Goal: Task Accomplishment & Management: Complete application form

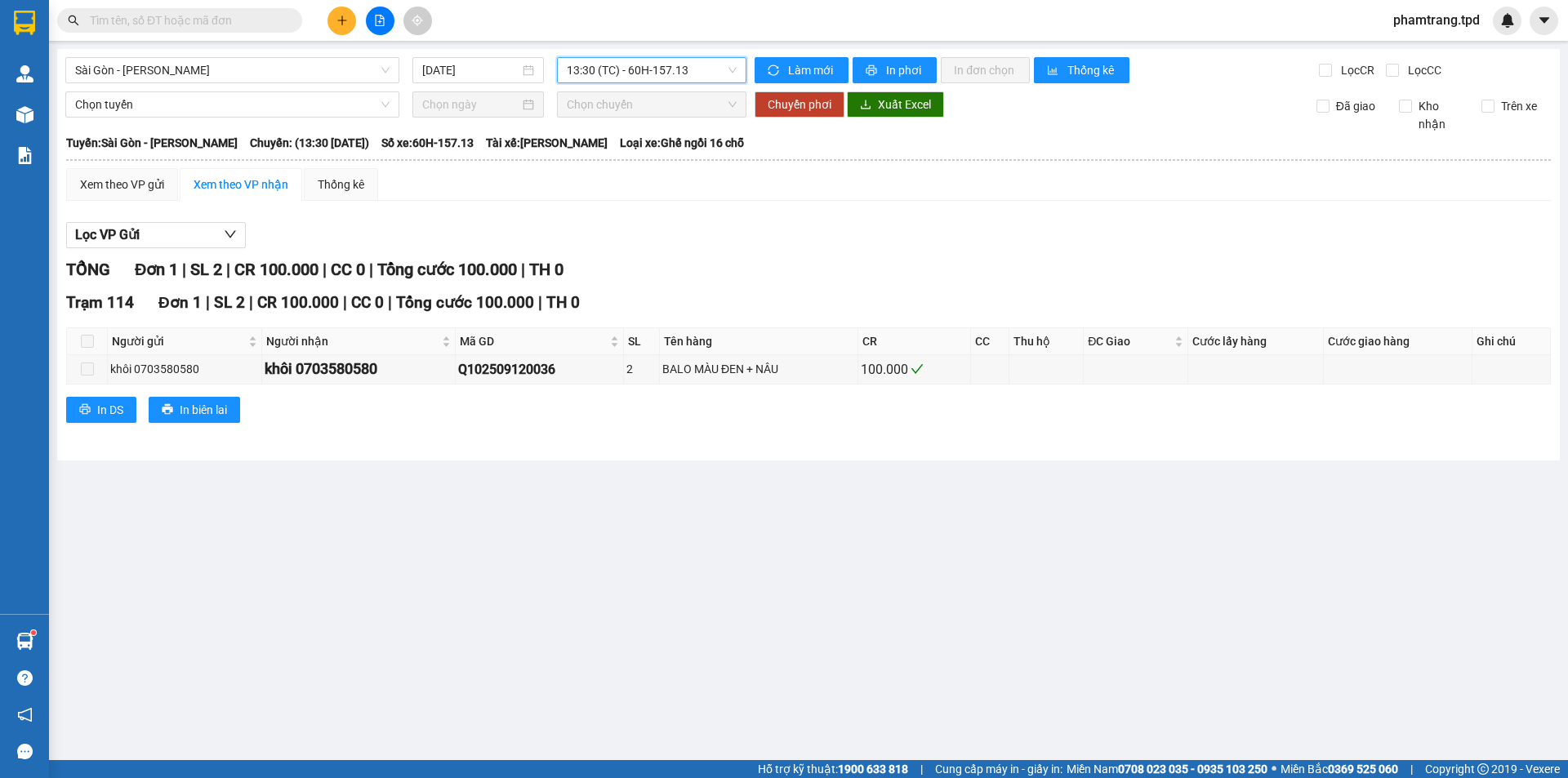
click at [151, 33] on div "Kết quả tìm kiếm ( 45 ) Bộ lọc Mã ĐH Trạng thái Món hàng Thu hộ Tổng cước Chưa …" at bounding box center [159, 20] width 318 height 28
click at [166, 16] on input "text" at bounding box center [185, 20] width 192 height 18
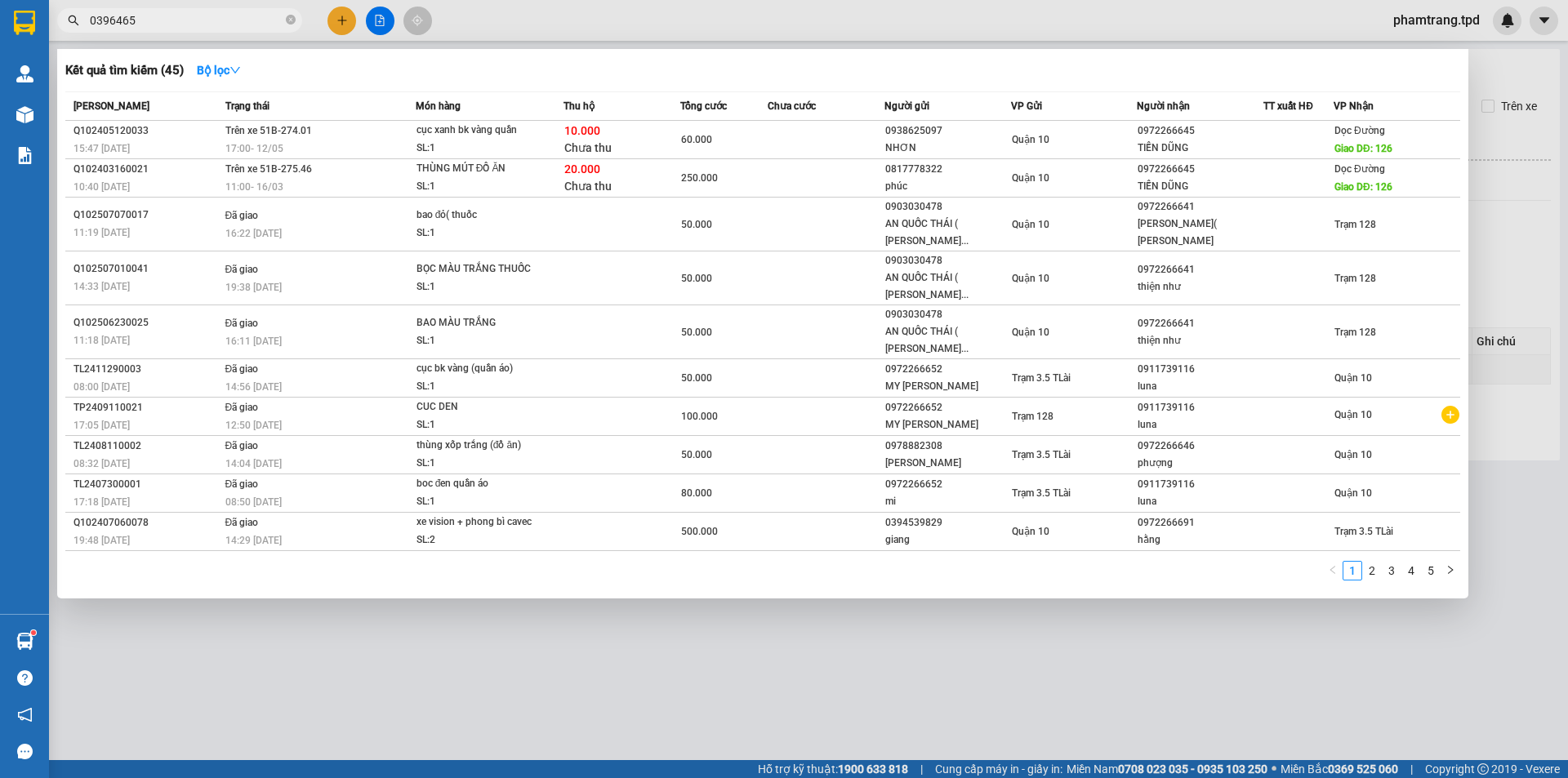
type input "0396465"
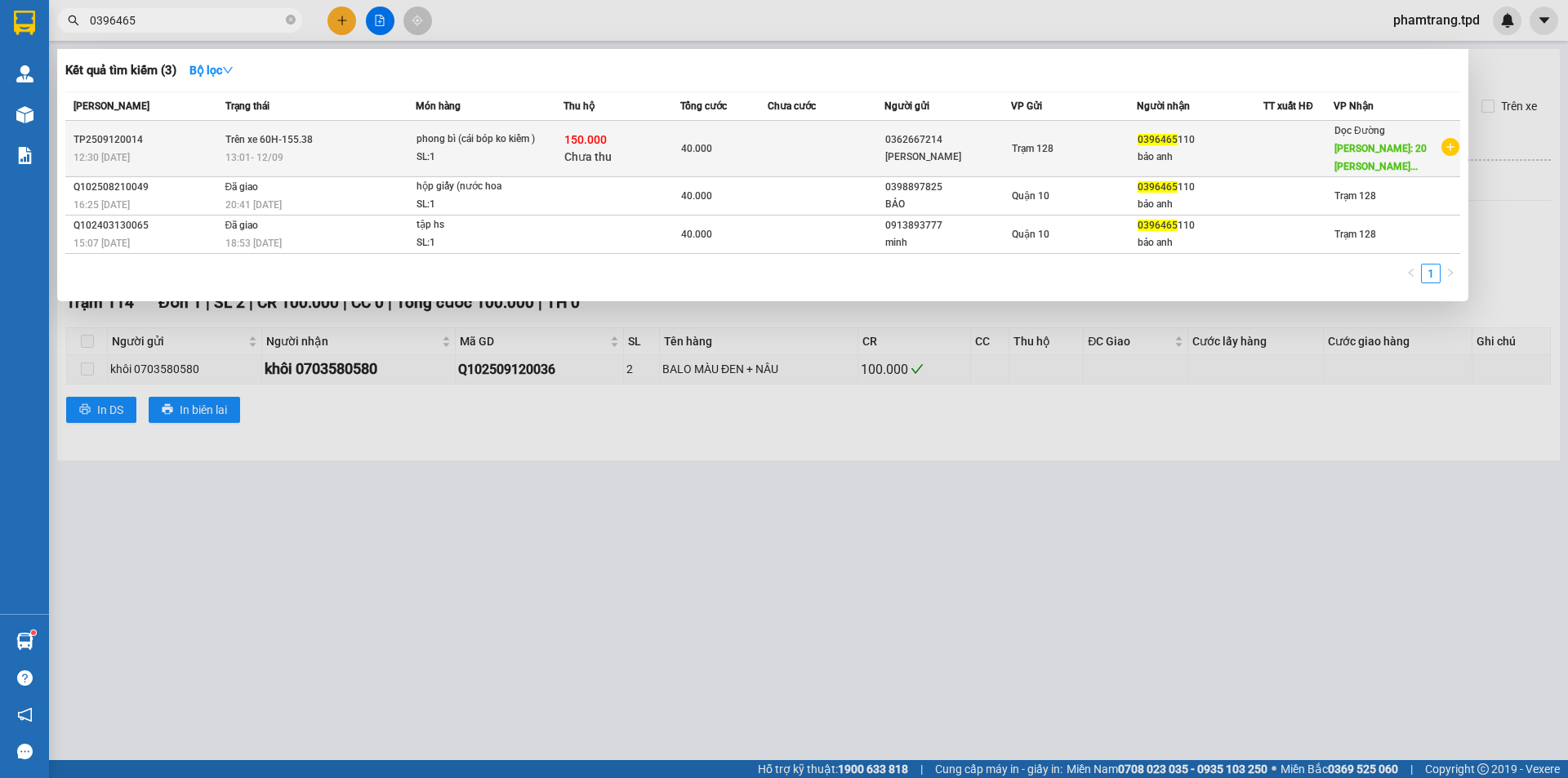
click at [1125, 146] on div "Trạm 128" at bounding box center [1073, 149] width 125 height 18
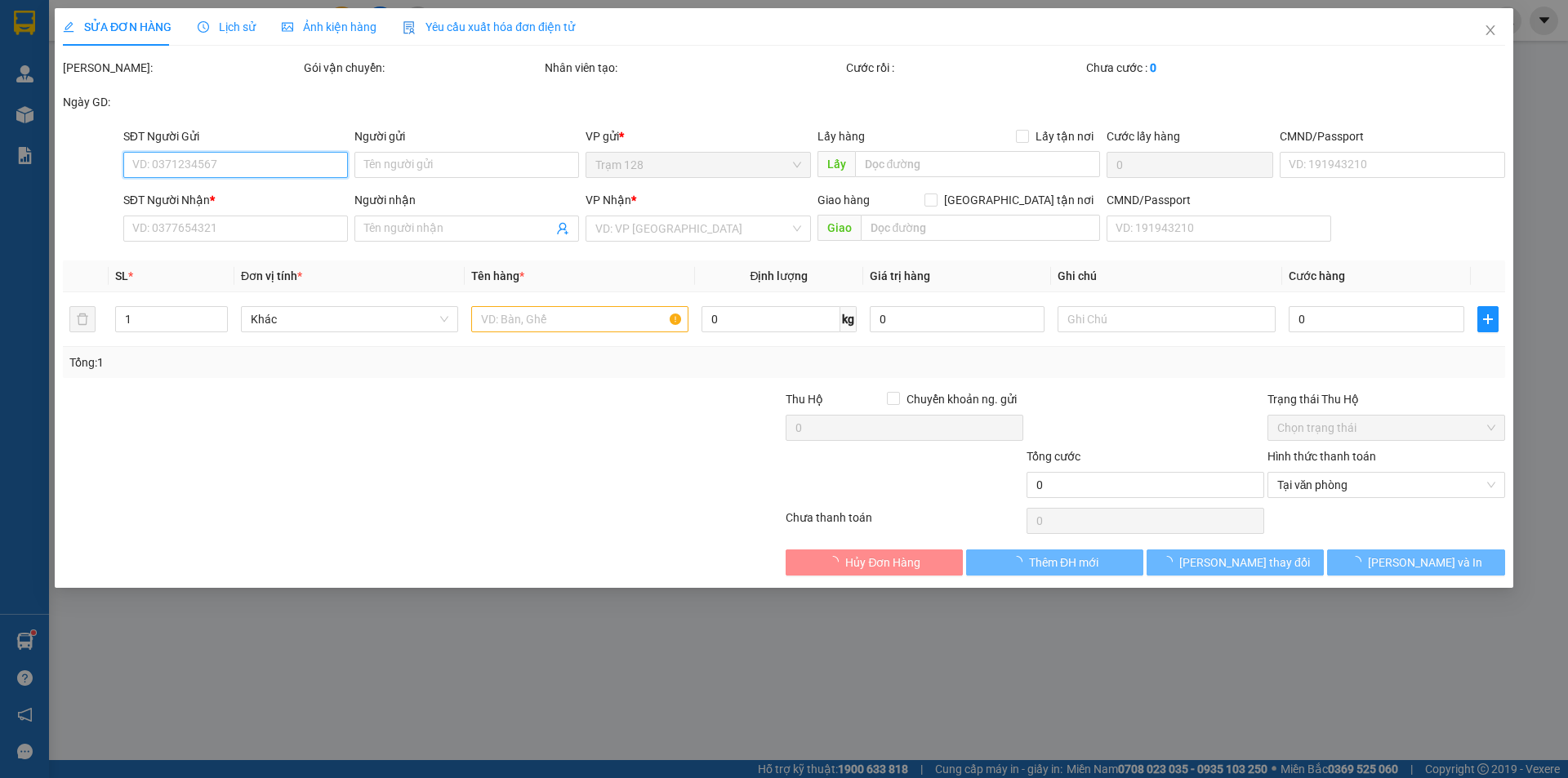
type input "0362667214"
type input "[PERSON_NAME]"
type input "0396465110"
type input "bảo anh"
type input "20 [PERSON_NAME] [GEOGRAPHIC_DATA]"
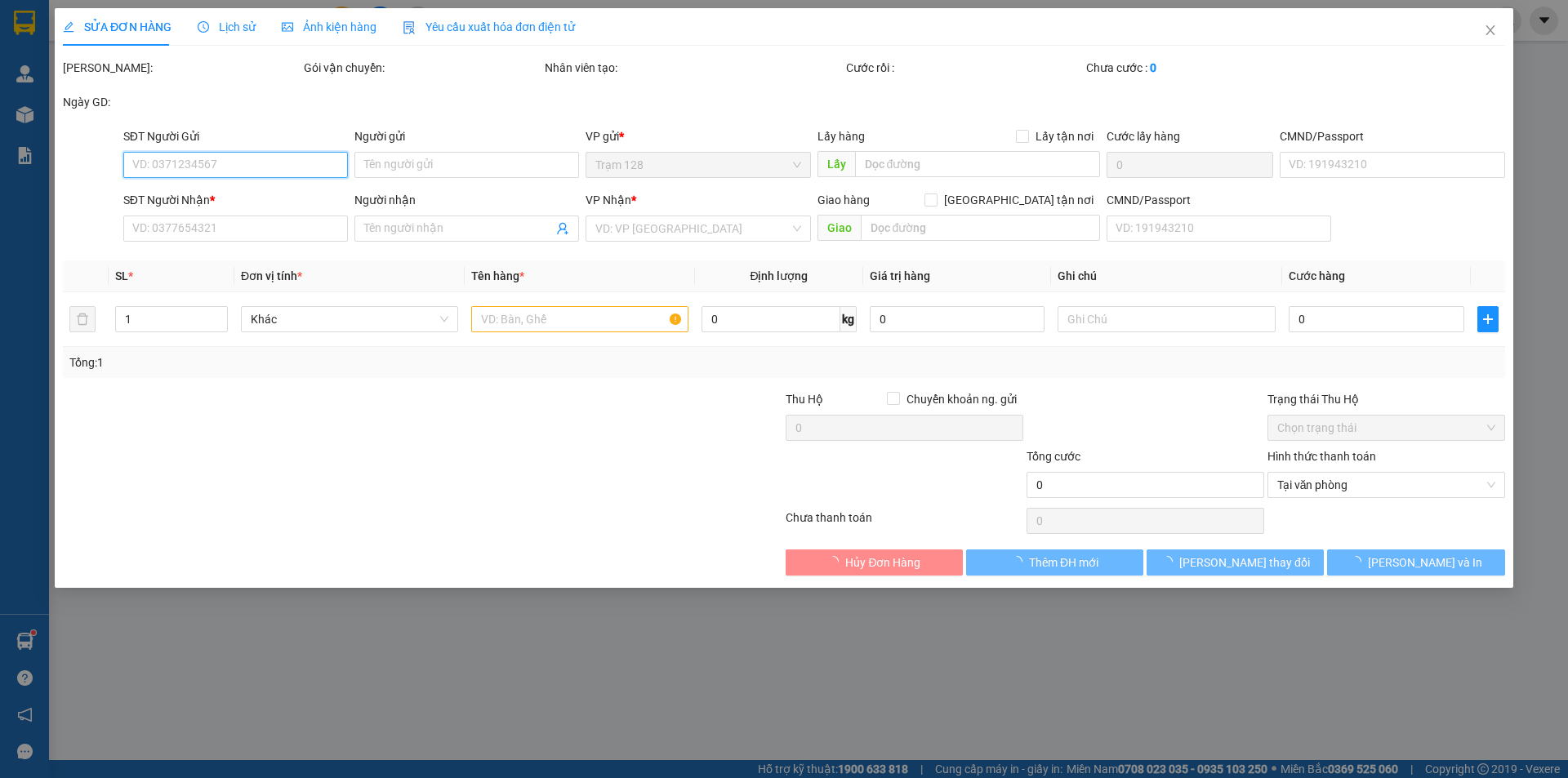
type input "150.000"
type input "40.000"
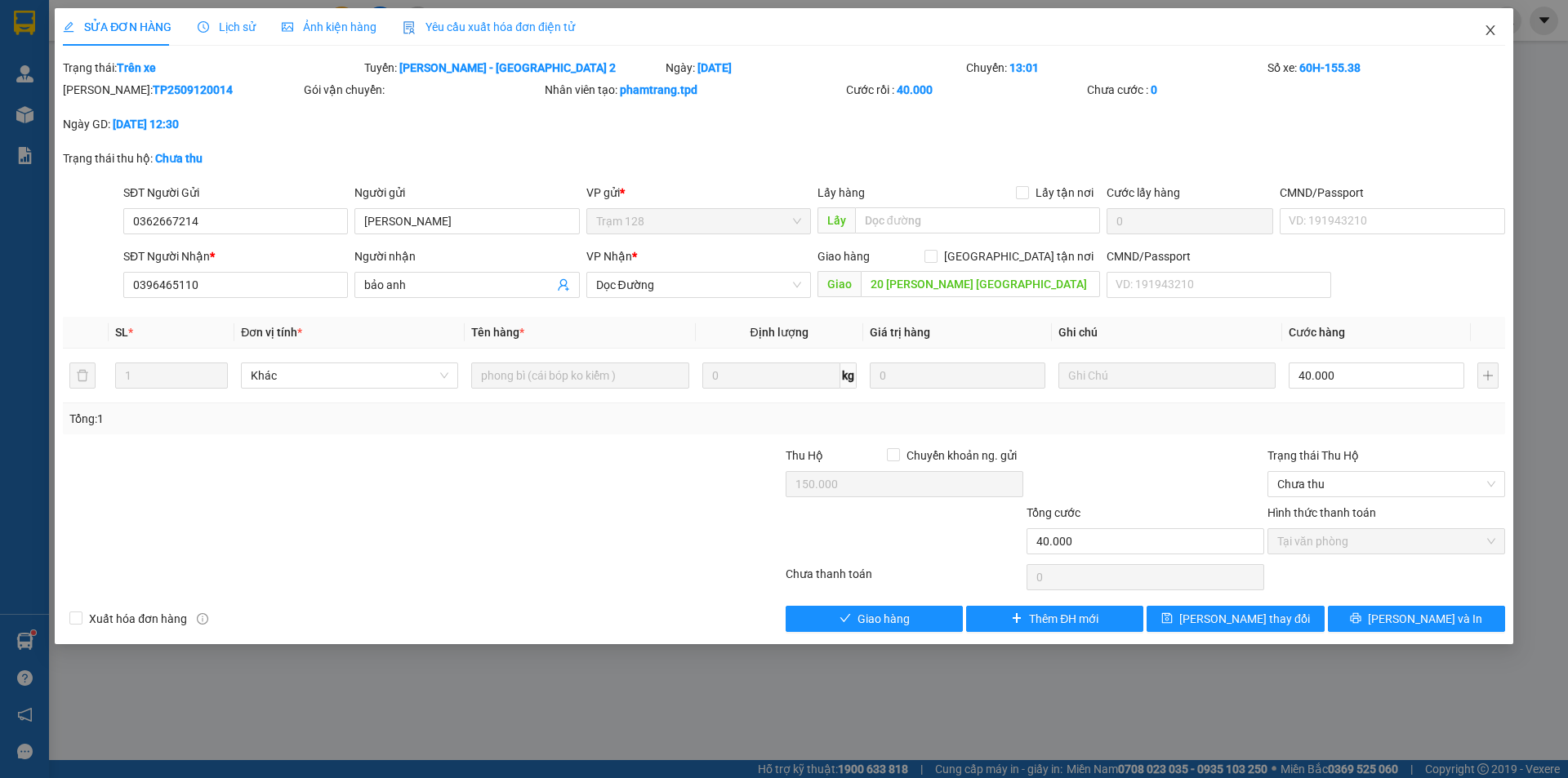
click at [1494, 26] on icon "close" at bounding box center [1490, 30] width 13 height 13
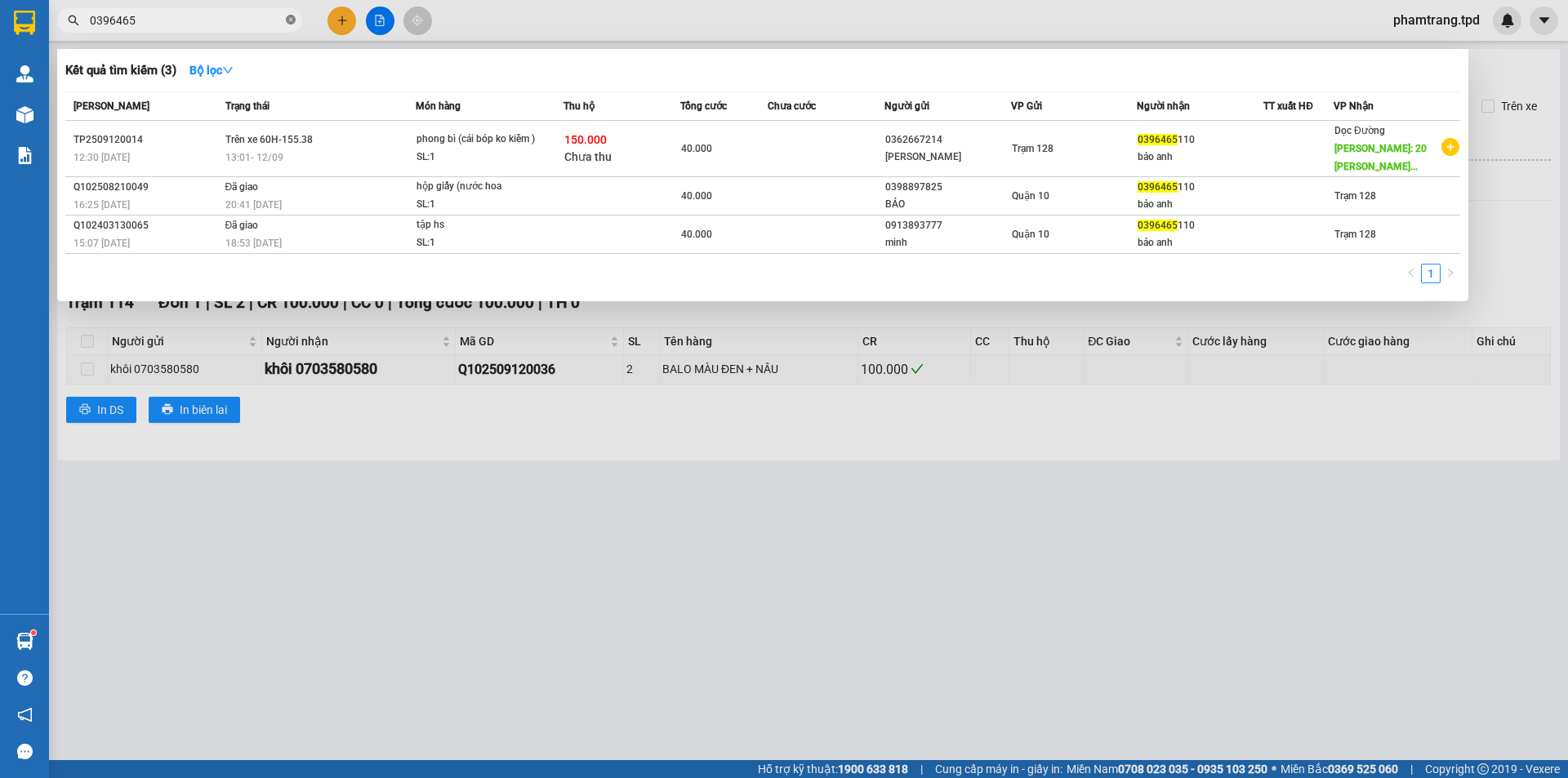
click at [293, 22] on icon "close-circle" at bounding box center [290, 19] width 10 height 10
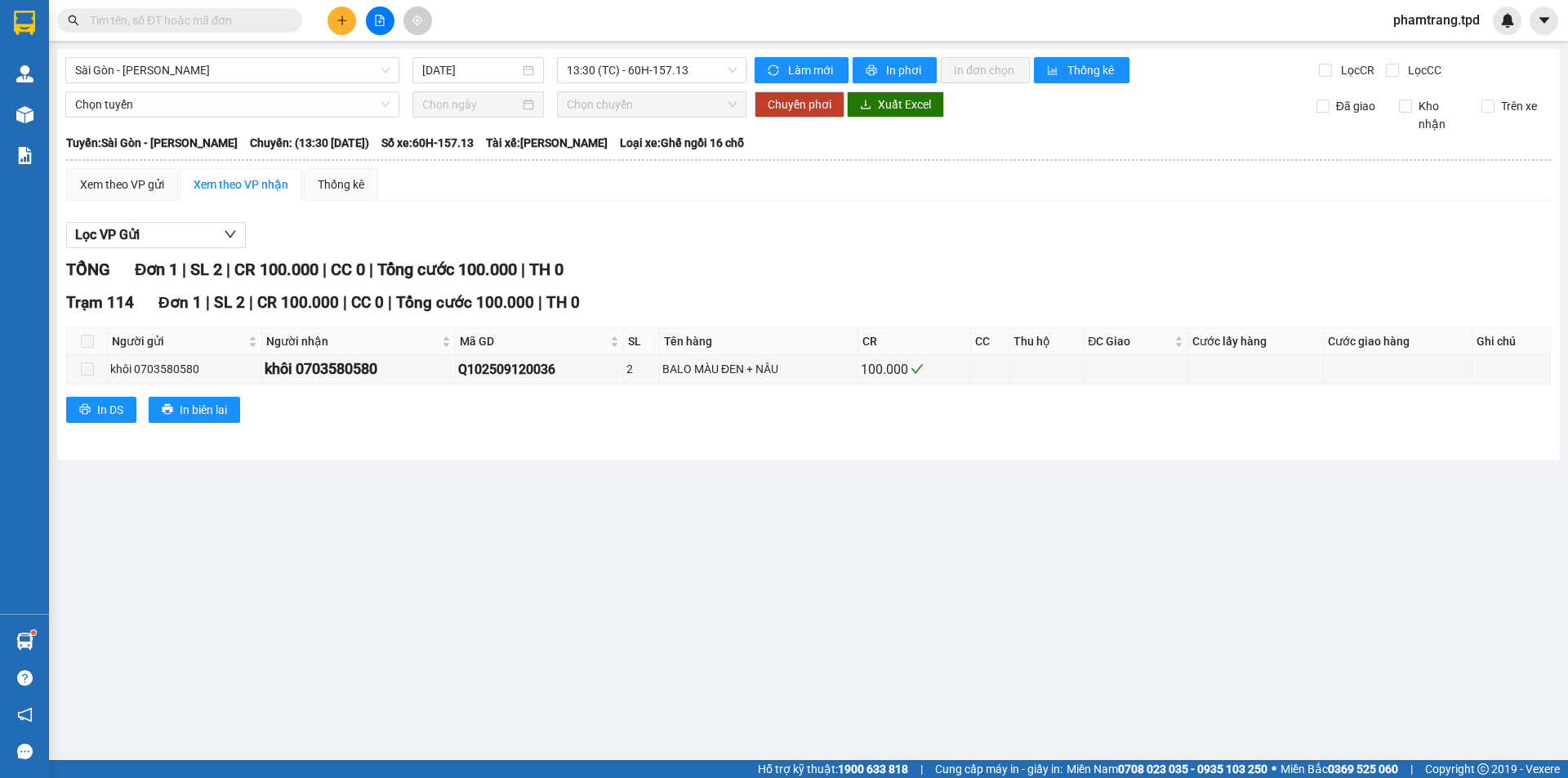
click at [1262, 657] on main "[GEOGRAPHIC_DATA] - Phương Lâm [DATE] 13:30 (TC) - 60H-157.13 Làm mới In phơi I…" at bounding box center [784, 380] width 1568 height 760
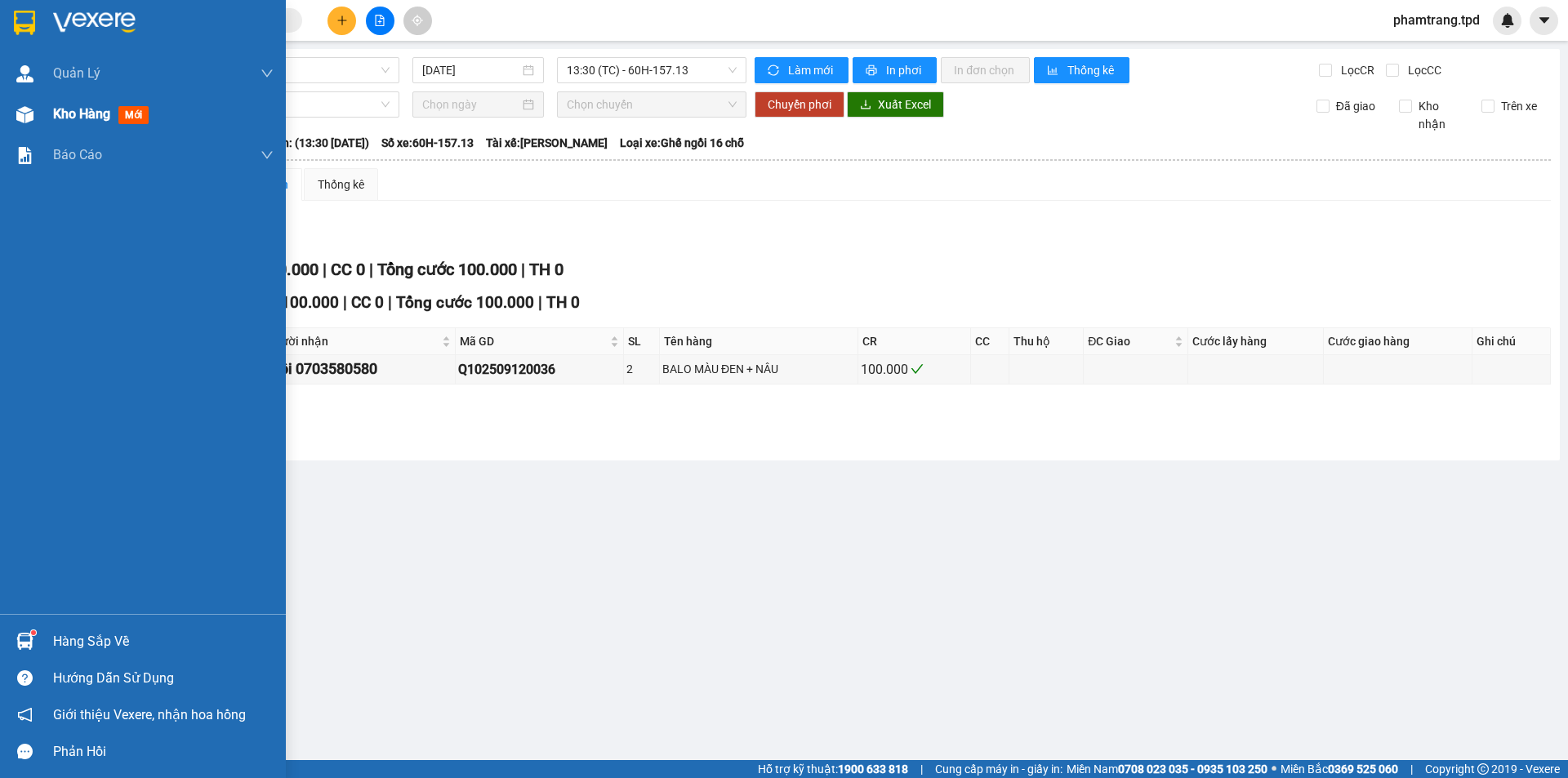
click at [73, 121] on span "Kho hàng" at bounding box center [82, 114] width 57 height 16
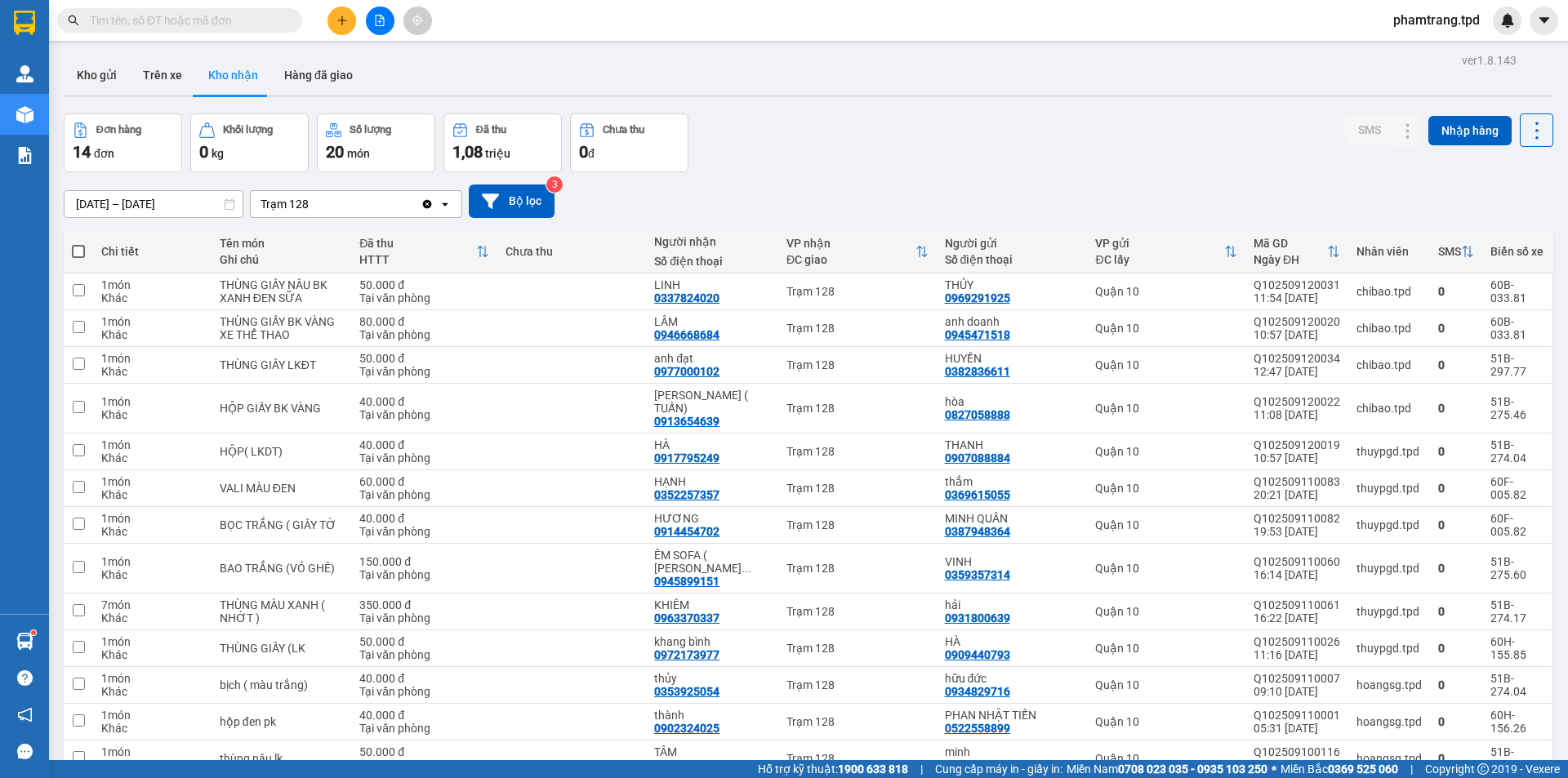
click at [923, 189] on div "[DATE] – [DATE] Press the down arrow key to interact with the calendar and sele…" at bounding box center [808, 201] width 1489 height 34
click at [98, 82] on button "Kho gửi" at bounding box center [97, 75] width 66 height 39
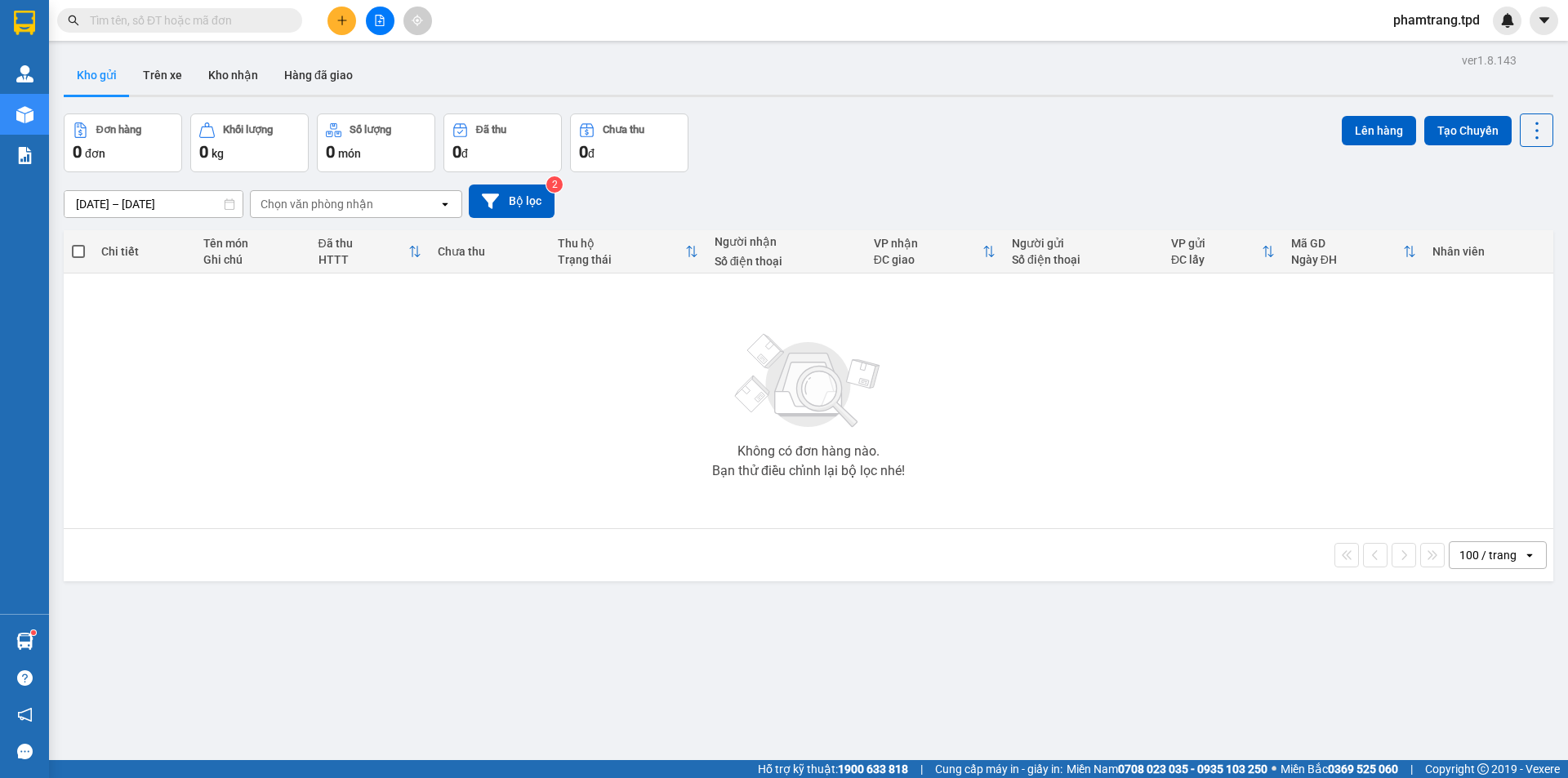
click at [245, 24] on input "text" at bounding box center [185, 20] width 192 height 18
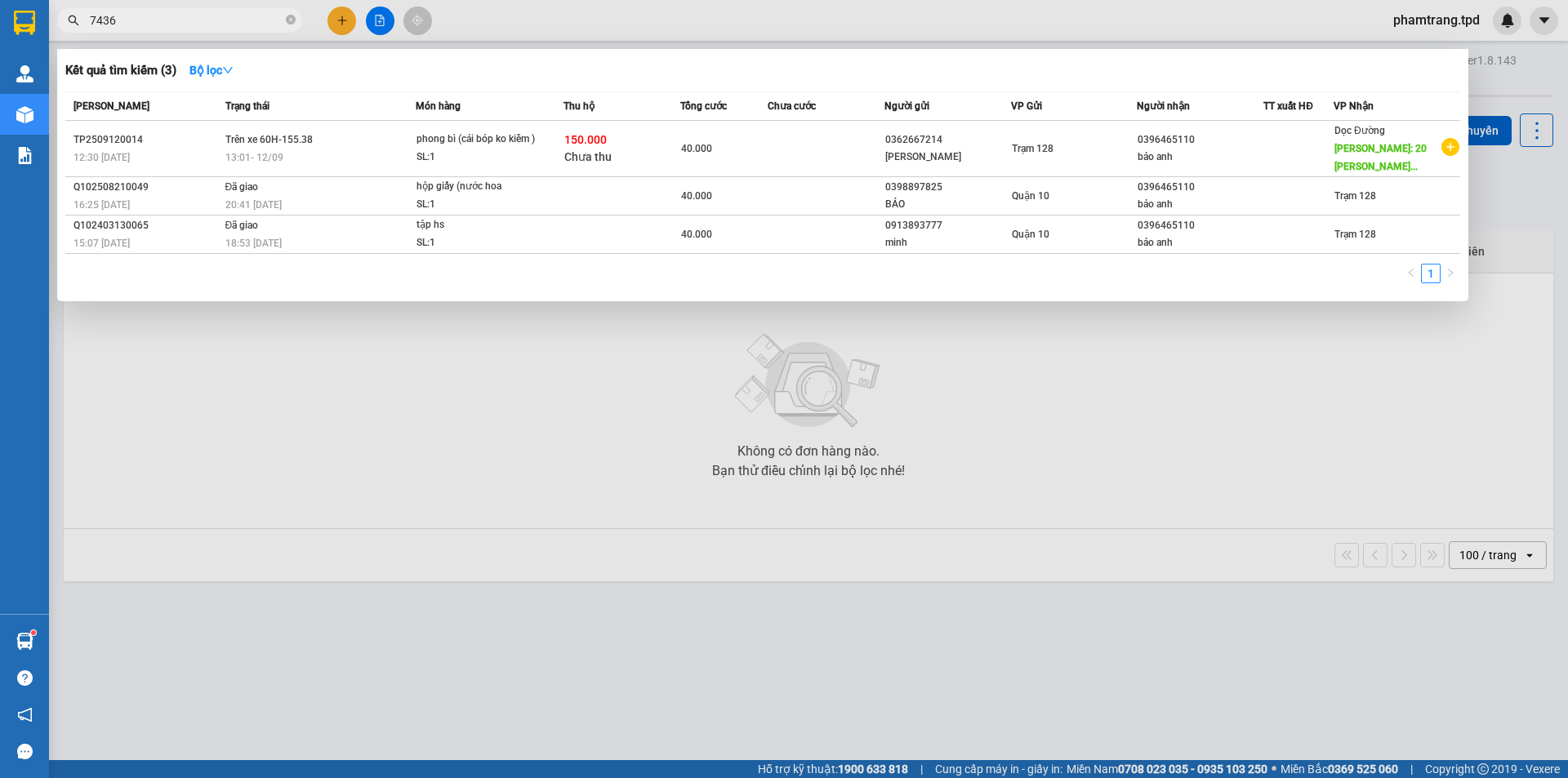
type input "7436"
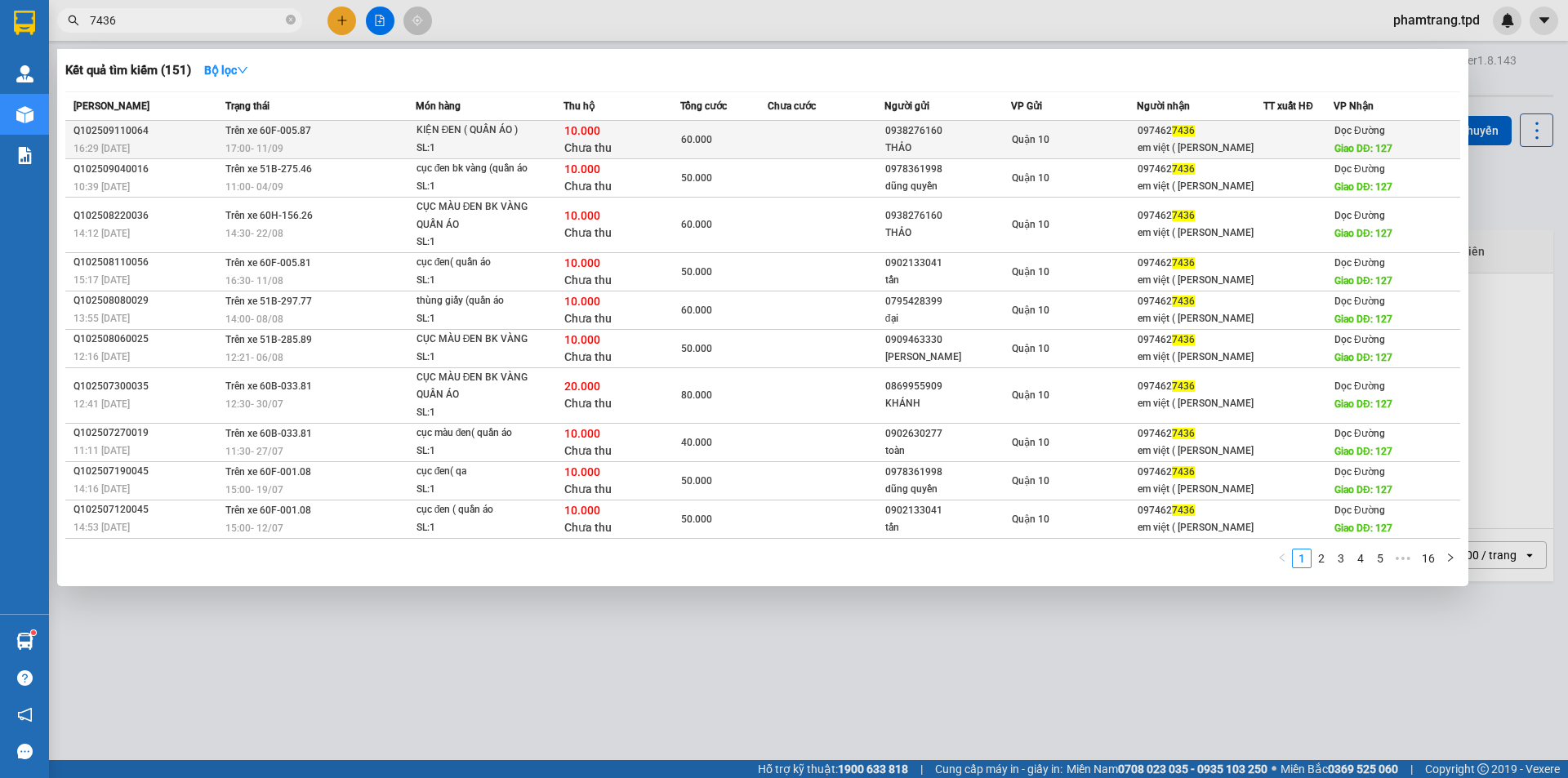
click at [773, 147] on td at bounding box center [826, 139] width 117 height 38
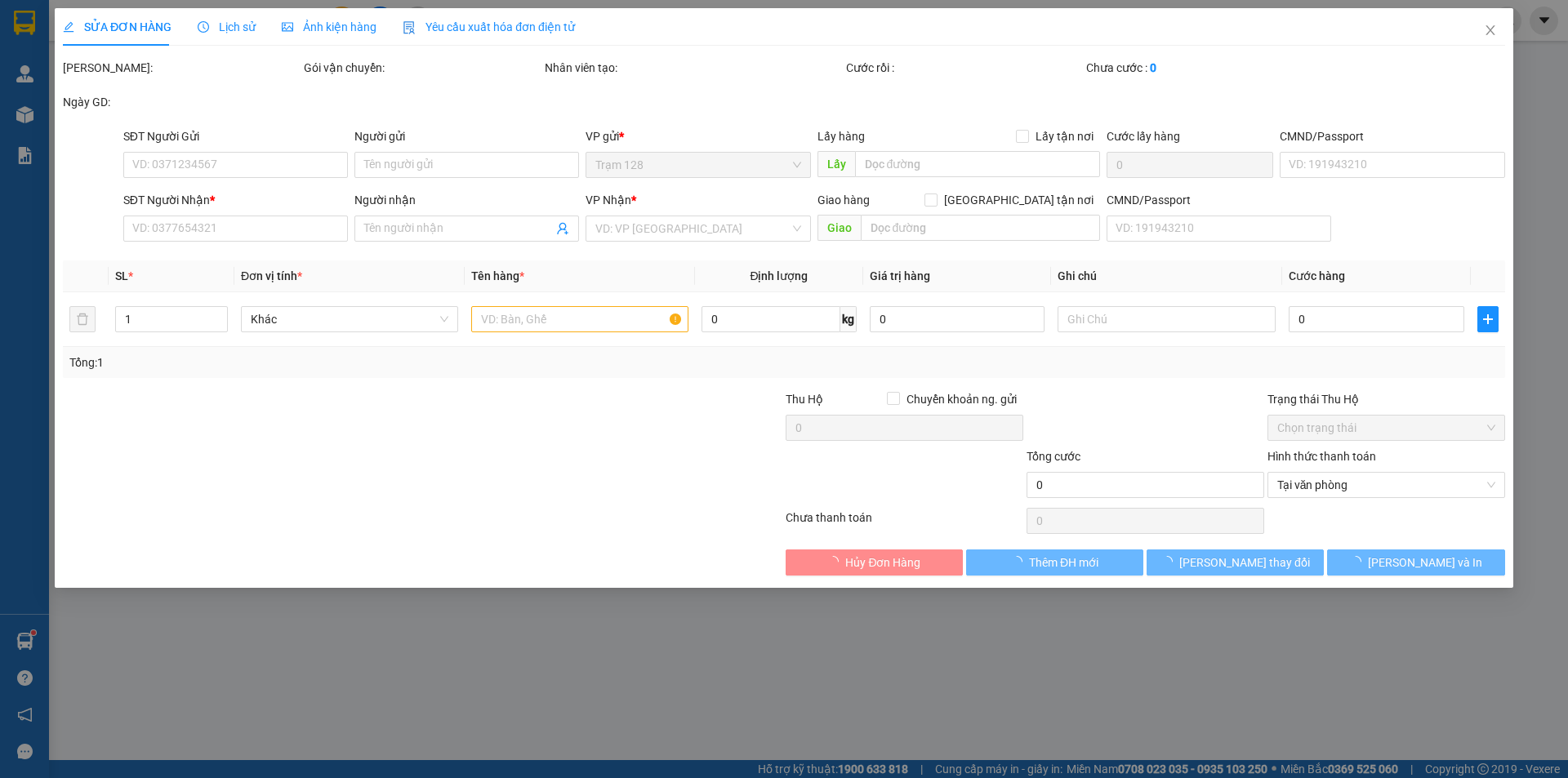
type input "0938276160"
type input "THẢO"
type input "0974627436"
type input "em việt ( [PERSON_NAME]"
type input "127"
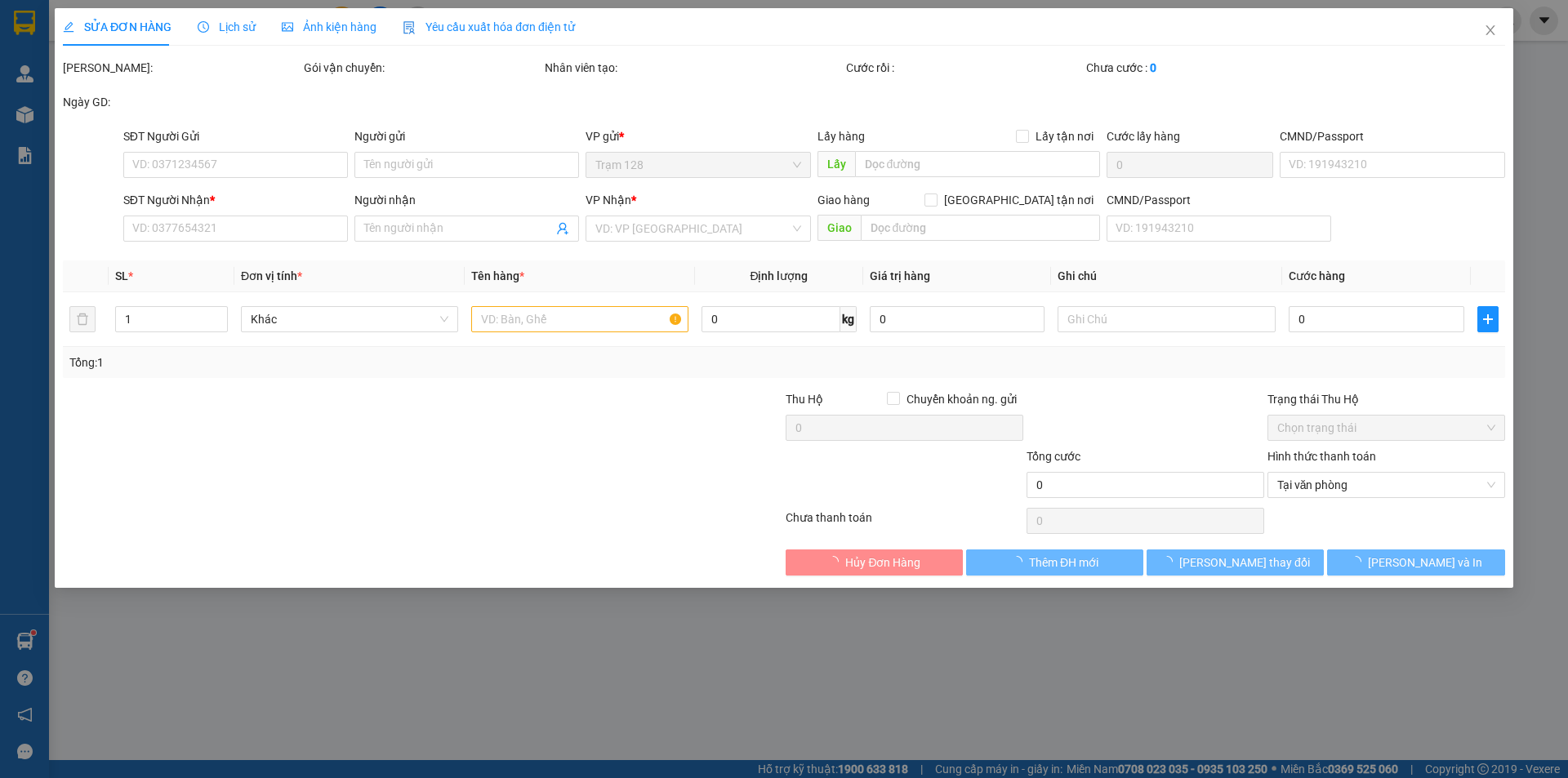
type input "10.000"
type input "60.000"
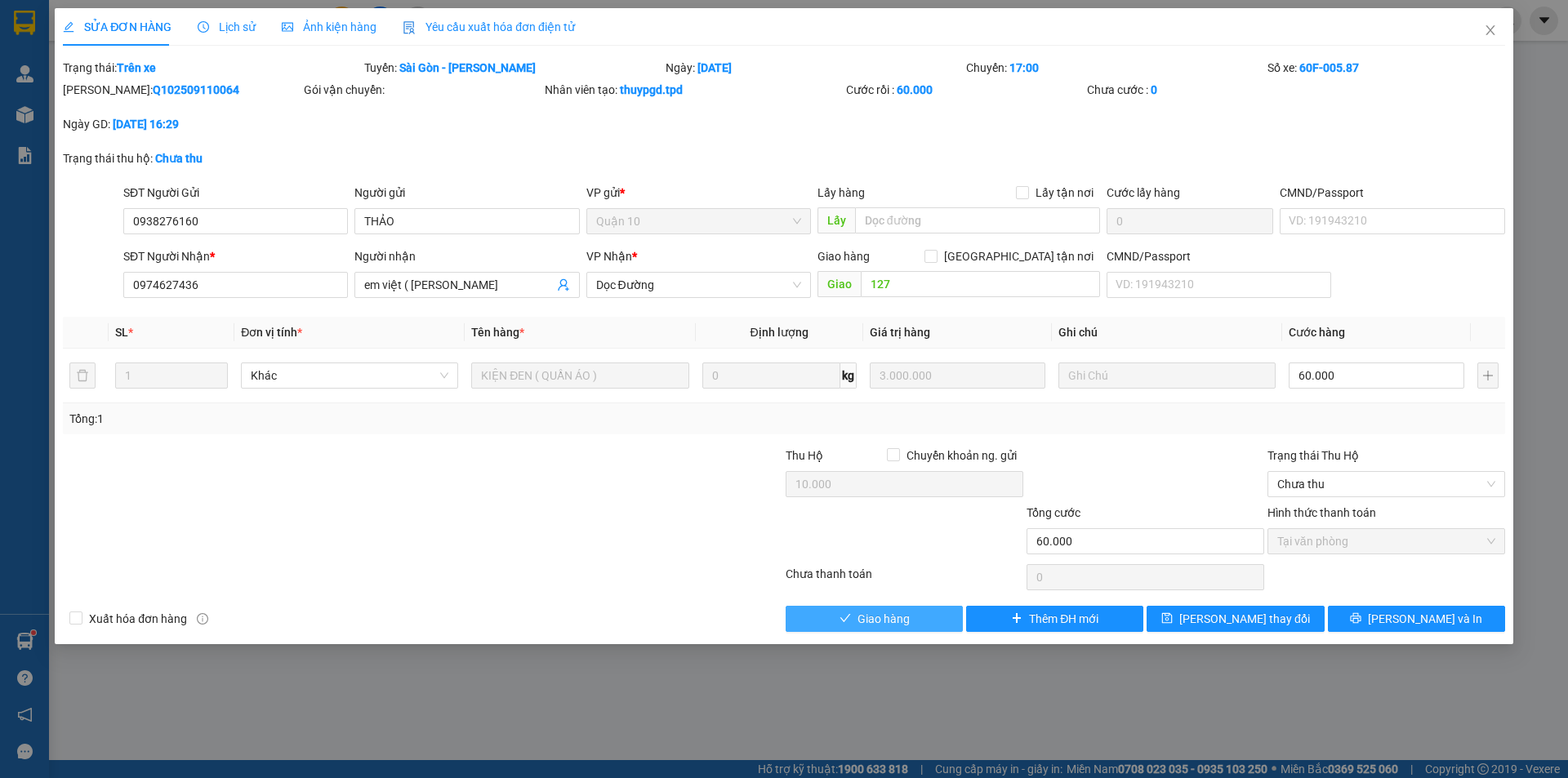
drag, startPoint x: 923, startPoint y: 624, endPoint x: 1385, endPoint y: 338, distance: 543.4
click at [1344, 350] on div "Total Paid Fee 60.000 Total UnPaid Fee 0 Cash Collection Total Fee Trạng thái: …" at bounding box center [784, 345] width 1442 height 573
click at [1419, 623] on span "[PERSON_NAME] và In" at bounding box center [1424, 619] width 114 height 18
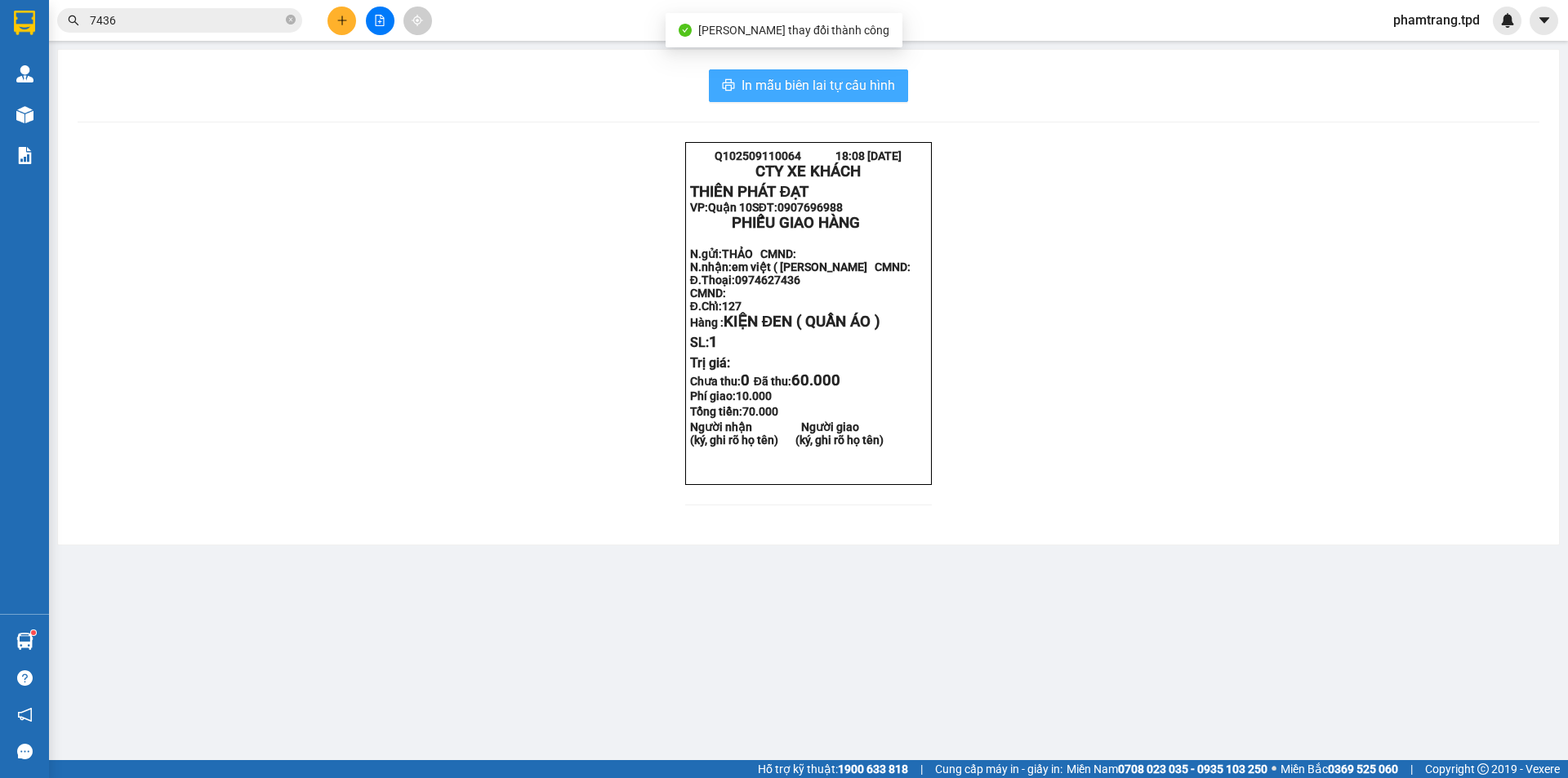
click at [854, 92] on span "In mẫu biên lai tự cấu hình" at bounding box center [817, 85] width 153 height 20
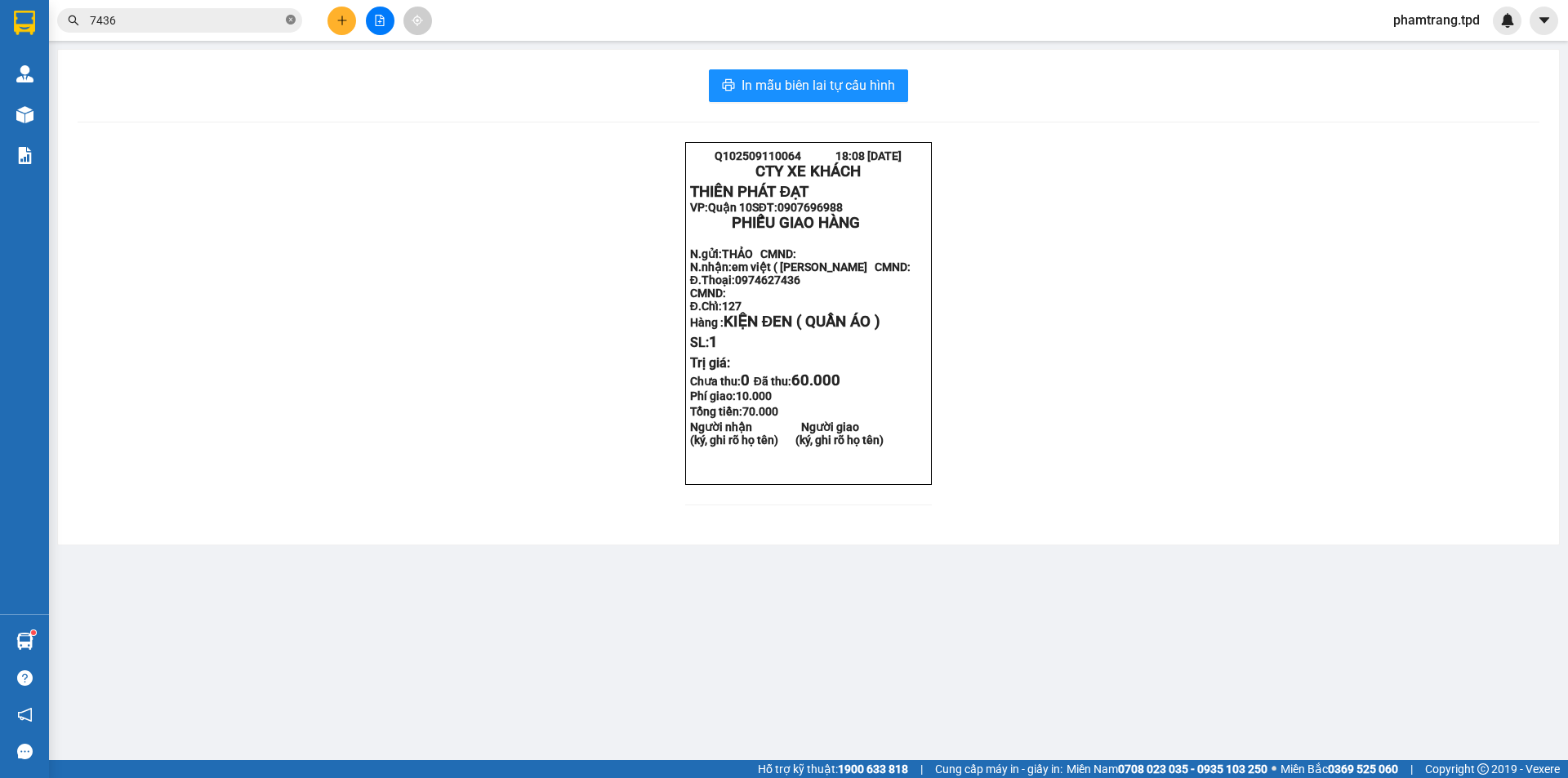
click at [292, 22] on icon "close-circle" at bounding box center [290, 19] width 10 height 10
click at [289, 17] on span at bounding box center [290, 20] width 10 height 18
click at [1258, 437] on div "Q102509110064 18:08 [DATE] CTY XE KHÁCH THIÊN PHÁT ĐẠT VP: Quận 10 SĐT: 090769…" at bounding box center [808, 333] width 1462 height 383
click at [388, 21] on button at bounding box center [380, 20] width 28 height 28
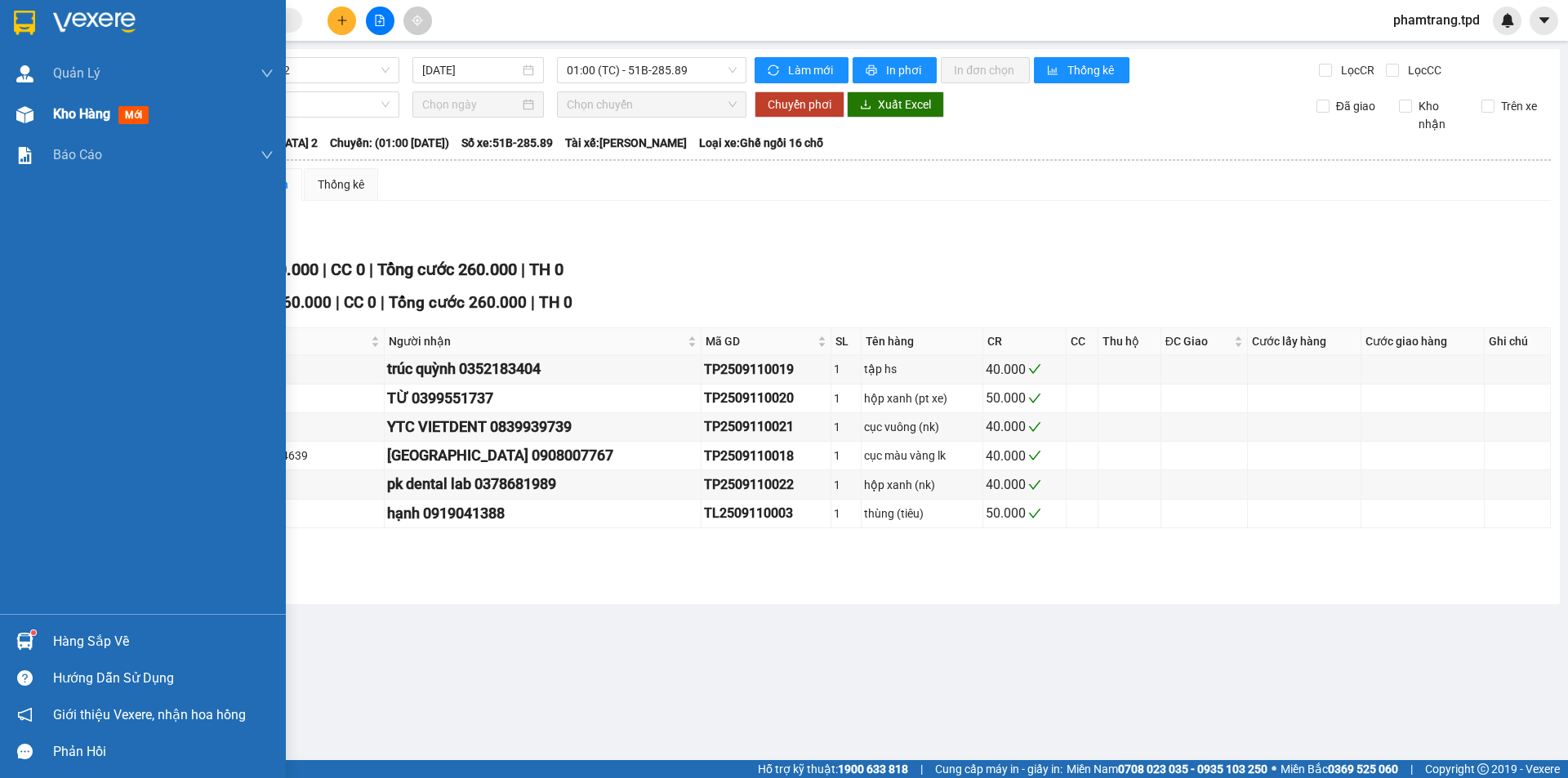
click at [47, 105] on div "Kho hàng mới" at bounding box center [143, 114] width 285 height 41
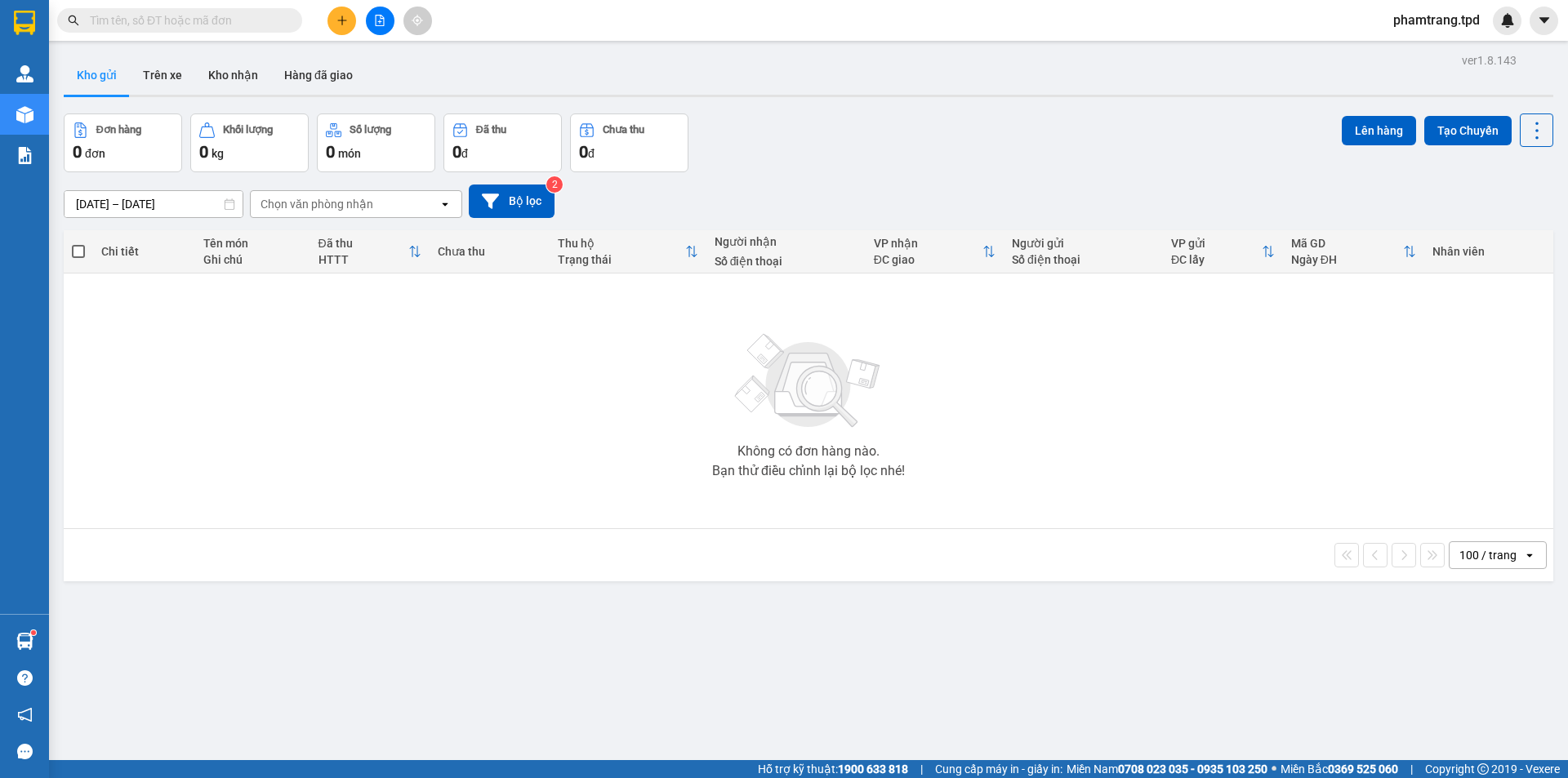
click at [383, 16] on icon "file-add" at bounding box center [379, 20] width 12 height 12
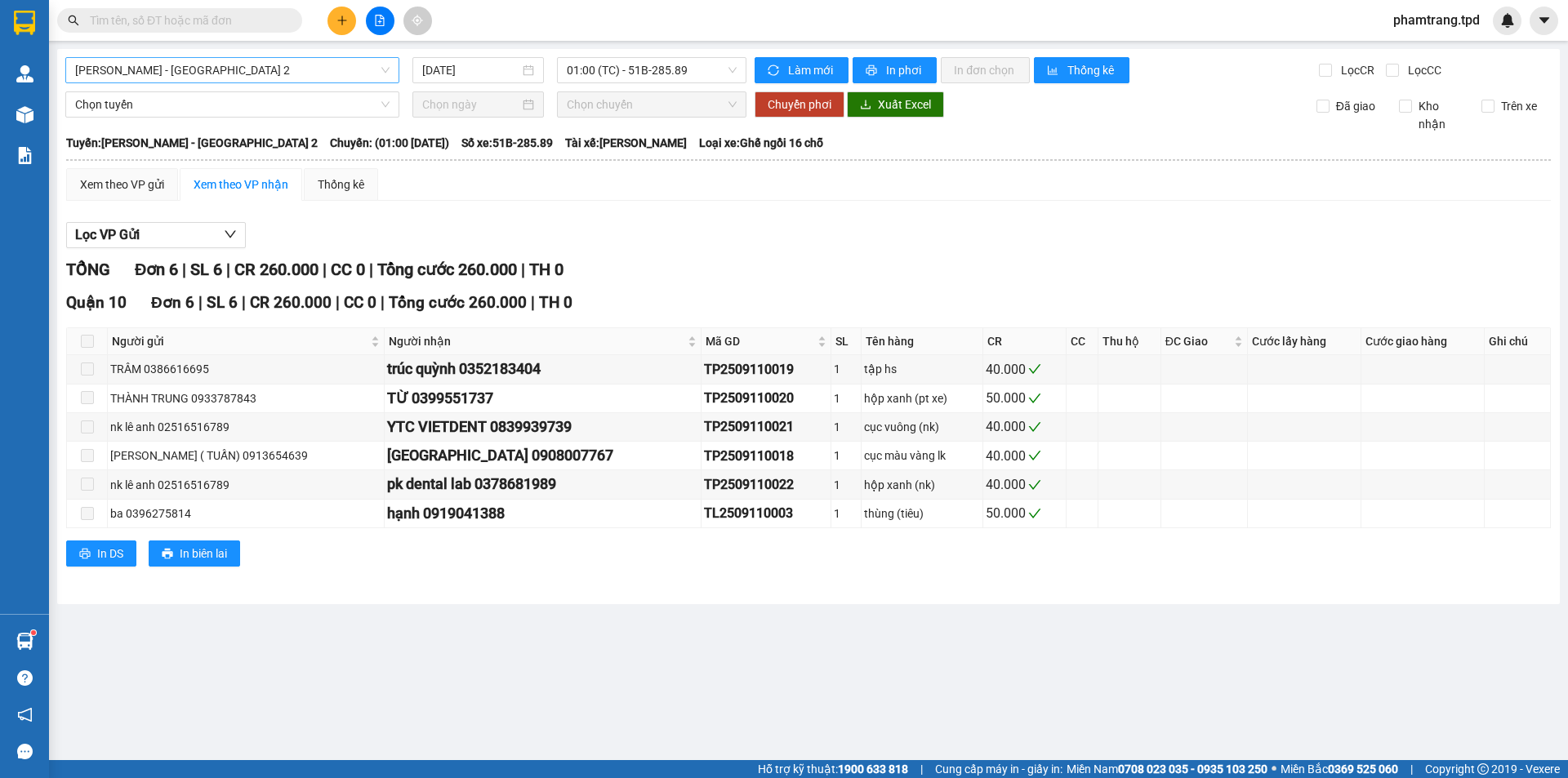
click at [172, 58] on span "[PERSON_NAME] - [GEOGRAPHIC_DATA] 2" at bounding box center [232, 70] width 315 height 25
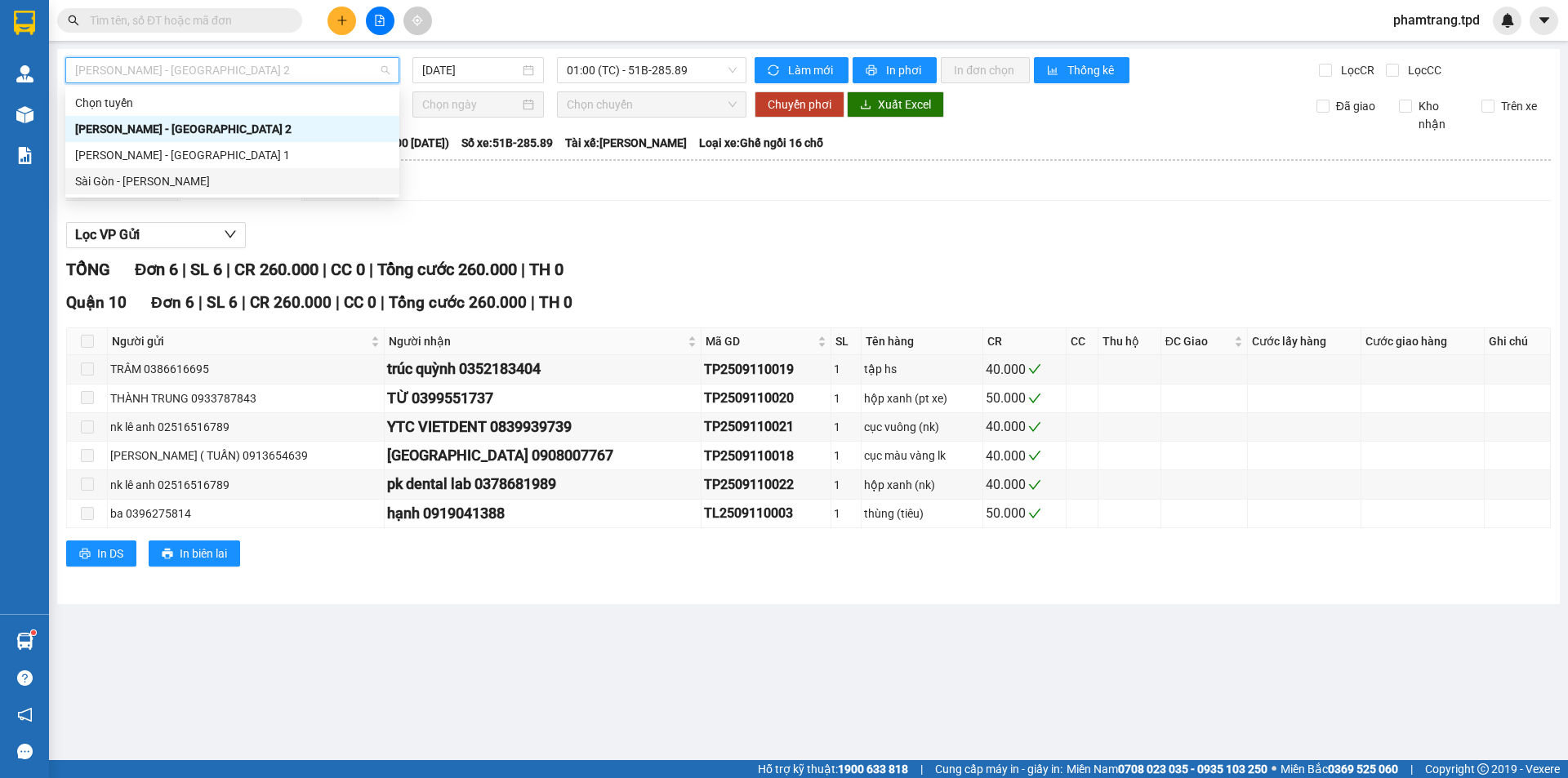
click at [158, 182] on div "Sài Gòn - [PERSON_NAME]" at bounding box center [232, 181] width 315 height 18
type input "[DATE]"
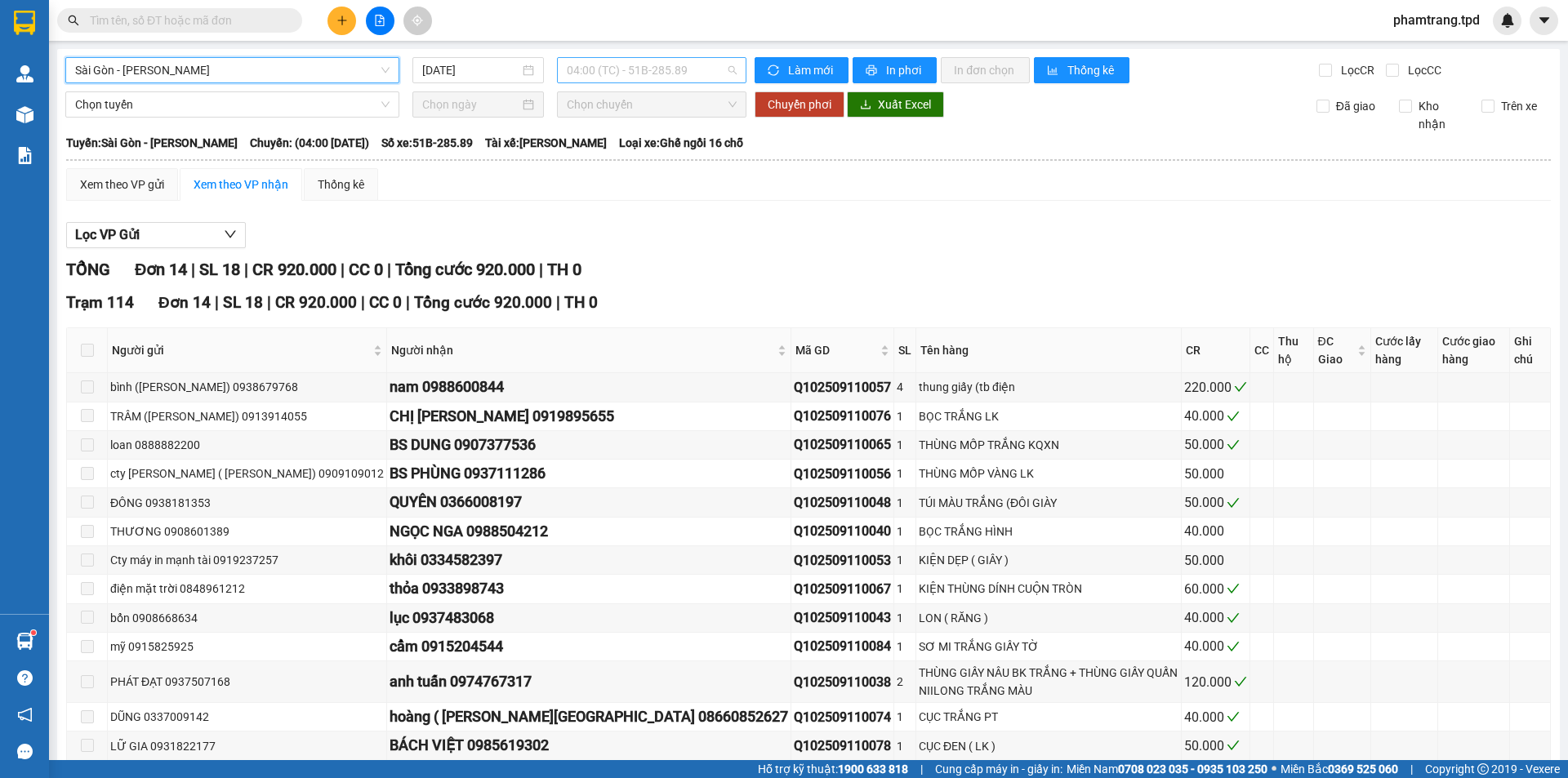
click at [659, 74] on span "04:00 (TC) - 51B-285.89" at bounding box center [651, 70] width 170 height 25
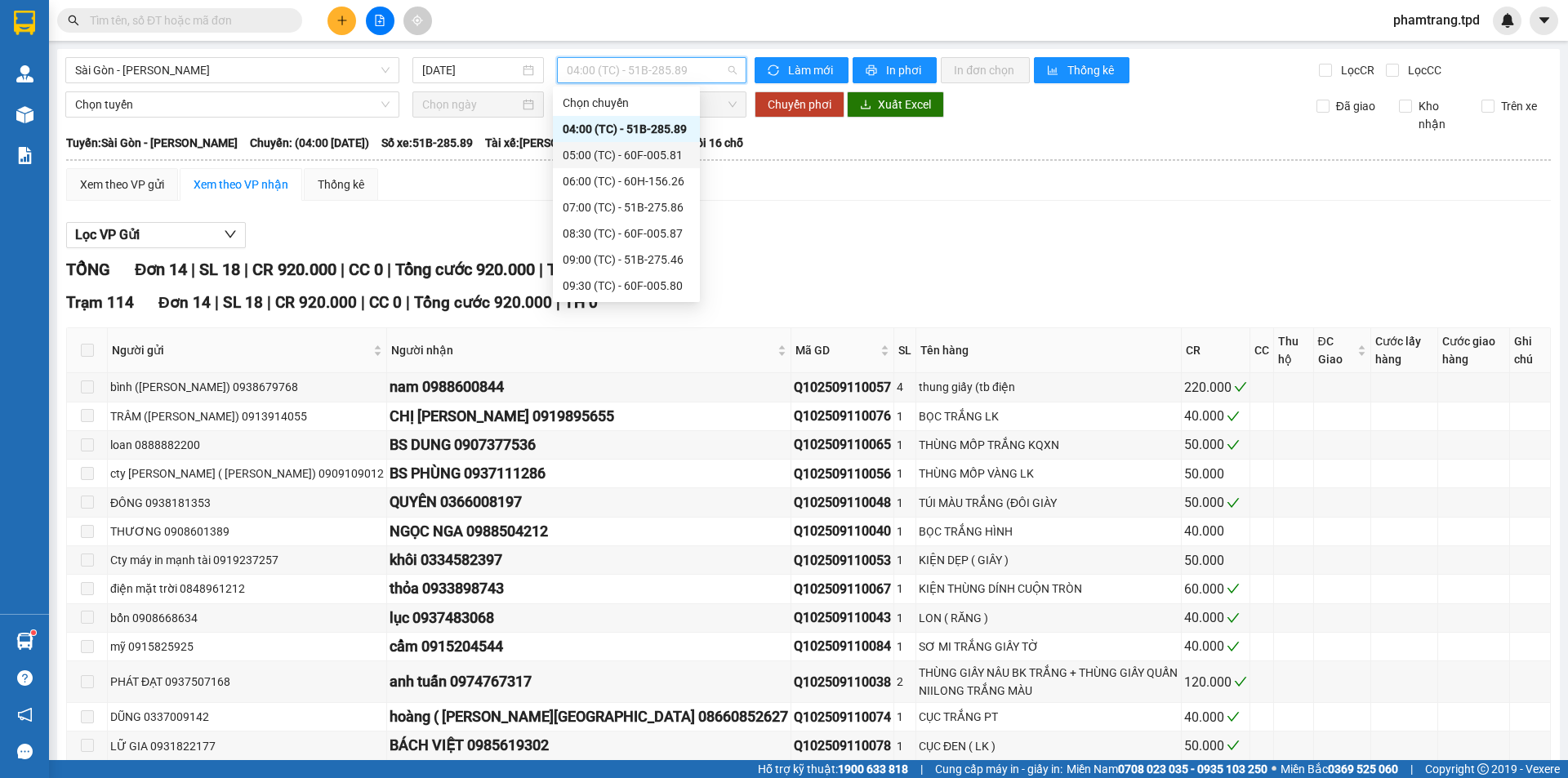
scroll to position [471, 0]
click at [647, 284] on div "18:30 (TC) - 51B-275.46" at bounding box center [627, 285] width 128 height 18
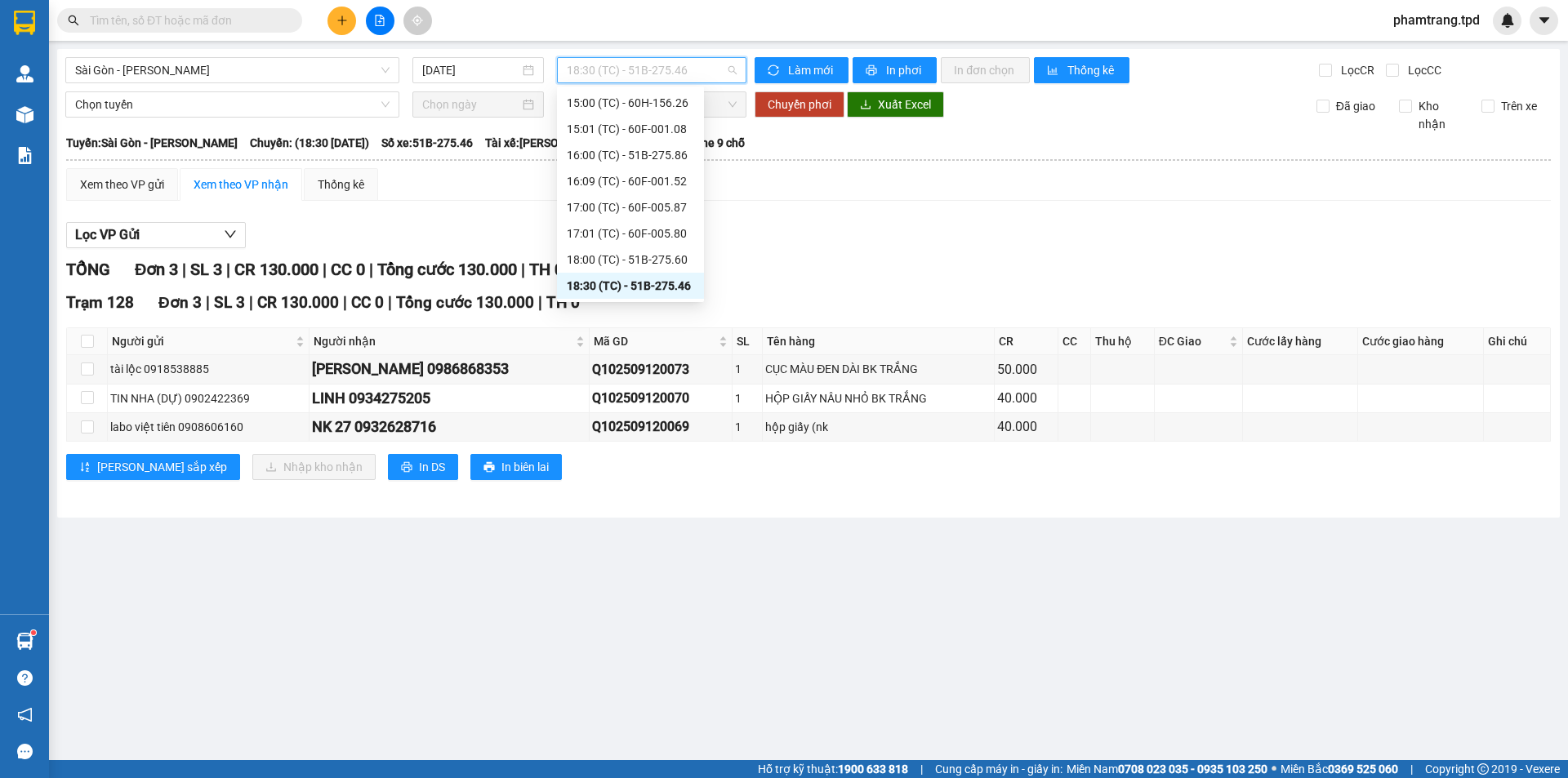
click at [692, 78] on span "18:30 (TC) - 51B-275.46" at bounding box center [651, 70] width 170 height 25
click at [659, 263] on div "18:00 (TC) - 51B-275.60" at bounding box center [630, 260] width 128 height 18
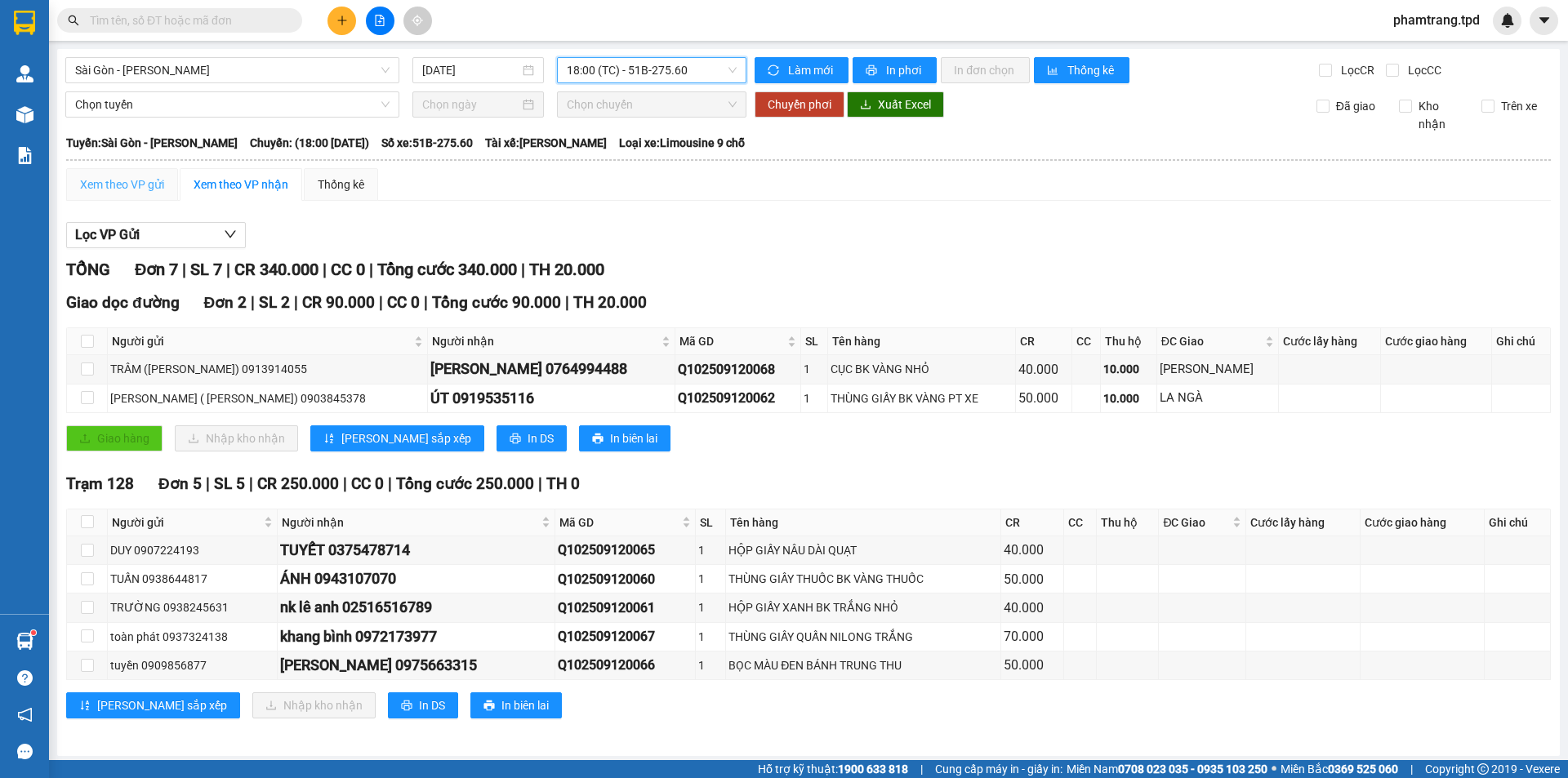
click at [176, 183] on div "Xem theo VP gửi" at bounding box center [122, 184] width 112 height 33
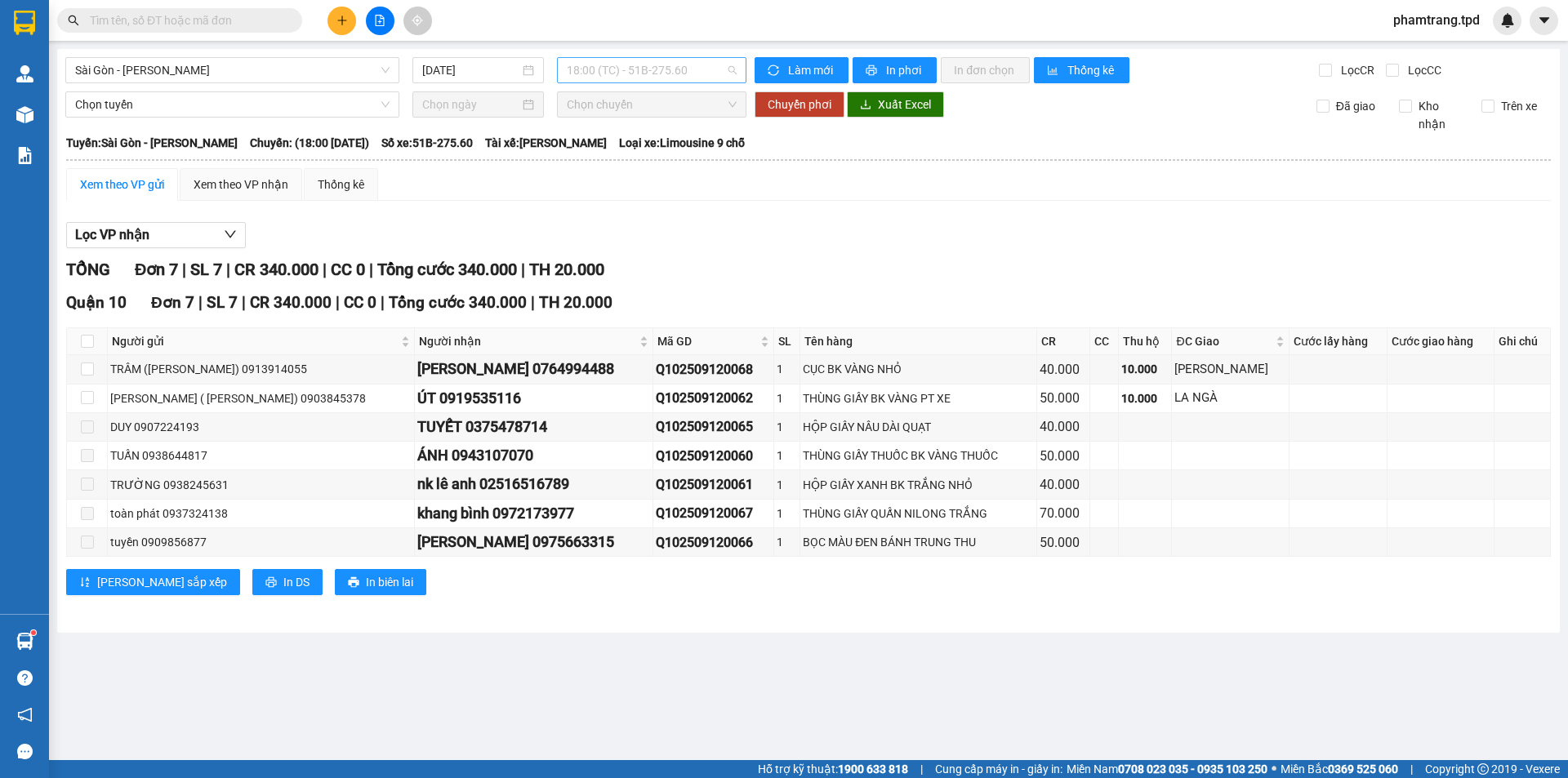
click at [644, 67] on span "18:00 (TC) - 51B-275.60" at bounding box center [651, 70] width 170 height 25
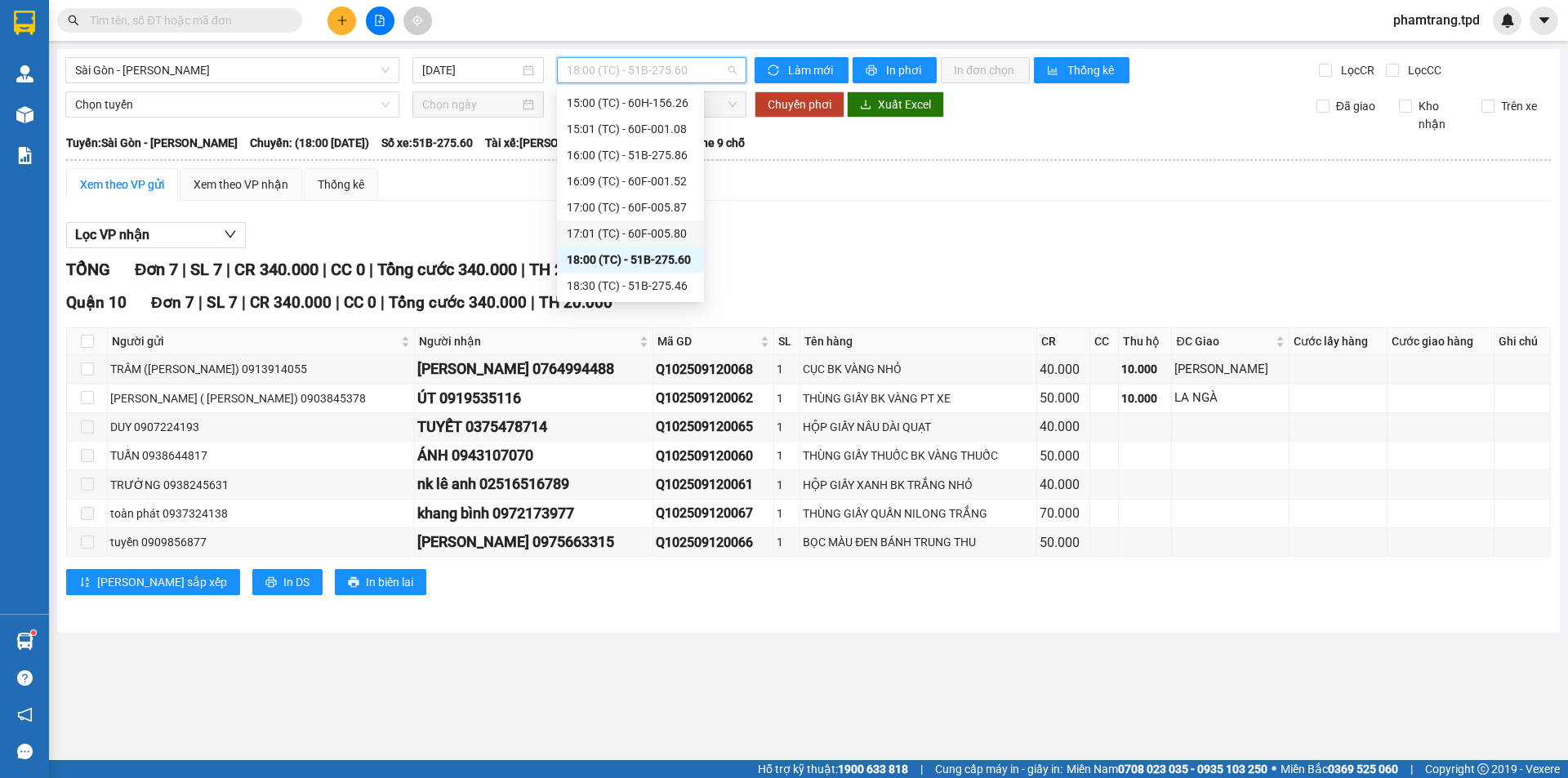
click at [656, 230] on div "17:01 (TC) - 60F-005.80" at bounding box center [630, 233] width 128 height 18
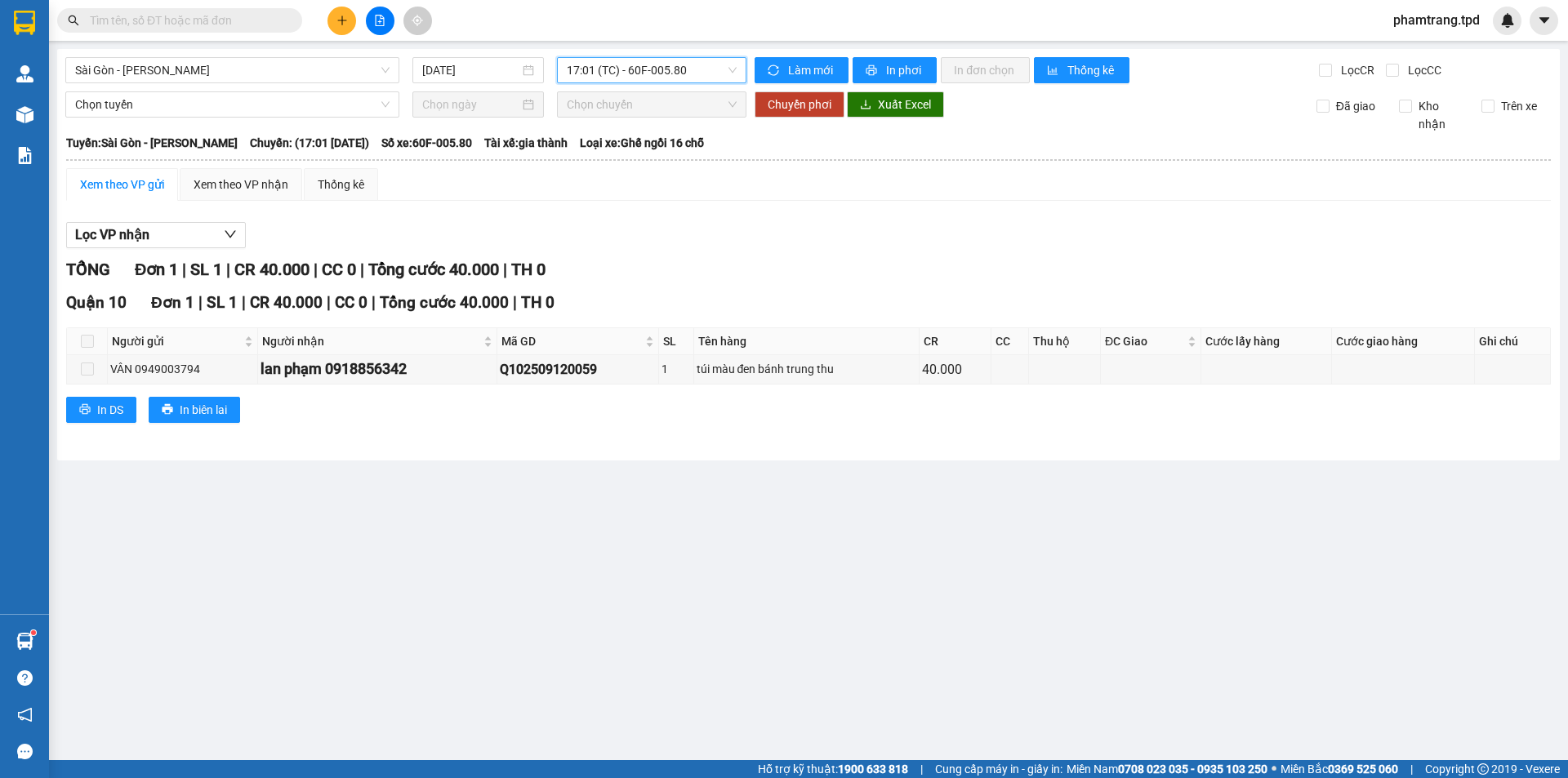
click at [669, 67] on span "17:01 (TC) - 60F-005.80" at bounding box center [651, 70] width 170 height 25
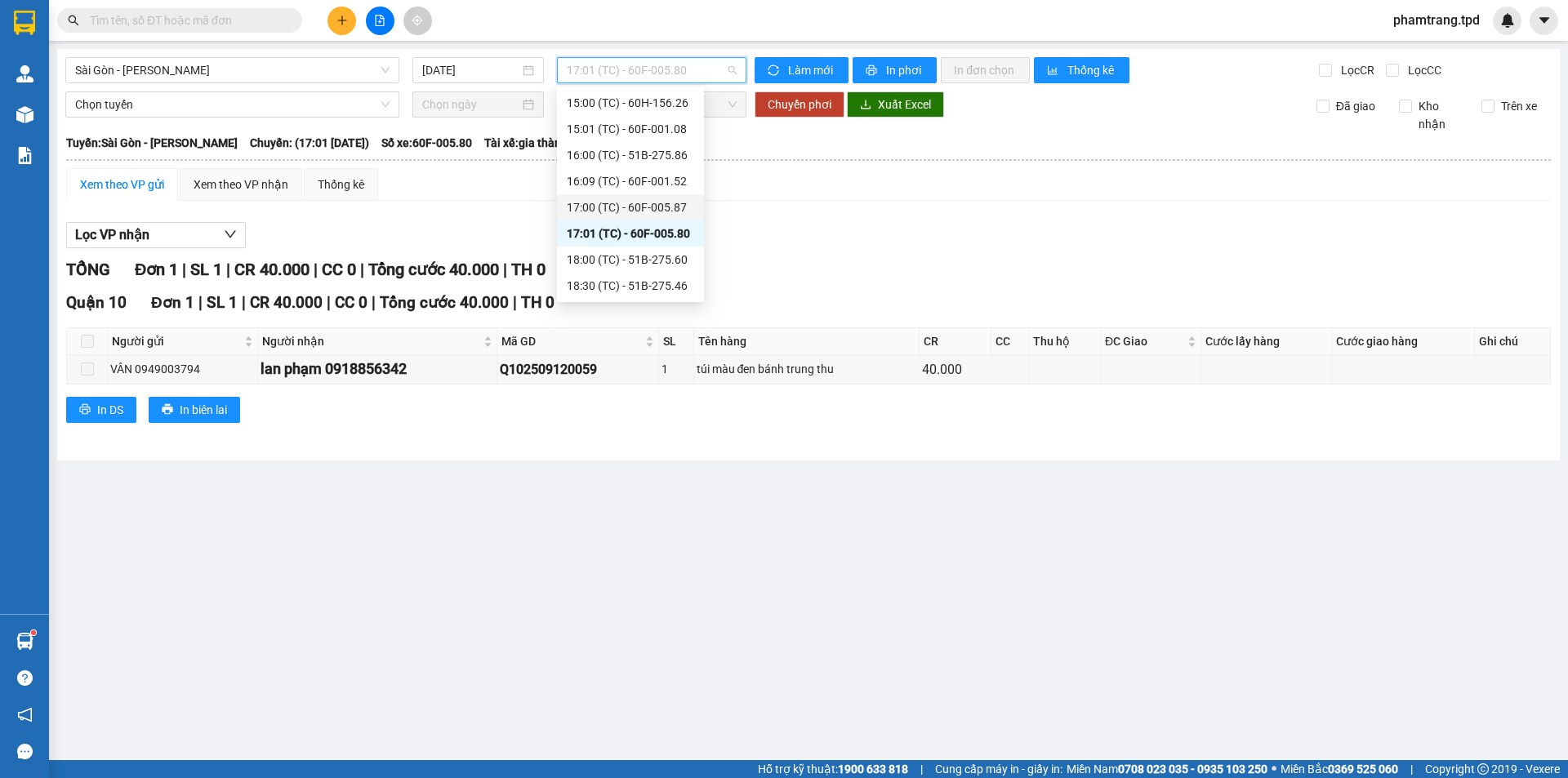
click at [665, 202] on div "17:00 (TC) - 60F-005.87" at bounding box center [630, 207] width 128 height 18
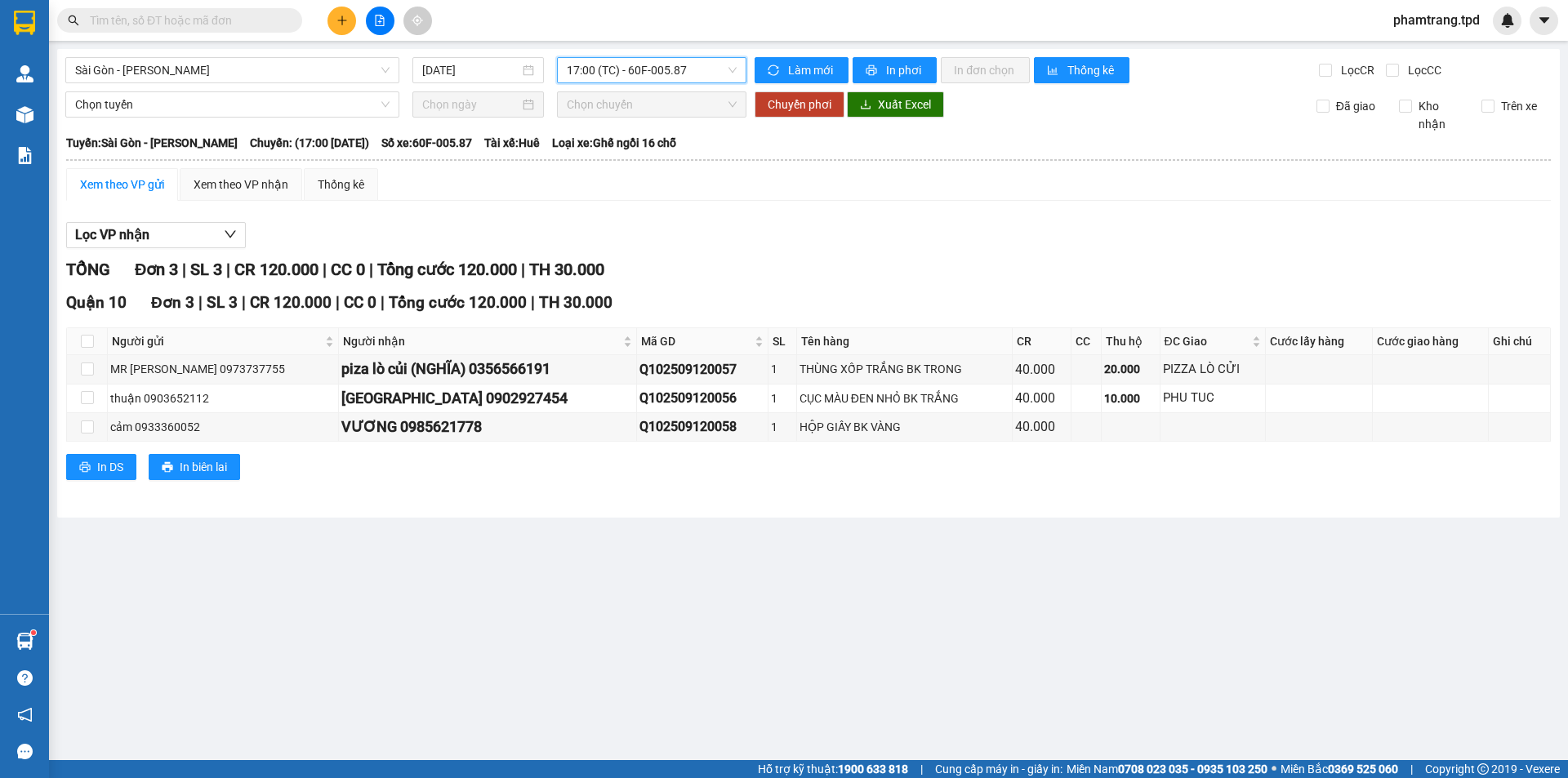
click at [620, 79] on span "17:00 (TC) - 60F-005.87" at bounding box center [651, 70] width 170 height 25
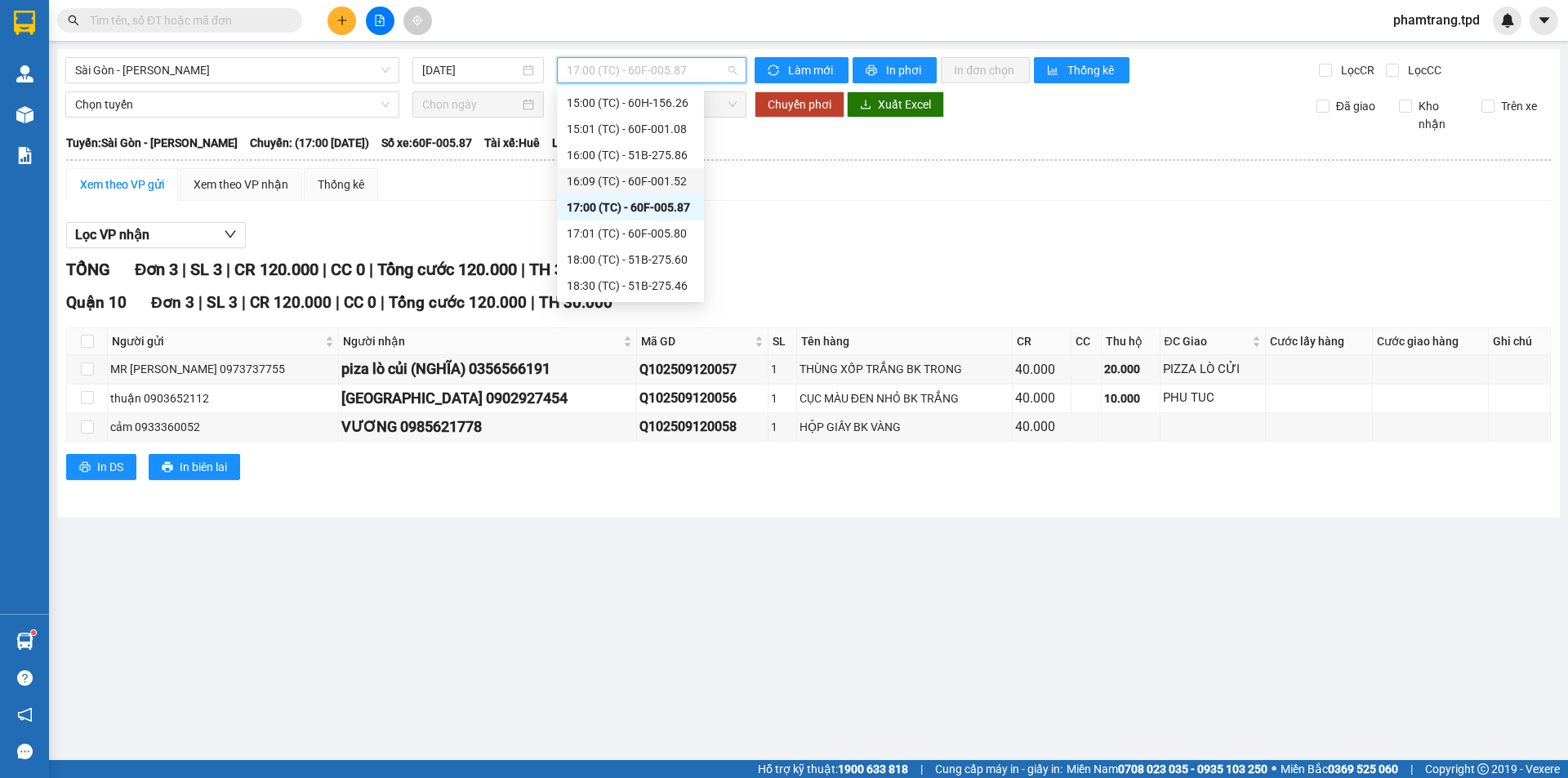
click at [678, 179] on div "16:09 (TC) - 60F-001.52" at bounding box center [630, 181] width 128 height 18
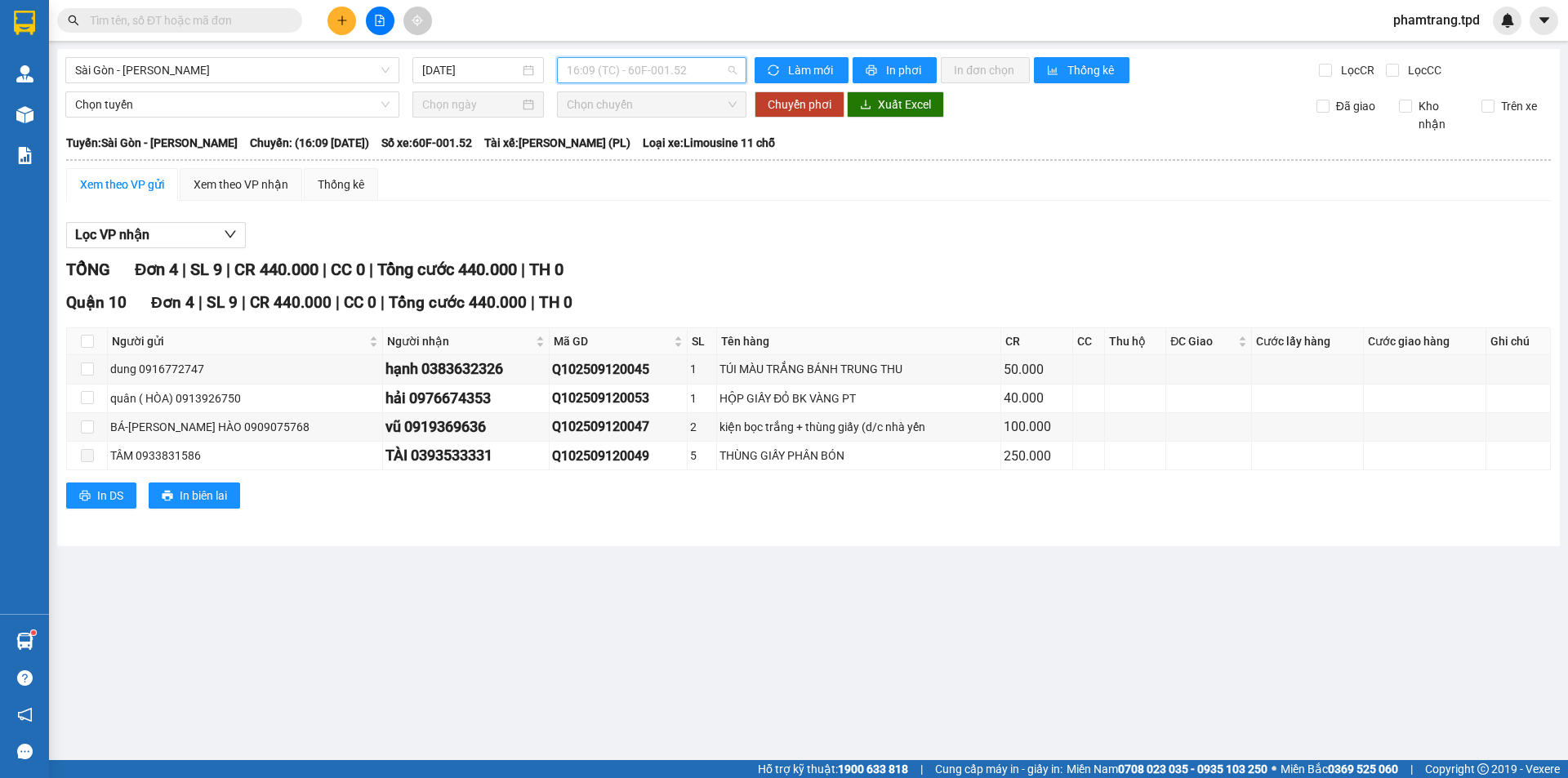
click at [627, 73] on span "16:09 (TC) - 60F-001.52" at bounding box center [651, 70] width 170 height 25
click at [370, 210] on div "Xem theo VP gửi Xem theo VP nhận Thống kê Lọc VP nhận TỔNG Đơn 4 | SL 9 | CR 44…" at bounding box center [808, 348] width 1485 height 361
click at [651, 83] on div "[GEOGRAPHIC_DATA] - Phương Lâm [DATE] 16:09 (TC) - 60F-001.52 Làm mới In phơi I…" at bounding box center [807, 297] width 1502 height 497
click at [658, 74] on span "16:09 (TC) - 60F-001.52" at bounding box center [651, 70] width 170 height 25
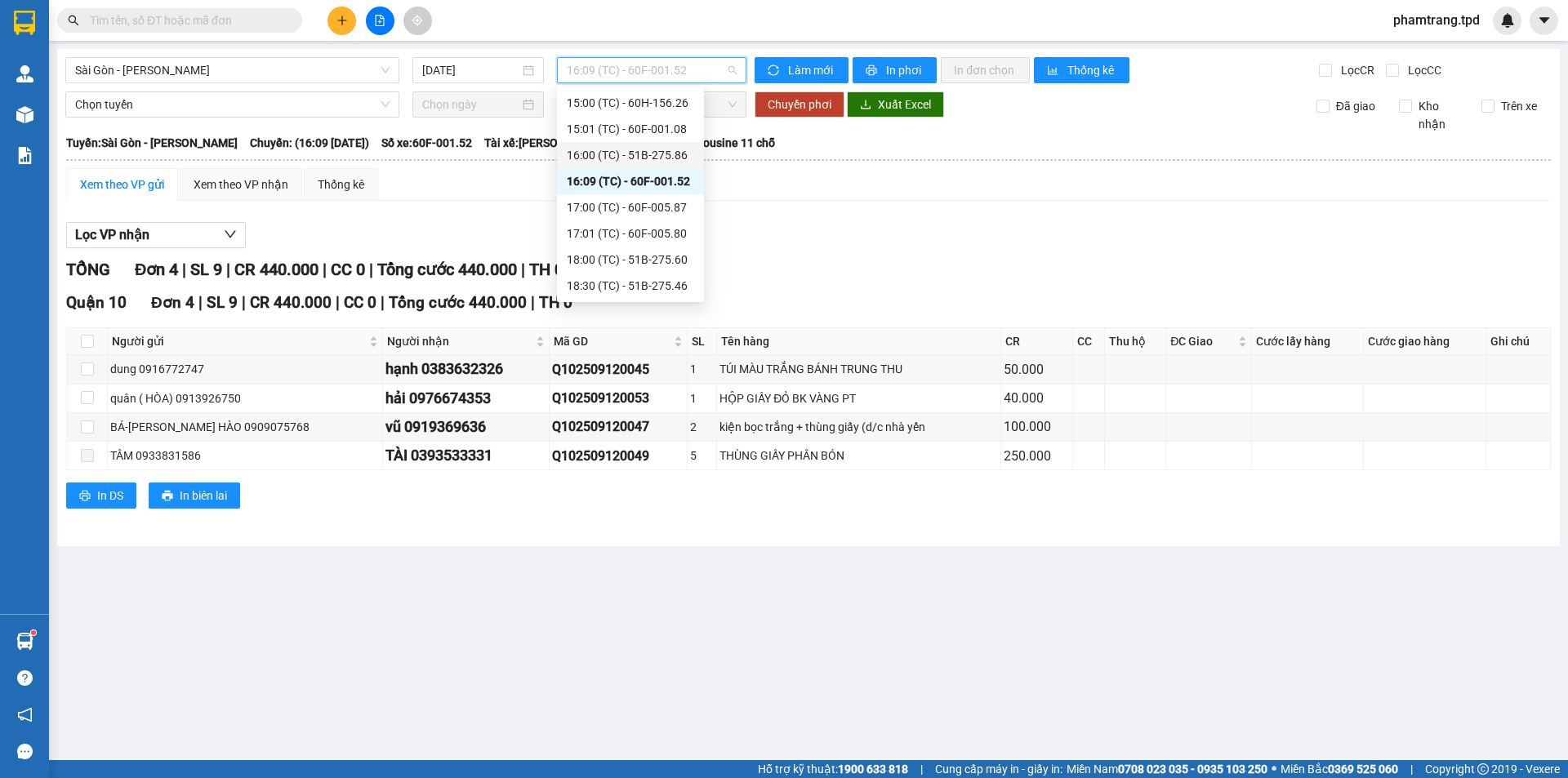
click at [651, 151] on div "16:00 (TC) - 51B-275.86" at bounding box center [630, 155] width 128 height 18
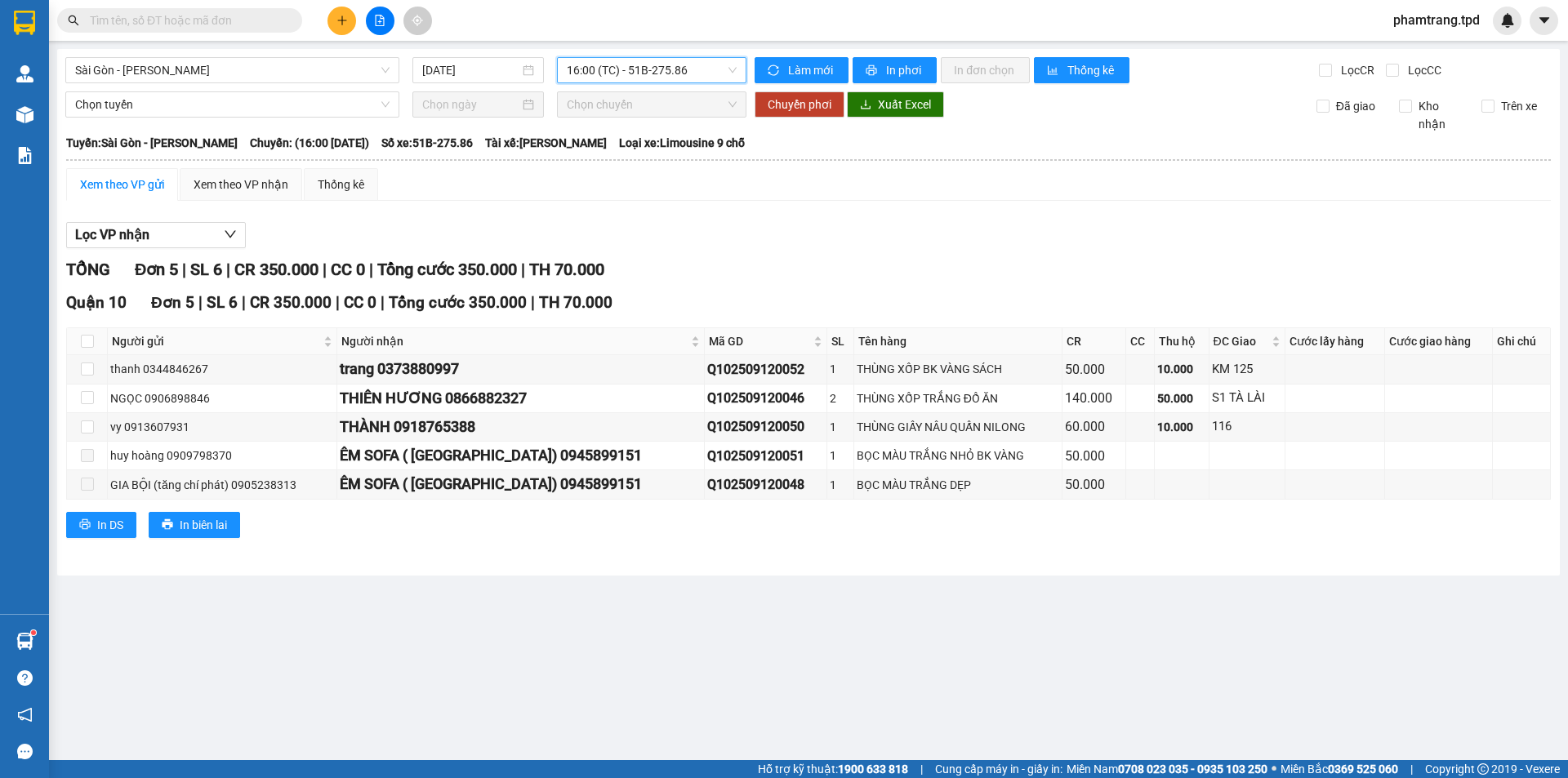
click at [606, 71] on span "16:00 (TC) - 51B-275.86" at bounding box center [651, 70] width 170 height 25
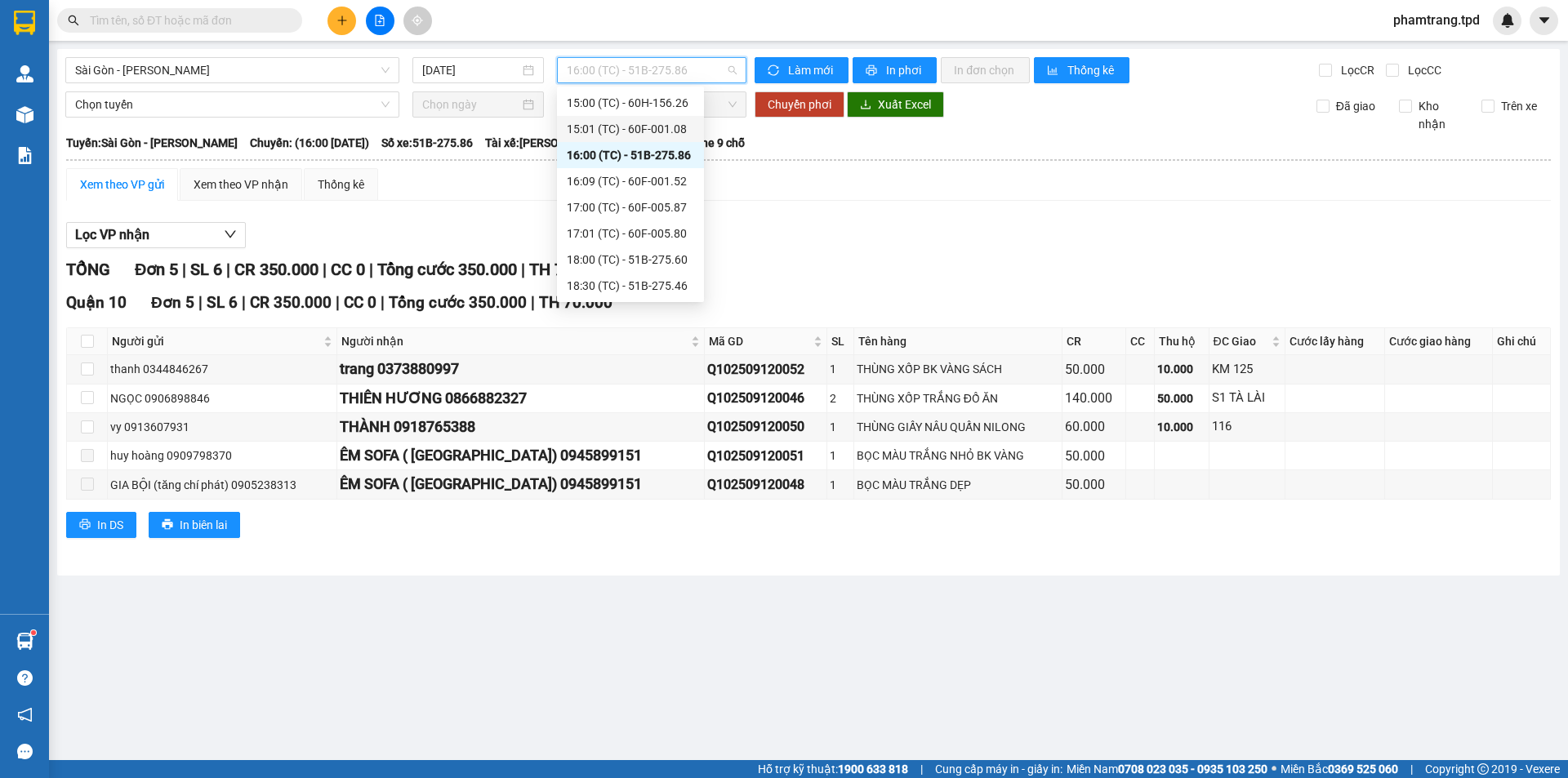
click at [656, 129] on div "15:01 (TC) - 60F-001.08" at bounding box center [630, 128] width 128 height 18
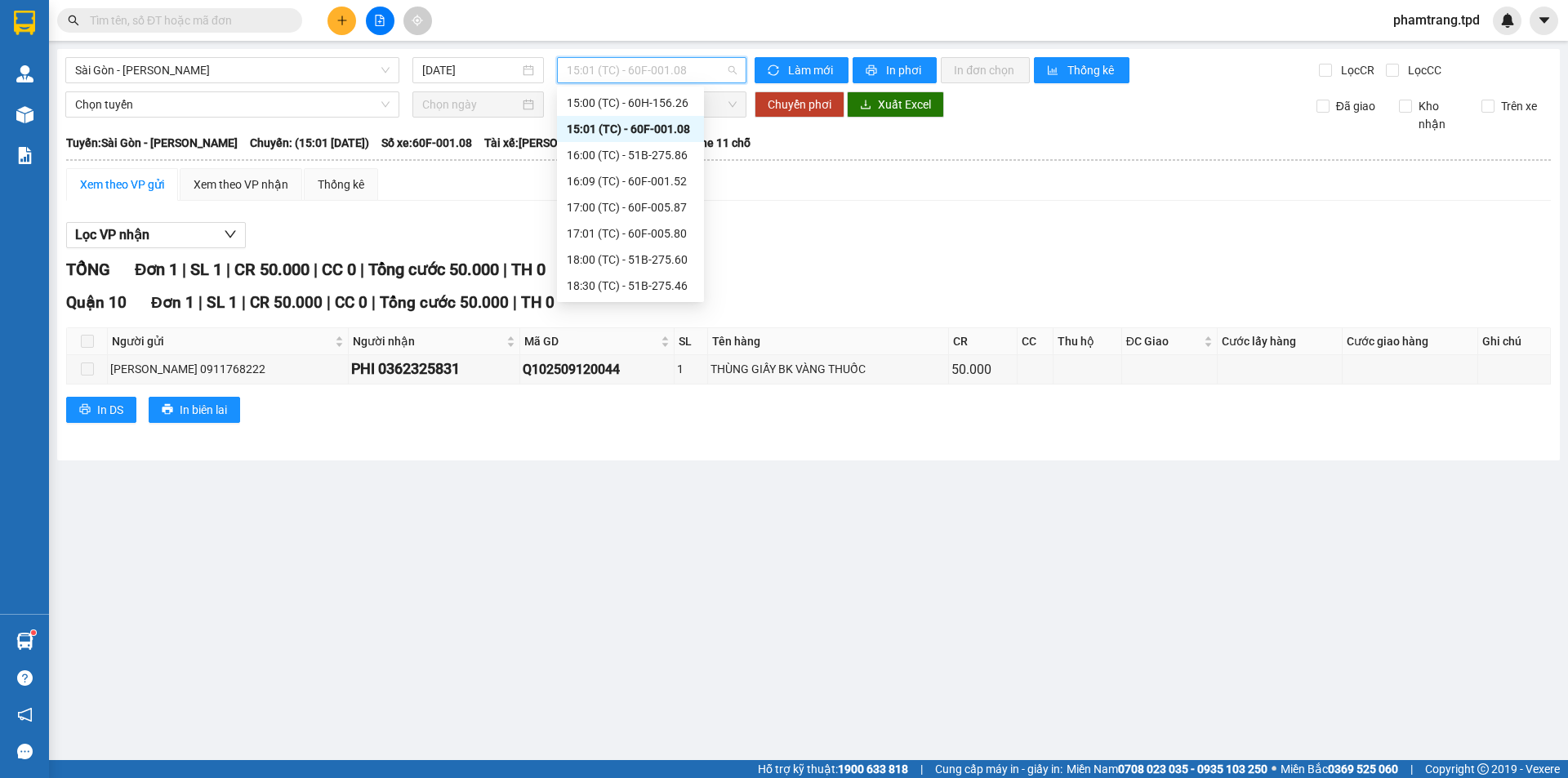
click at [674, 65] on span "15:01 (TC) - 60F-001.08" at bounding box center [651, 70] width 170 height 25
click at [631, 261] on div "15:00 (TC) - 60H-156.26" at bounding box center [630, 266] width 128 height 18
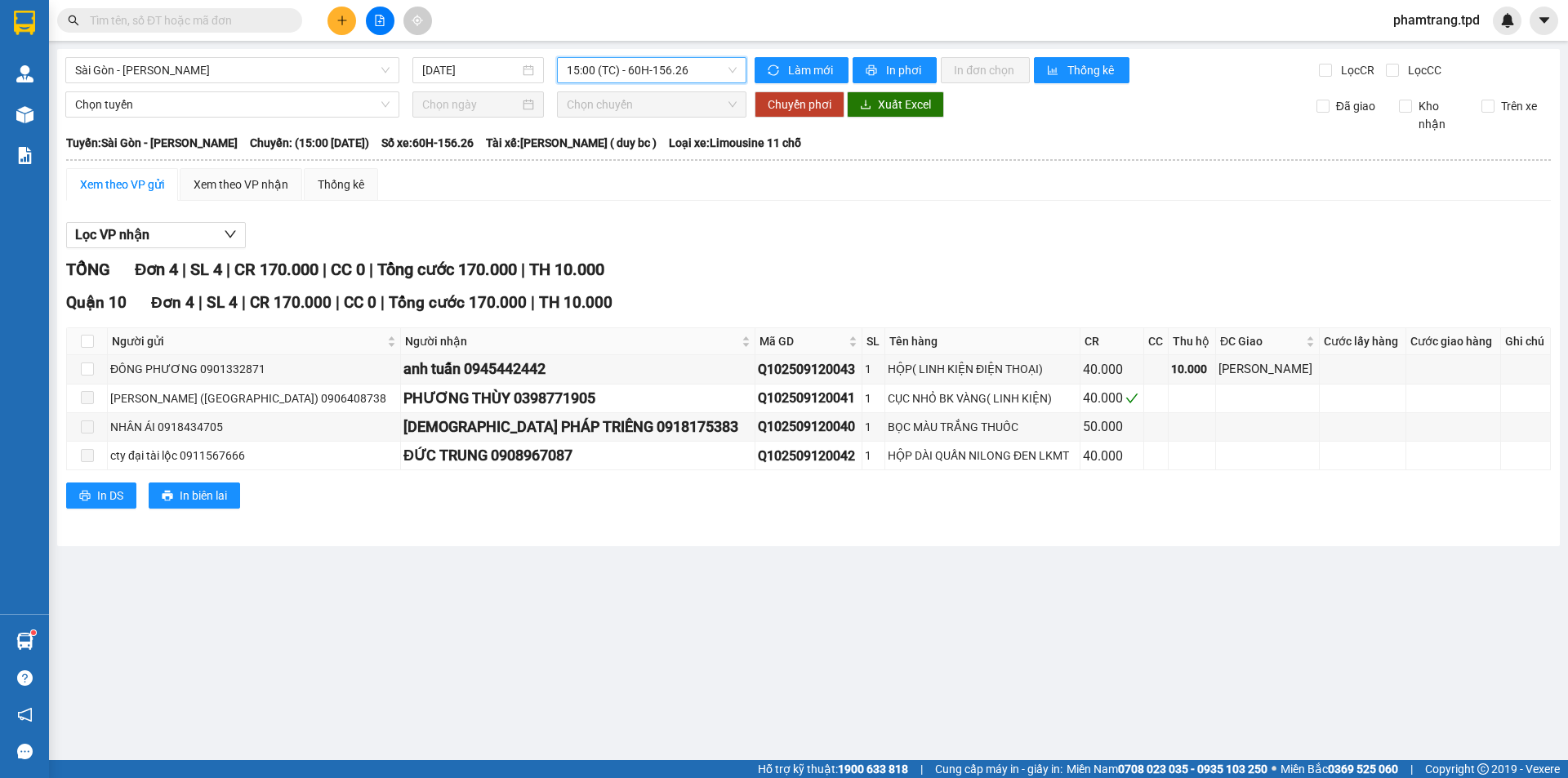
click at [692, 70] on span "15:00 (TC) - 60H-156.26" at bounding box center [651, 70] width 170 height 25
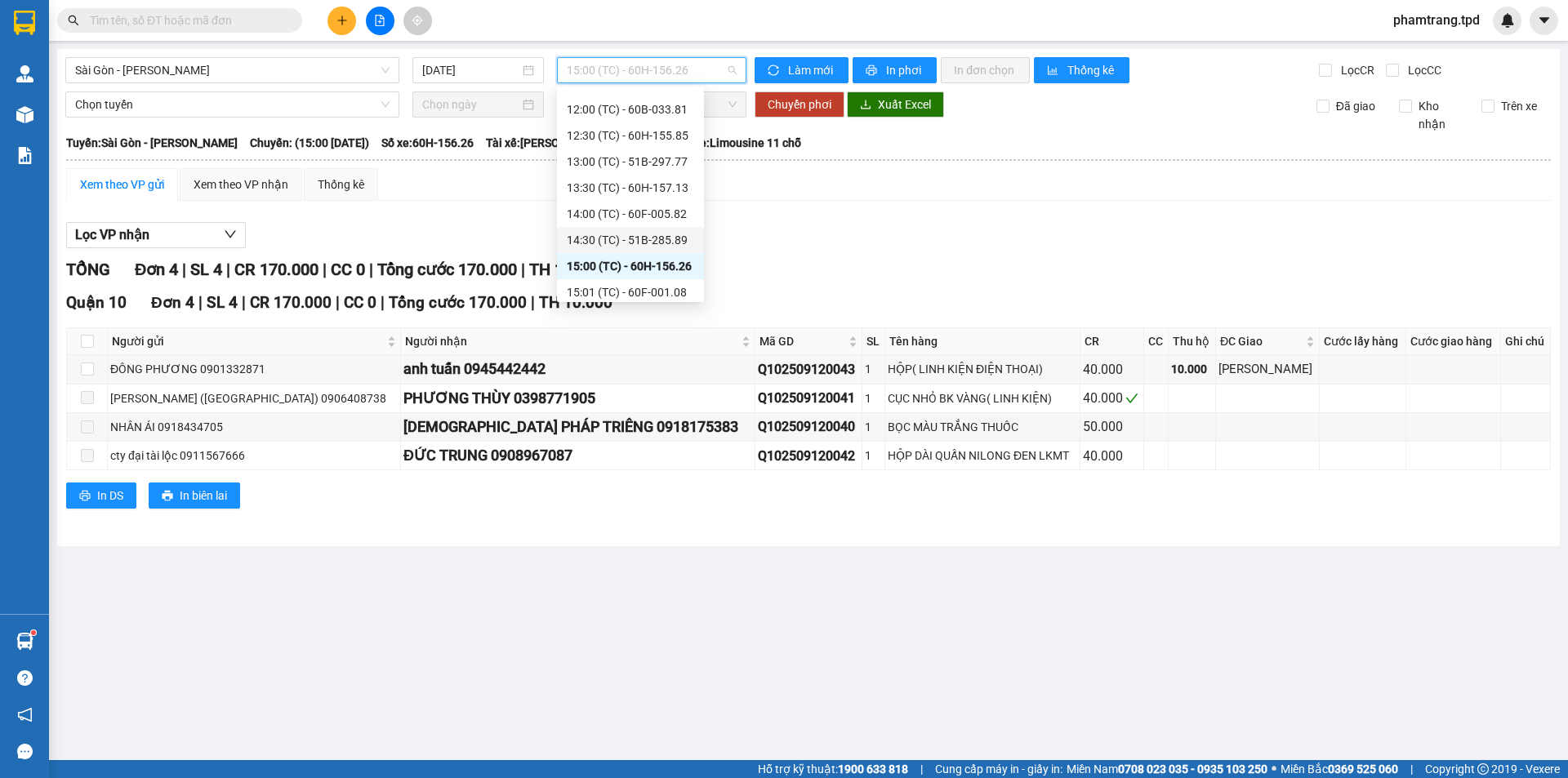
click at [663, 242] on div "14:30 (TC) - 51B-285.89" at bounding box center [630, 240] width 128 height 18
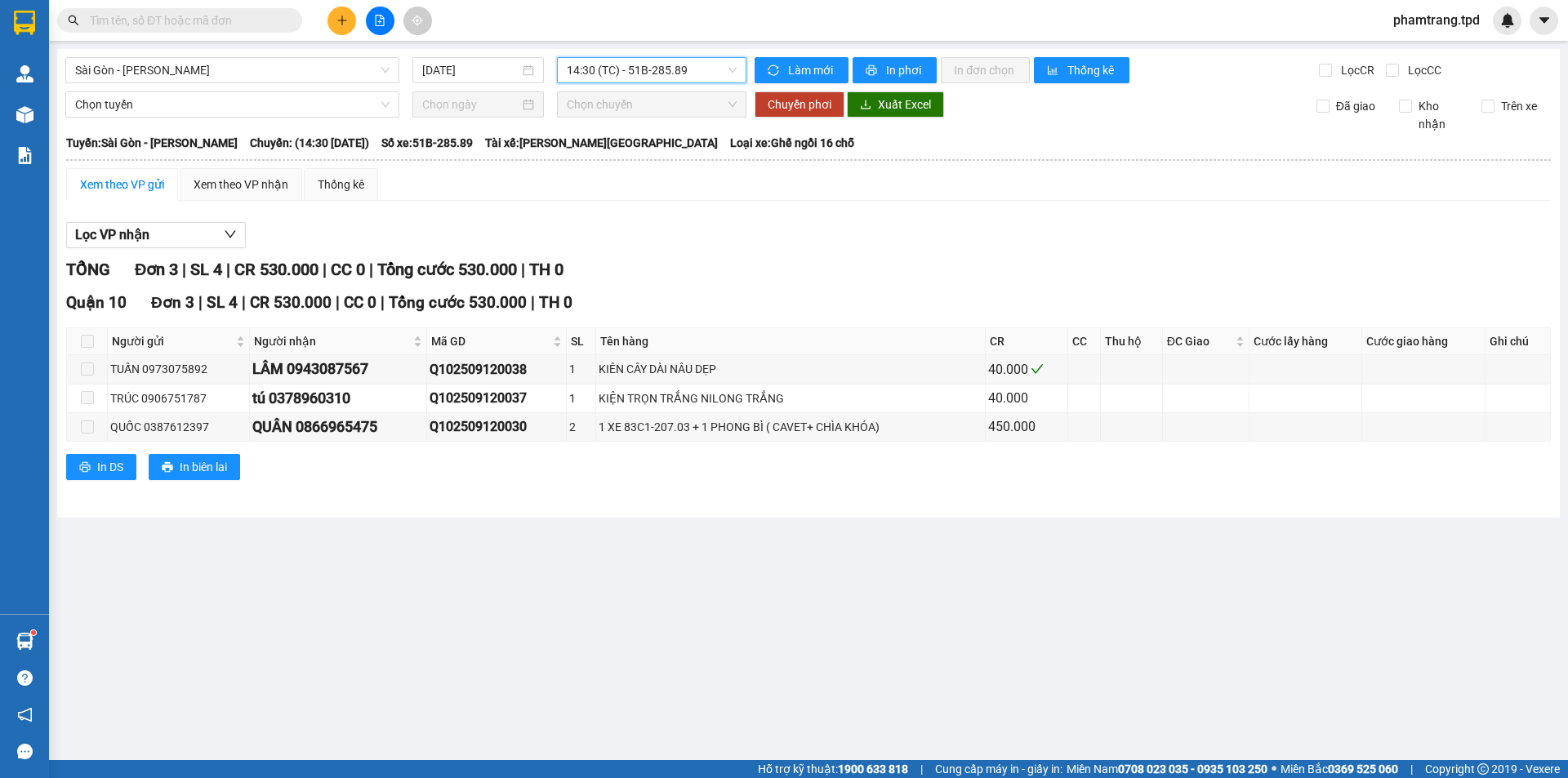
click at [644, 67] on span "14:30 (TC) - 51B-285.89" at bounding box center [651, 70] width 170 height 25
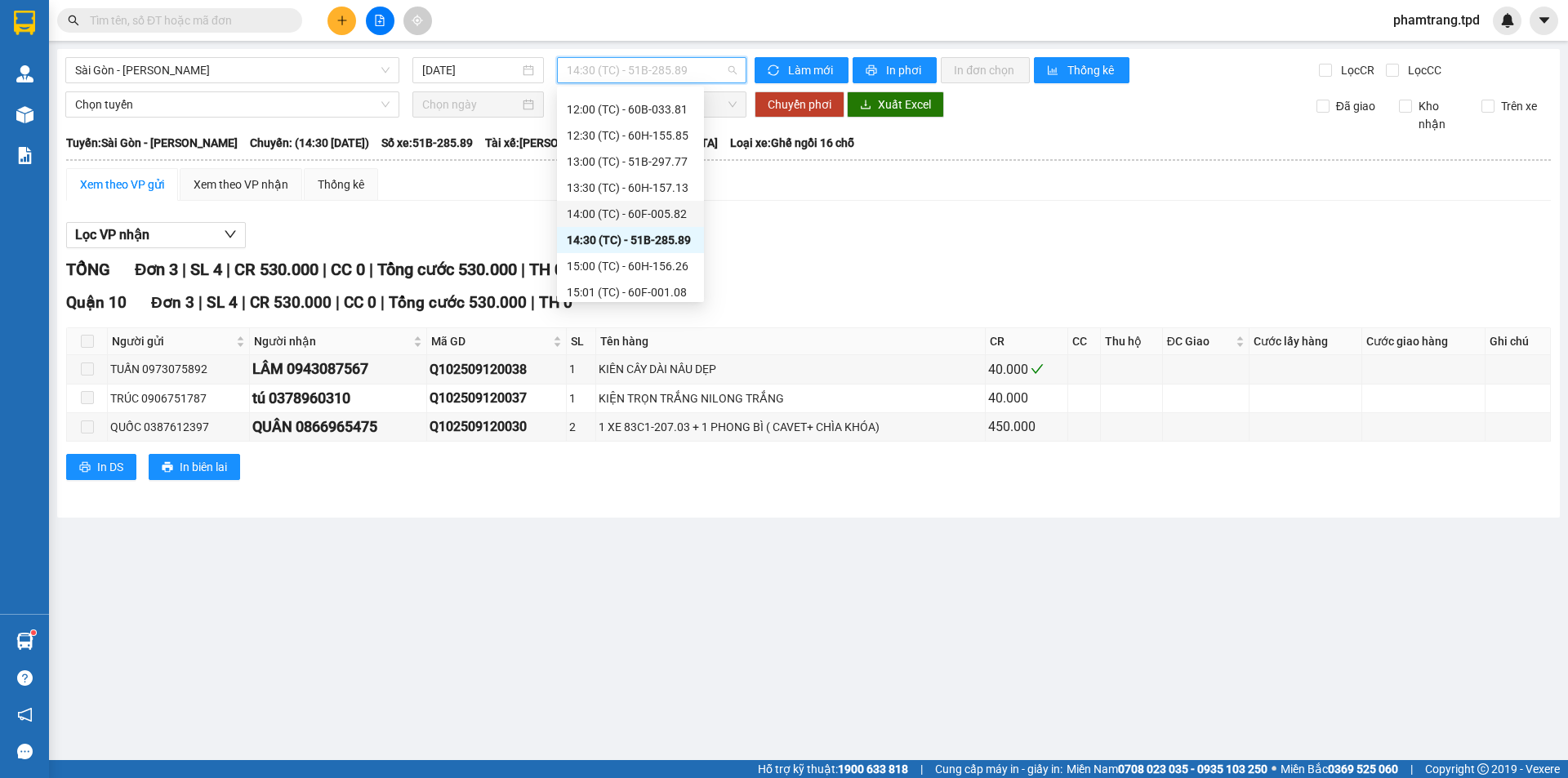
click at [653, 208] on div "14:00 (TC) - 60F-005.82" at bounding box center [630, 214] width 128 height 18
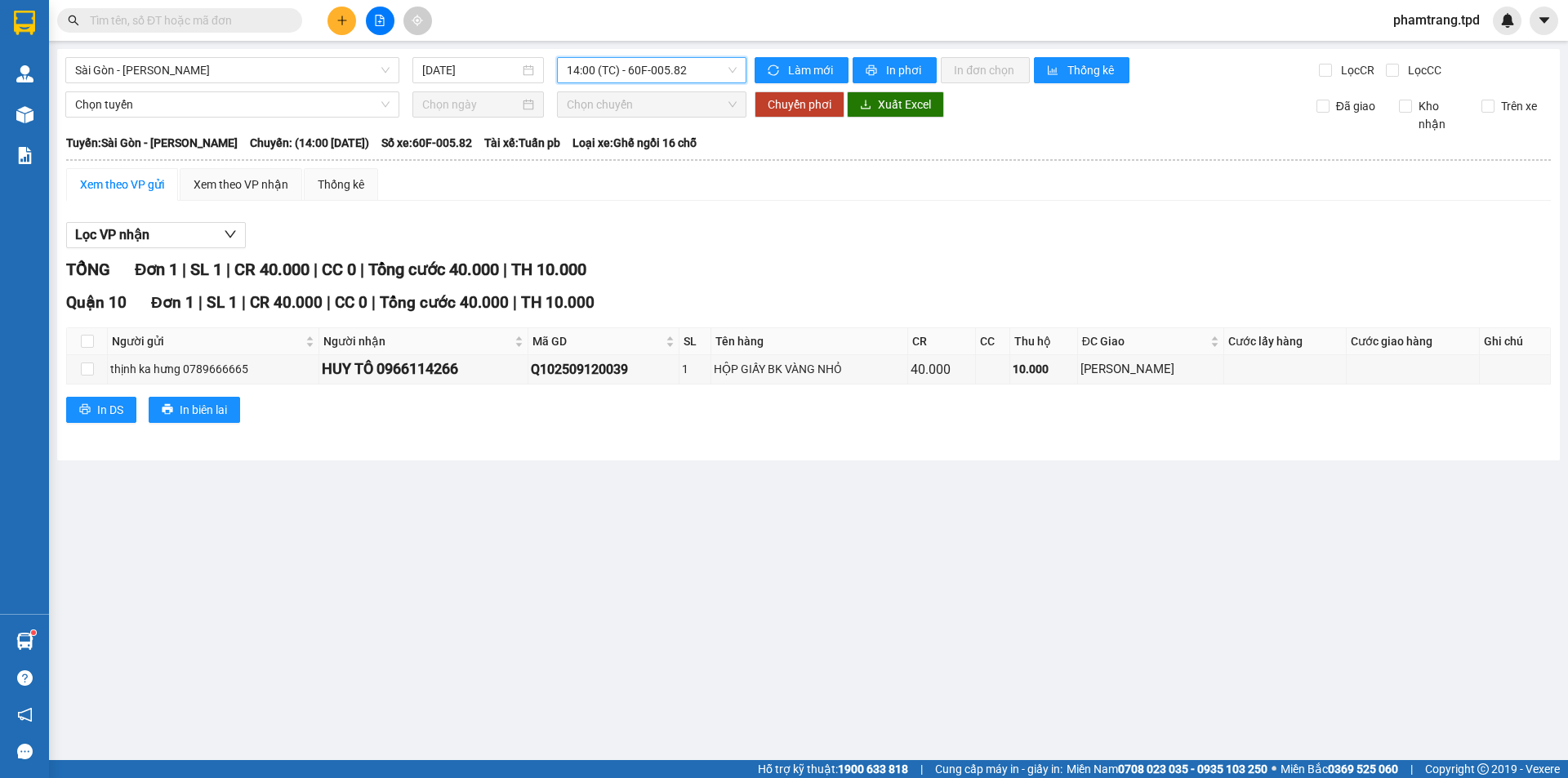
click at [659, 76] on span "14:00 (TC) - 60F-005.82" at bounding box center [651, 70] width 170 height 25
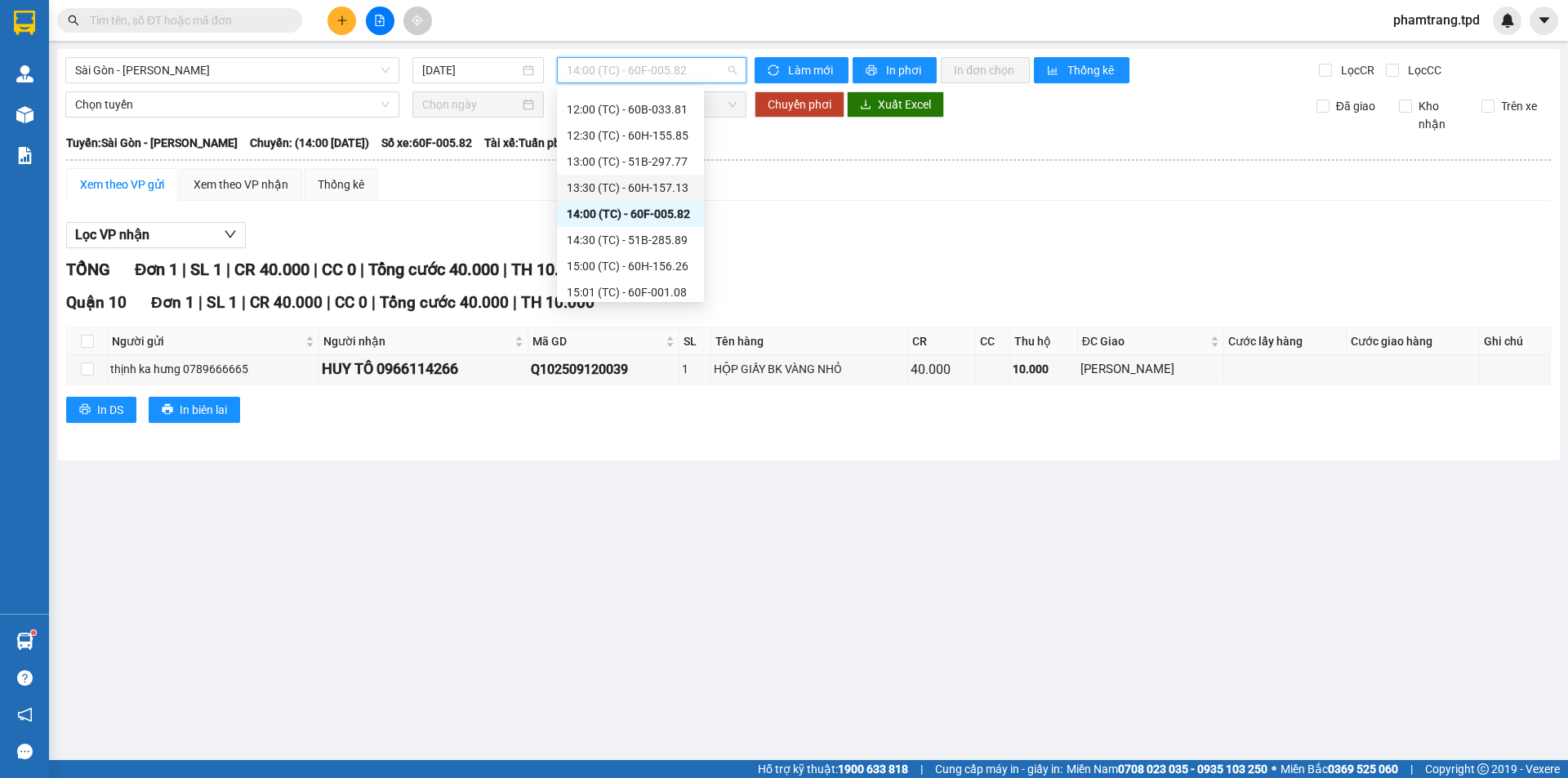
click at [662, 189] on div "13:30 (TC) - 60H-157.13" at bounding box center [630, 188] width 128 height 18
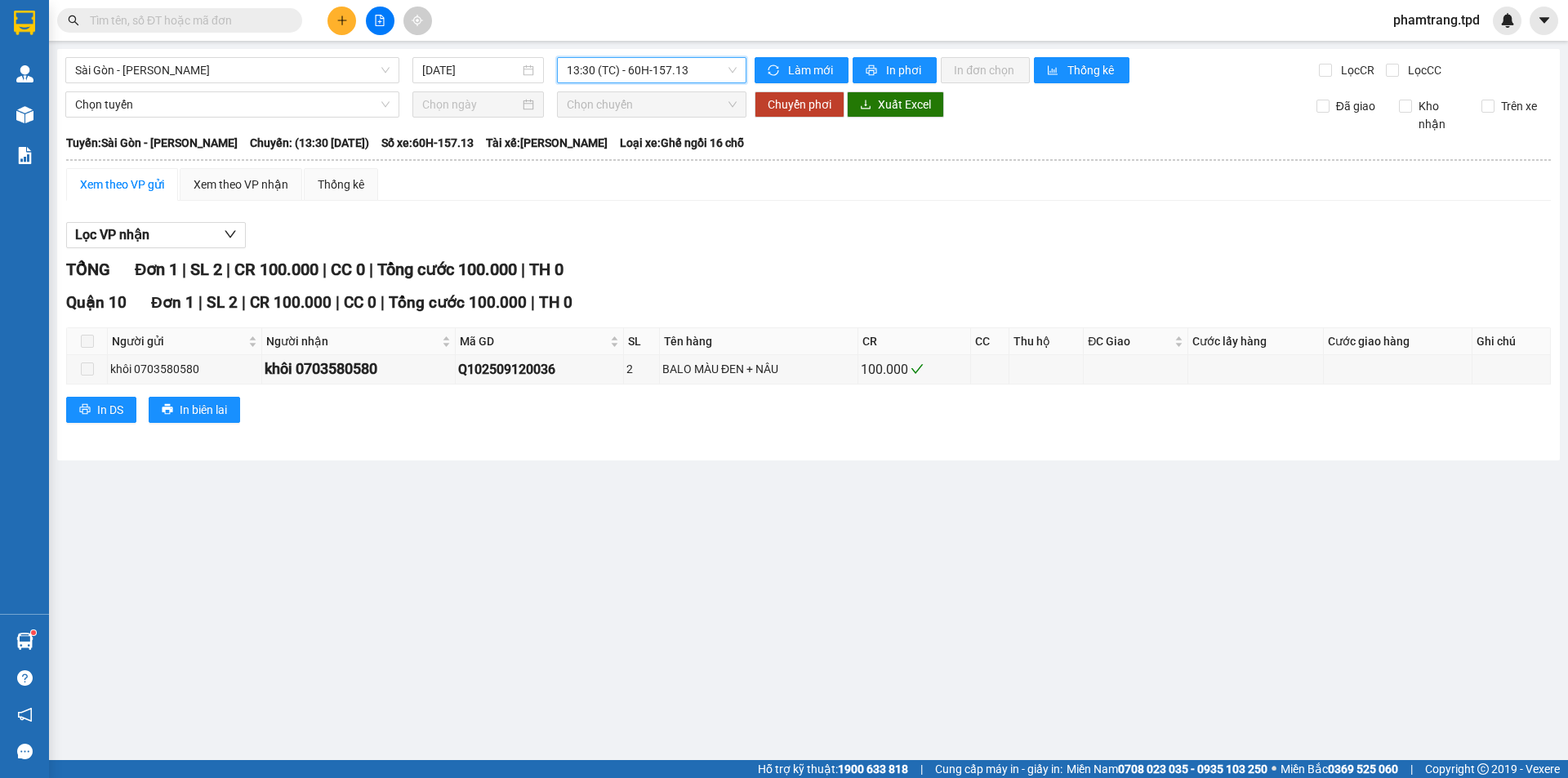
click at [699, 74] on span "13:30 (TC) - 60H-157.13" at bounding box center [651, 70] width 170 height 25
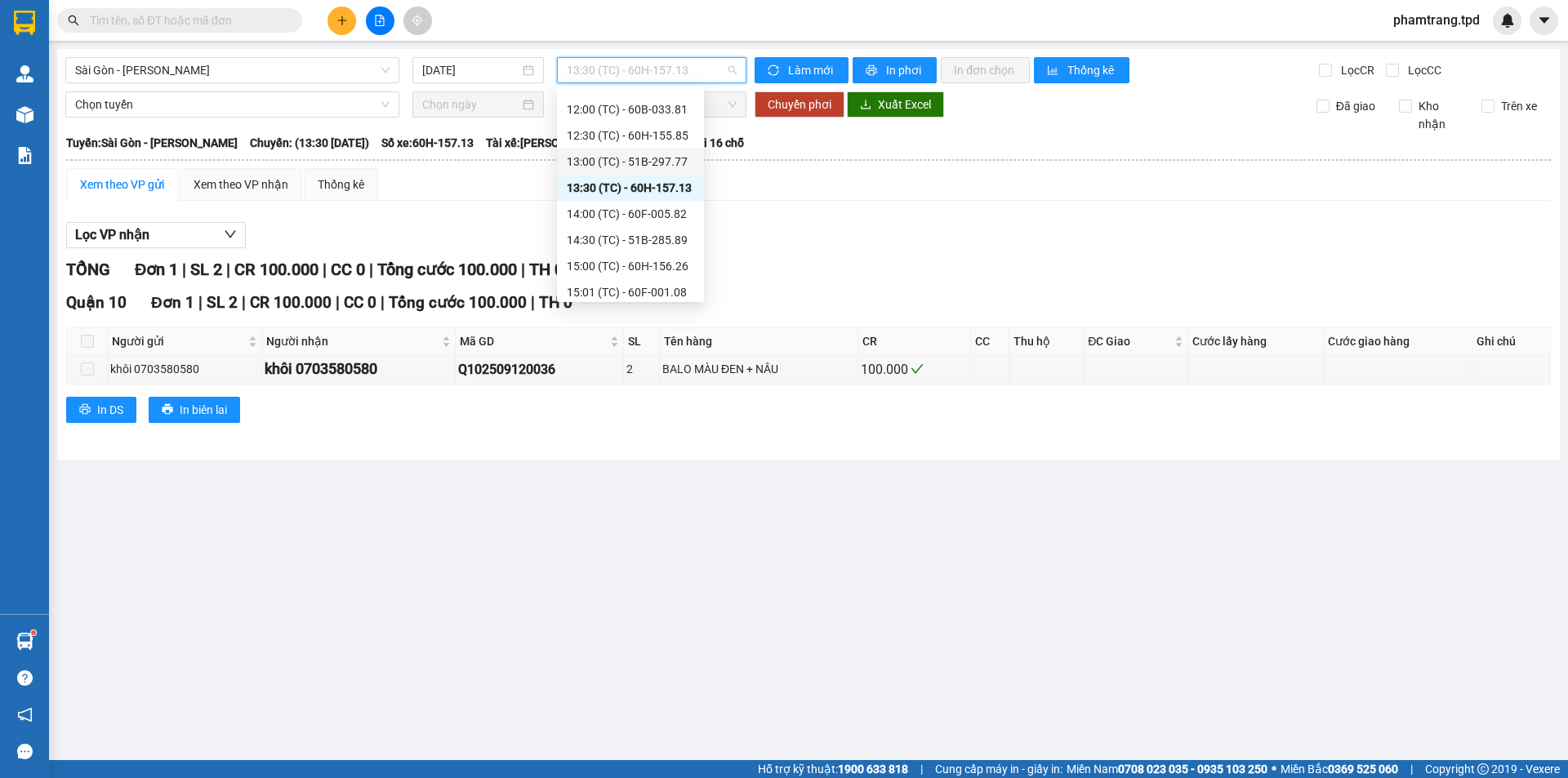
click at [664, 153] on div "13:00 (TC) - 51B-297.77" at bounding box center [630, 161] width 128 height 18
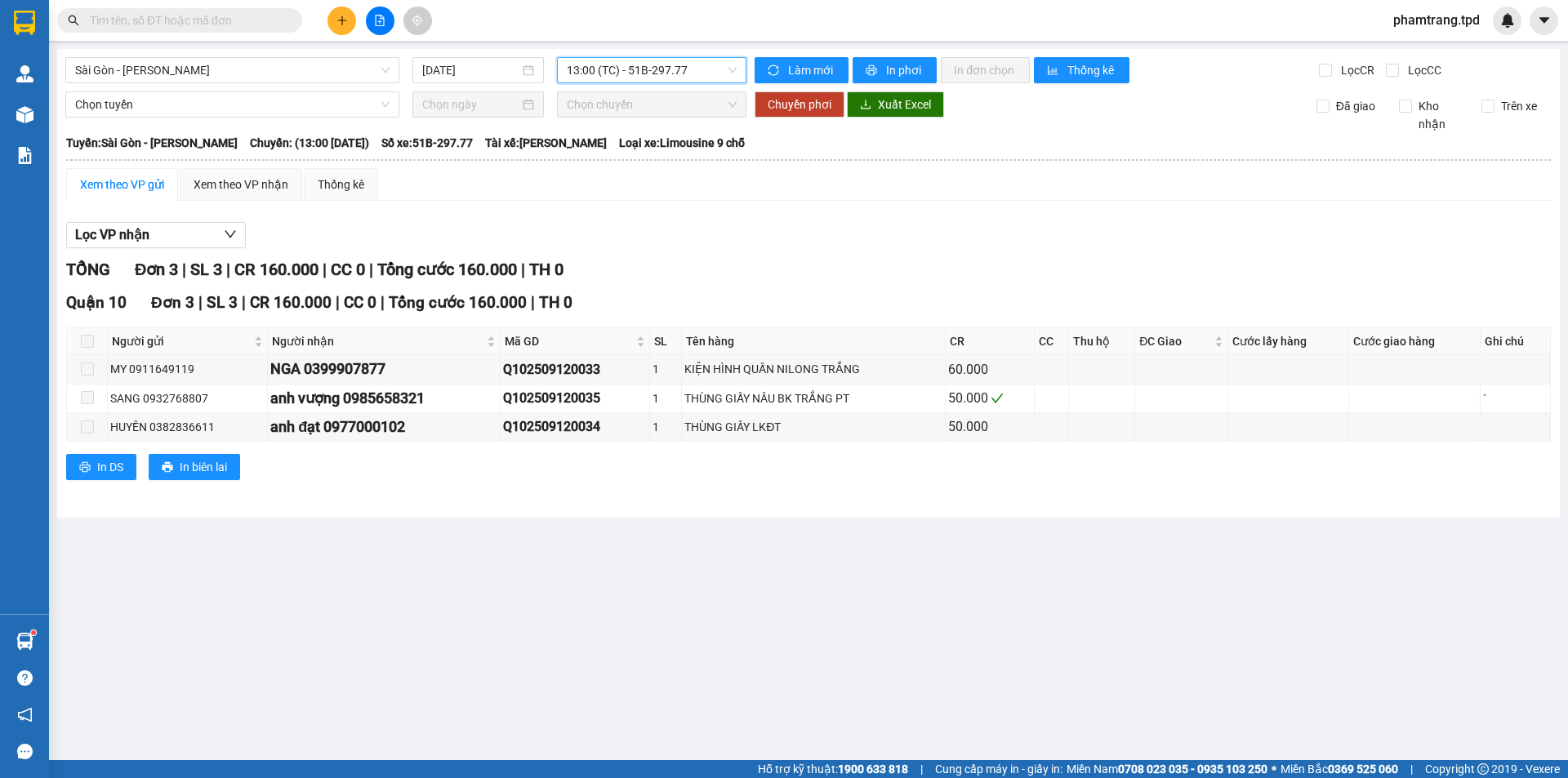
click at [673, 60] on span "13:00 (TC) - 51B-297.77" at bounding box center [651, 70] width 170 height 25
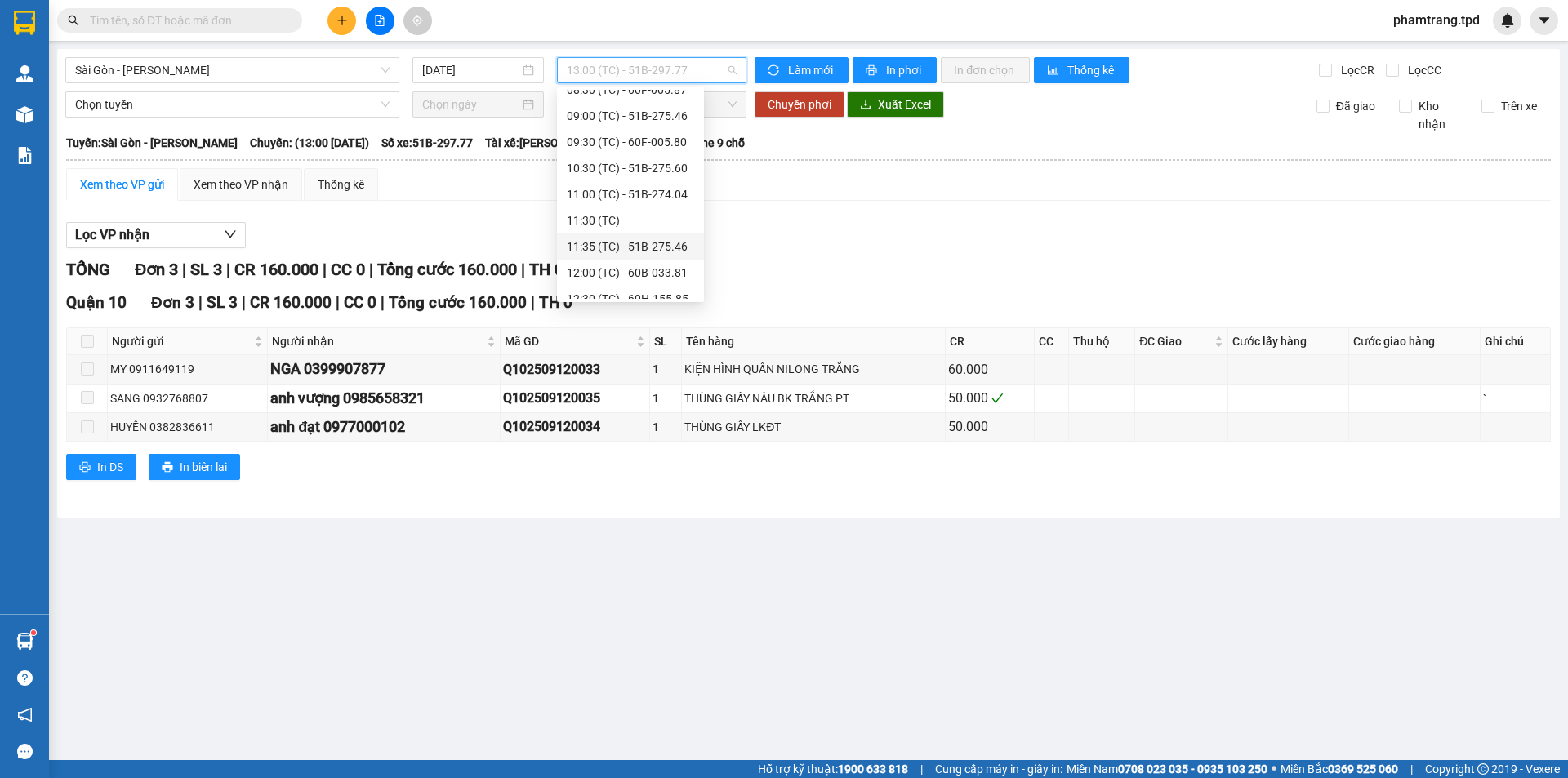
scroll to position [225, 0]
click at [663, 214] on div "12:30 (TC) - 60H-155.85" at bounding box center [630, 217] width 128 height 18
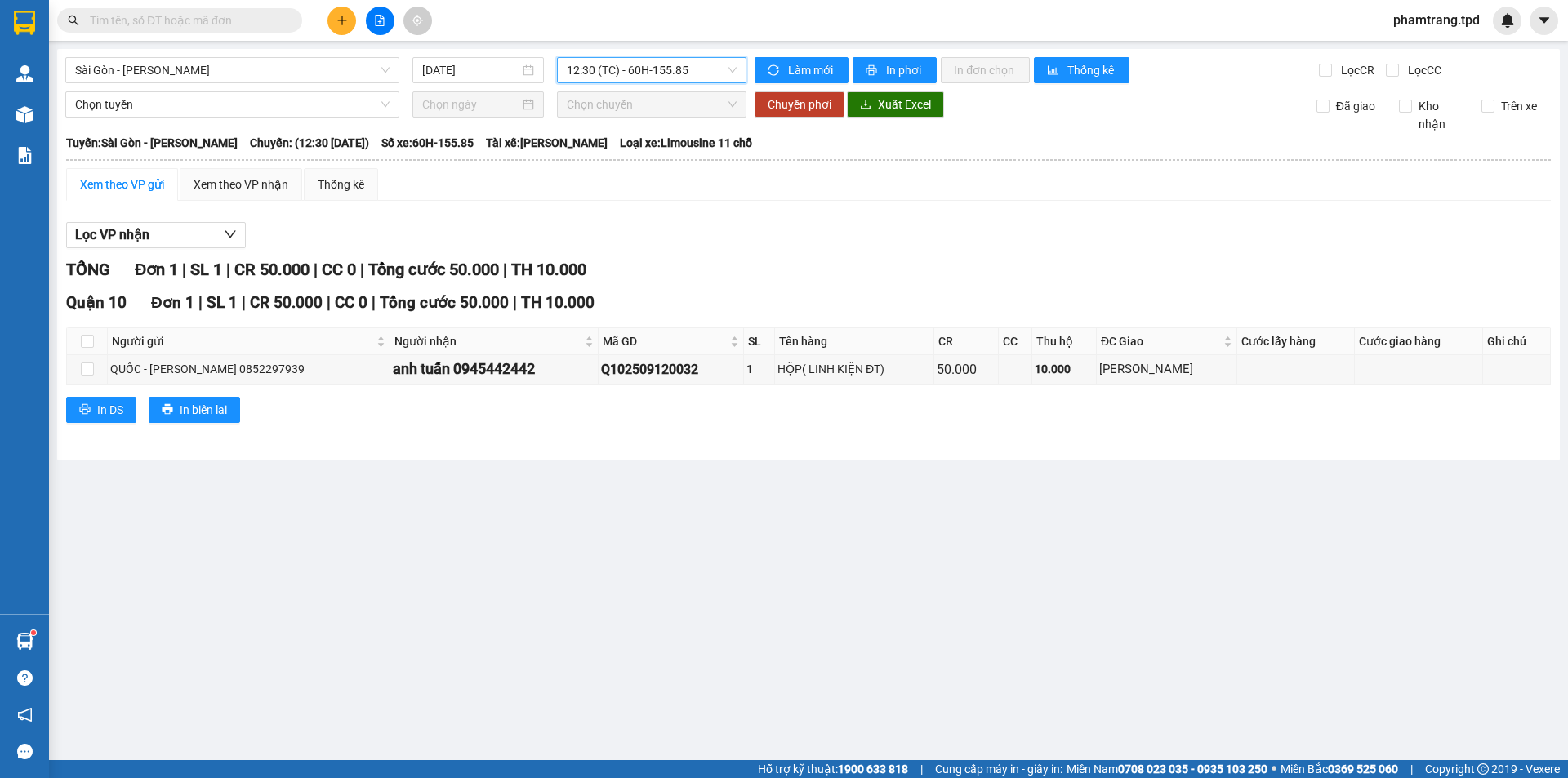
click at [658, 81] on span "12:30 (TC) - 60H-155.85" at bounding box center [651, 70] width 170 height 25
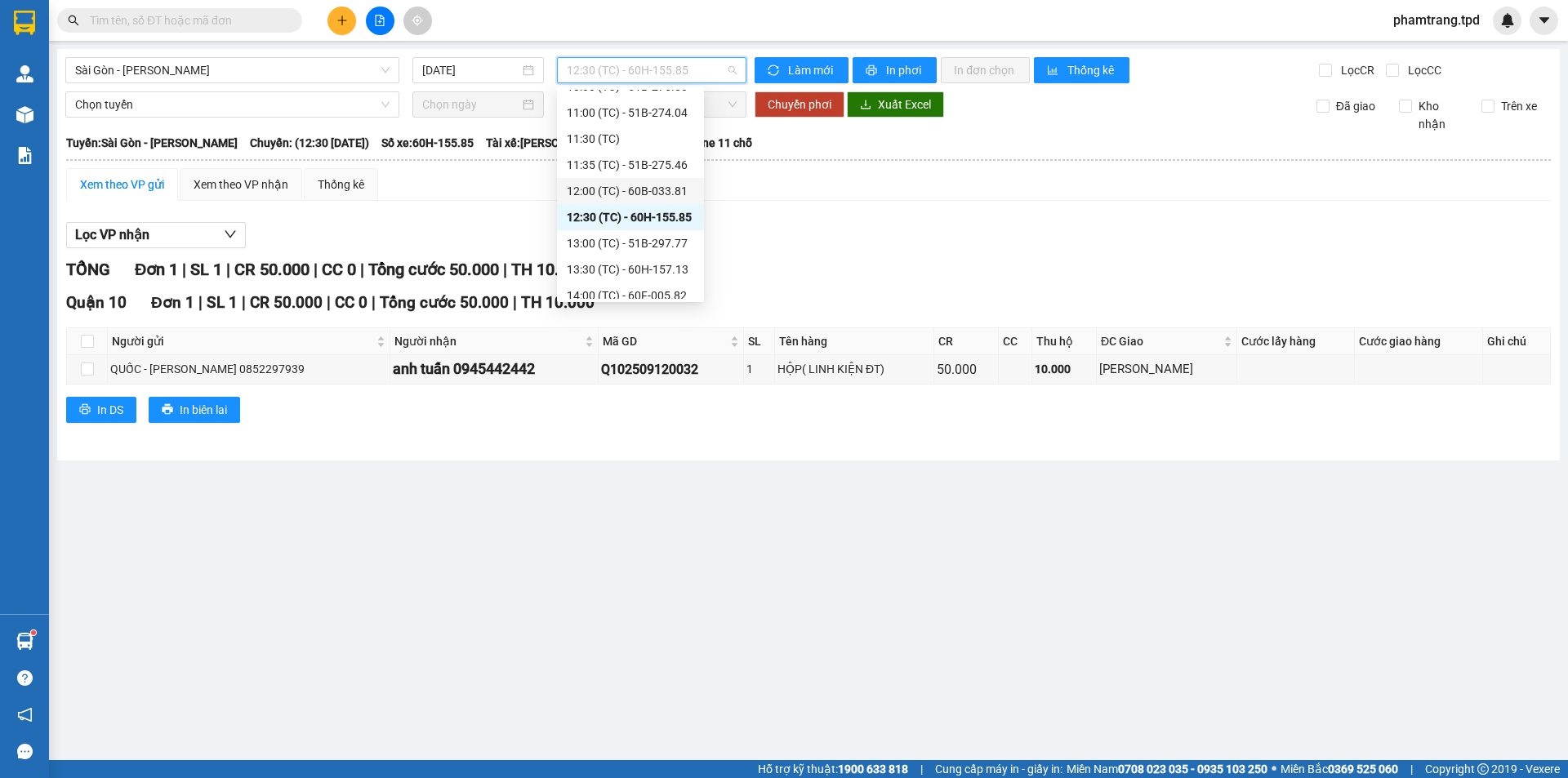
click at [671, 184] on div "12:00 (TC) - 60B-033.81" at bounding box center [630, 191] width 128 height 18
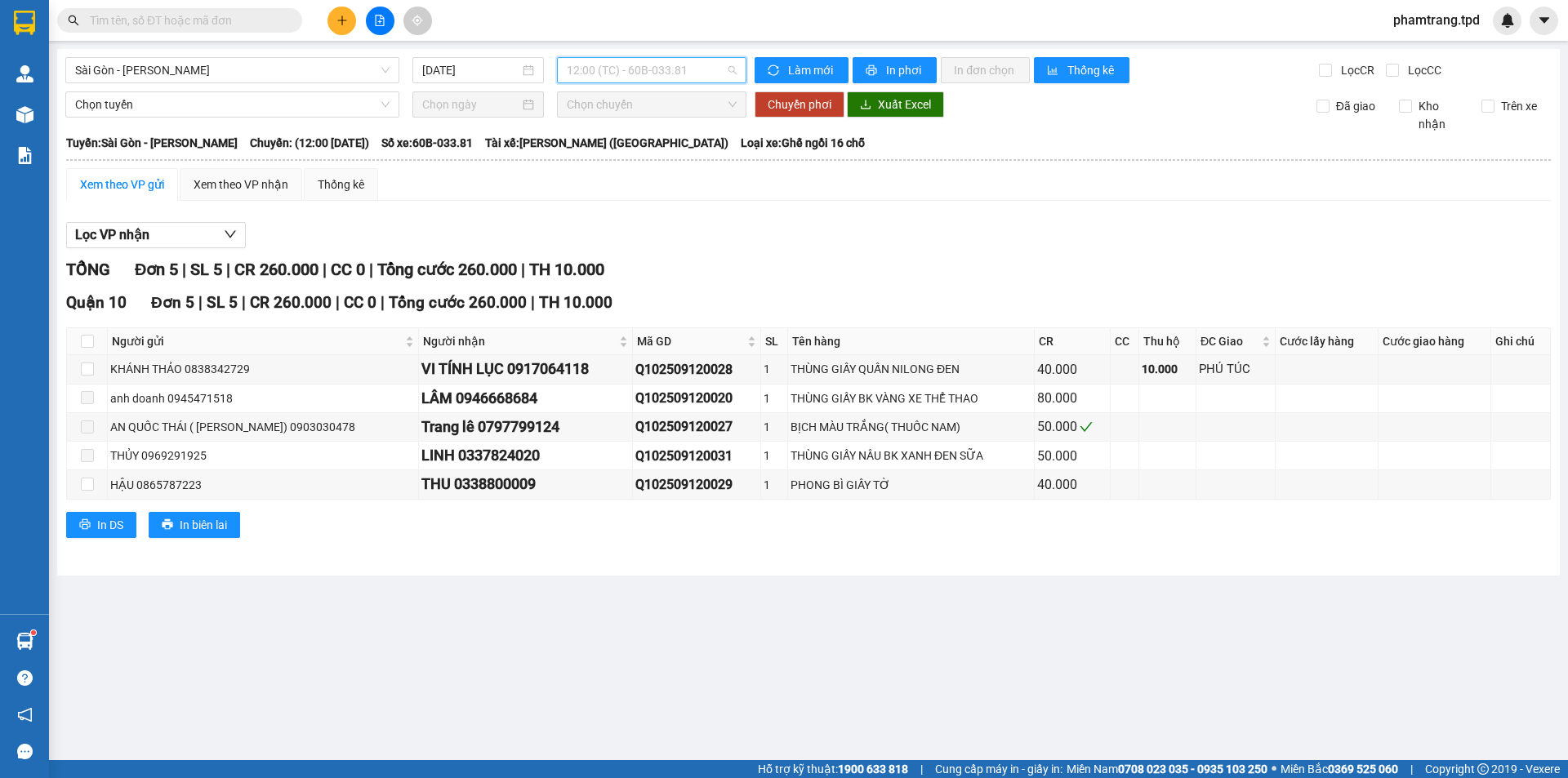
click at [679, 69] on span "12:00 (TC) - 60B-033.81" at bounding box center [651, 70] width 170 height 25
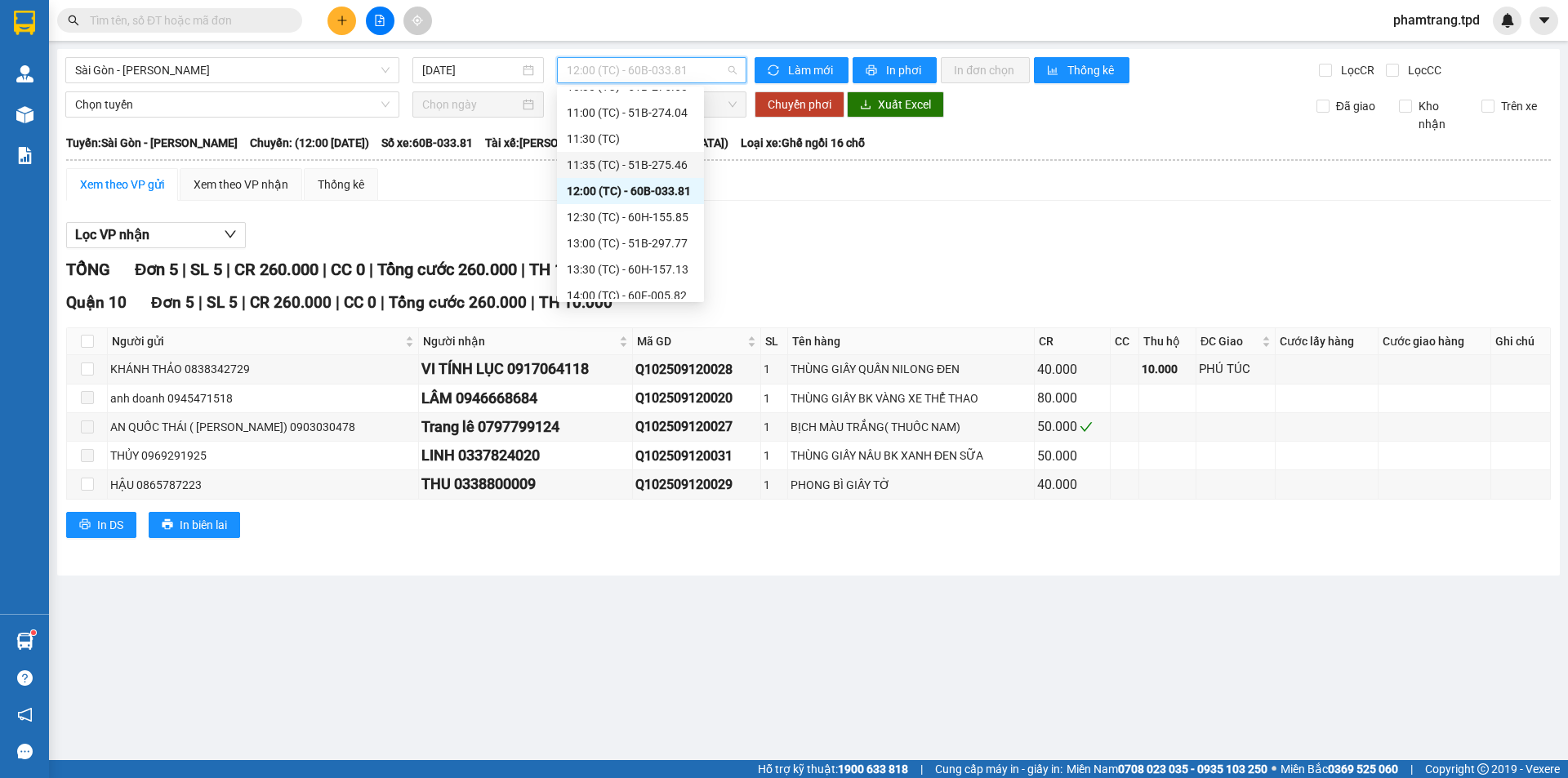
click at [659, 160] on div "11:35 (TC) - 51B-275.46" at bounding box center [630, 165] width 128 height 18
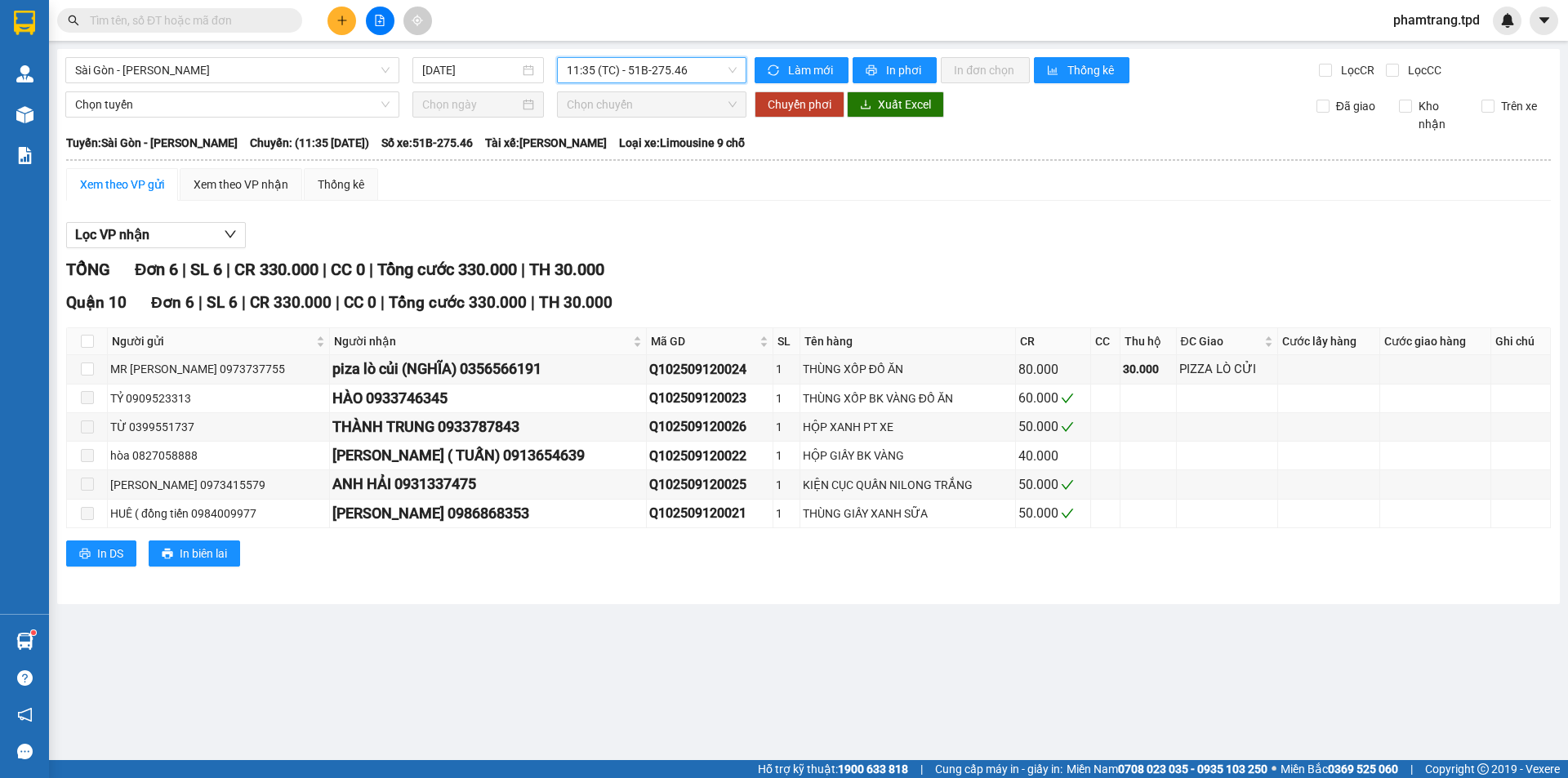
click at [667, 63] on span "11:35 (TC) - 51B-275.46" at bounding box center [651, 70] width 170 height 25
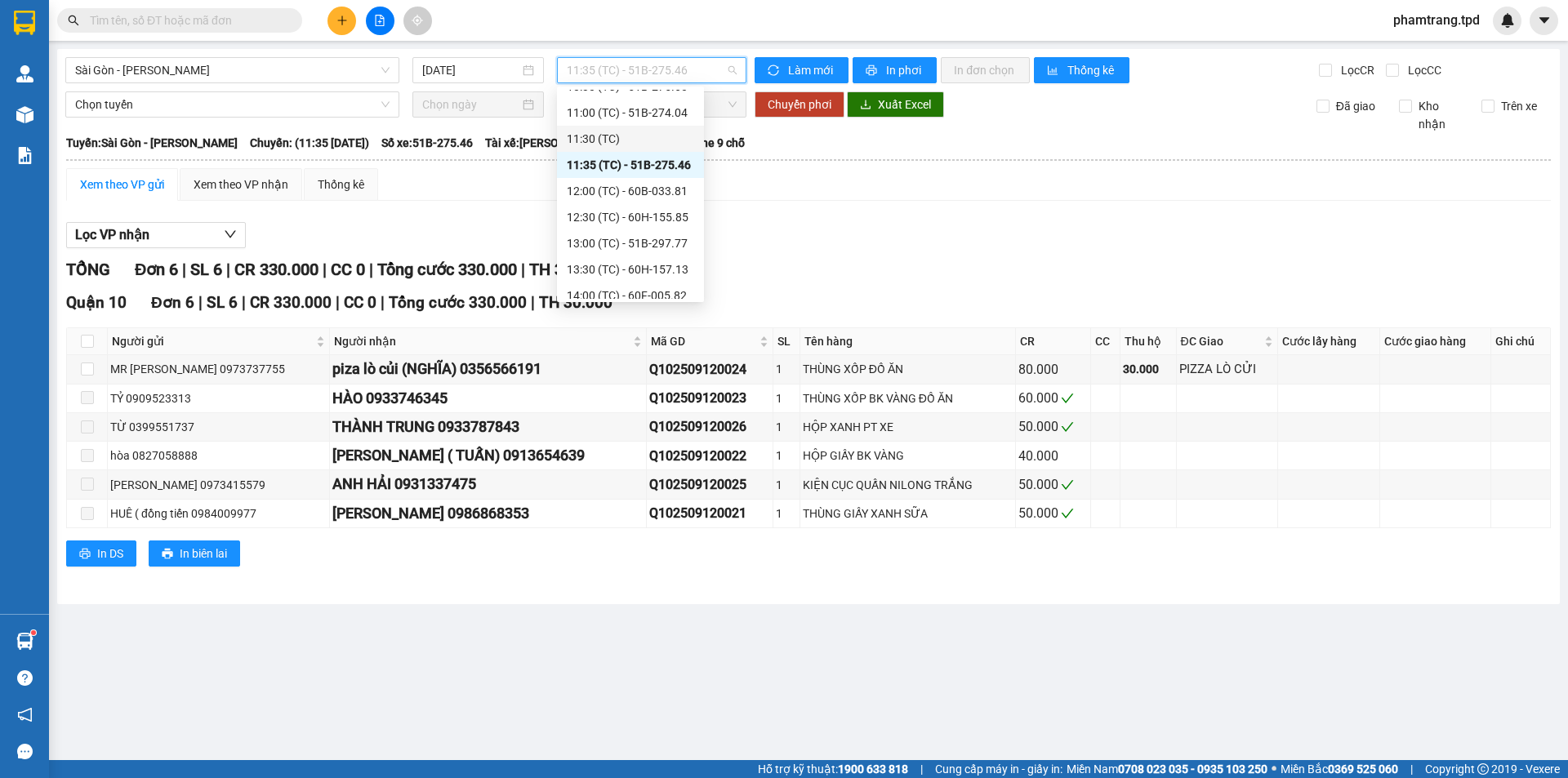
click at [663, 139] on div "11:30 (TC)" at bounding box center [630, 138] width 128 height 18
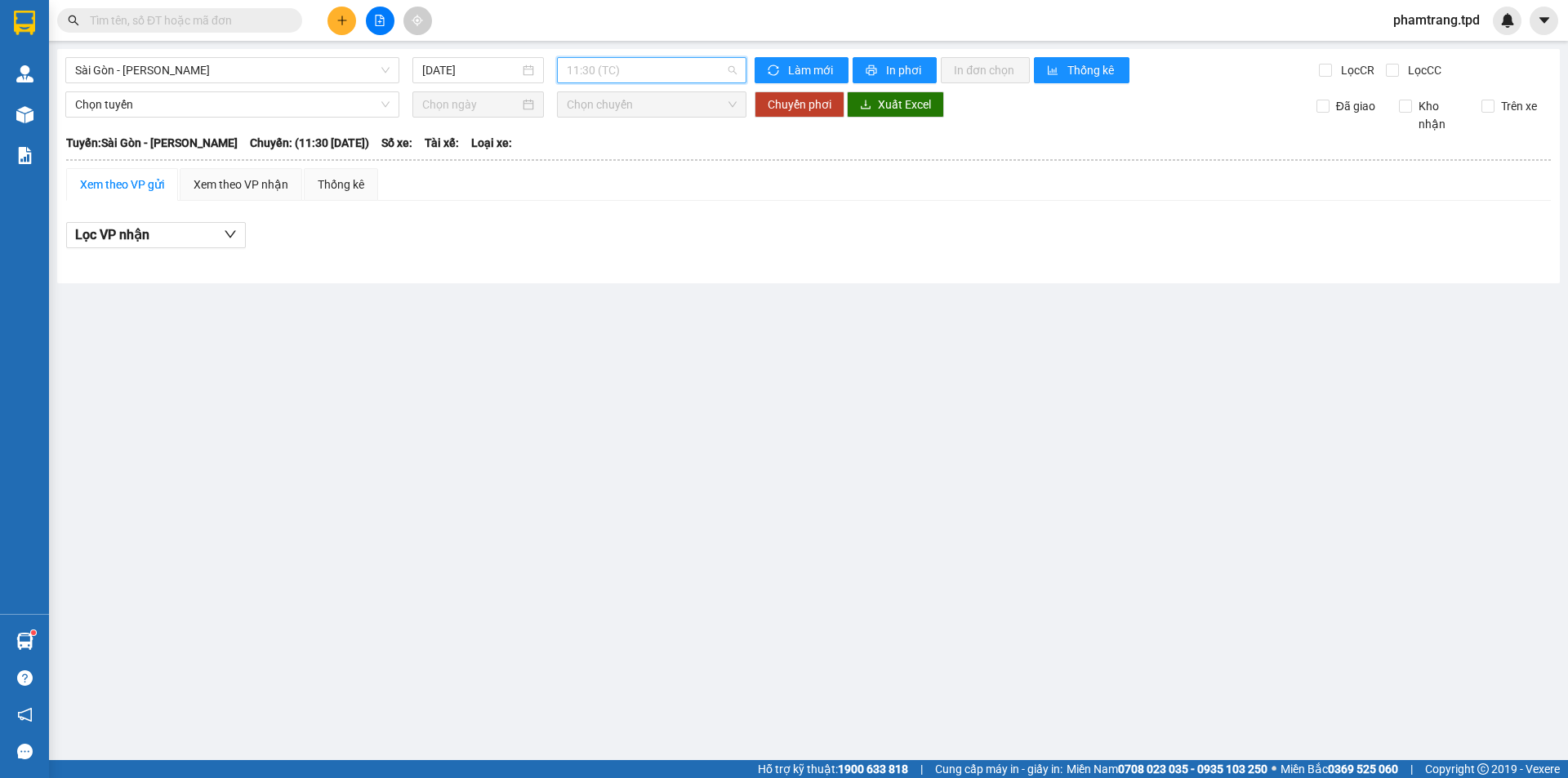
click at [661, 81] on span "11:30 (TC)" at bounding box center [651, 70] width 170 height 25
click at [657, 66] on span "11:30 (TC)" at bounding box center [651, 70] width 170 height 25
click at [648, 69] on span "11:30 (TC)" at bounding box center [651, 70] width 170 height 25
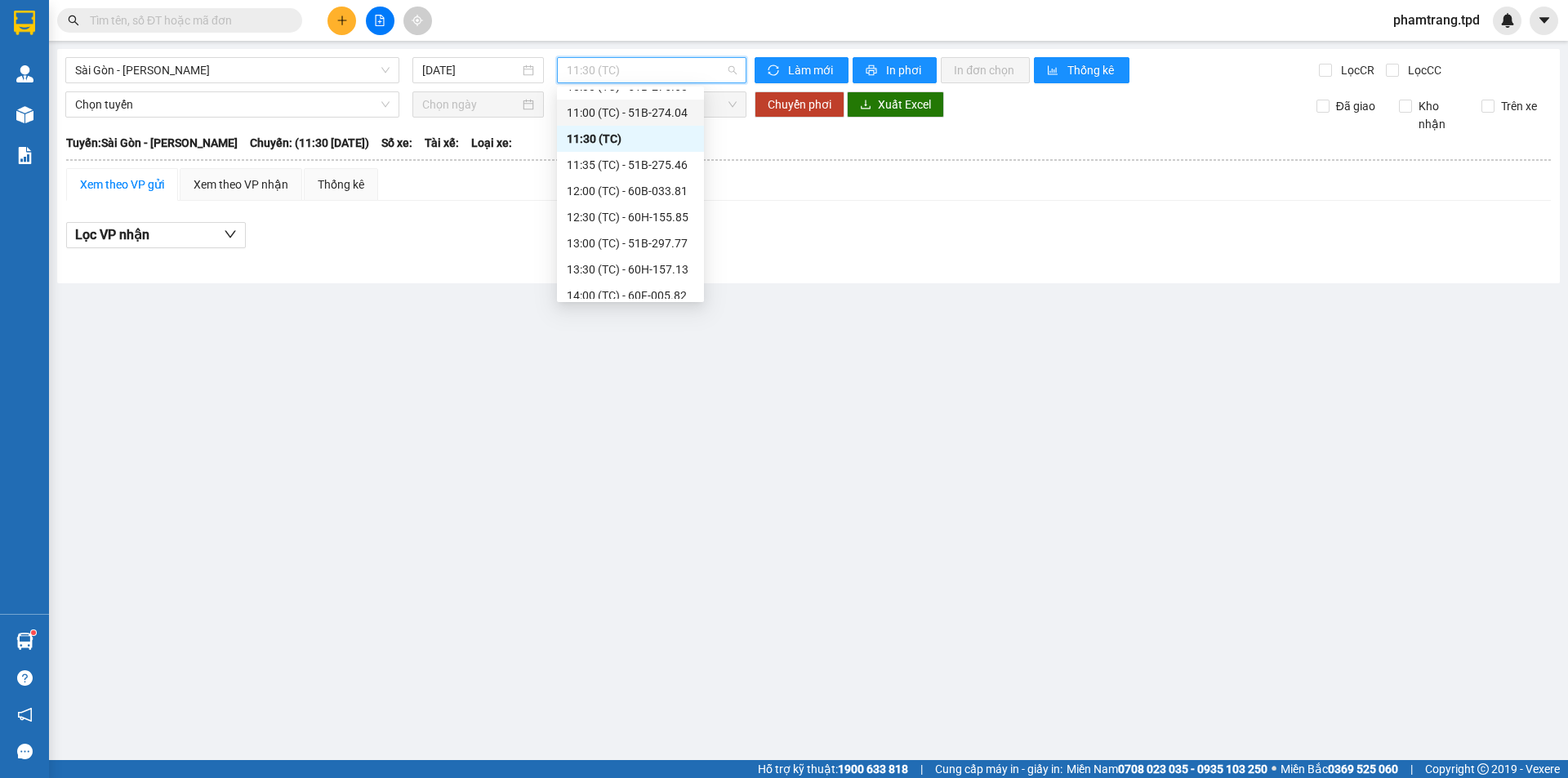
click at [668, 113] on div "11:00 (TC) - 51B-274.04" at bounding box center [630, 113] width 128 height 18
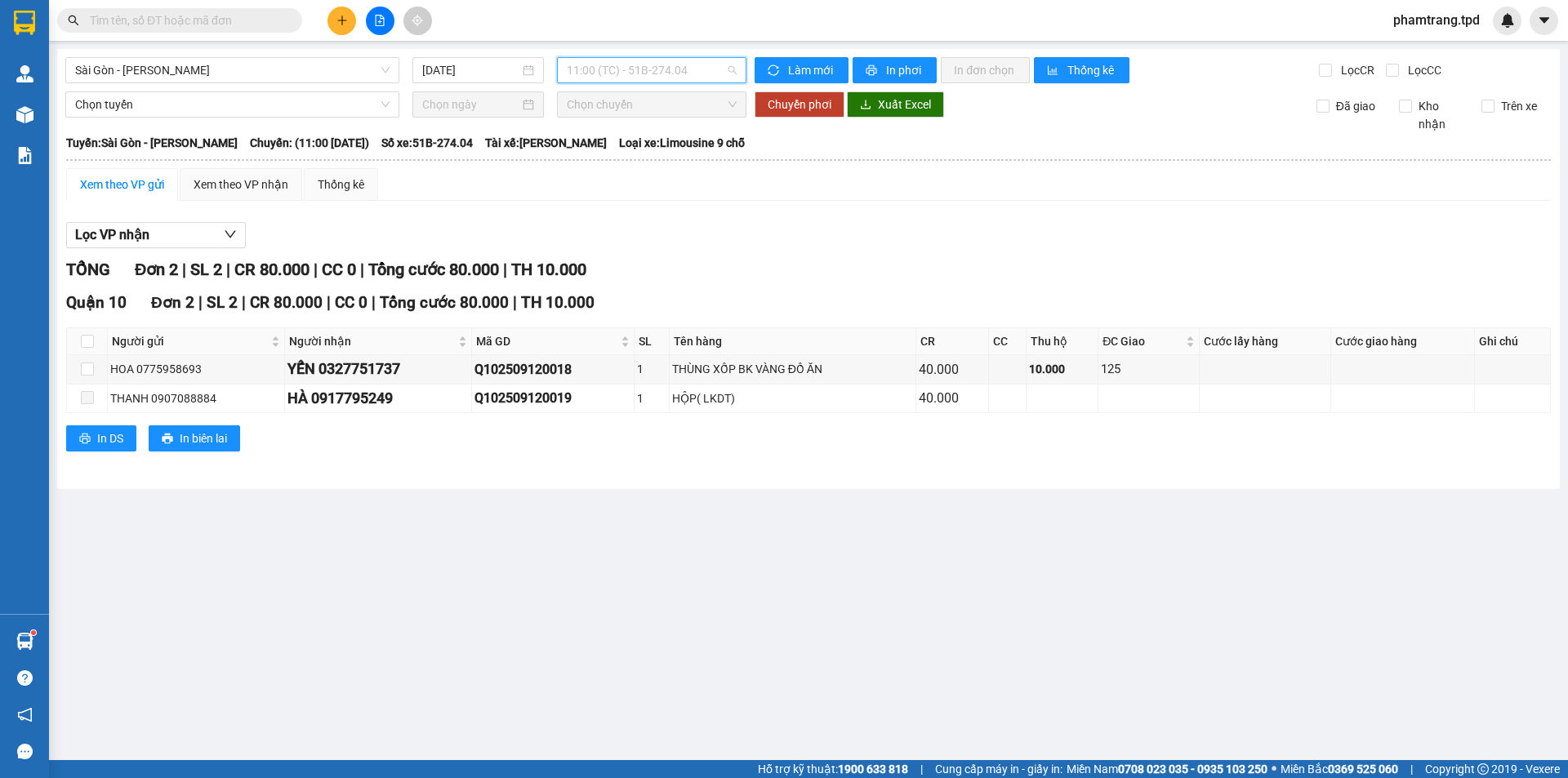
click at [680, 71] on span "11:00 (TC) - 51B-274.04" at bounding box center [651, 70] width 170 height 25
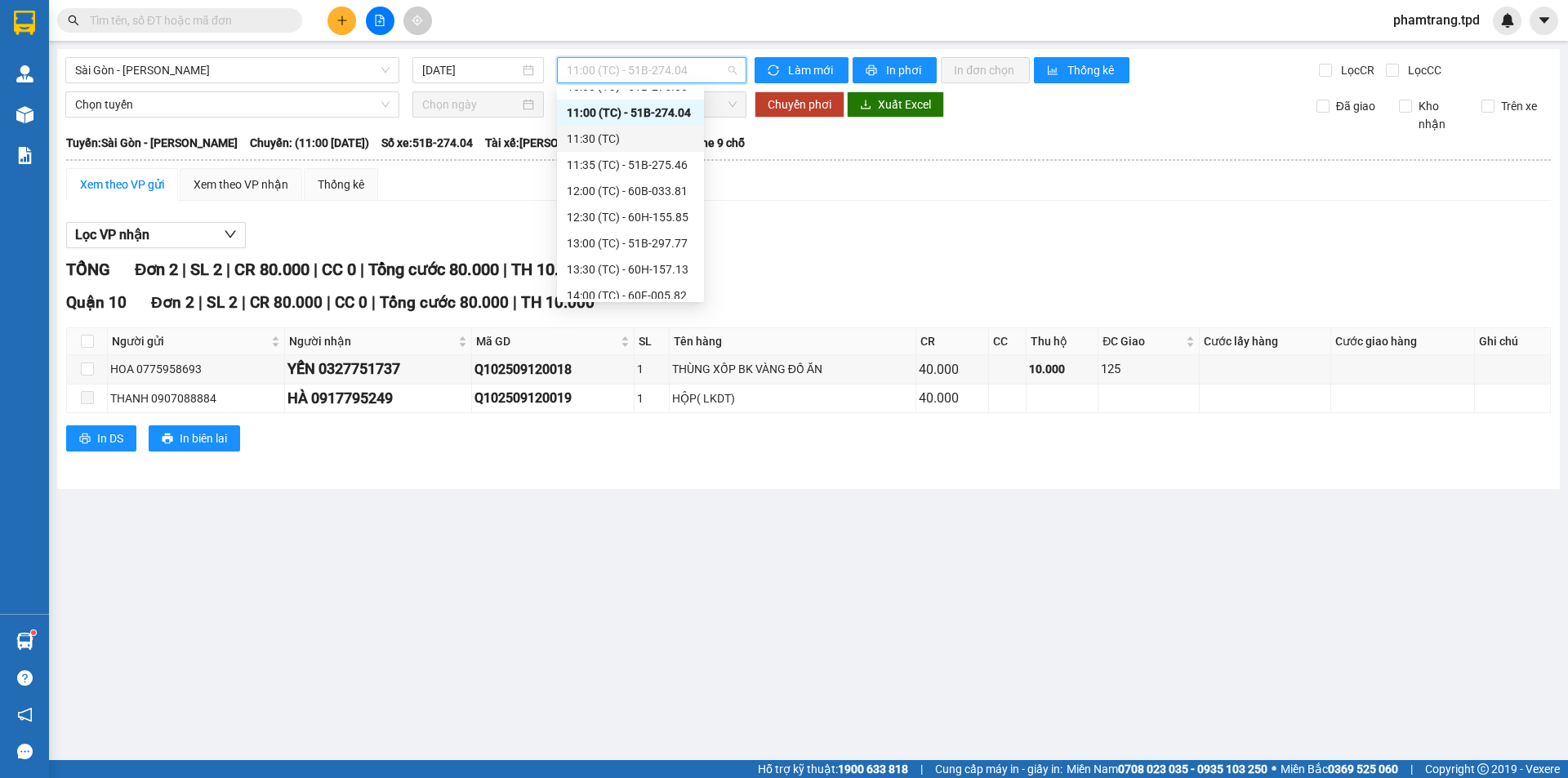
scroll to position [62, 0]
click at [654, 245] on div "10:30 (TC) - 51B-275.60" at bounding box center [630, 250] width 128 height 18
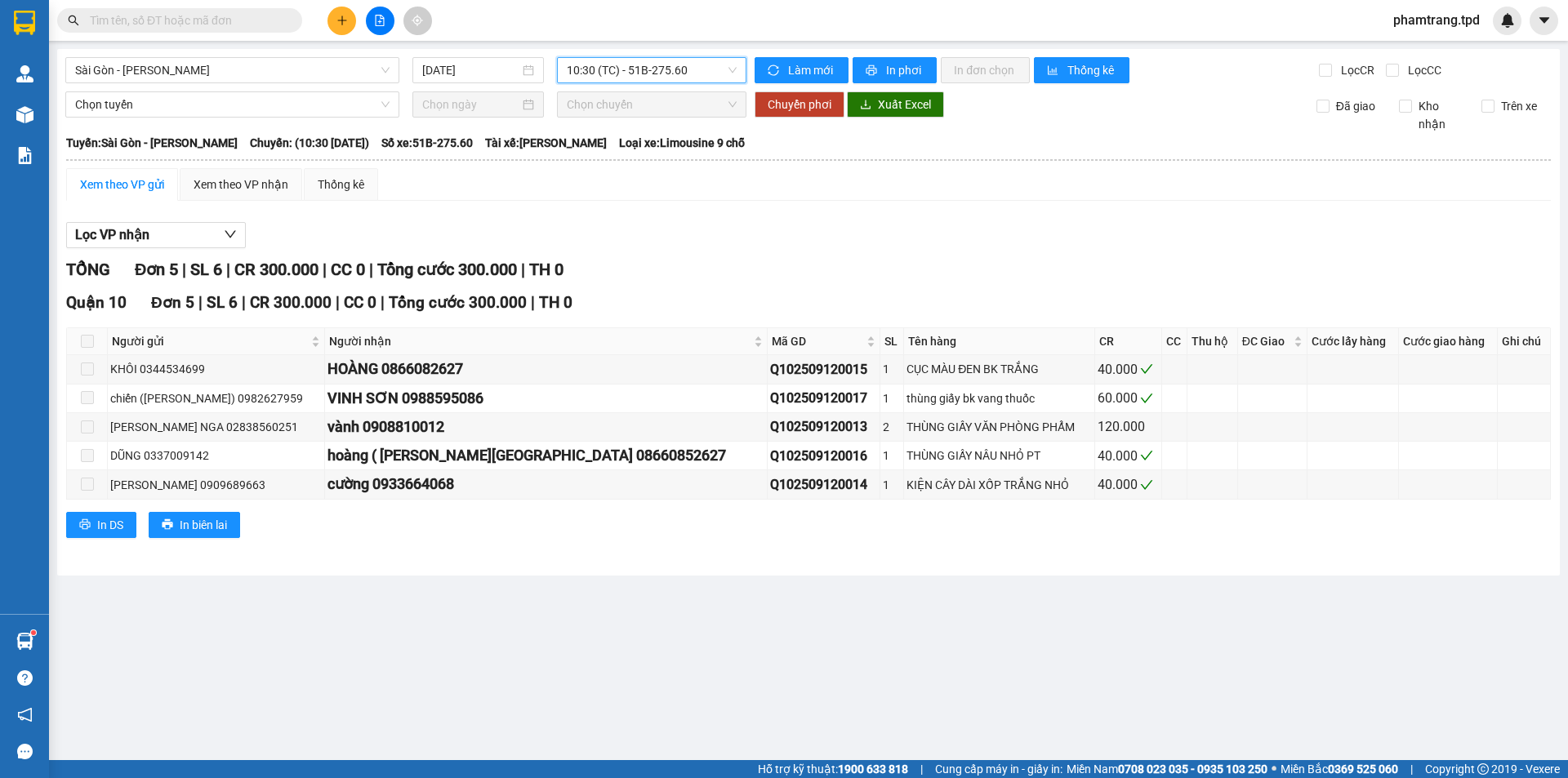
click at [605, 69] on span "10:30 (TC) - 51B-275.60" at bounding box center [651, 70] width 170 height 25
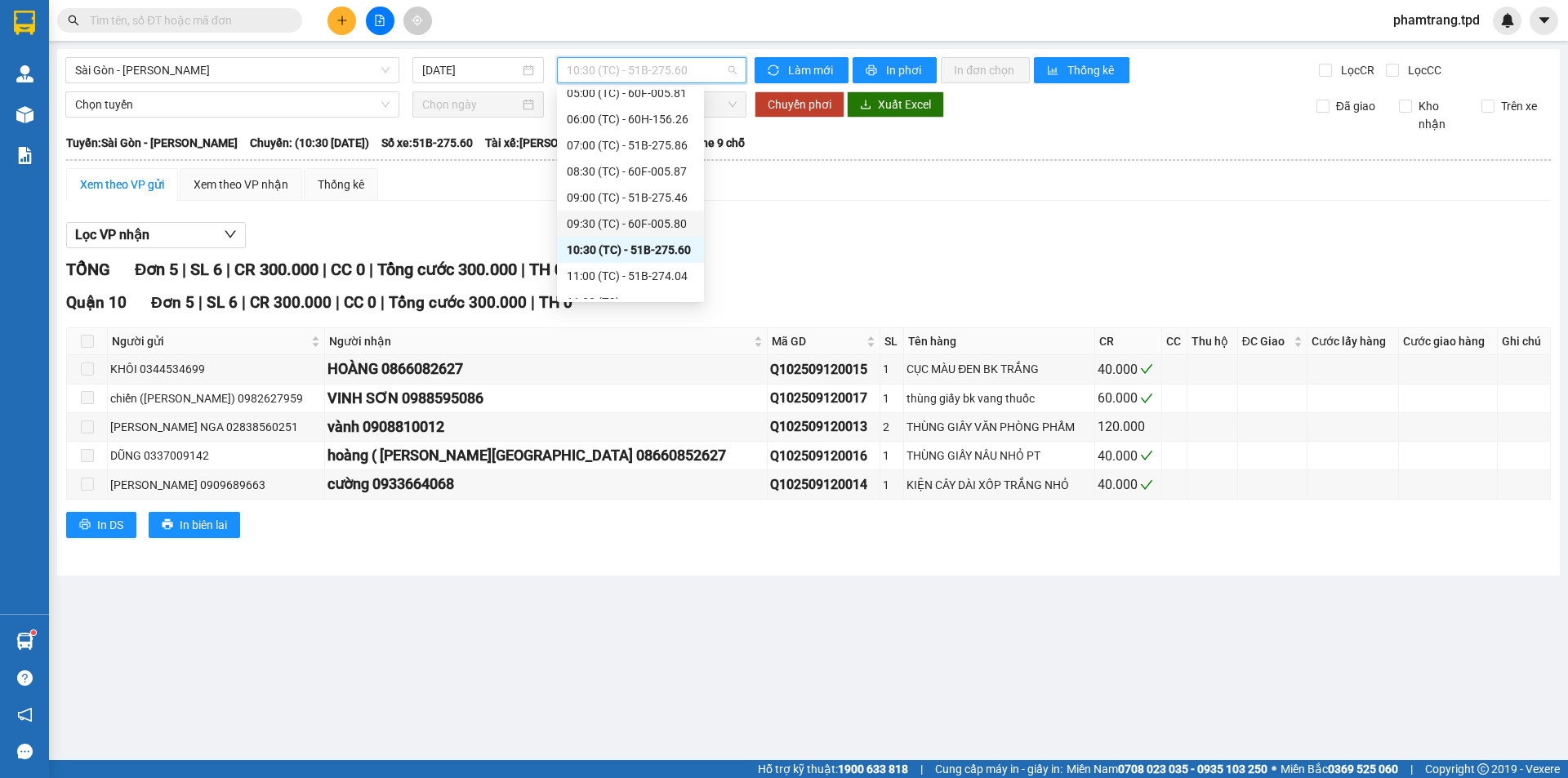
click at [668, 226] on div "09:30 (TC) - 60F-005.80" at bounding box center [630, 223] width 128 height 18
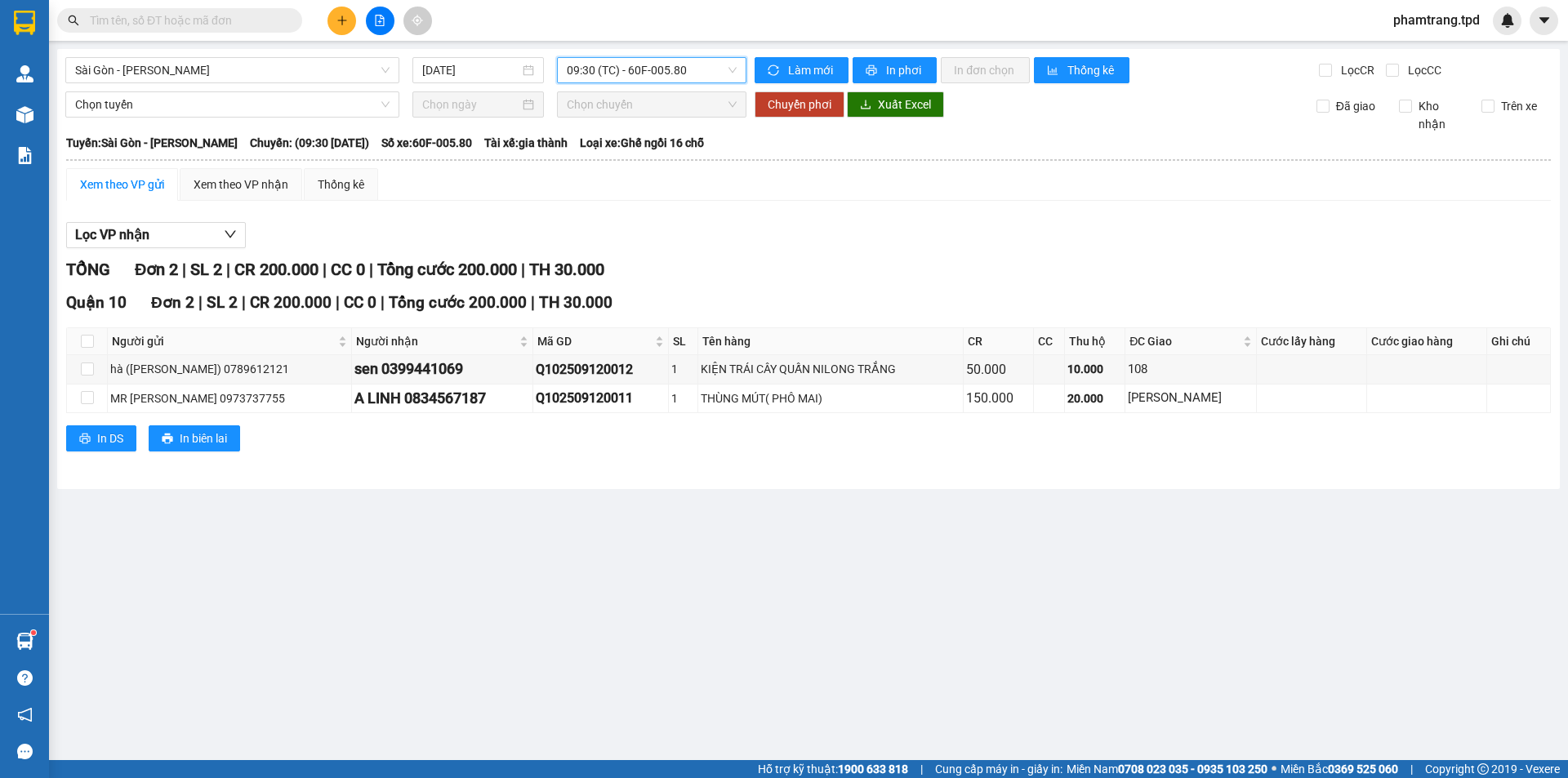
click at [666, 74] on span "09:30 (TC) - 60F-005.80" at bounding box center [651, 70] width 170 height 25
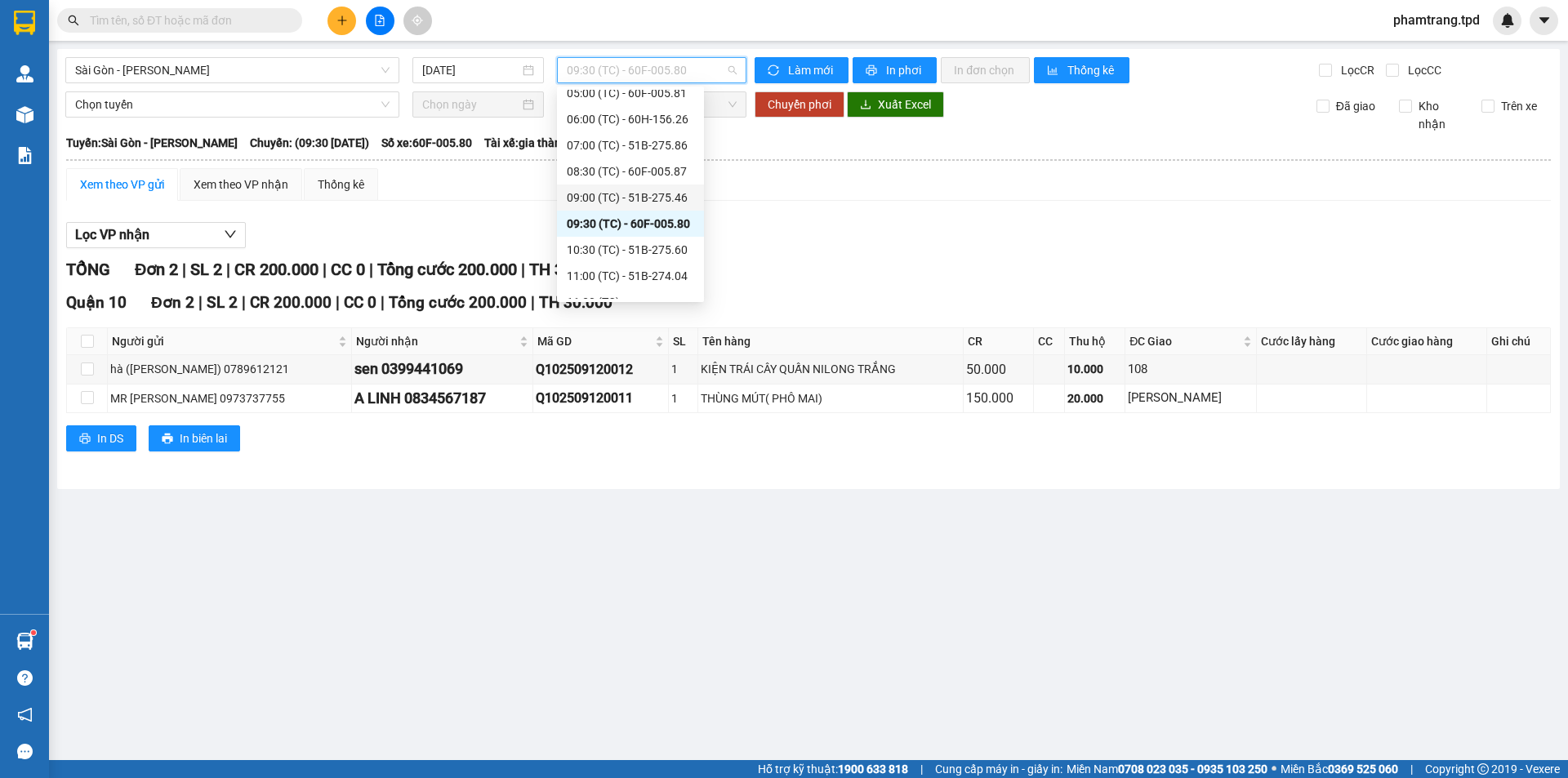
click at [656, 187] on div "09:00 (TC) - 51B-275.46" at bounding box center [630, 197] width 147 height 26
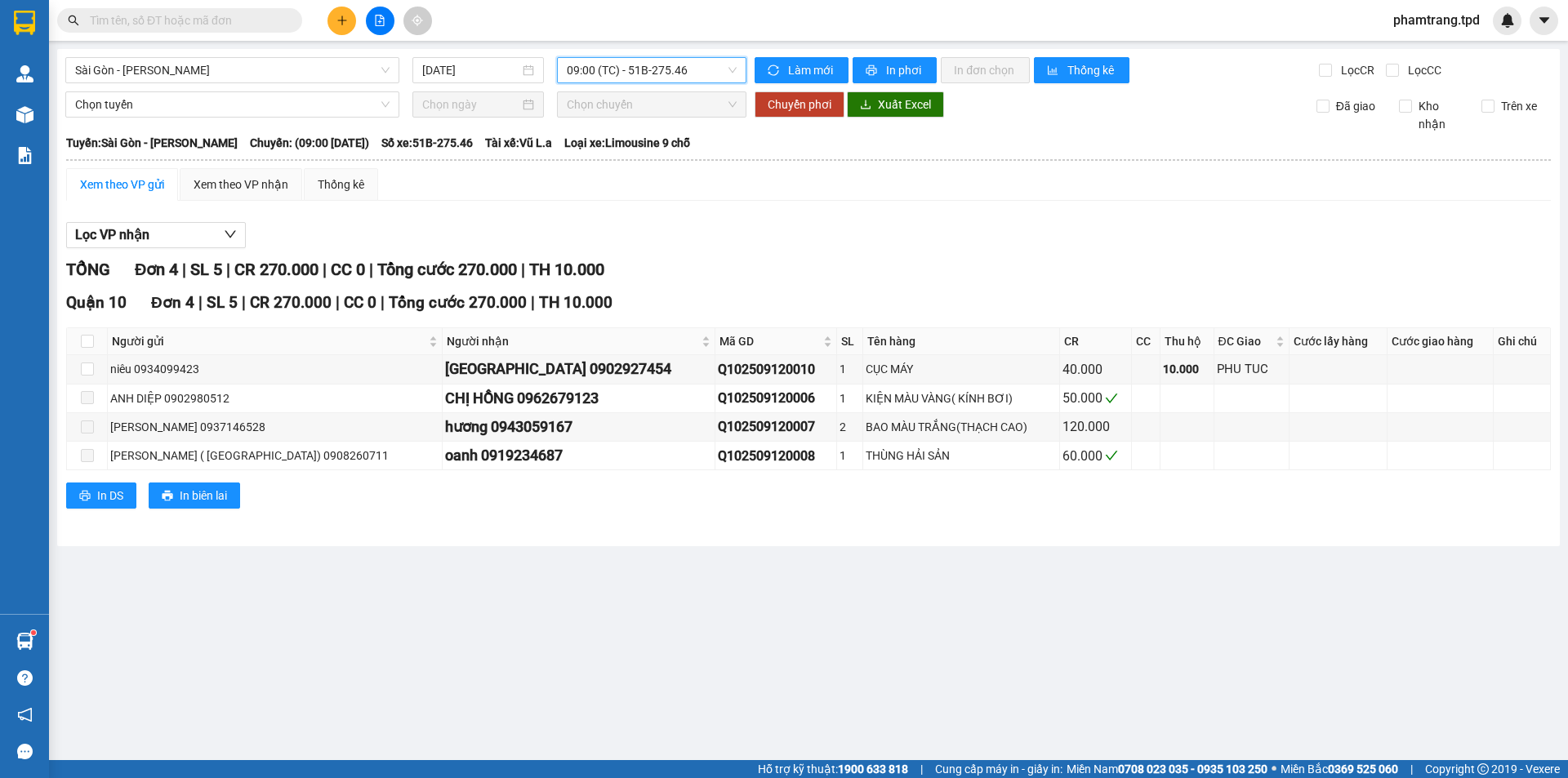
click at [668, 63] on span "09:00 (TC) - 51B-275.46" at bounding box center [651, 70] width 170 height 25
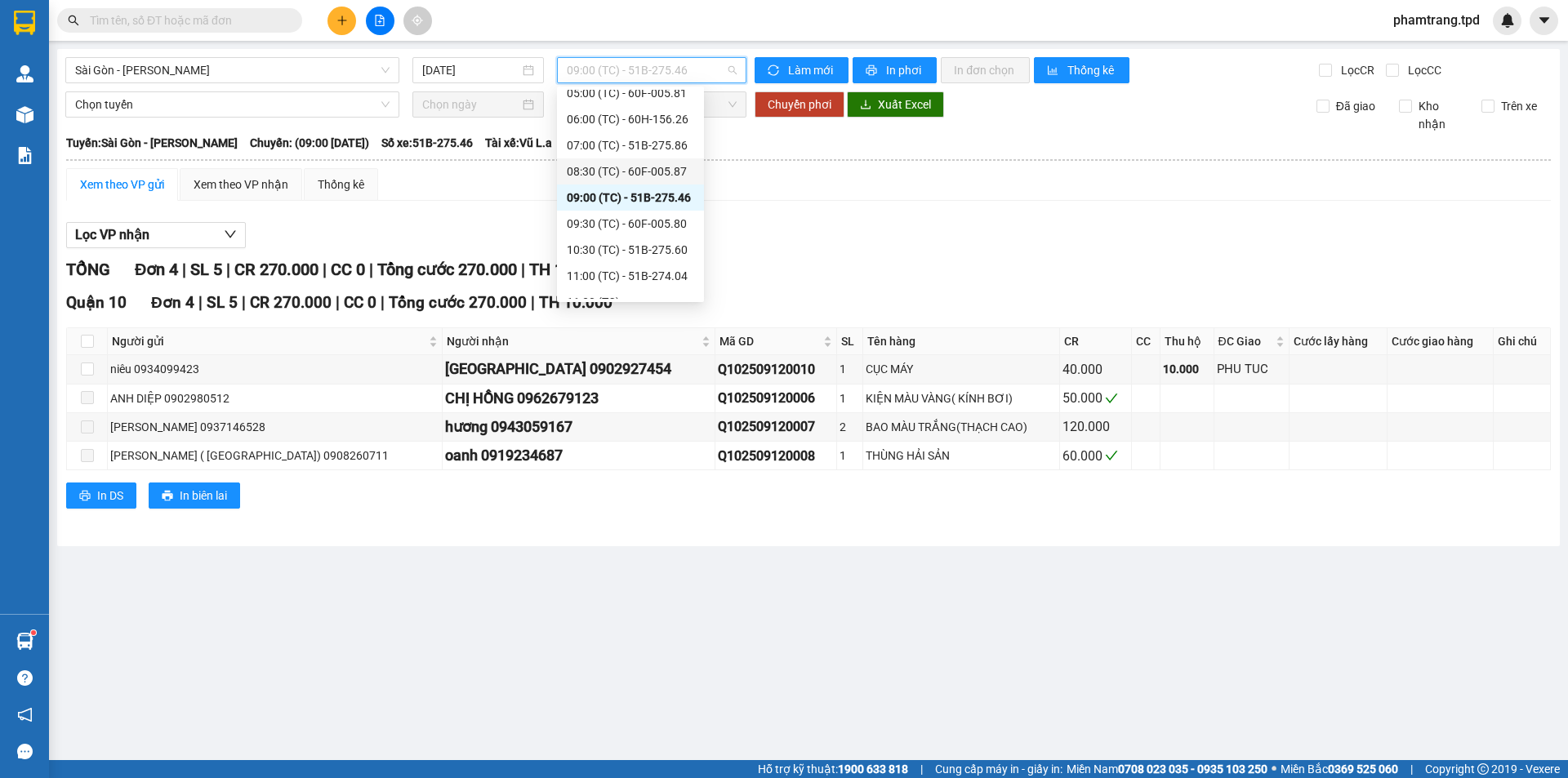
click at [653, 160] on div "08:30 (TC) - 60F-005.87" at bounding box center [630, 171] width 147 height 26
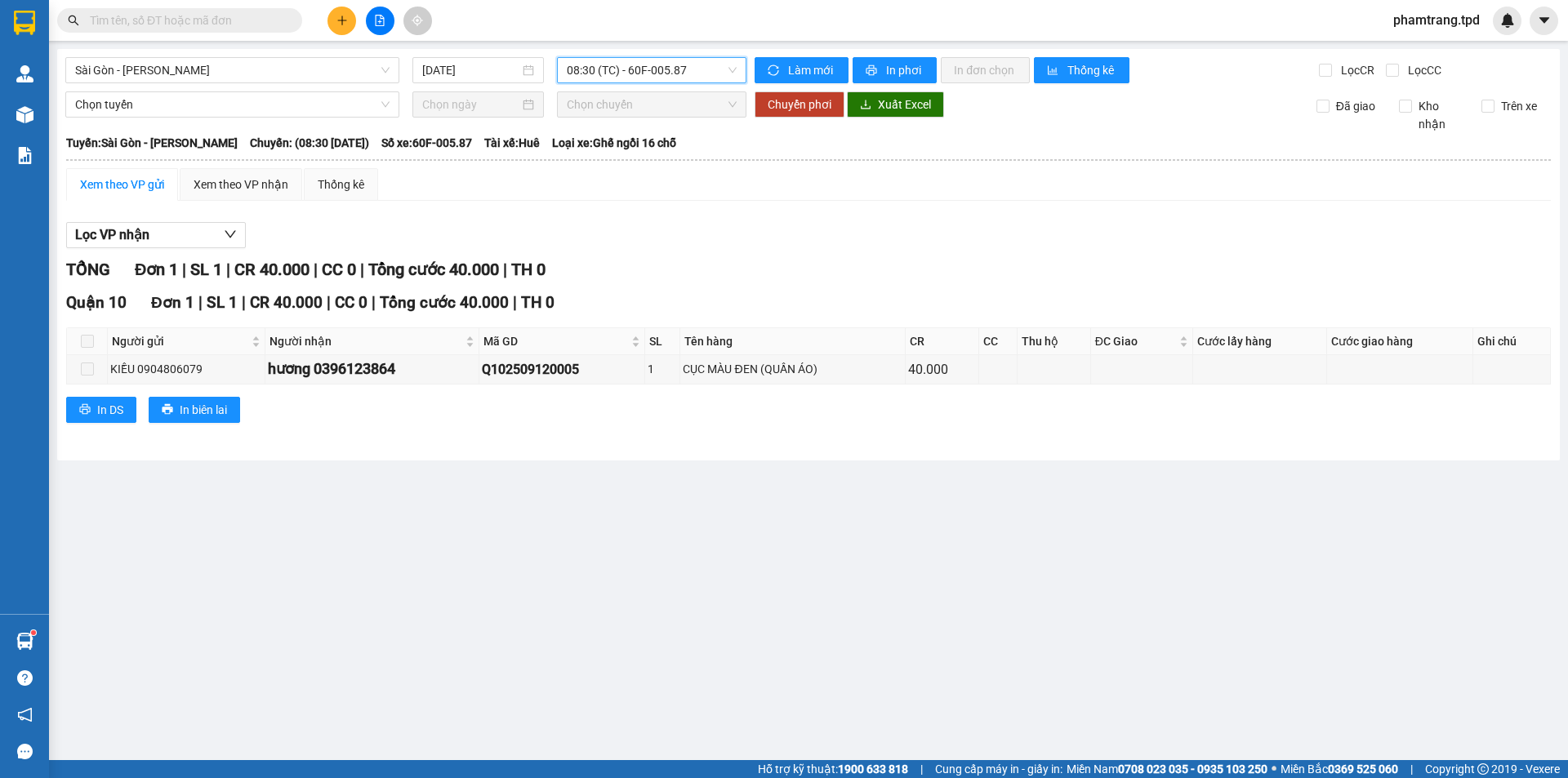
click at [211, 20] on input "text" at bounding box center [185, 20] width 192 height 18
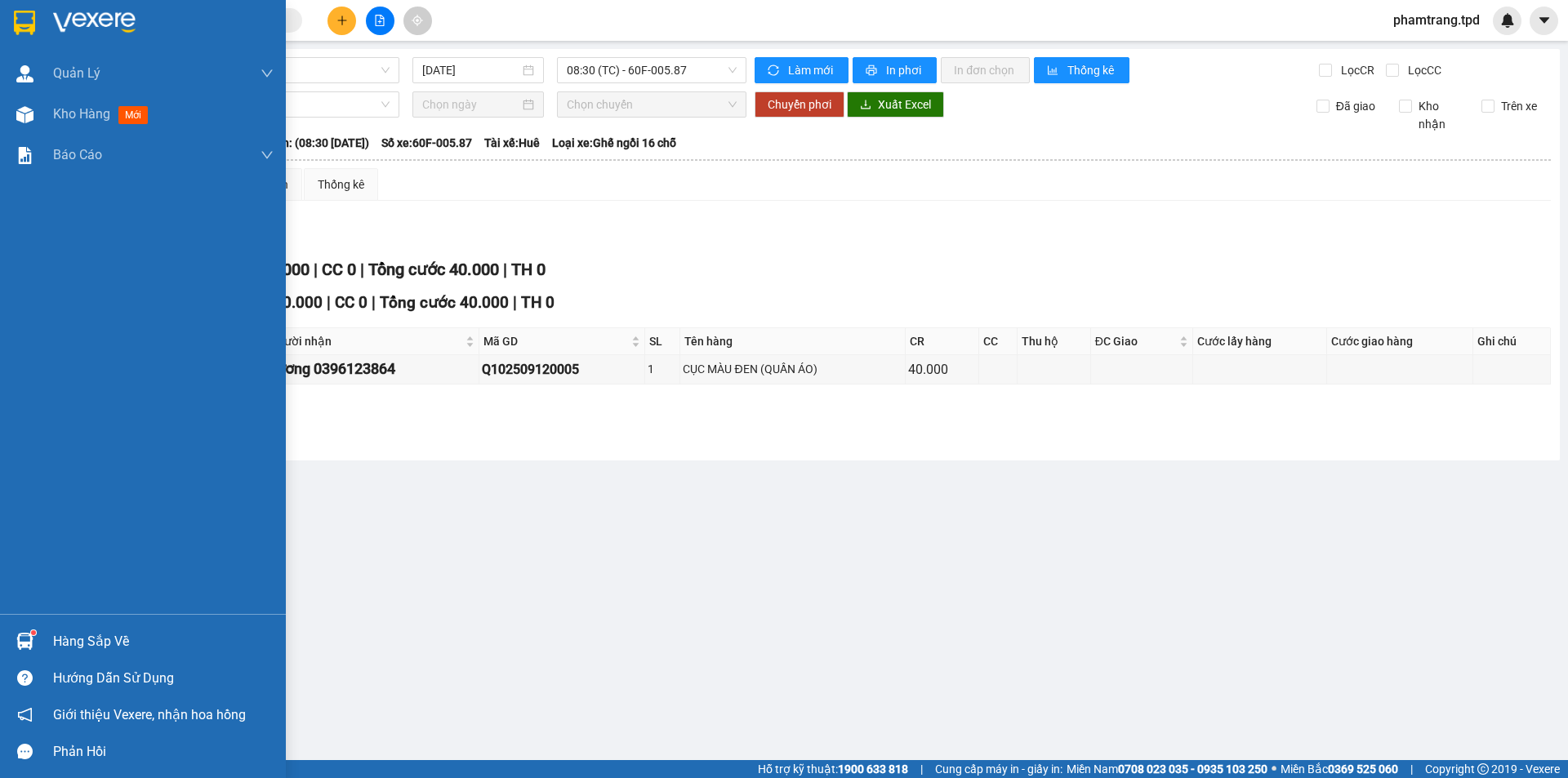
drag, startPoint x: 80, startPoint y: 627, endPoint x: 495, endPoint y: 705, distance: 422.3
click at [88, 639] on div "Hàng sắp về" at bounding box center [143, 641] width 285 height 36
click at [88, 639] on div "Quản [PERSON_NAME] lý khách hàng mới Quản lý giao nhận mới Kho hàng mới Báo cáo…" at bounding box center [143, 389] width 285 height 778
click at [75, 643] on div "Hàng sắp về" at bounding box center [163, 642] width 221 height 25
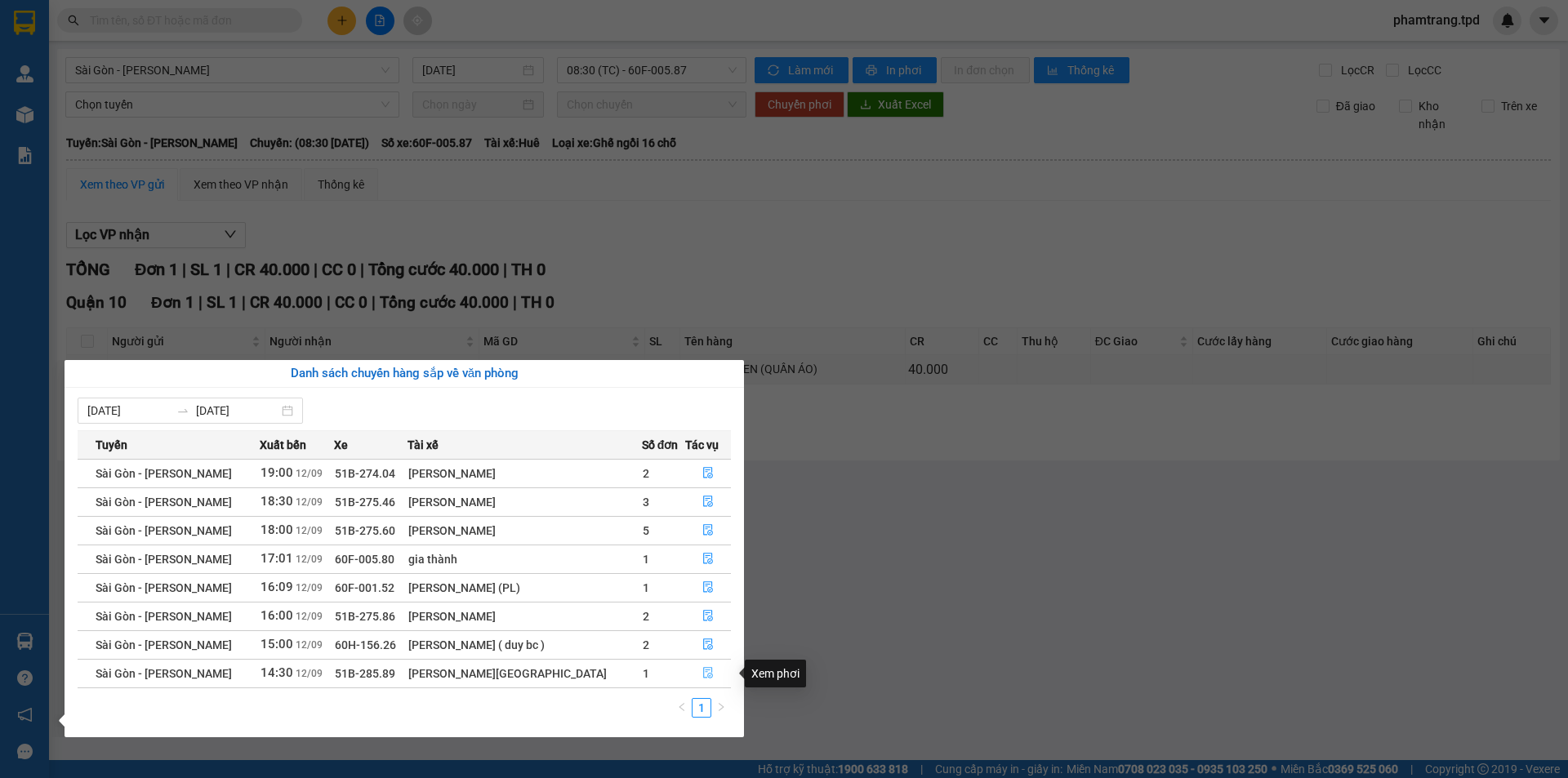
click at [698, 666] on button "button" at bounding box center [708, 673] width 44 height 26
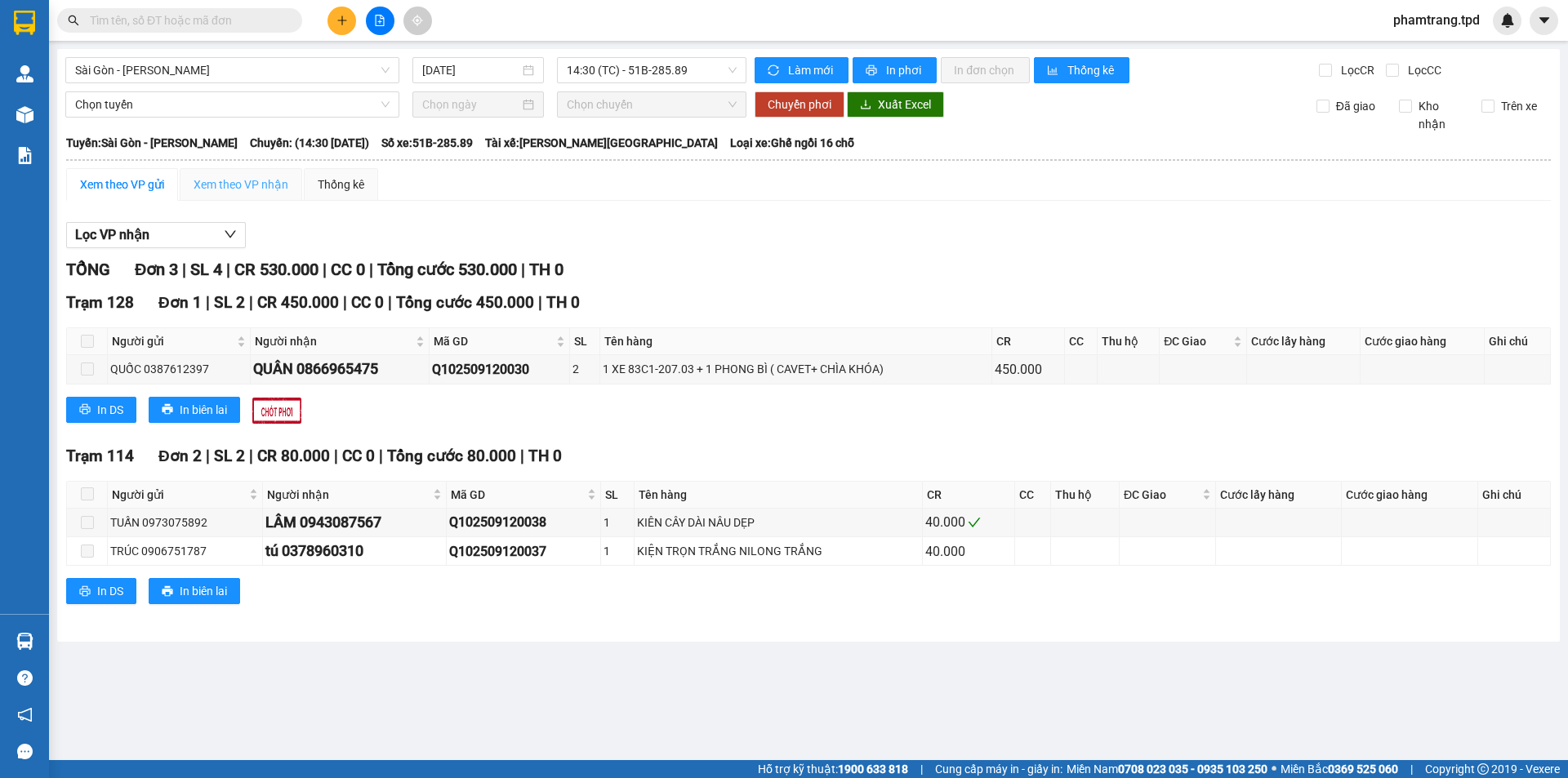
click at [236, 193] on div "Xem theo VP nhận" at bounding box center [241, 184] width 122 height 33
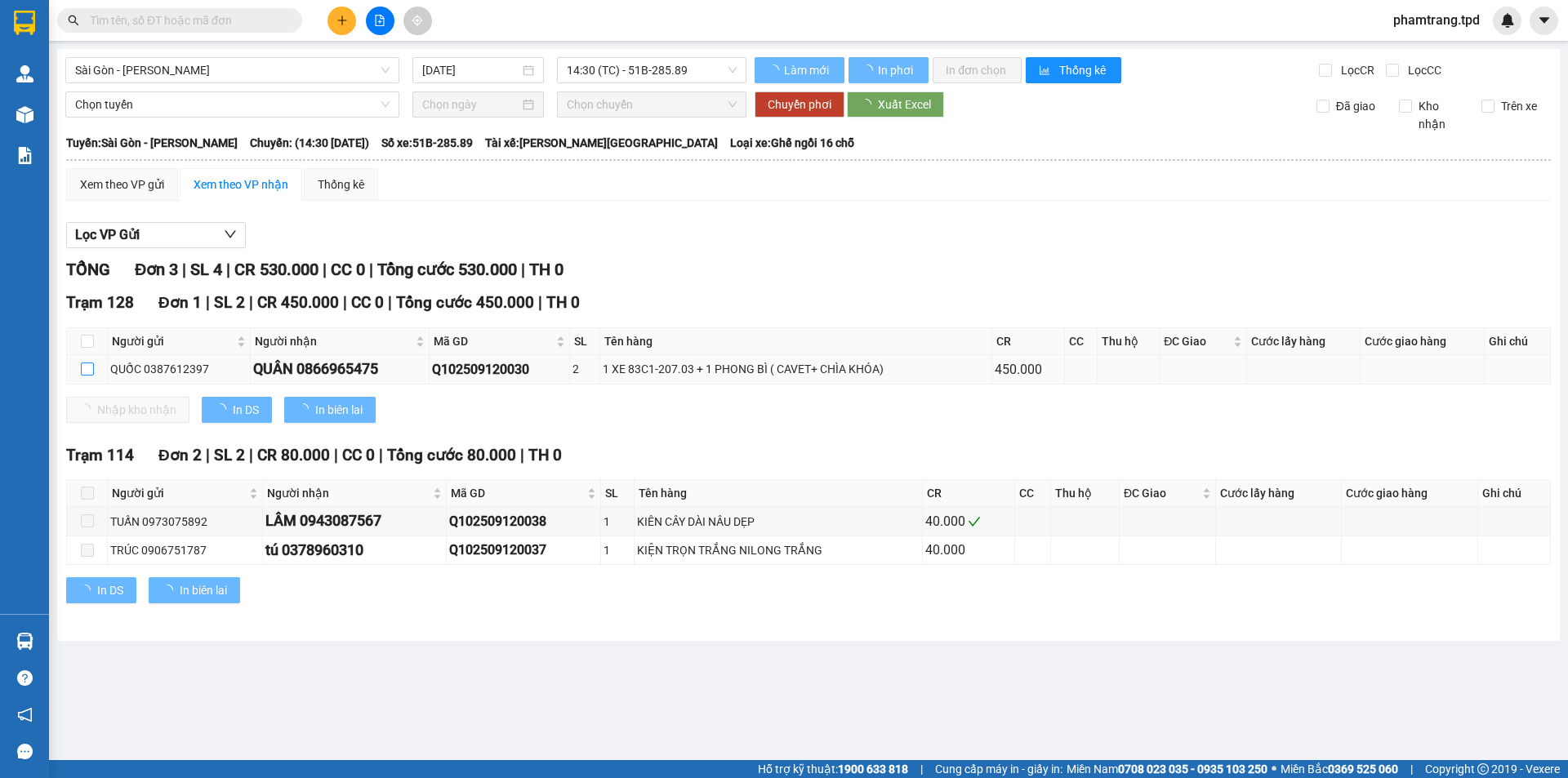
click at [93, 373] on input "checkbox" at bounding box center [87, 369] width 13 height 13
checkbox input "true"
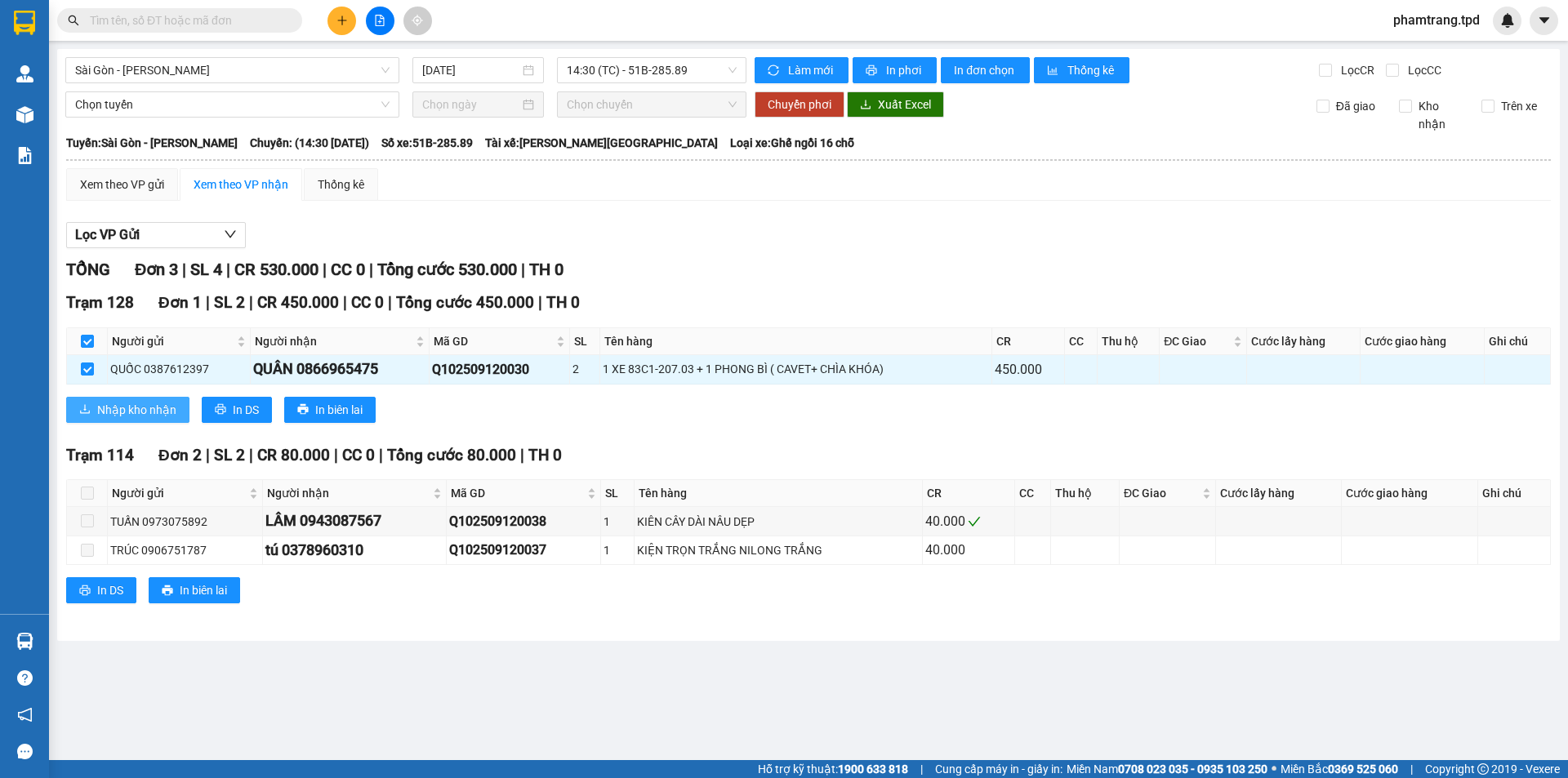
click at [131, 405] on span "Nhập kho nhận" at bounding box center [137, 409] width 79 height 18
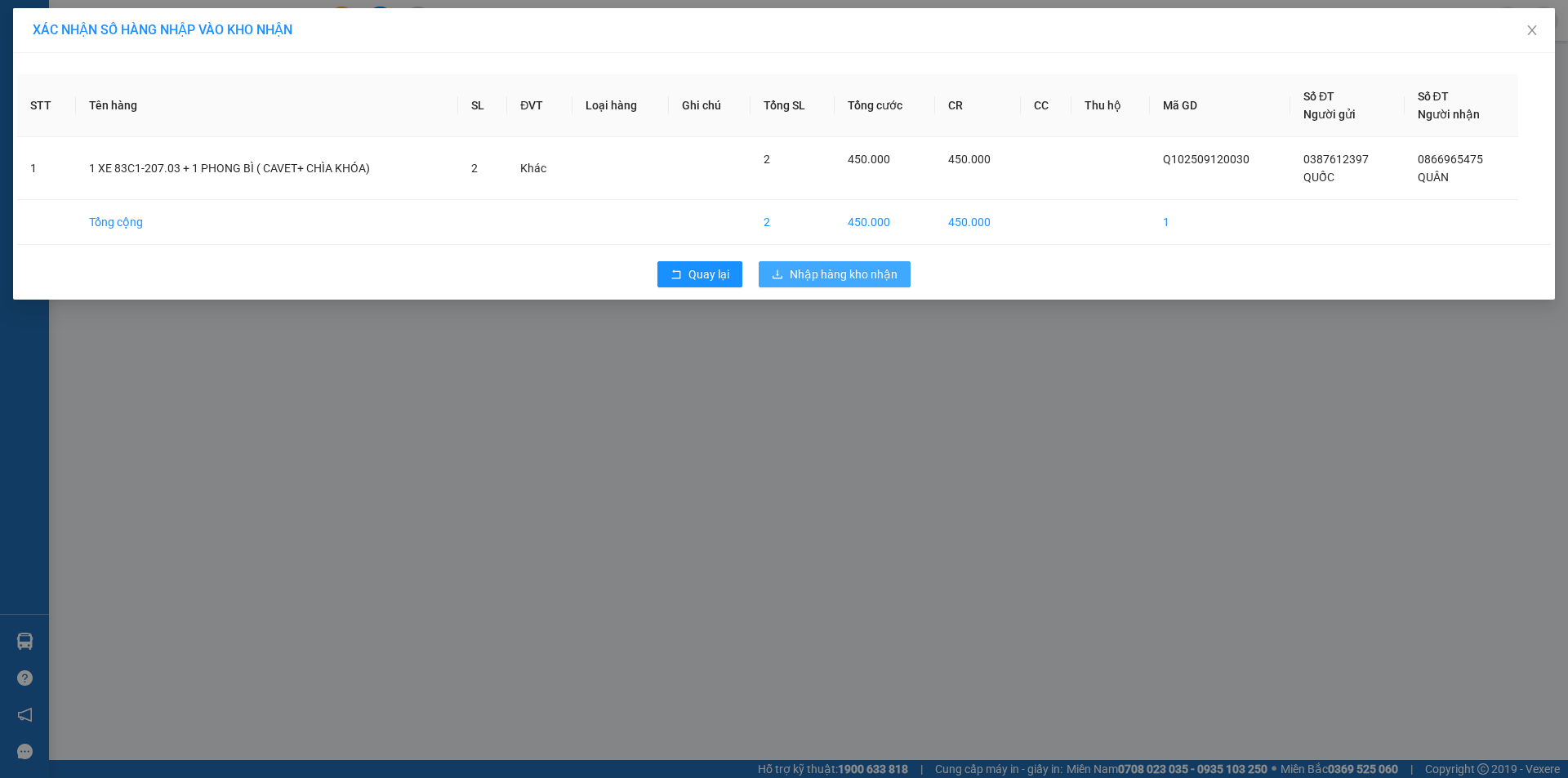
click at [903, 271] on button "Nhập hàng kho nhận" at bounding box center [834, 274] width 152 height 26
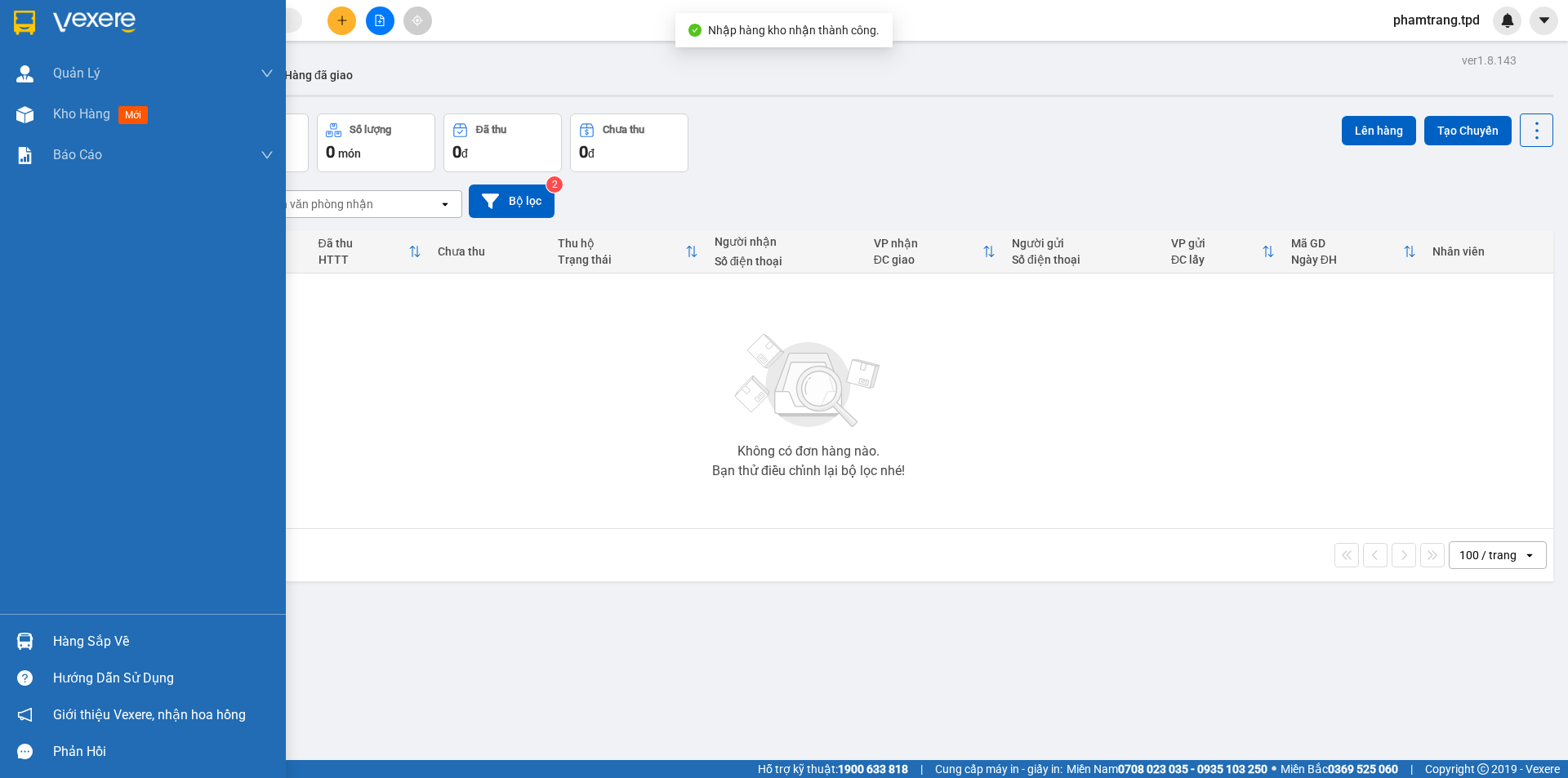
click at [95, 640] on div "Hàng sắp về" at bounding box center [163, 642] width 221 height 25
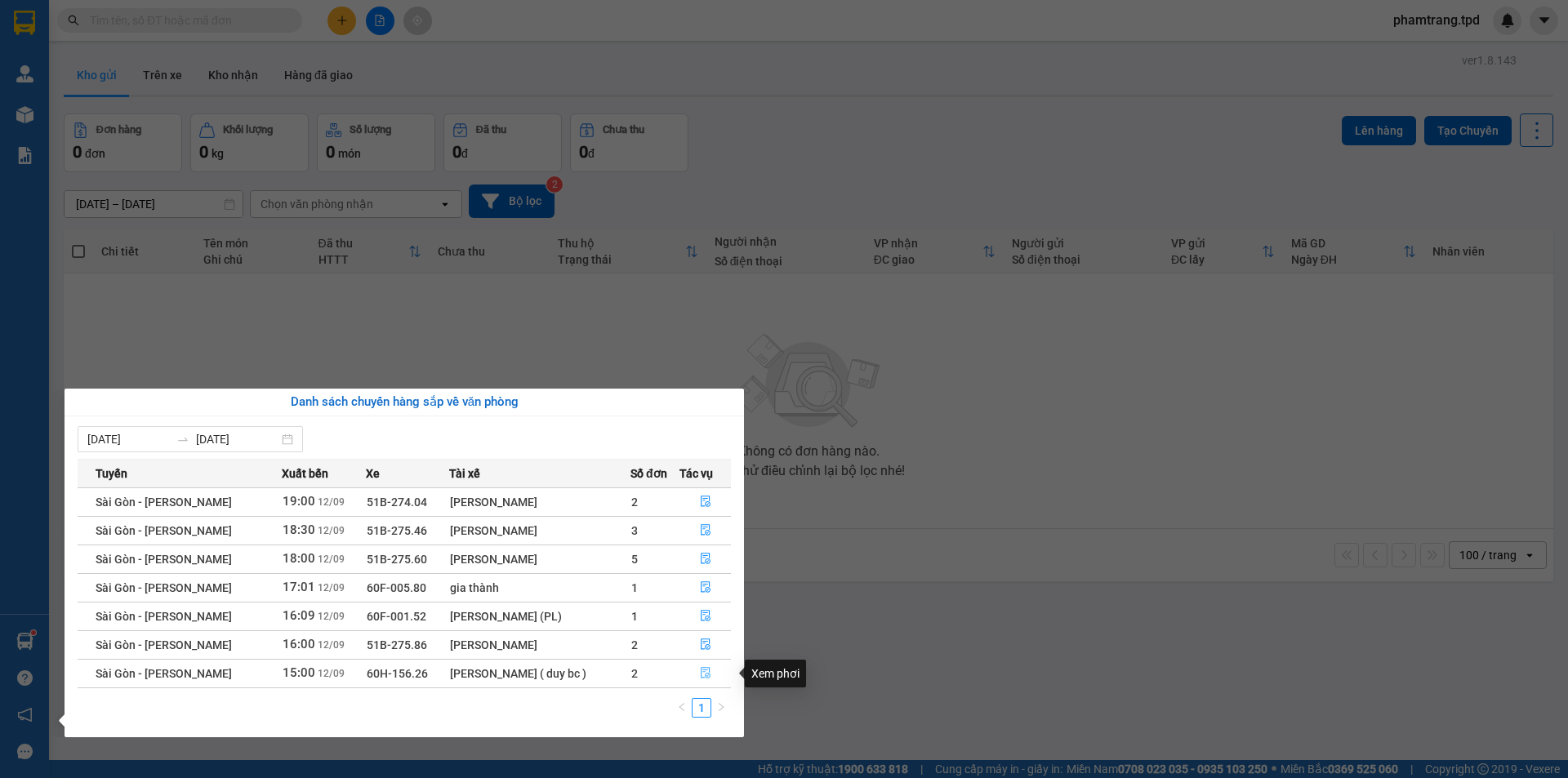
click at [699, 668] on icon "file-done" at bounding box center [705, 673] width 12 height 12
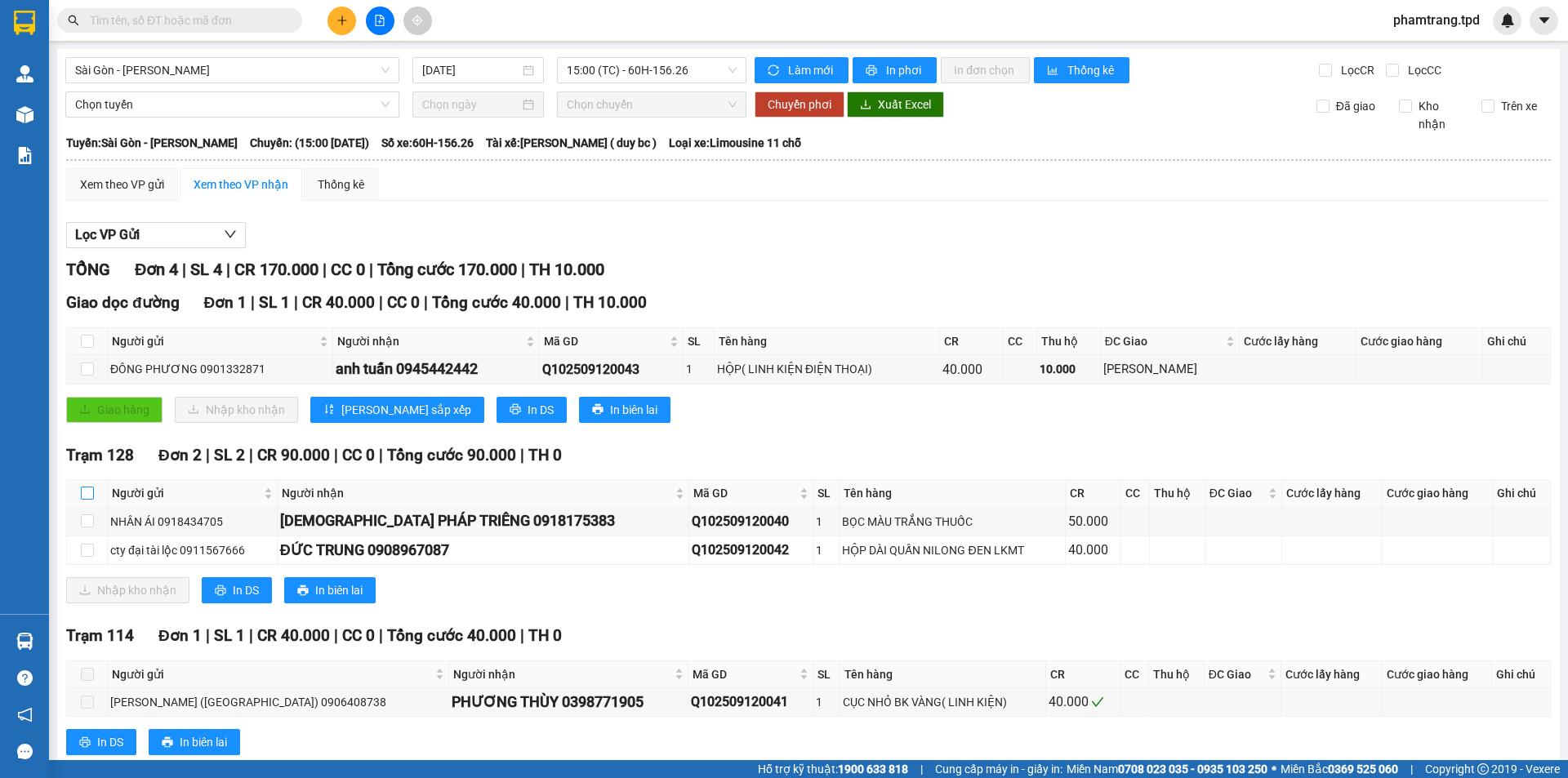
click at [92, 492] on input "checkbox" at bounding box center [87, 493] width 13 height 13
checkbox input "true"
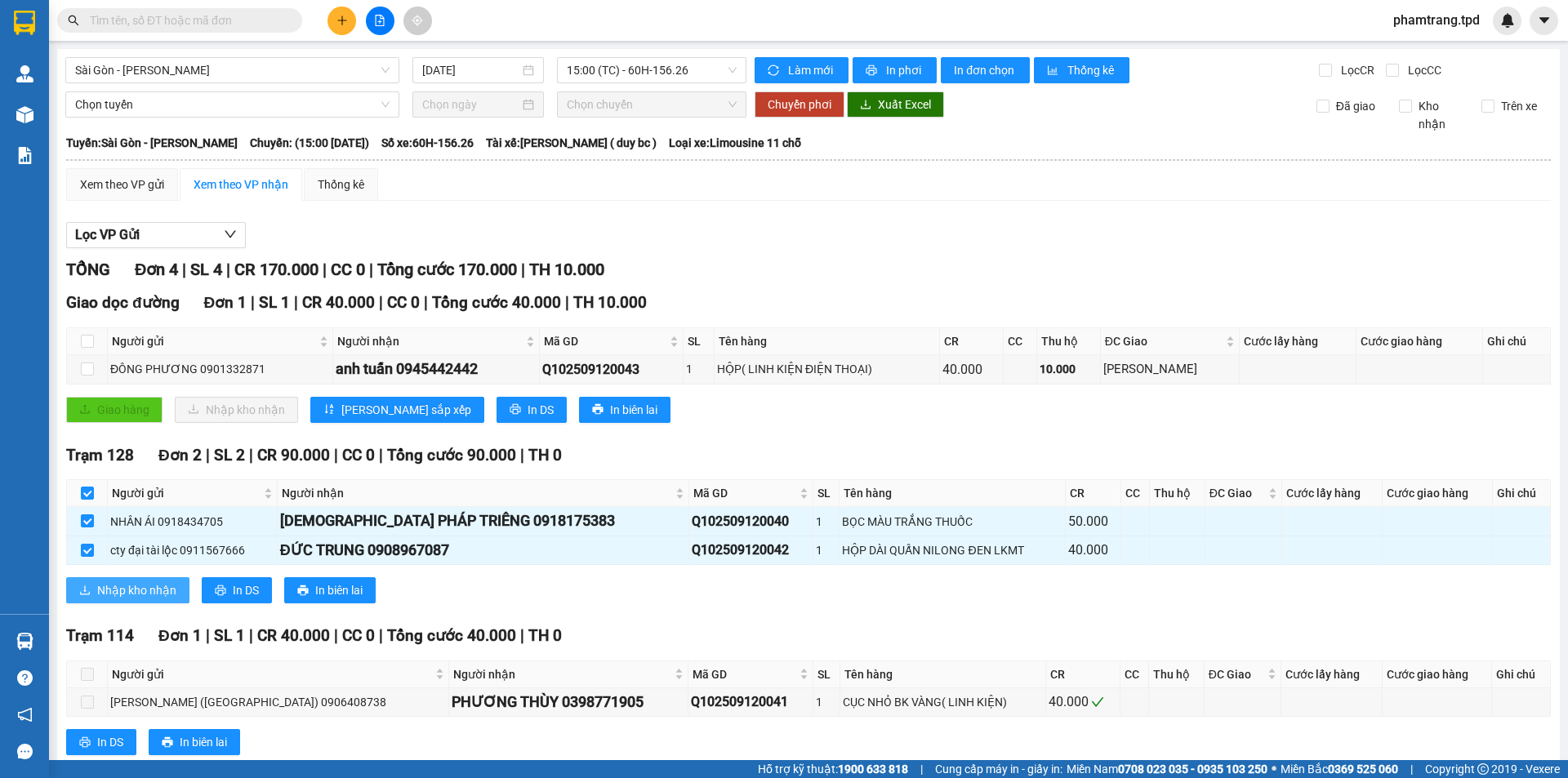
click at [179, 594] on button "Nhập kho nhận" at bounding box center [128, 589] width 123 height 26
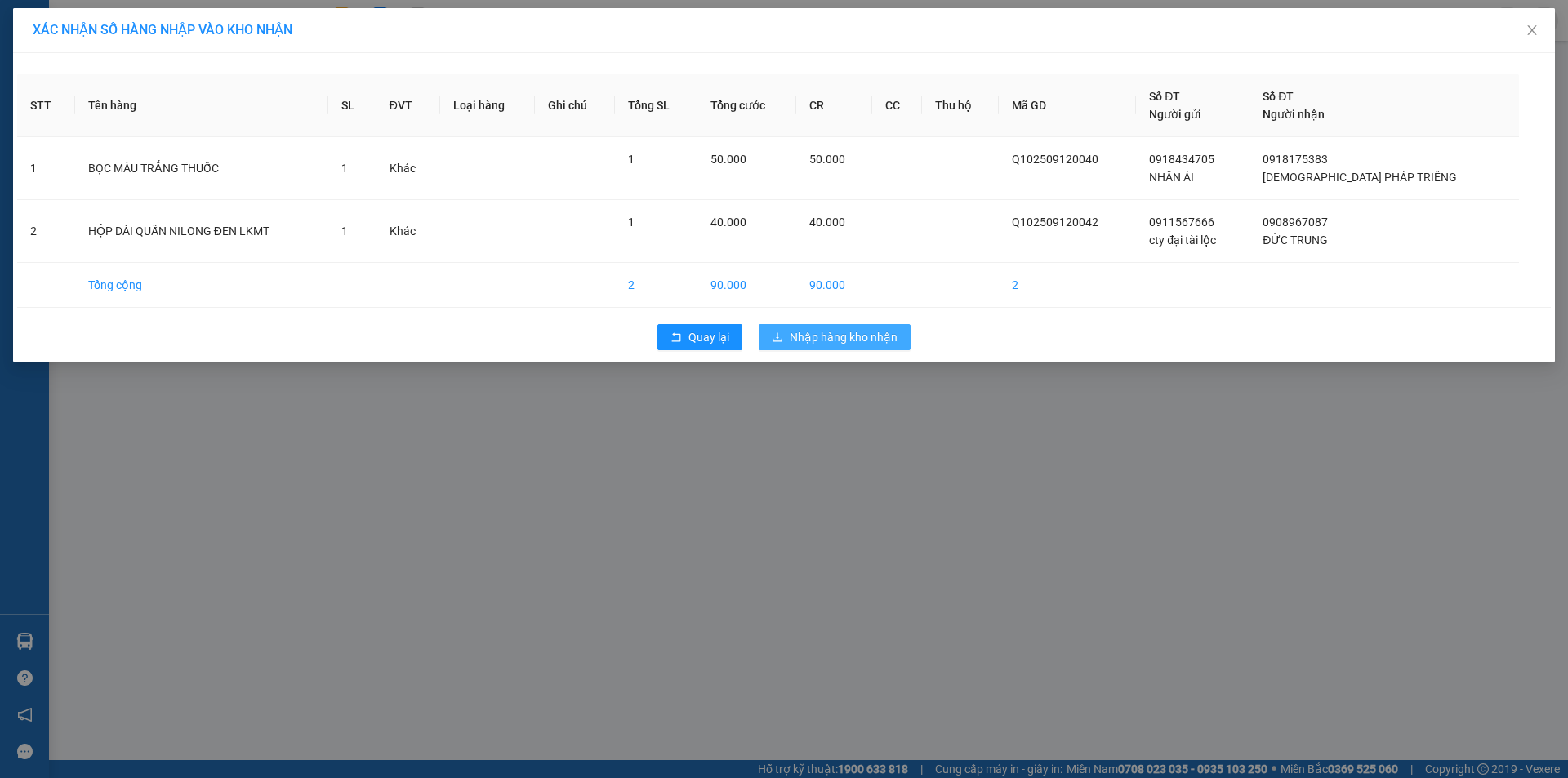
click at [887, 334] on span "Nhập hàng kho nhận" at bounding box center [844, 337] width 108 height 18
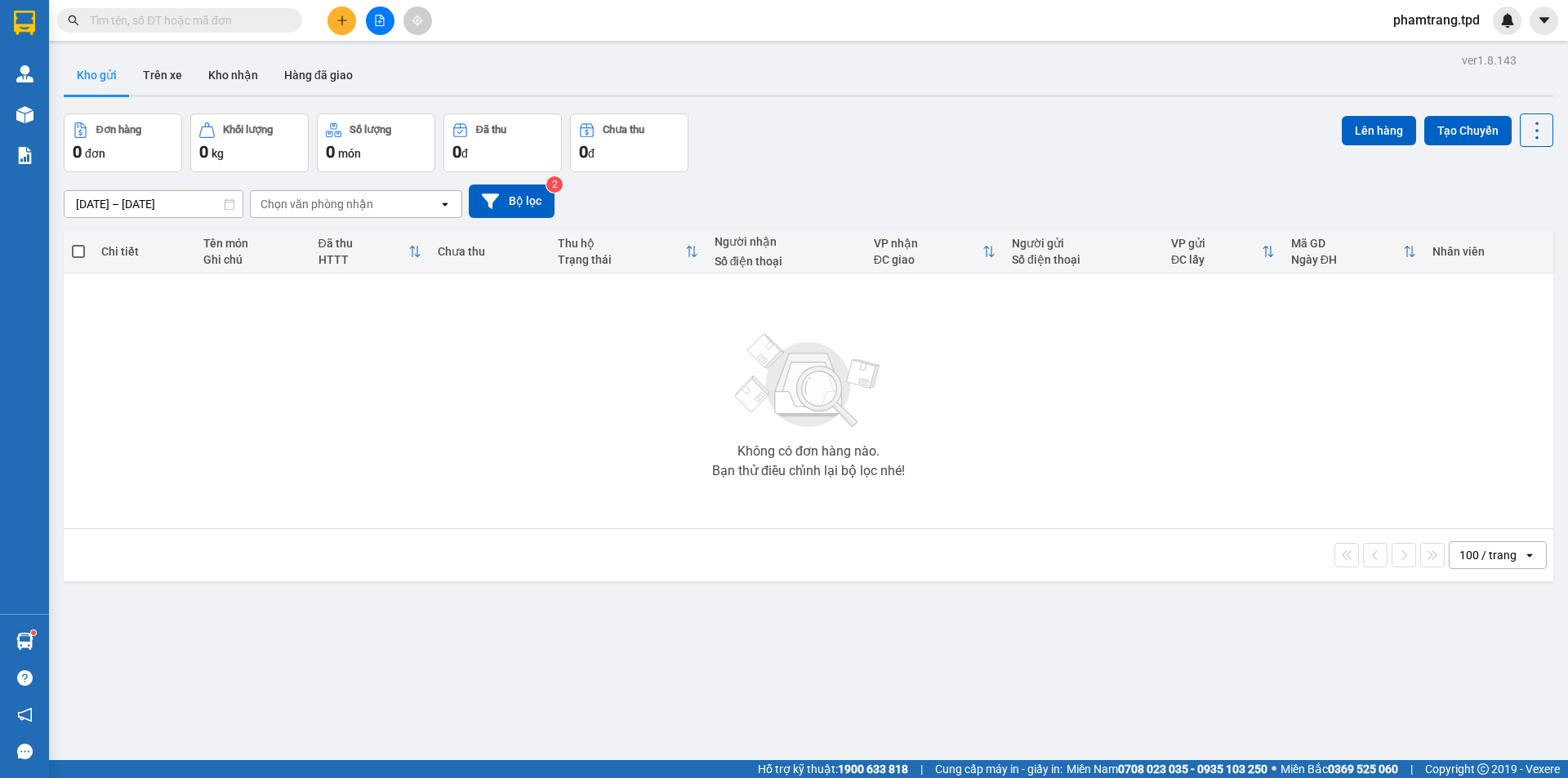
click at [250, 22] on input "text" at bounding box center [185, 20] width 192 height 18
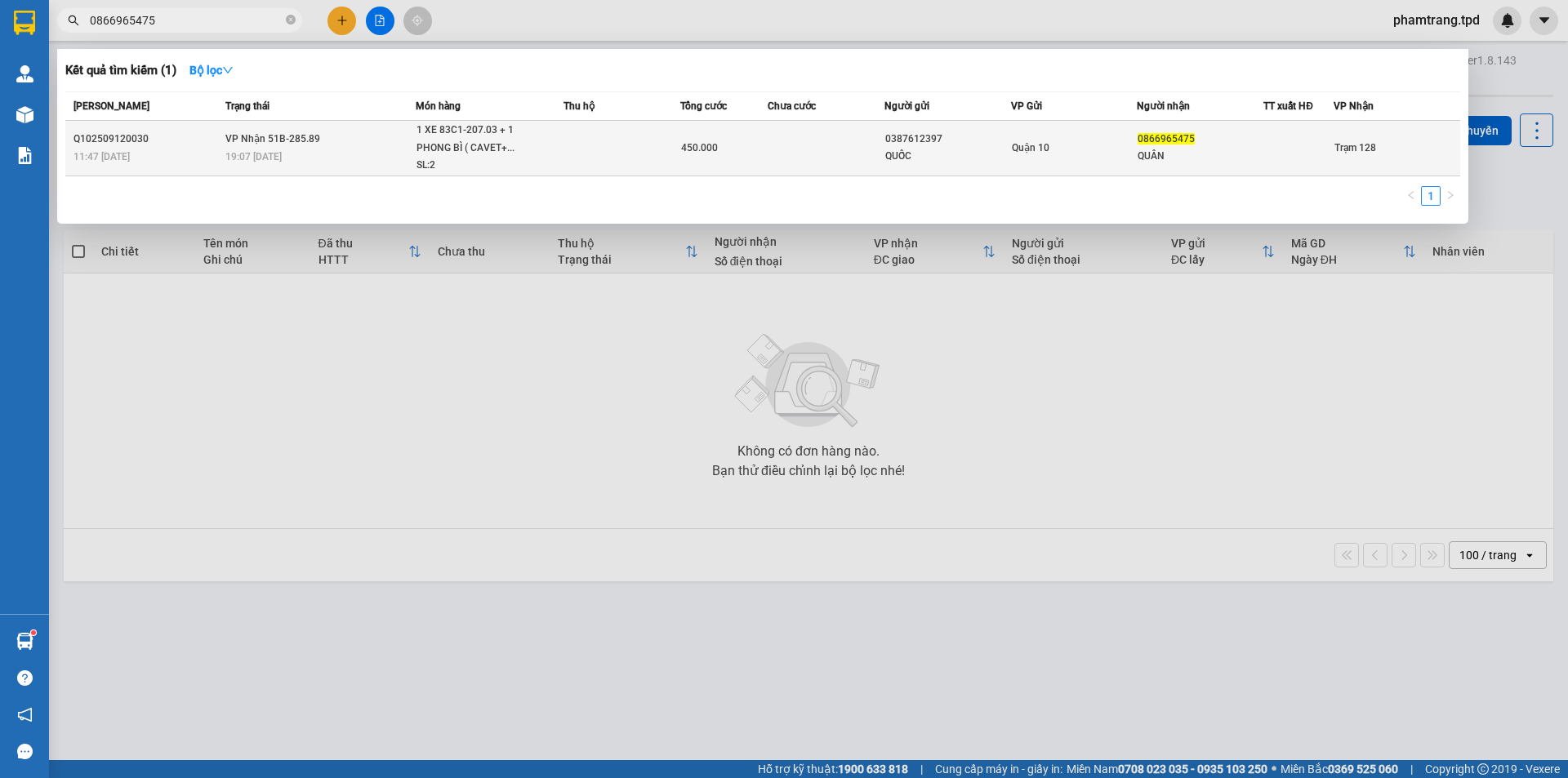
type input "0866965475"
click at [605, 146] on td at bounding box center [622, 148] width 117 height 56
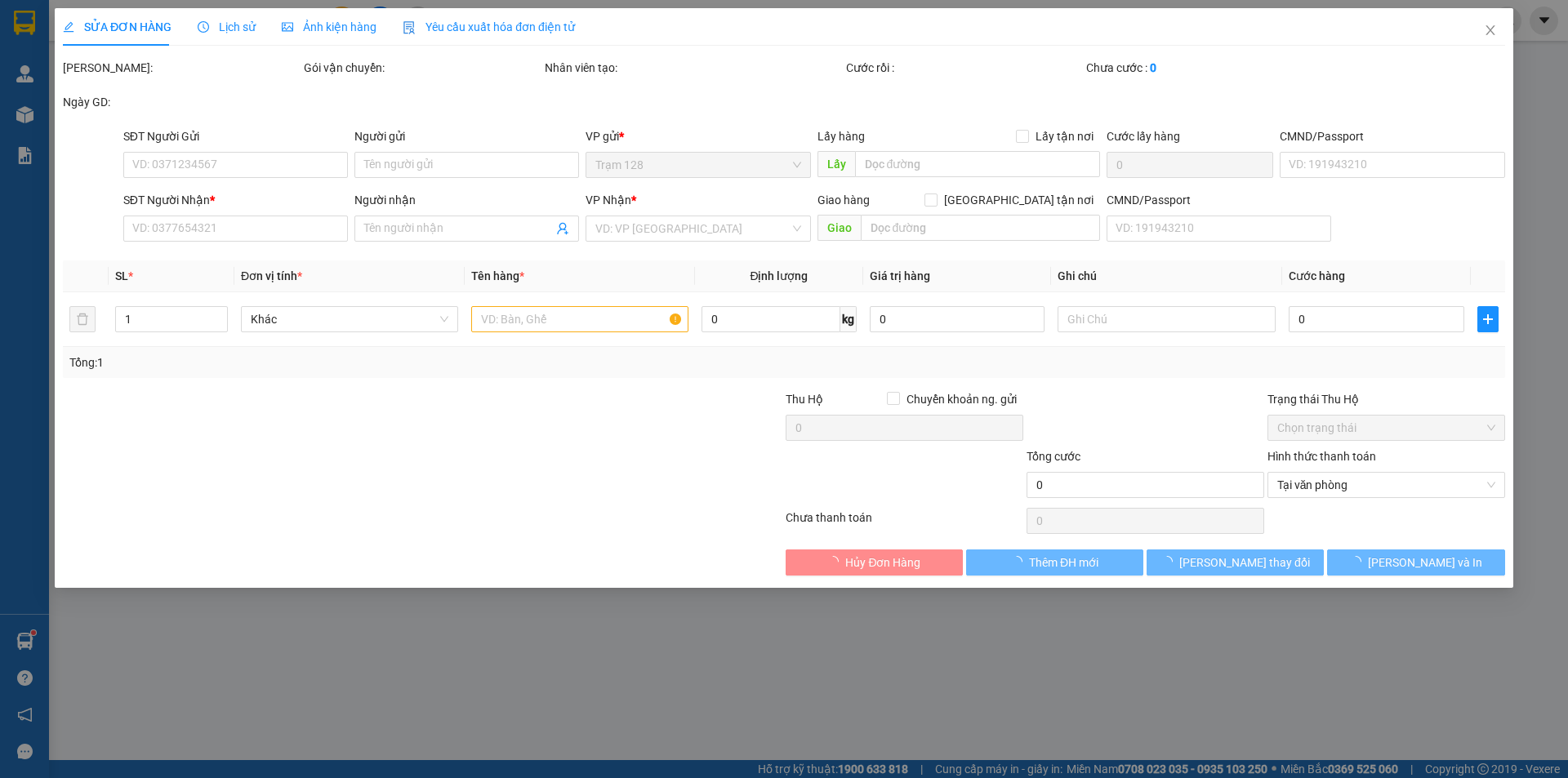
type input "0387612397"
type input "QUỐC"
type input "0866965475"
type input "QUÂN"
type input "450.000"
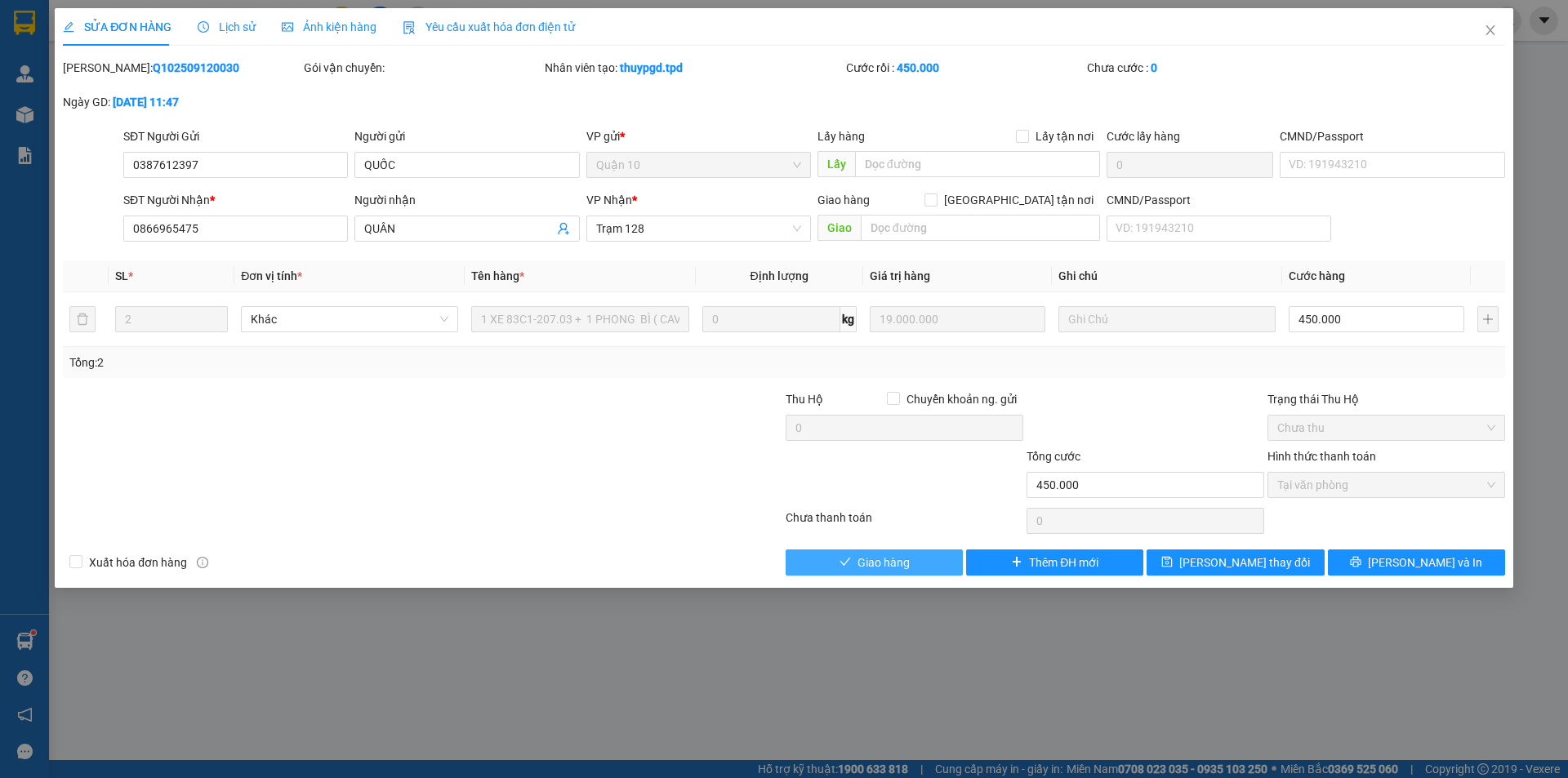
click at [880, 559] on span "Giao hàng" at bounding box center [883, 563] width 52 height 18
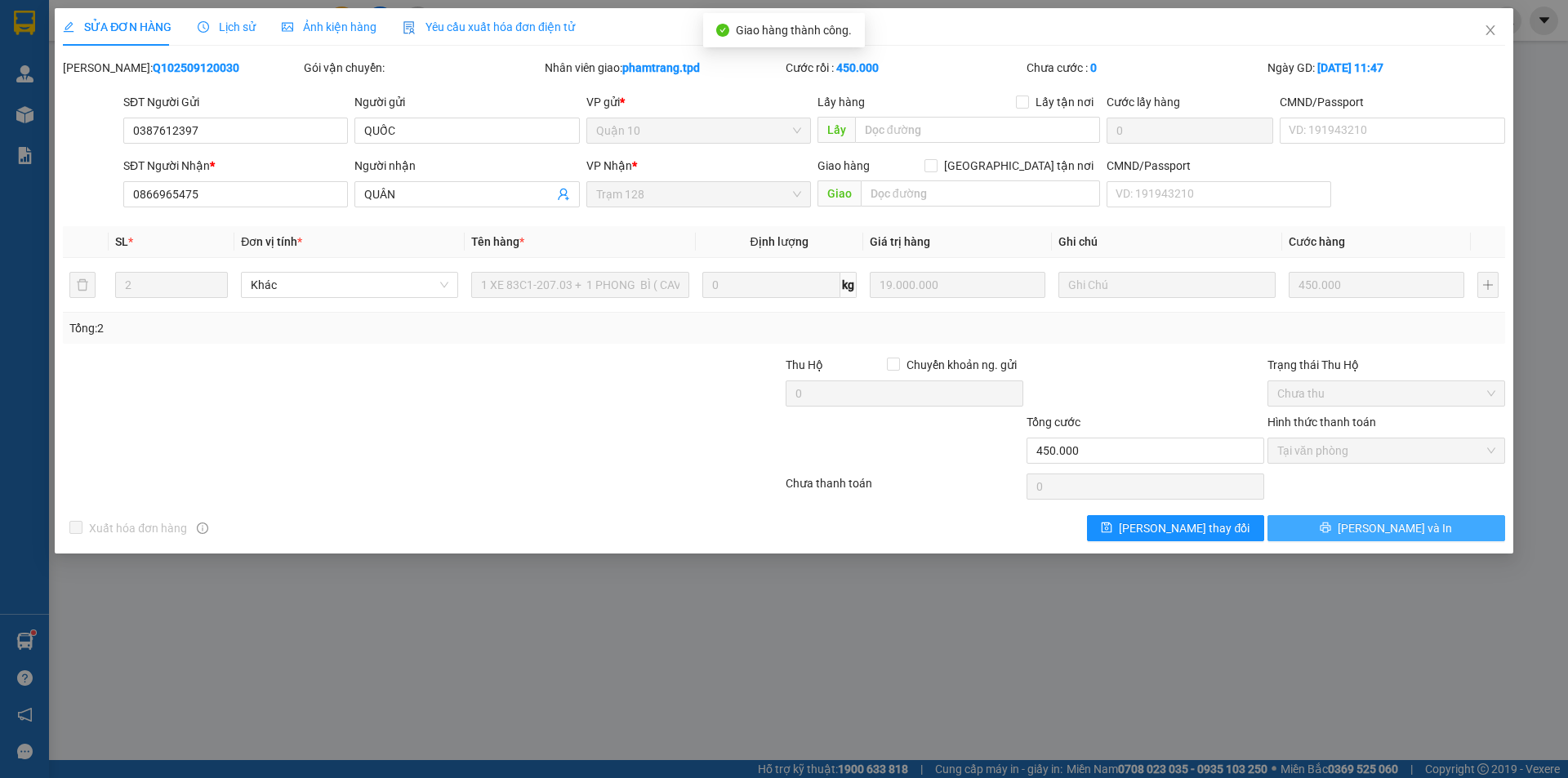
click at [1402, 523] on span "[PERSON_NAME] và In" at bounding box center [1394, 528] width 114 height 18
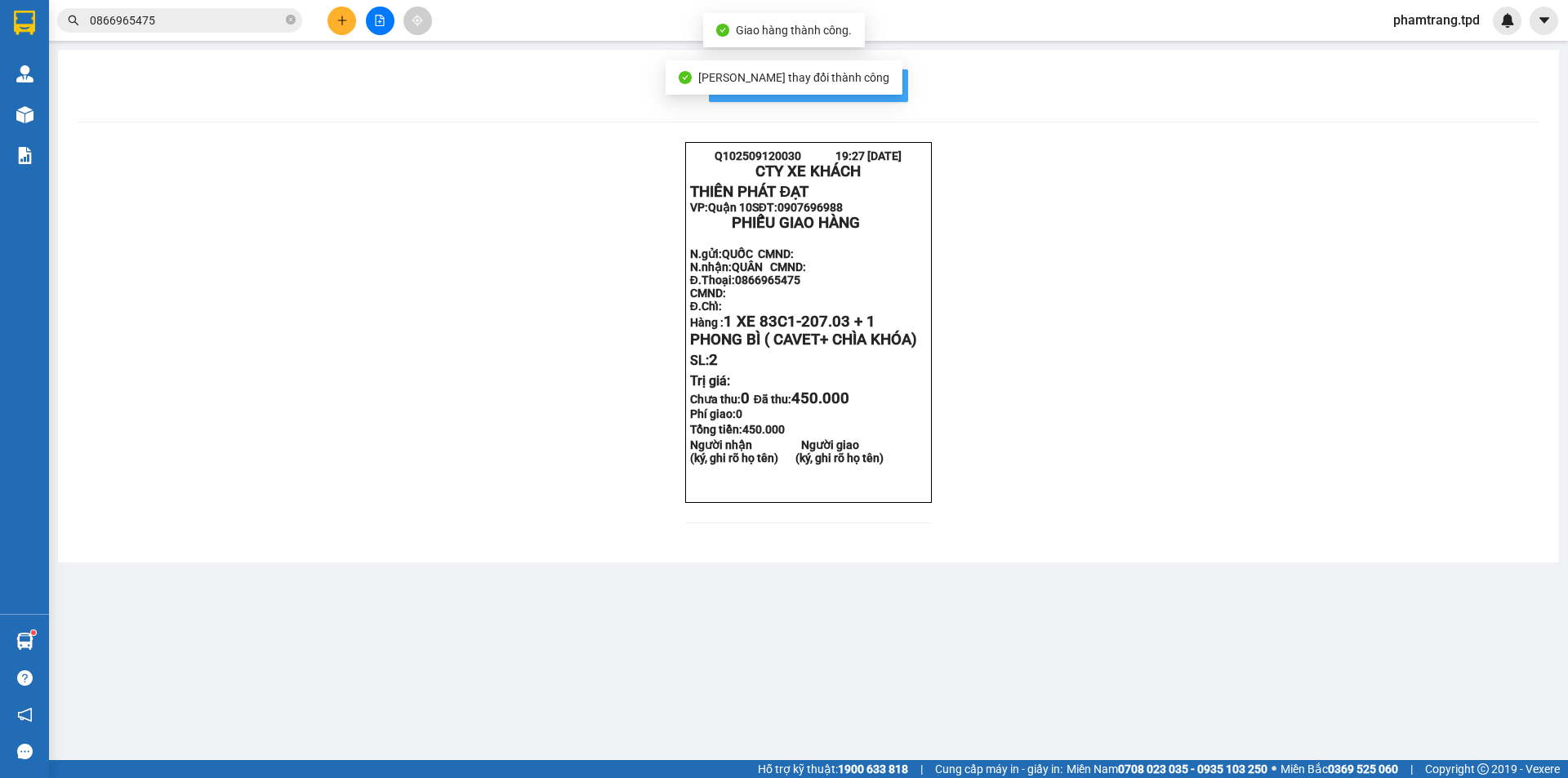
click at [889, 89] on span "In mẫu biên lai tự cấu hình" at bounding box center [817, 85] width 153 height 20
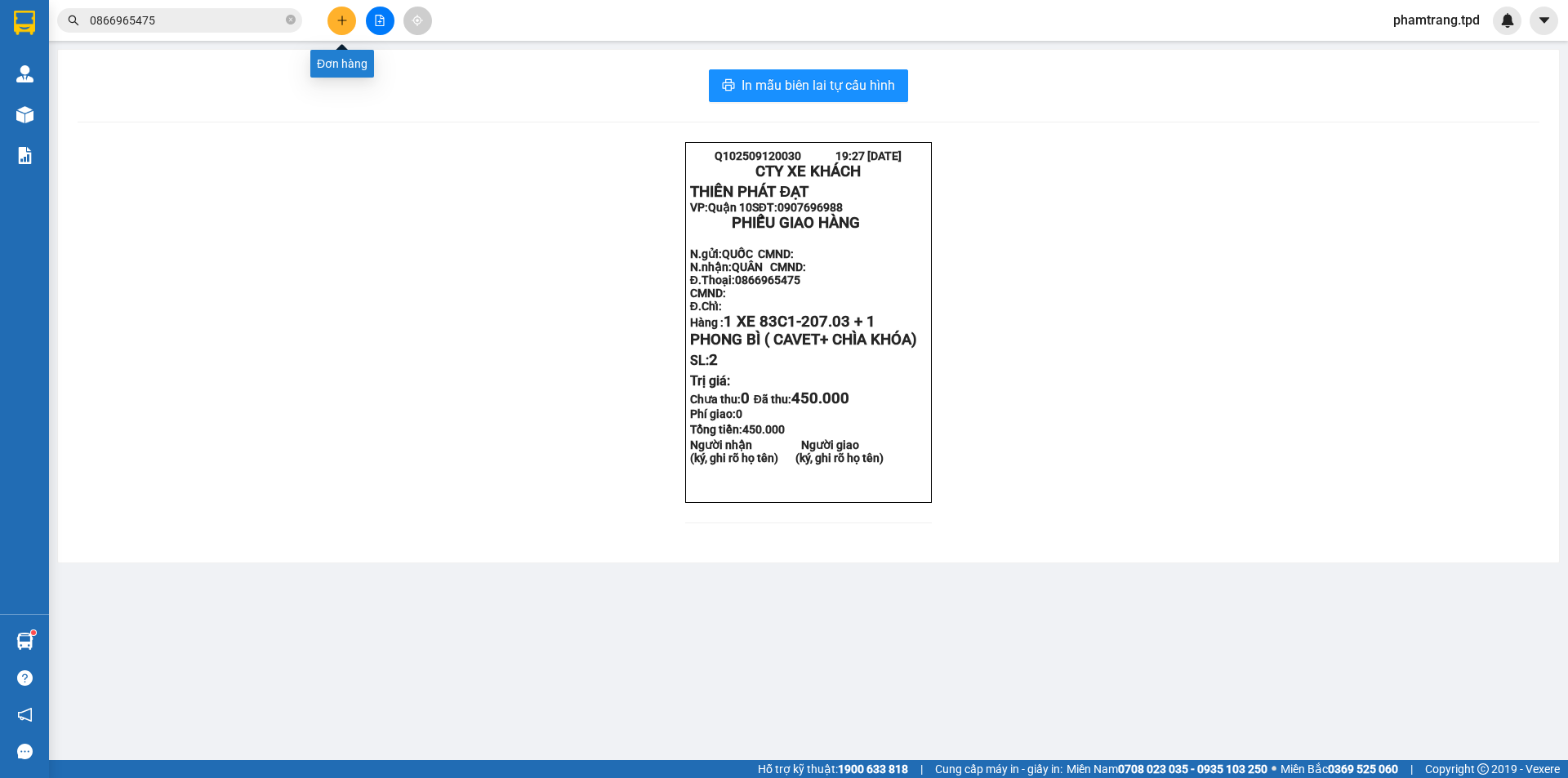
click at [340, 26] on button at bounding box center [341, 20] width 28 height 28
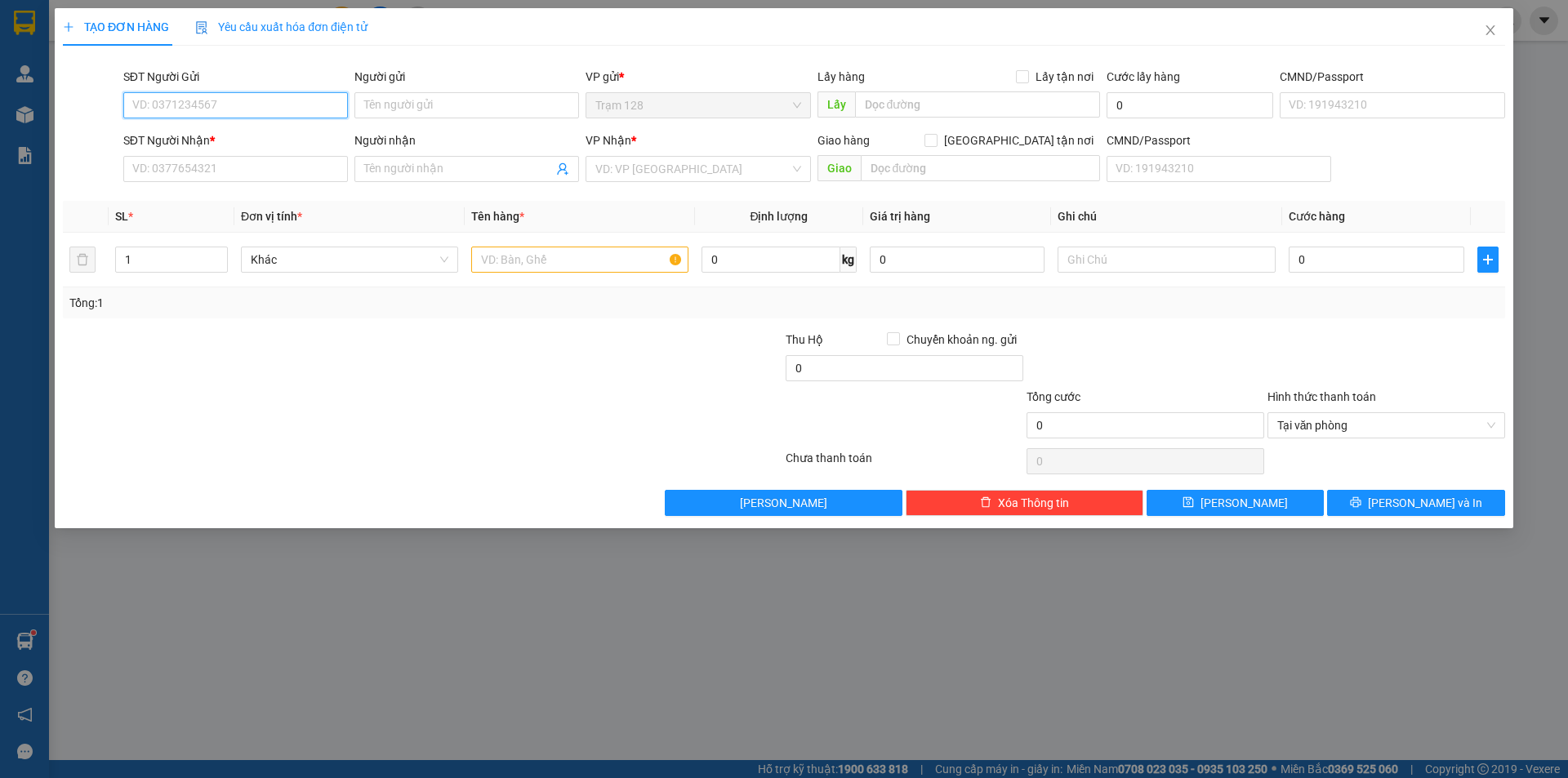
click at [240, 109] on input "SĐT Người Gửi" at bounding box center [235, 105] width 224 height 26
type input "02516516789"
click at [261, 138] on div "02516516789 - nk [PERSON_NAME]" at bounding box center [235, 138] width 205 height 18
type input "nk [PERSON_NAME]"
type input "0931165469"
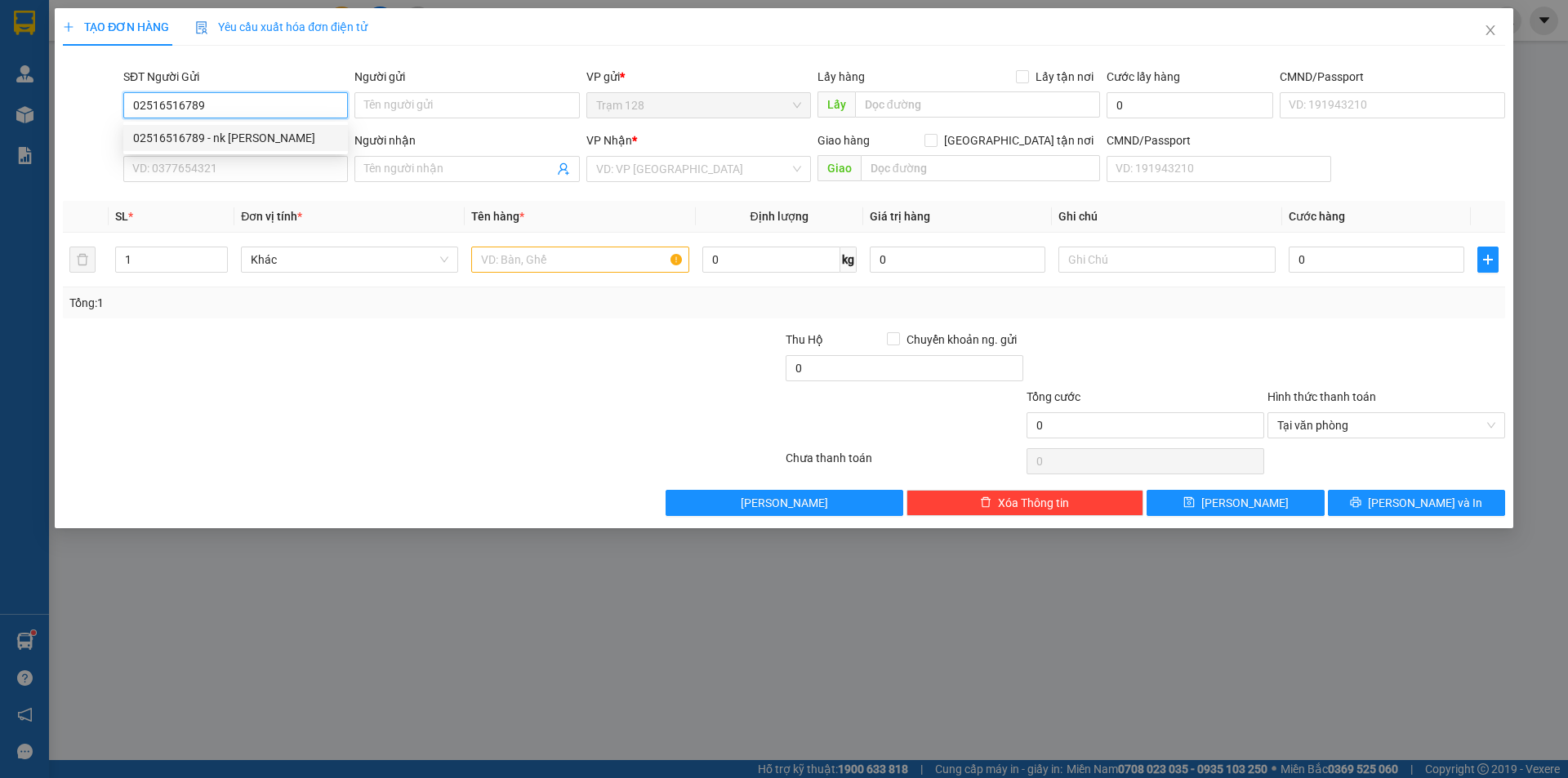
type input "IPS DENTAL LAB (0903981469)"
type input "051186000043"
type input "02516516789"
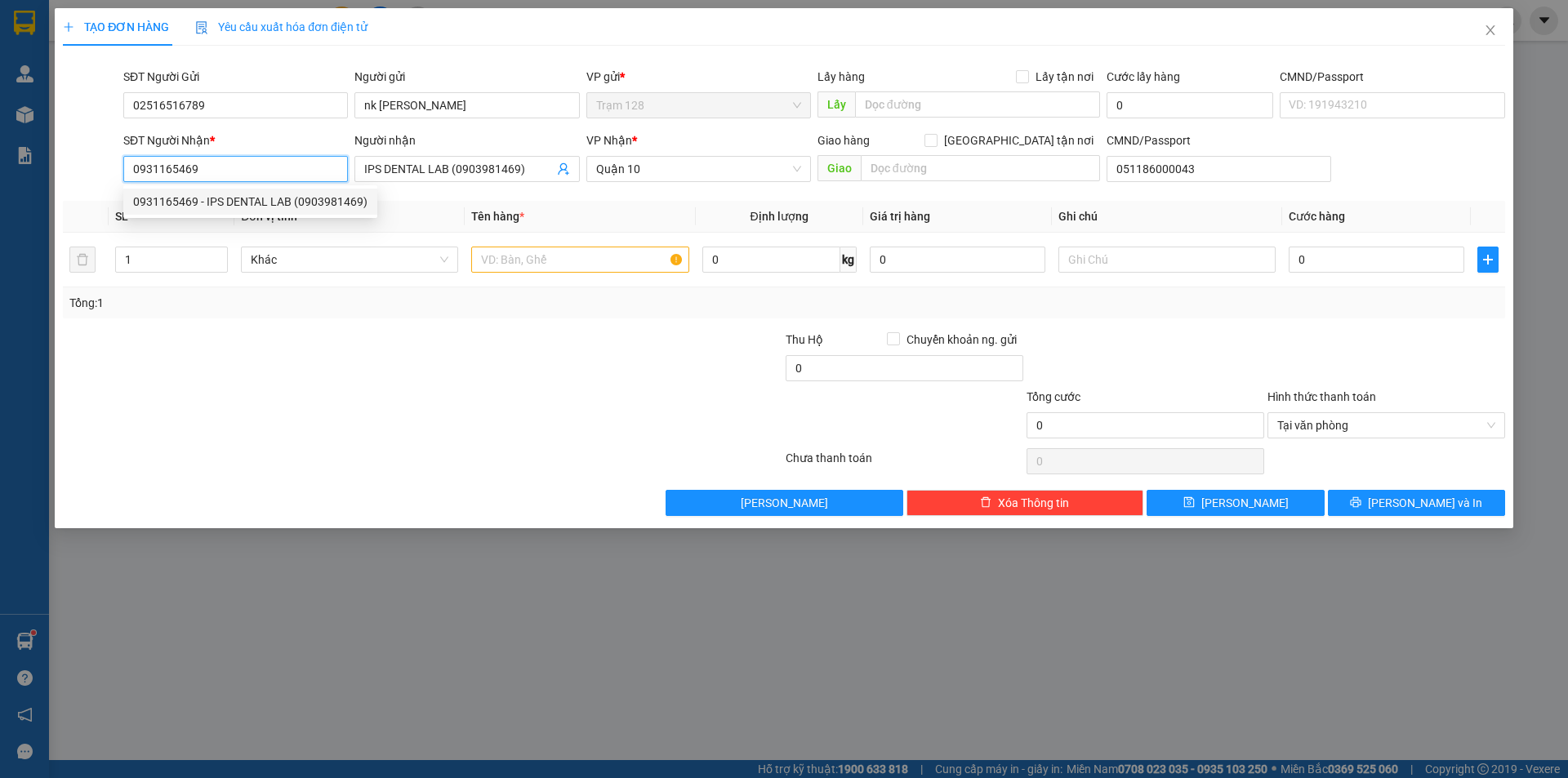
drag, startPoint x: 263, startPoint y: 159, endPoint x: 140, endPoint y: 175, distance: 124.0
click at [140, 175] on input "0931165469" at bounding box center [235, 168] width 224 height 26
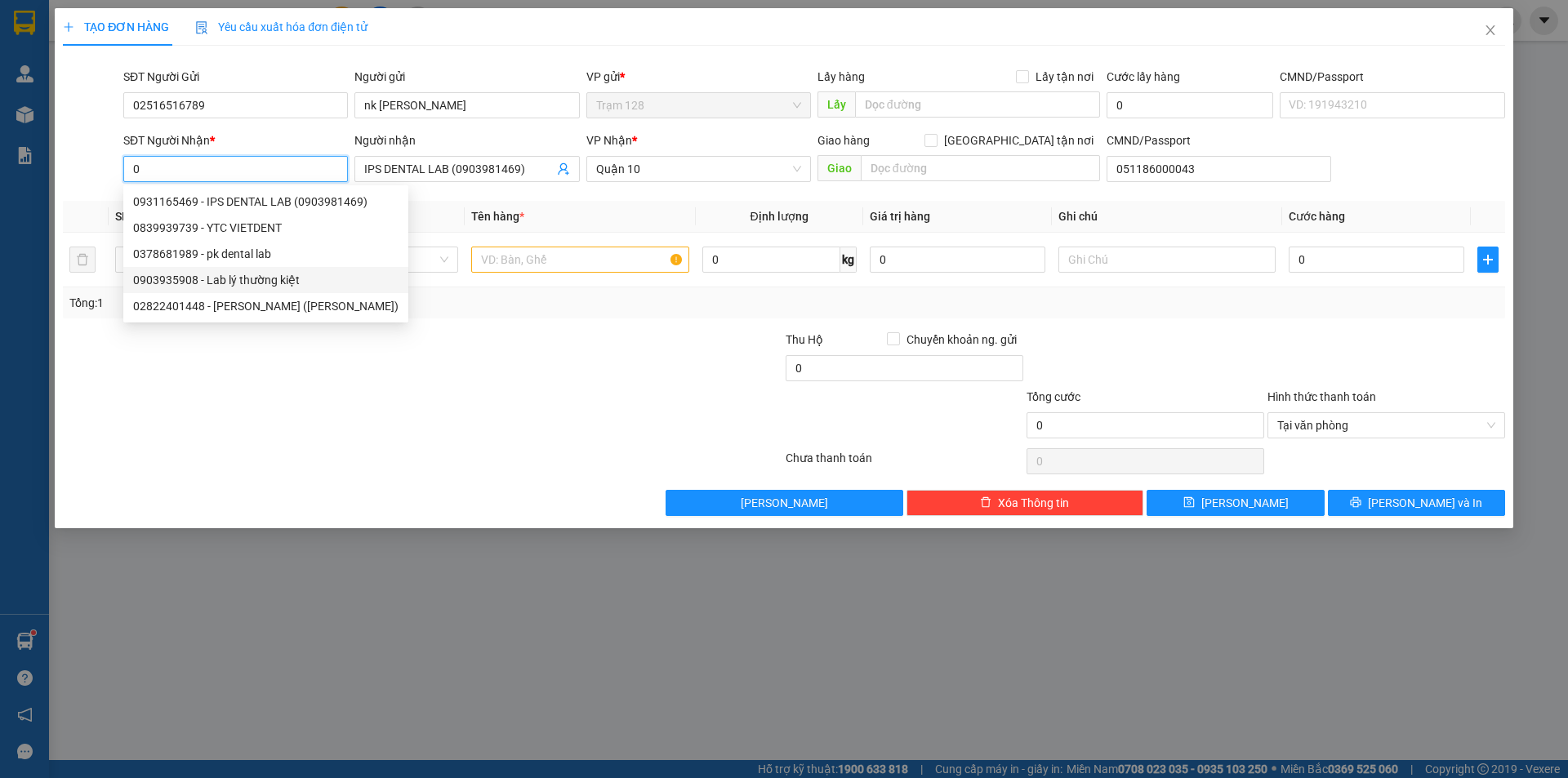
click at [272, 278] on div "0903935908 - Lab lý thường kiệt" at bounding box center [265, 280] width 265 height 18
type input "0903935908"
type input "Lab lý thường kiệt"
type input "460968000724"
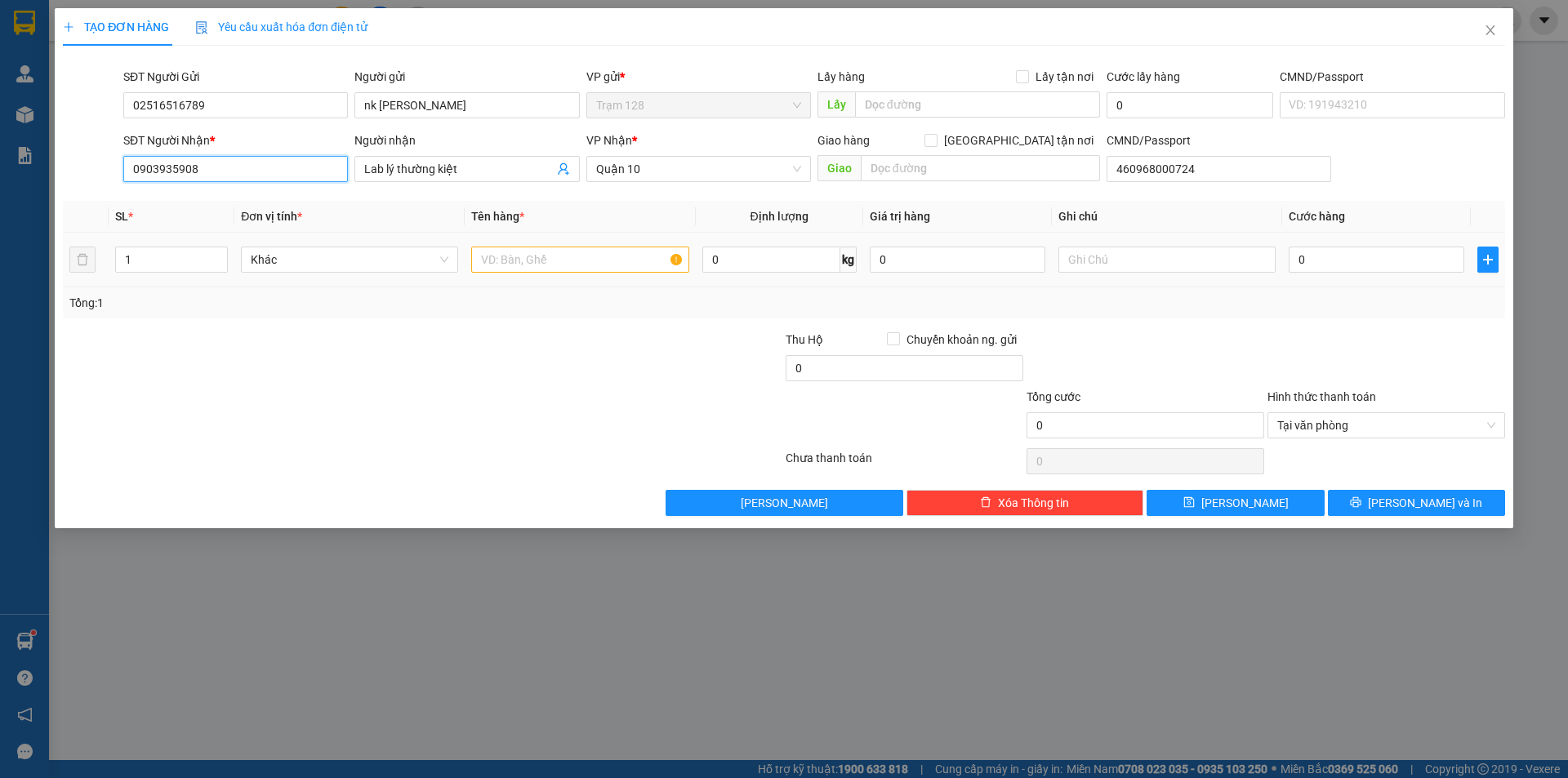
type input "0903935908"
click at [564, 257] on input "text" at bounding box center [580, 259] width 217 height 26
type input "hộp đỏ (nk)"
type input "14"
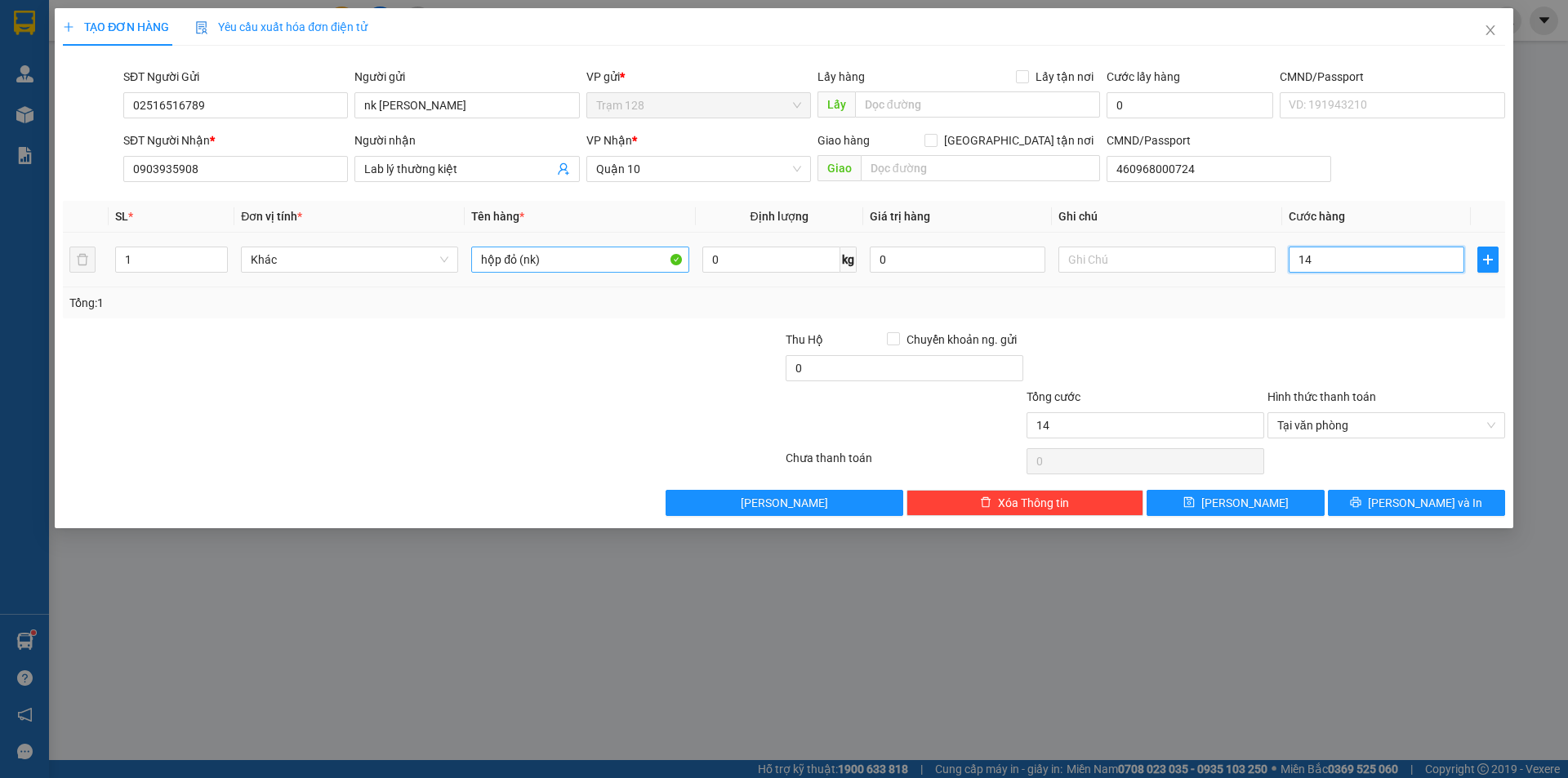
type input "140"
type input "14\"
type input "0"
type input "14"
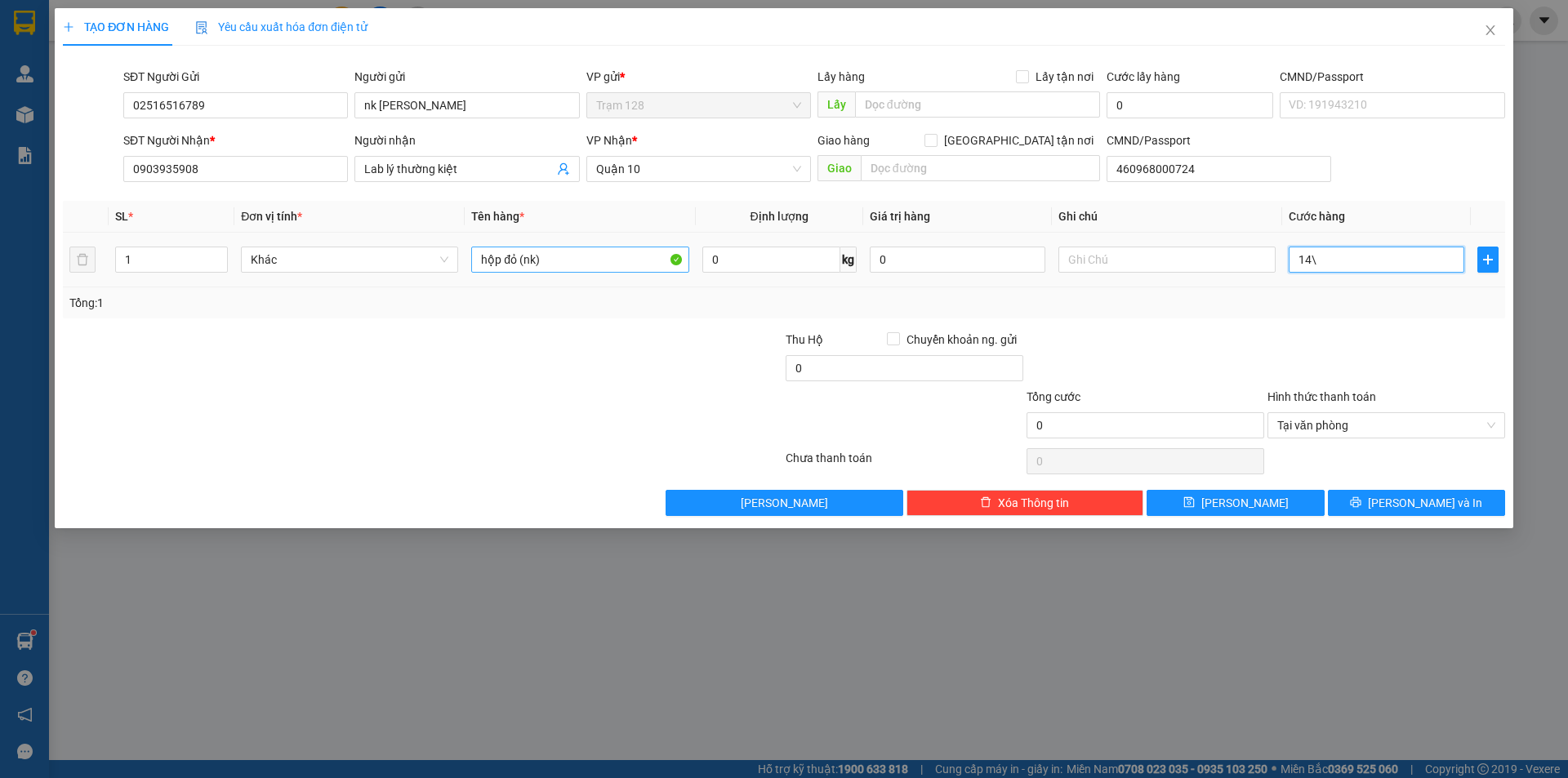
type input "14"
type input "1"
type input "0"
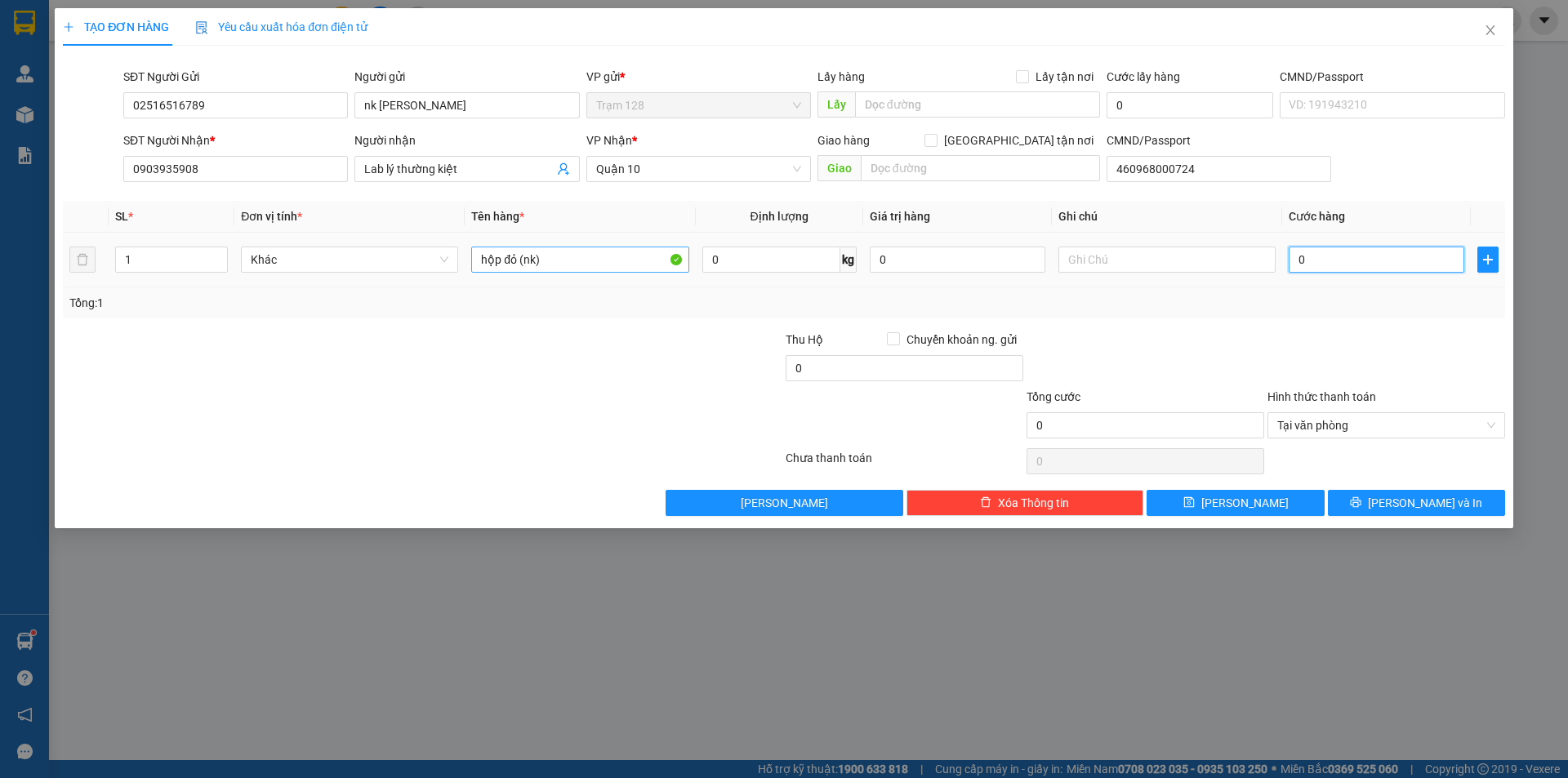
type input "04"
type input "4"
type input "040"
type input "40"
type input "40.000"
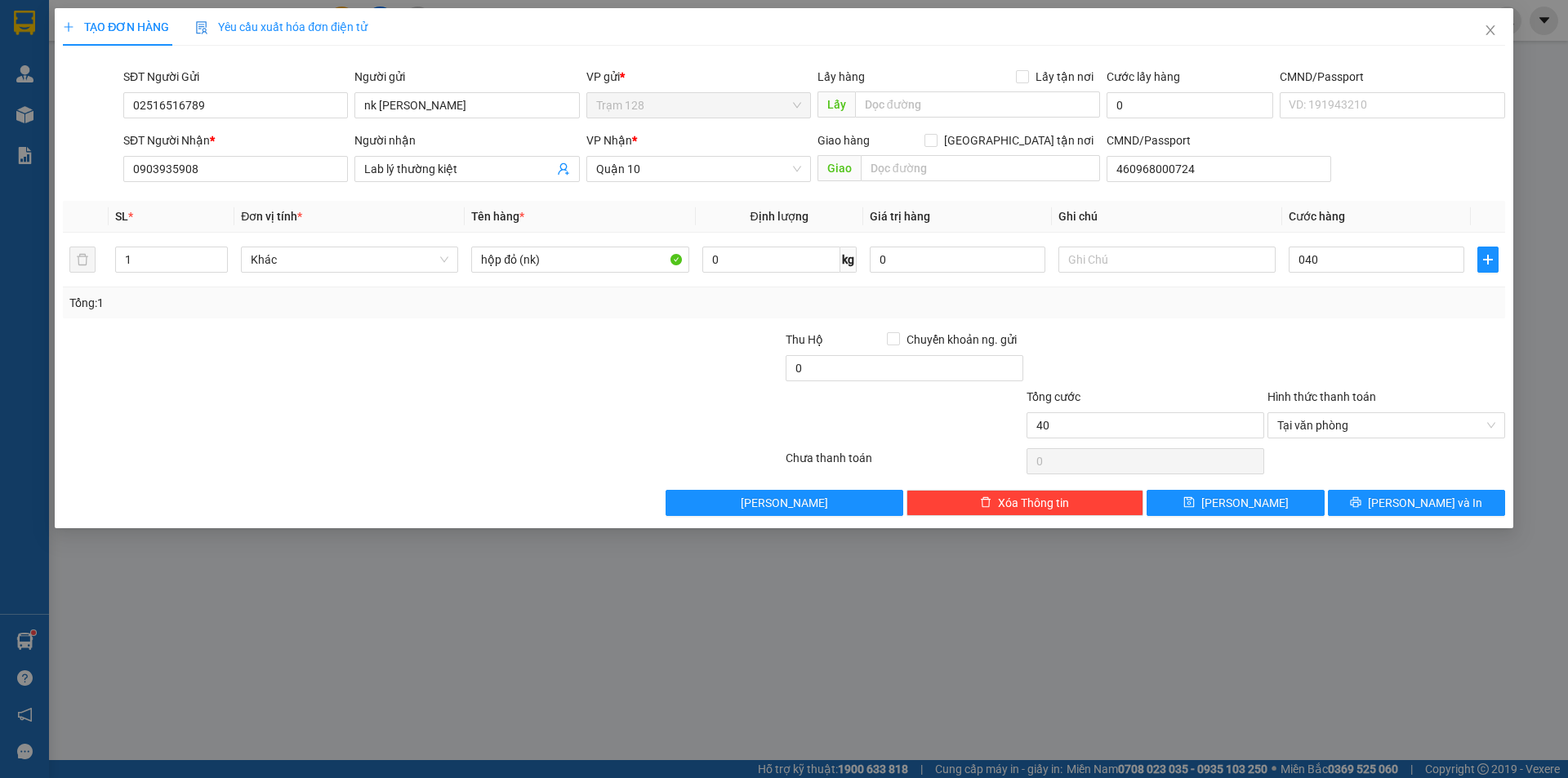
type input "40.000"
drag, startPoint x: 1173, startPoint y: 378, endPoint x: 1194, endPoint y: 377, distance: 21.0
click at [1175, 378] on div at bounding box center [1145, 359] width 241 height 57
click at [1361, 506] on icon "printer" at bounding box center [1356, 502] width 11 height 11
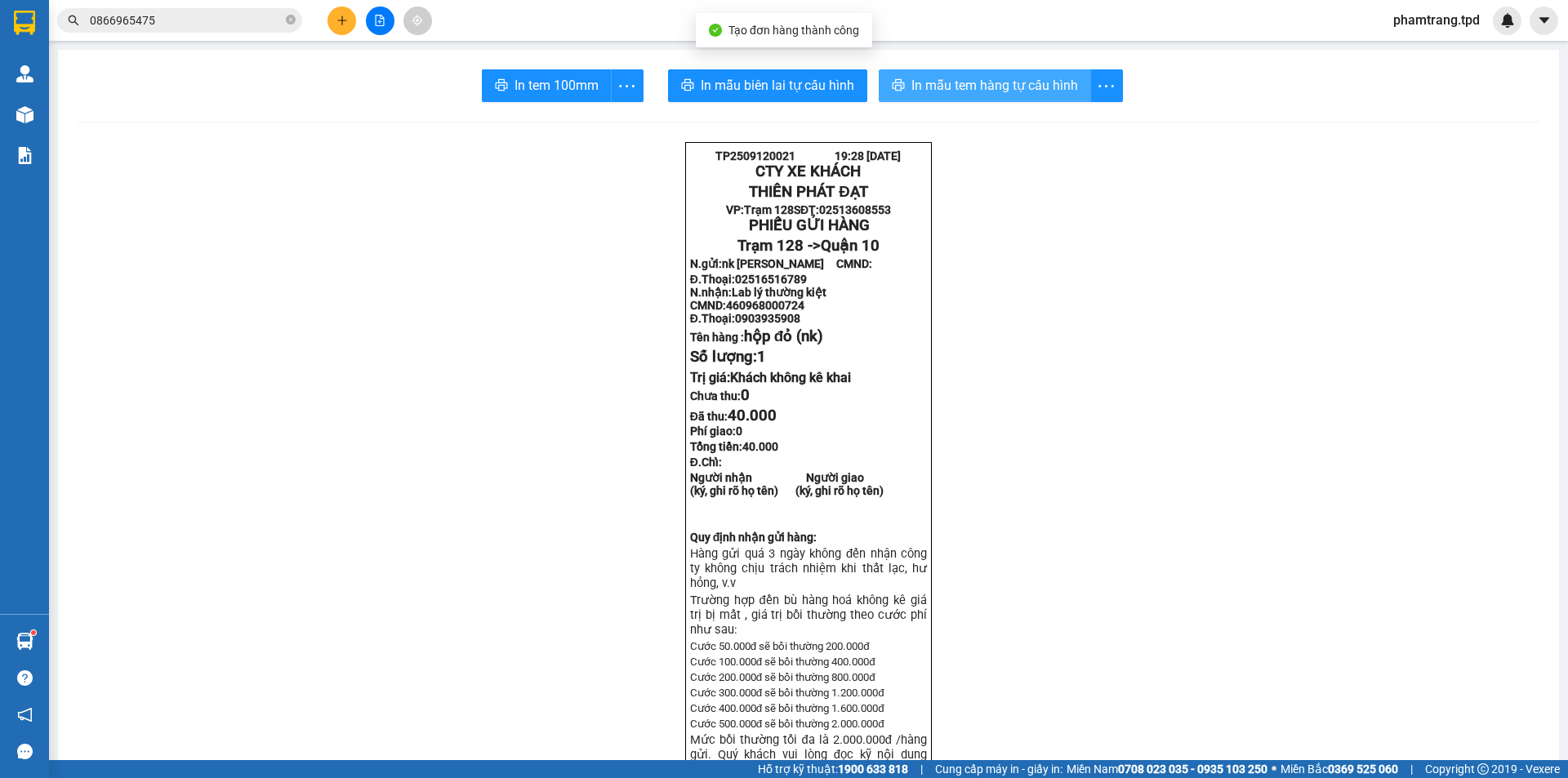
click at [978, 98] on button "In mẫu tem hàng tự cấu hình" at bounding box center [985, 85] width 213 height 33
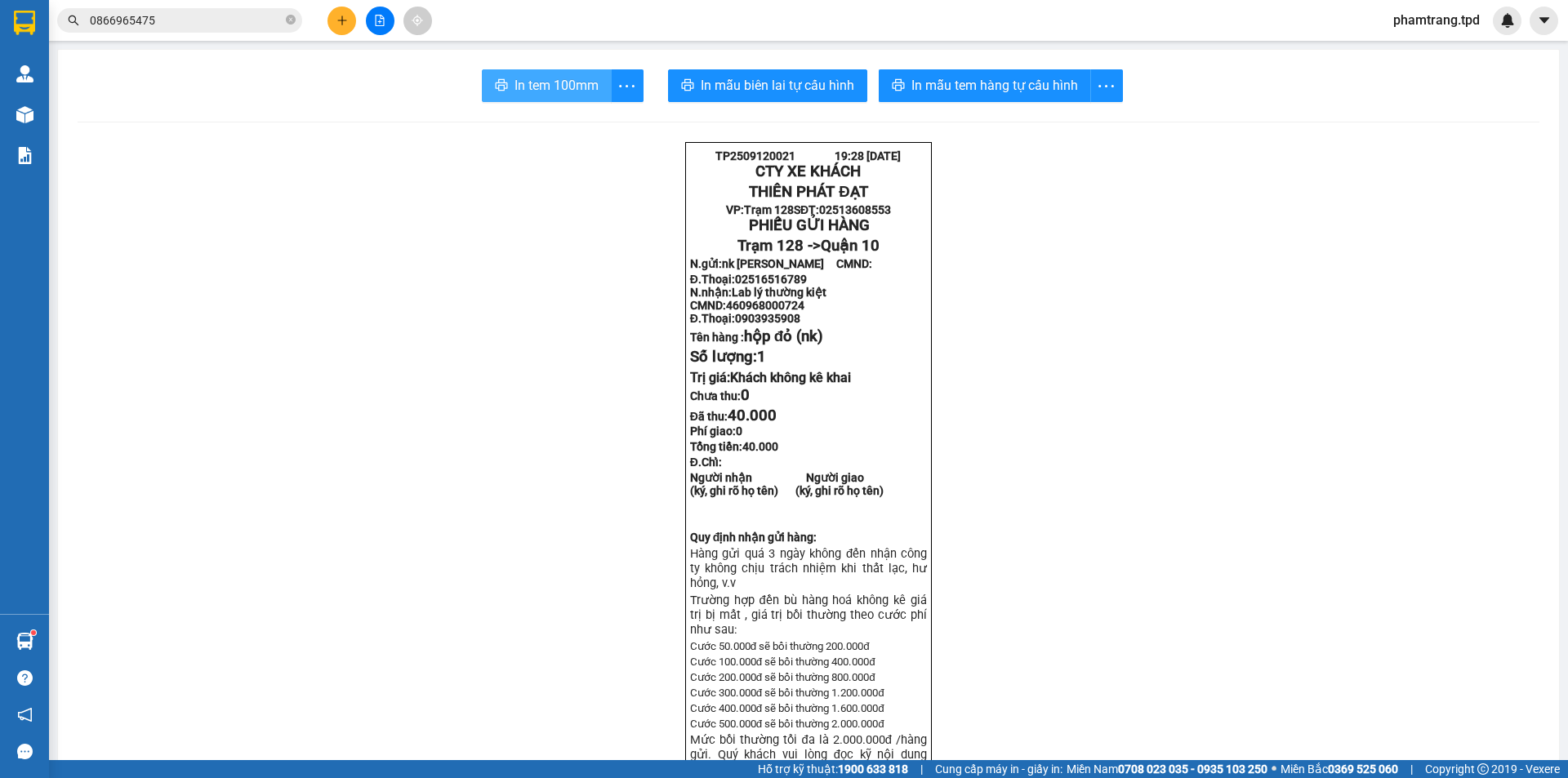
click at [567, 81] on span "In tem 100mm" at bounding box center [556, 85] width 84 height 20
click at [353, 26] on button at bounding box center [341, 20] width 28 height 28
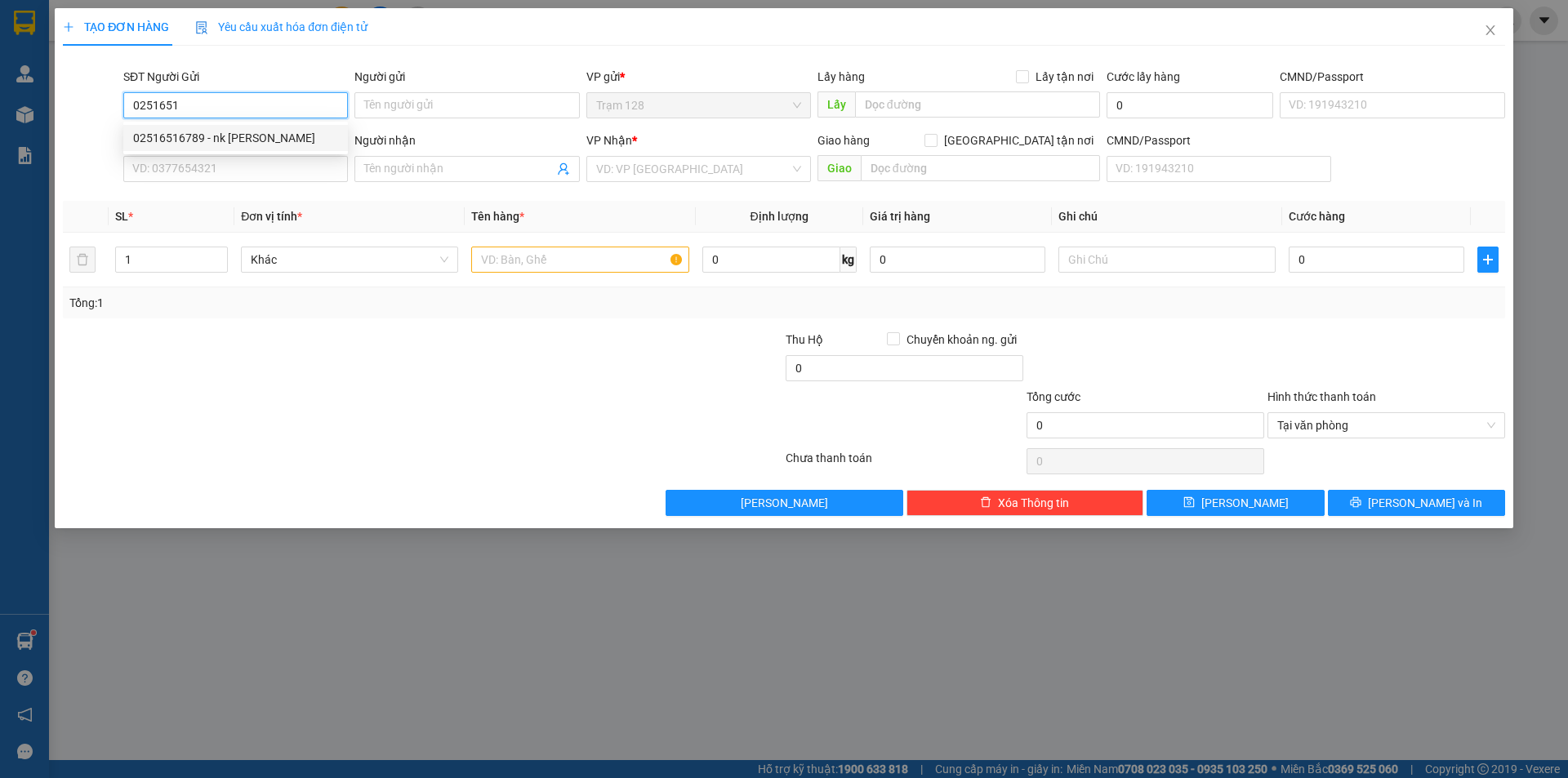
click at [300, 135] on div "02516516789 - nk [PERSON_NAME]" at bounding box center [235, 138] width 205 height 18
type input "02516516789"
type input "nk [PERSON_NAME]"
type input "0903935908"
type input "Lab lý thường kiệt"
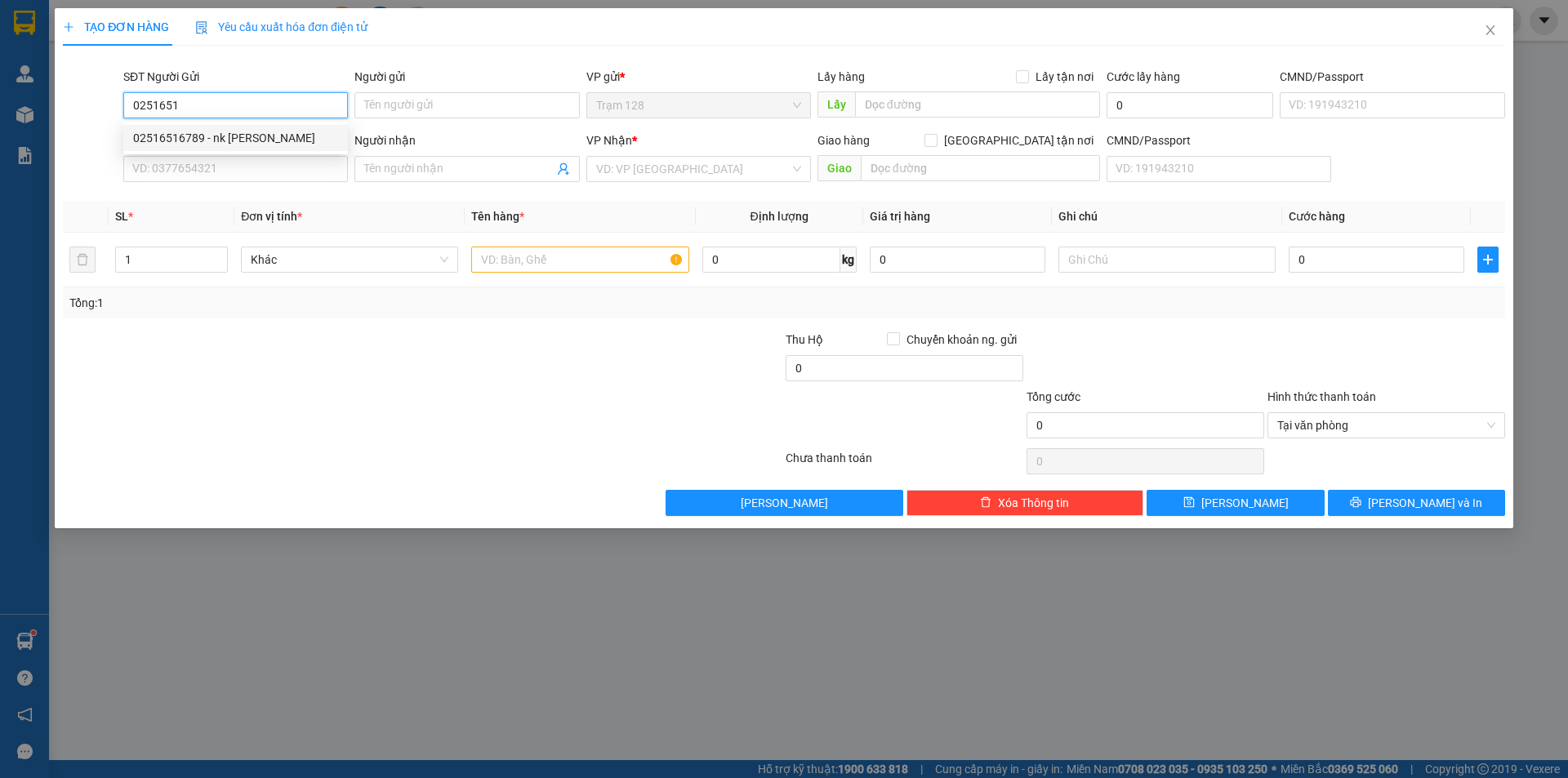
type input "460968000724"
type input "02516516789"
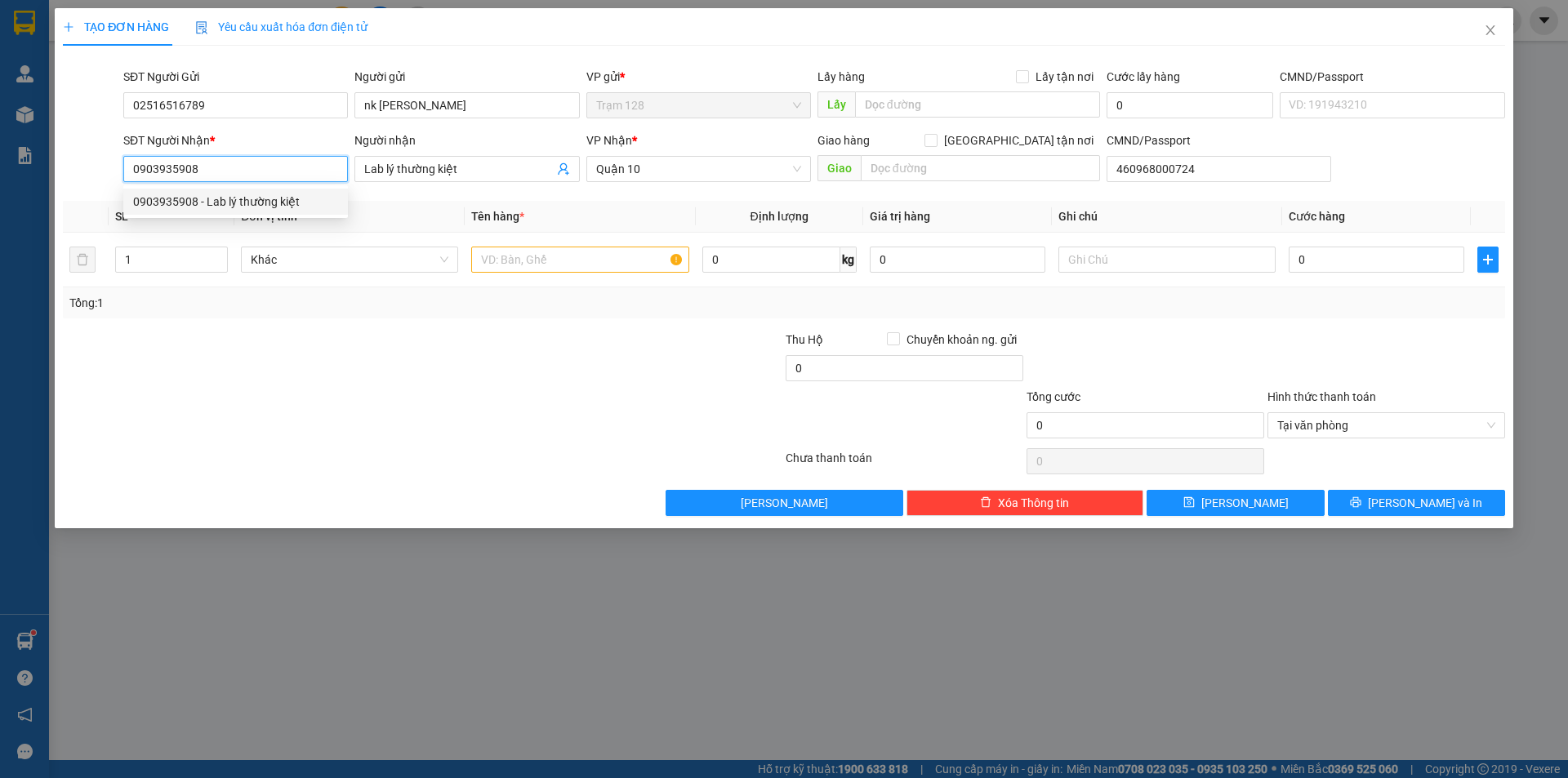
drag, startPoint x: 207, startPoint y: 168, endPoint x: 139, endPoint y: 162, distance: 68.3
click at [139, 162] on input "0903935908" at bounding box center [235, 168] width 224 height 26
type input "0931165469"
click at [255, 198] on div "0931165469 - IPS DENTAL LAB (0903981469)" at bounding box center [250, 201] width 234 height 18
type input "IPS DENTAL LAB (0903981469)"
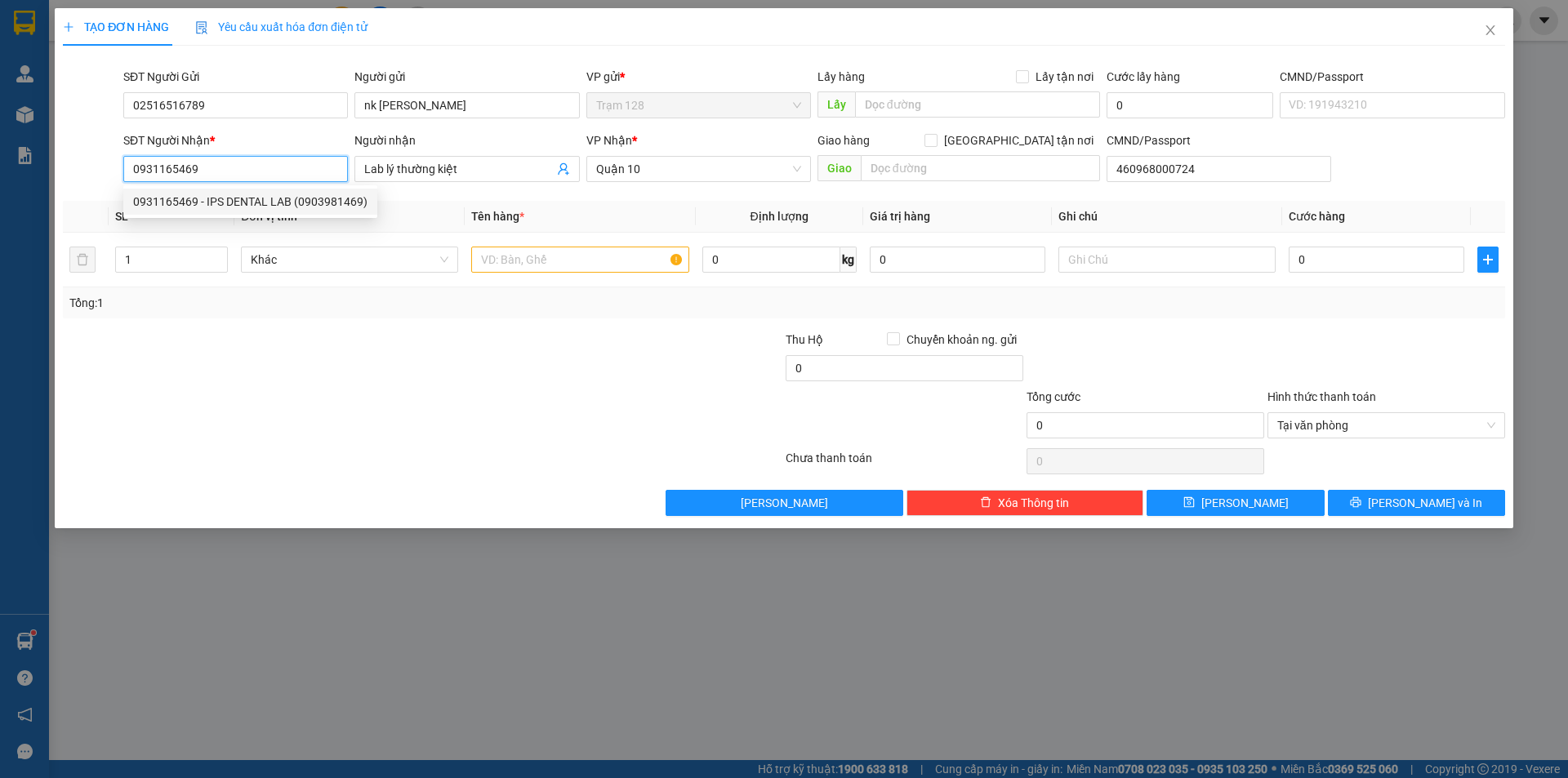
type input "051186000043"
type input "0931165469"
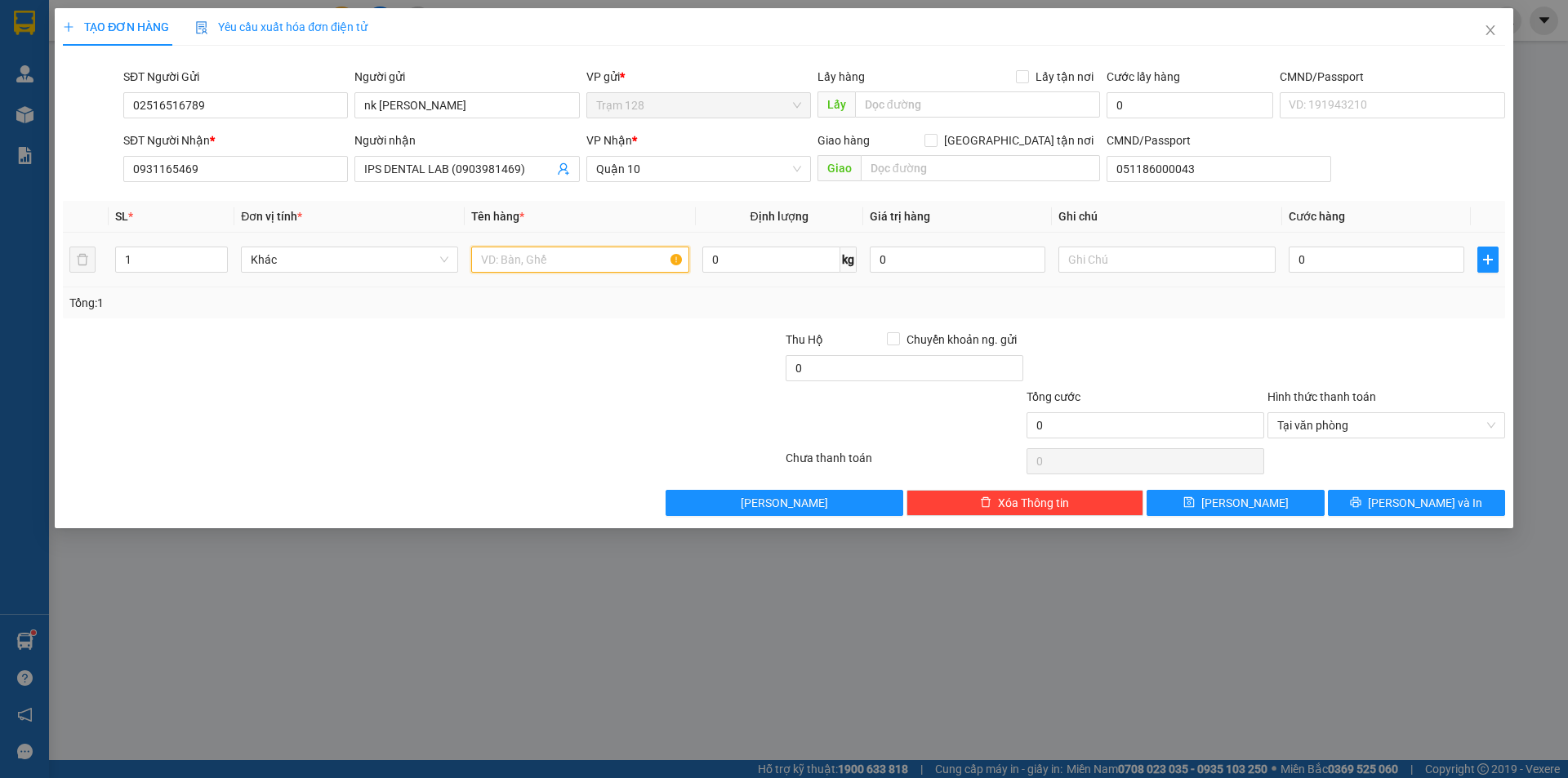
click at [541, 268] on input "text" at bounding box center [580, 259] width 217 height 26
type input "hop vuong (nk)"
click at [1351, 266] on input "0" at bounding box center [1377, 259] width 176 height 26
type input "4"
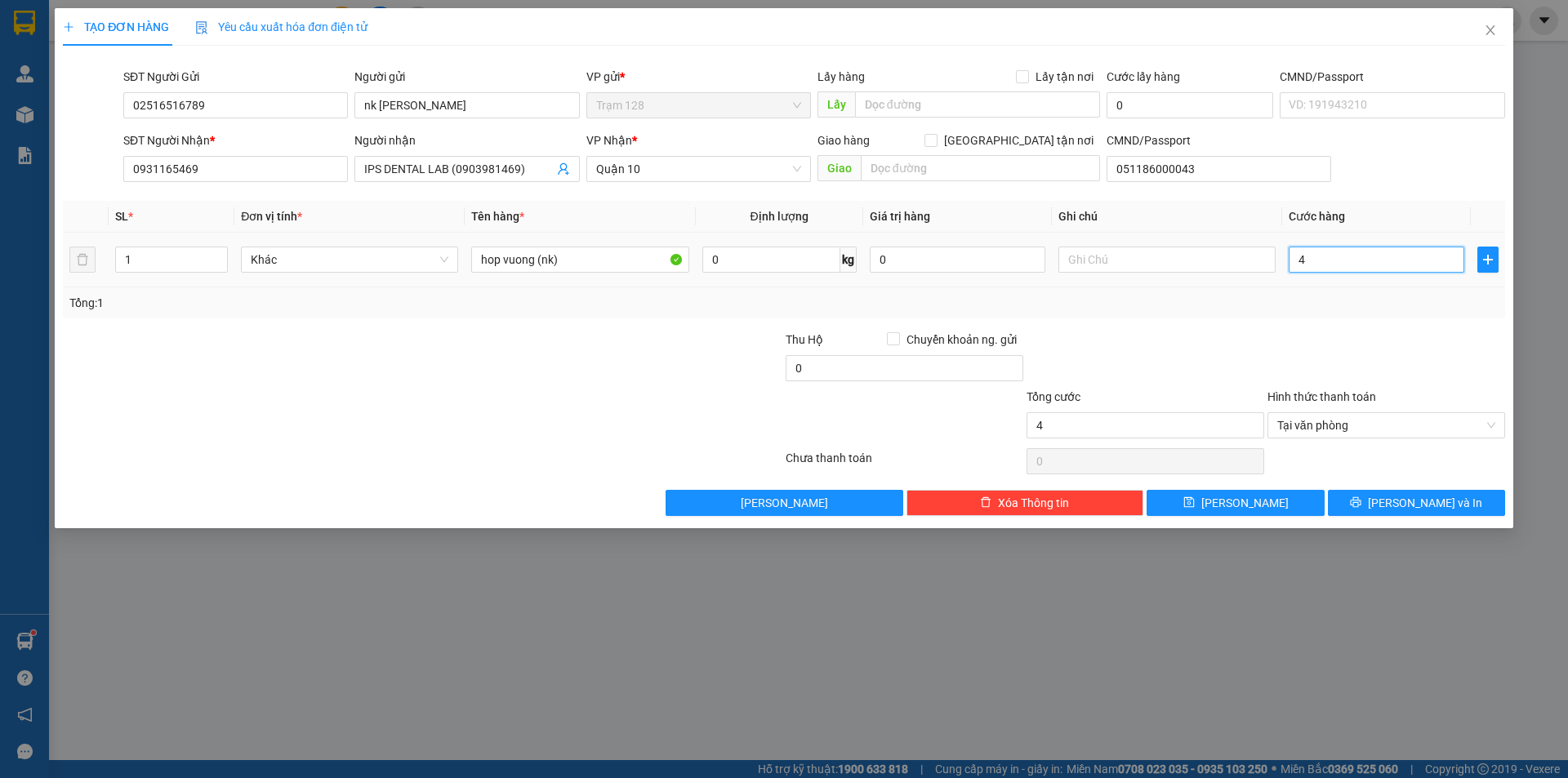
type input "40"
type input "40.000"
click at [1378, 317] on div "Tổng: 1" at bounding box center [784, 302] width 1442 height 31
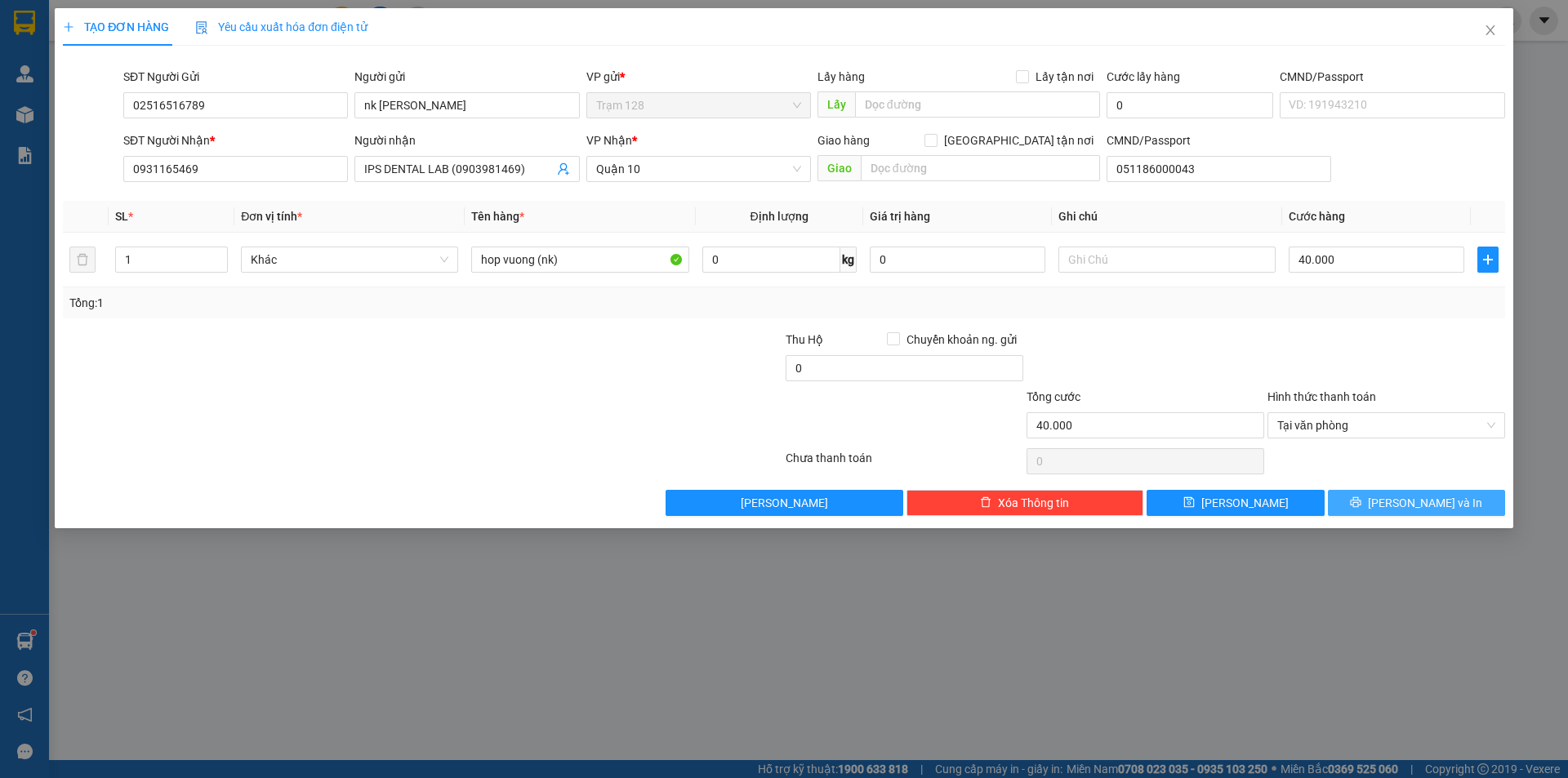
click at [1404, 492] on div "Transit Pickup Surcharge Ids Transit Deliver Surcharge Ids Transit Deliver Surc…" at bounding box center [784, 287] width 1442 height 457
click at [1404, 496] on span "[PERSON_NAME] và In" at bounding box center [1424, 502] width 114 height 18
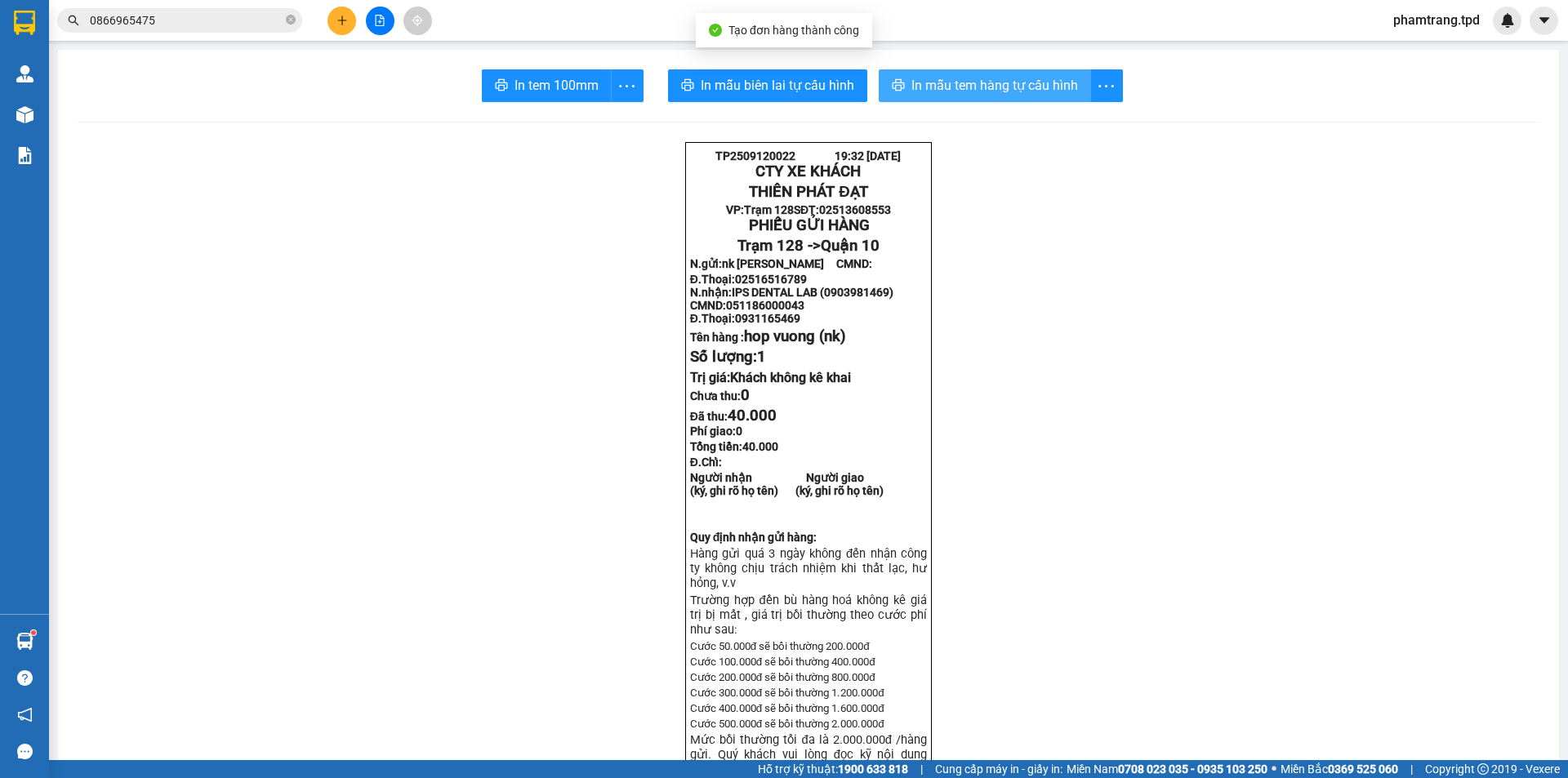
click at [976, 79] on span "In mẫu tem hàng tự cấu hình" at bounding box center [995, 85] width 167 height 20
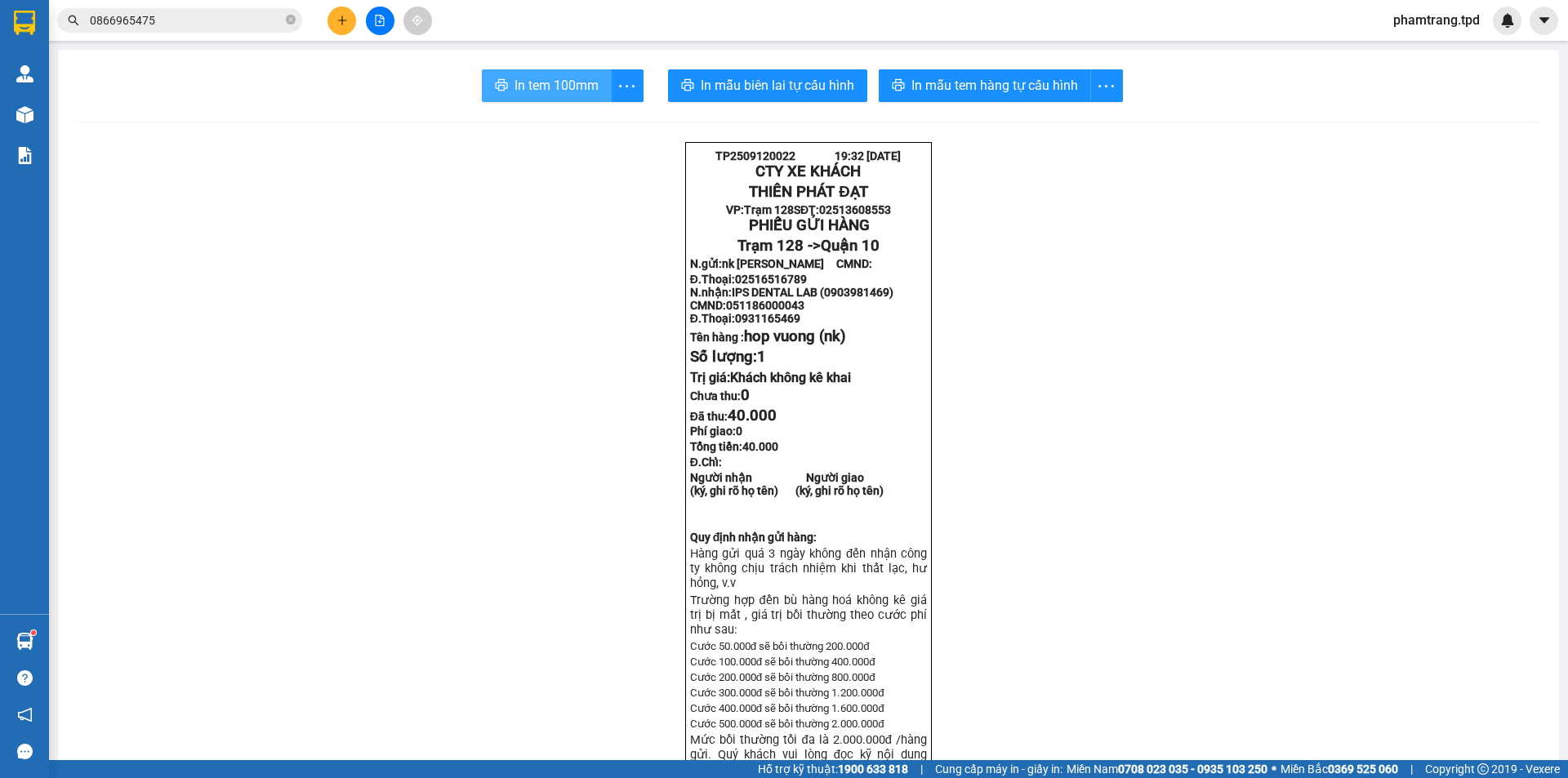
click at [555, 80] on span "In tem 100mm" at bounding box center [556, 85] width 84 height 20
click at [326, 26] on div at bounding box center [379, 20] width 122 height 28
click at [343, 31] on button at bounding box center [341, 20] width 28 height 28
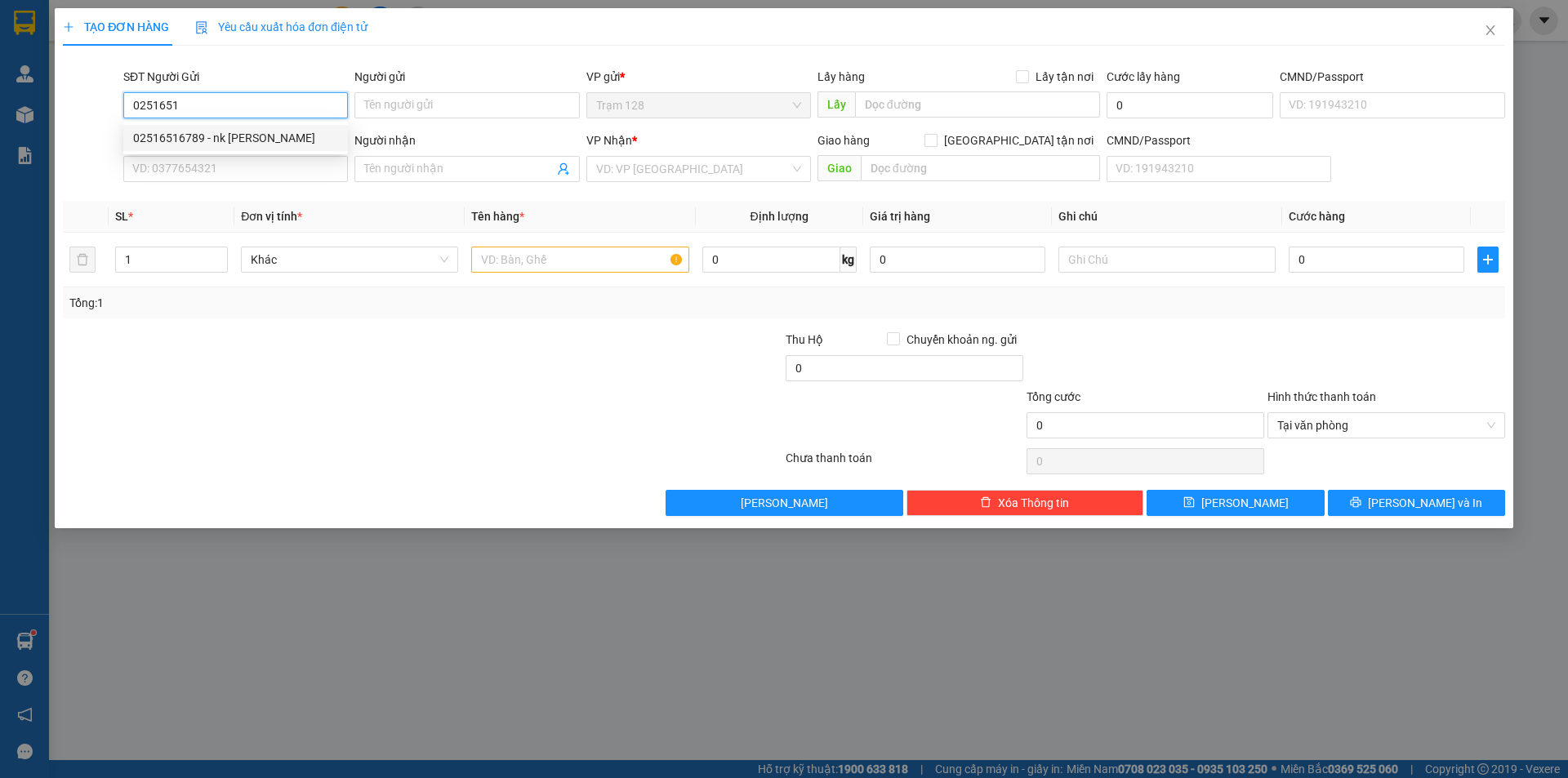
click at [274, 146] on div "02516516789 - nk [PERSON_NAME]" at bounding box center [235, 138] width 205 height 18
type input "02516516789"
type input "nk [PERSON_NAME]"
type input "0931165469"
type input "IPS DENTAL LAB (0903981469)"
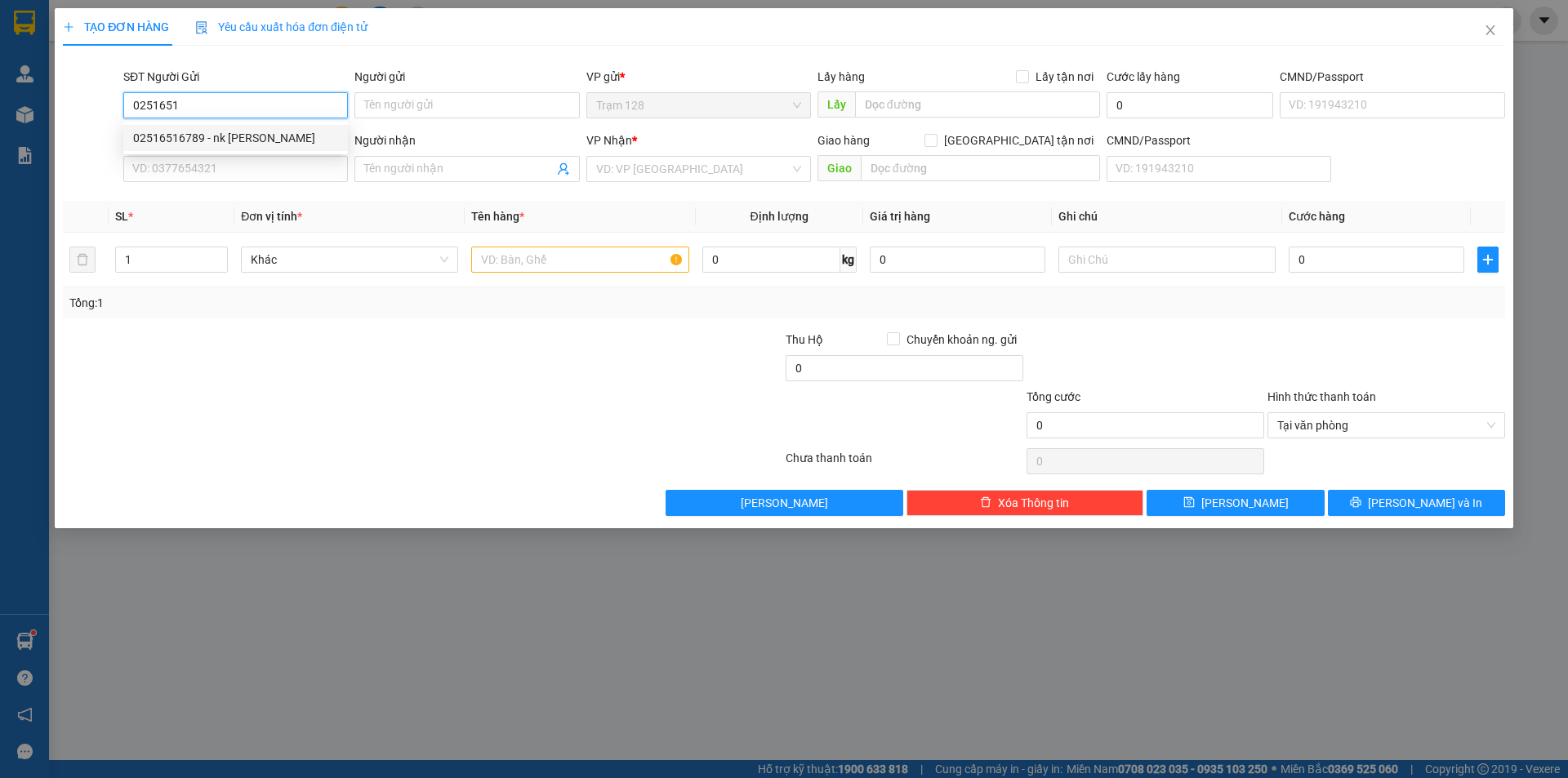
type input "051186000043"
type input "02516516789"
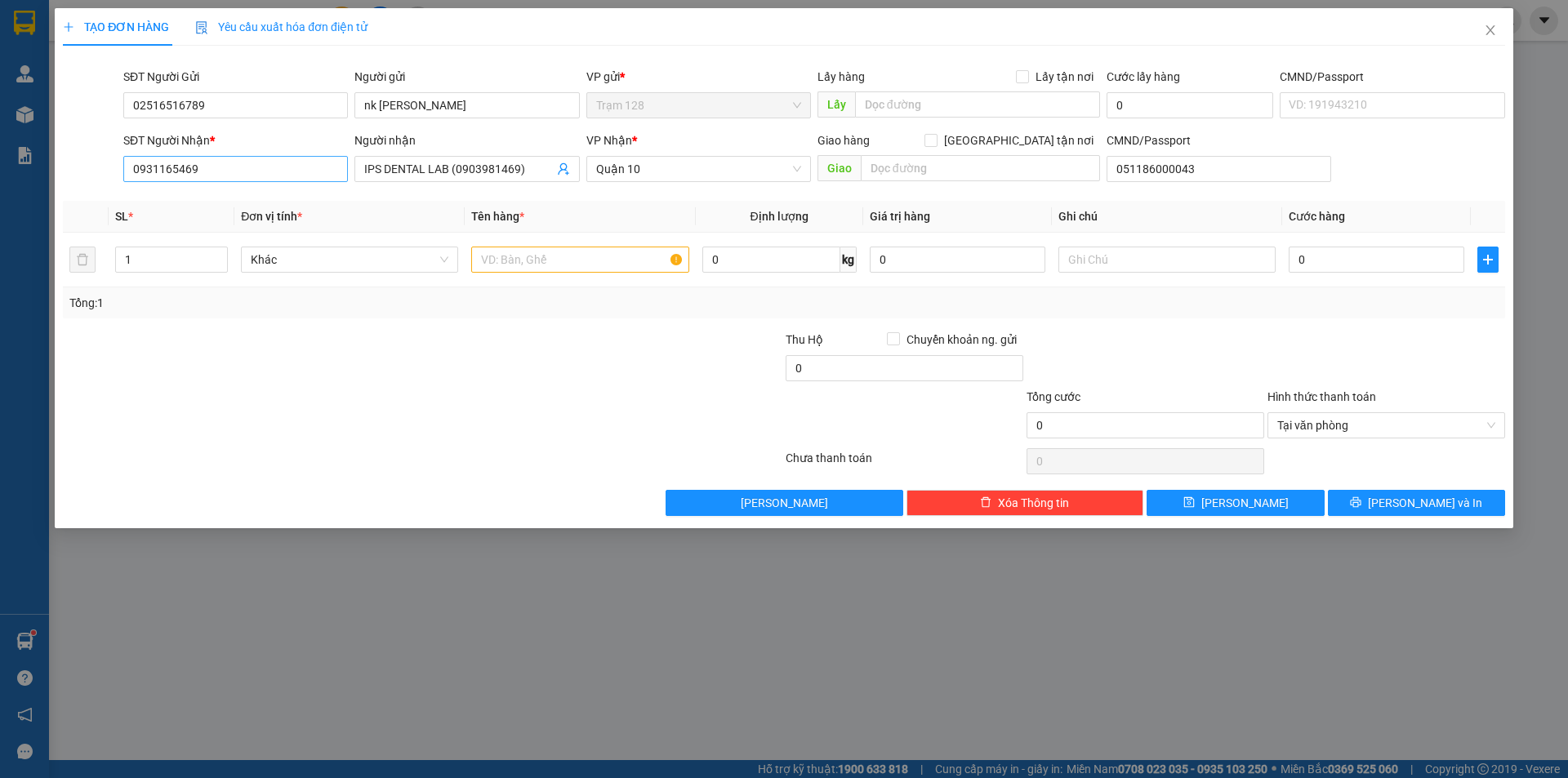
drag, startPoint x: 213, startPoint y: 171, endPoint x: 140, endPoint y: 171, distance: 73.0
click at [149, 169] on div "SĐT Người Nhận * 0931165469" at bounding box center [235, 159] width 224 height 57
drag, startPoint x: 140, startPoint y: 171, endPoint x: 306, endPoint y: 166, distance: 166.1
click at [306, 166] on input "0931165469" at bounding box center [235, 168] width 224 height 26
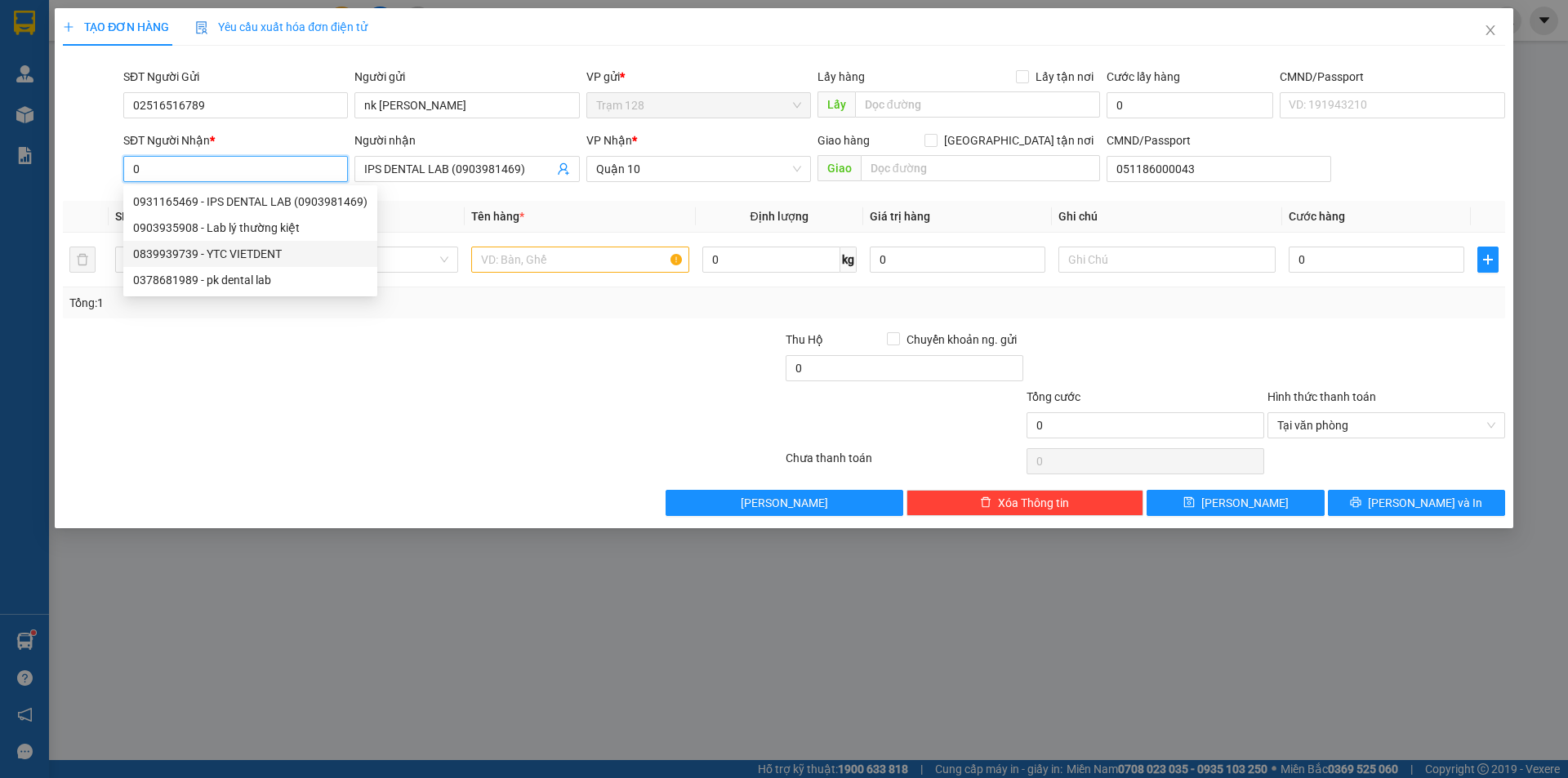
drag, startPoint x: 278, startPoint y: 194, endPoint x: 302, endPoint y: 283, distance: 92.2
click at [302, 283] on div "0931165469 - IPS DENTAL LAB (0903981469) 0903935908 - Lab lý thường kiệt 083993…" at bounding box center [250, 241] width 254 height 105
click at [286, 282] on div "0378681989 - pk dental lab" at bounding box center [250, 280] width 234 height 18
type input "0378681989"
type input "pk dental lab"
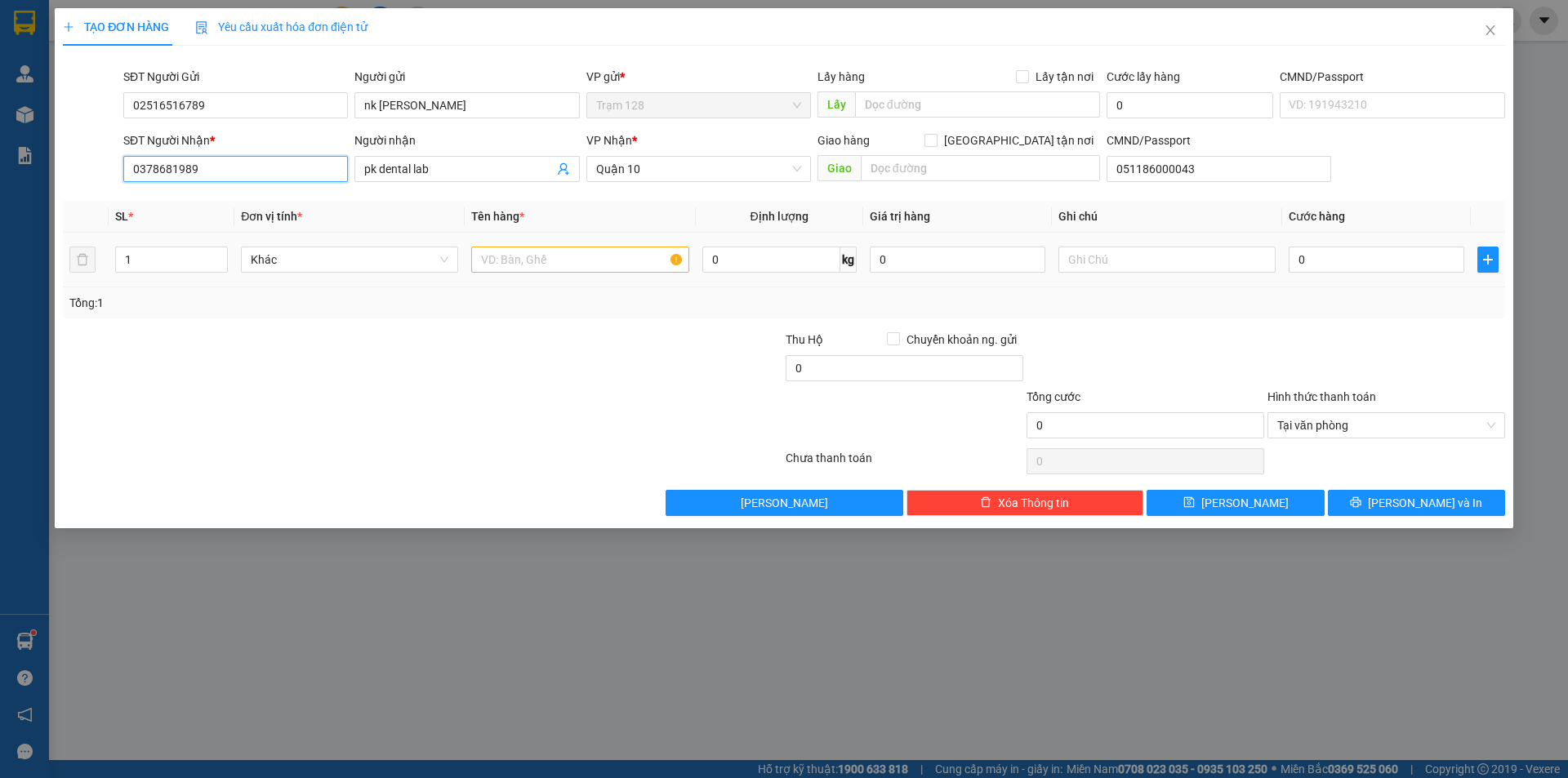
type input "0378681989"
click at [537, 258] on input "text" at bounding box center [580, 259] width 217 height 26
type input "cup capton giay (nk)"
type input "4"
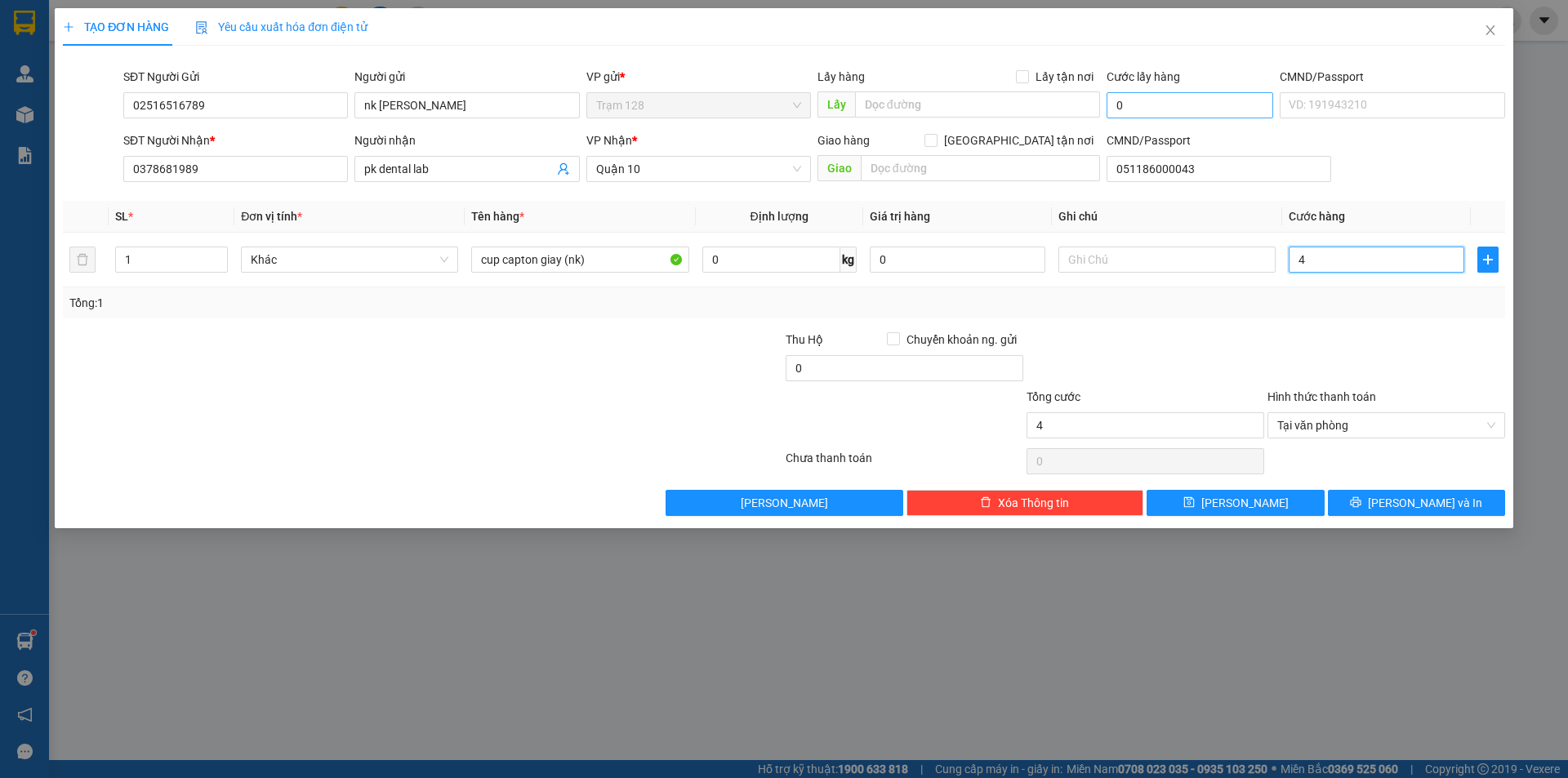
type input "40"
type input "40.000"
click at [1408, 321] on div "Transit Pickup Surcharge Ids Transit Deliver Surcharge Ids Transit Deliver Surc…" at bounding box center [784, 287] width 1442 height 457
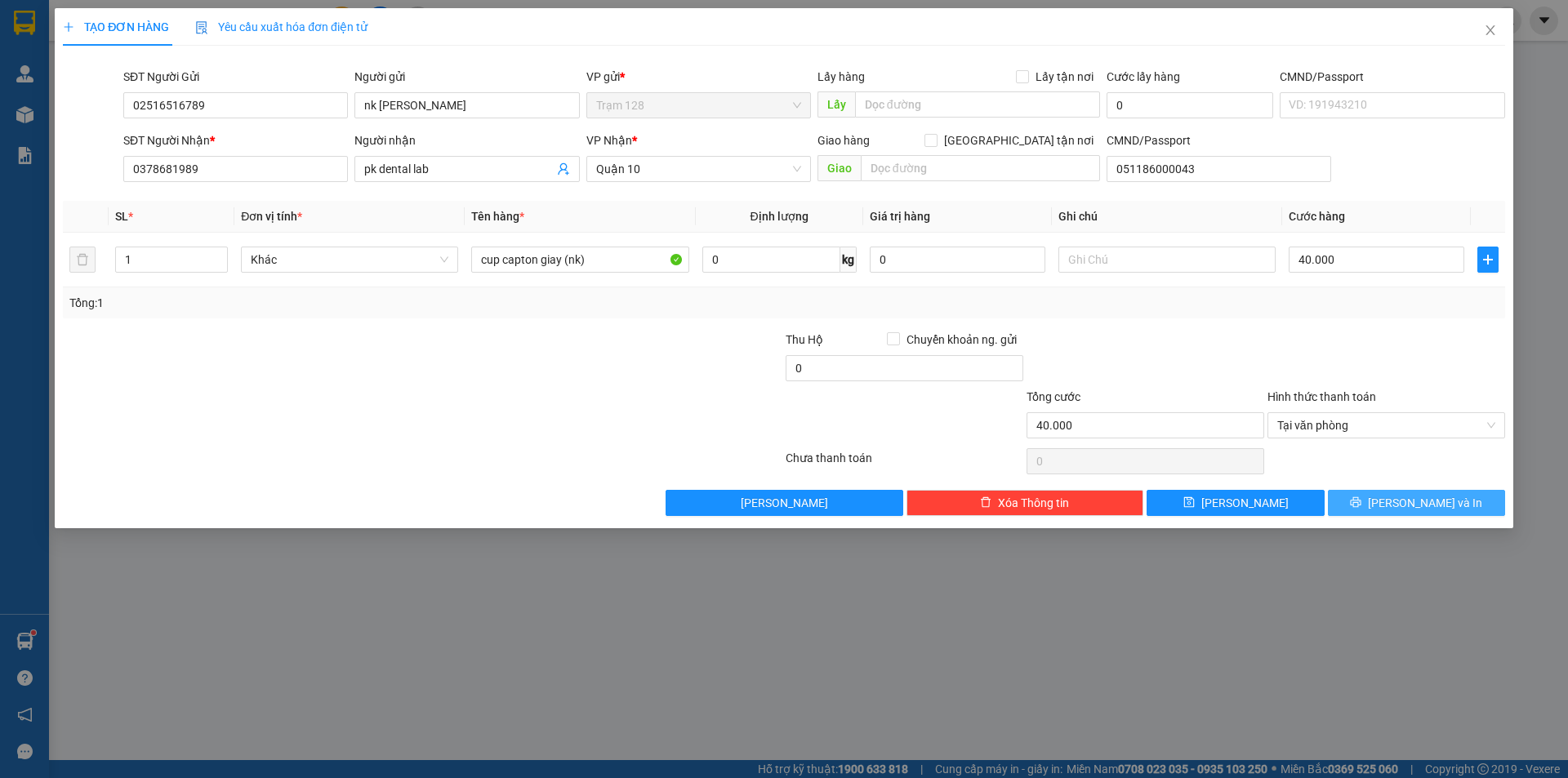
click at [1422, 507] on span "[PERSON_NAME] và In" at bounding box center [1424, 502] width 114 height 18
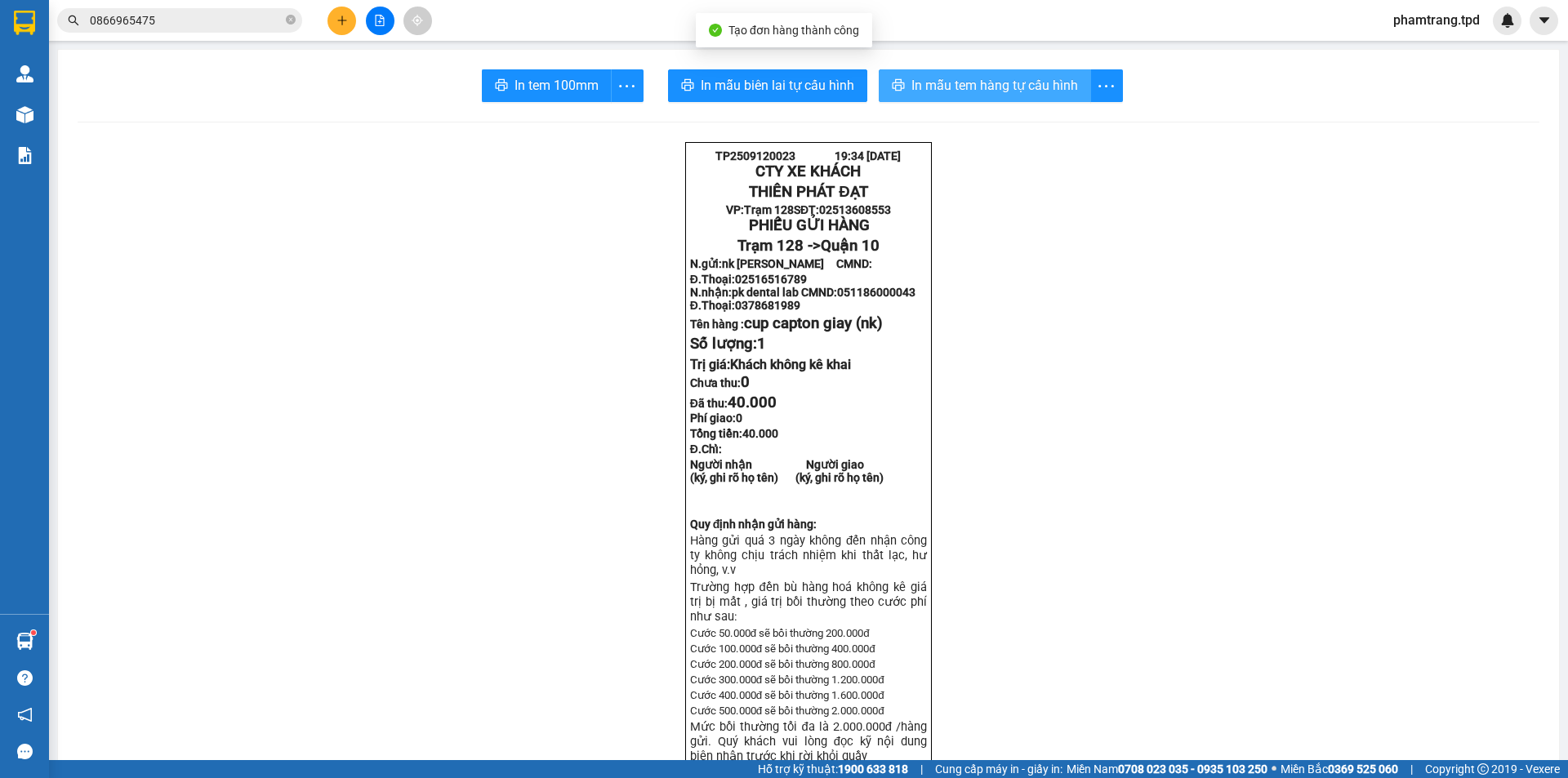
click at [966, 87] on span "In mẫu tem hàng tự cấu hình" at bounding box center [995, 85] width 167 height 20
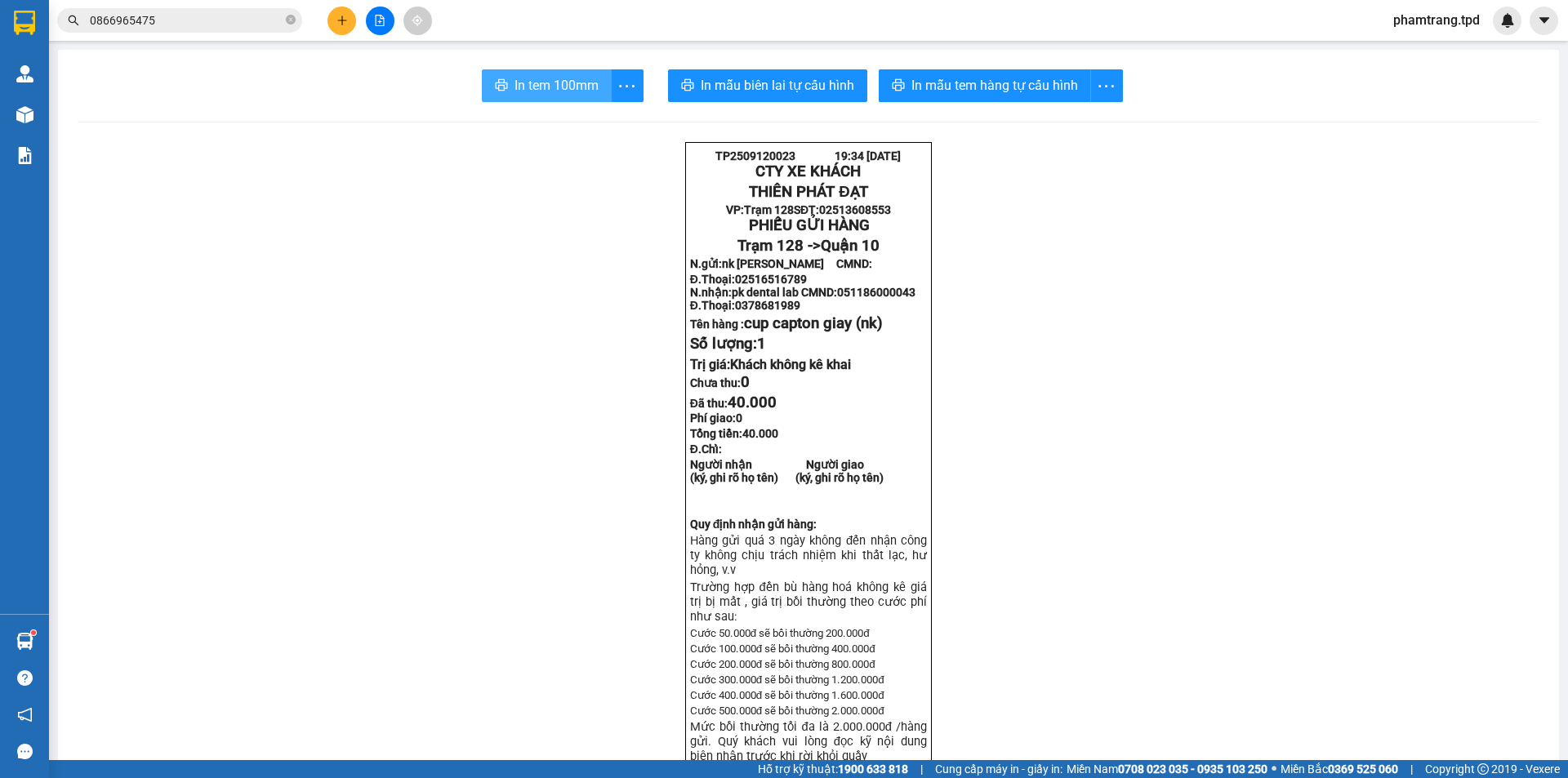
click at [539, 89] on span "In tem 100mm" at bounding box center [556, 85] width 84 height 20
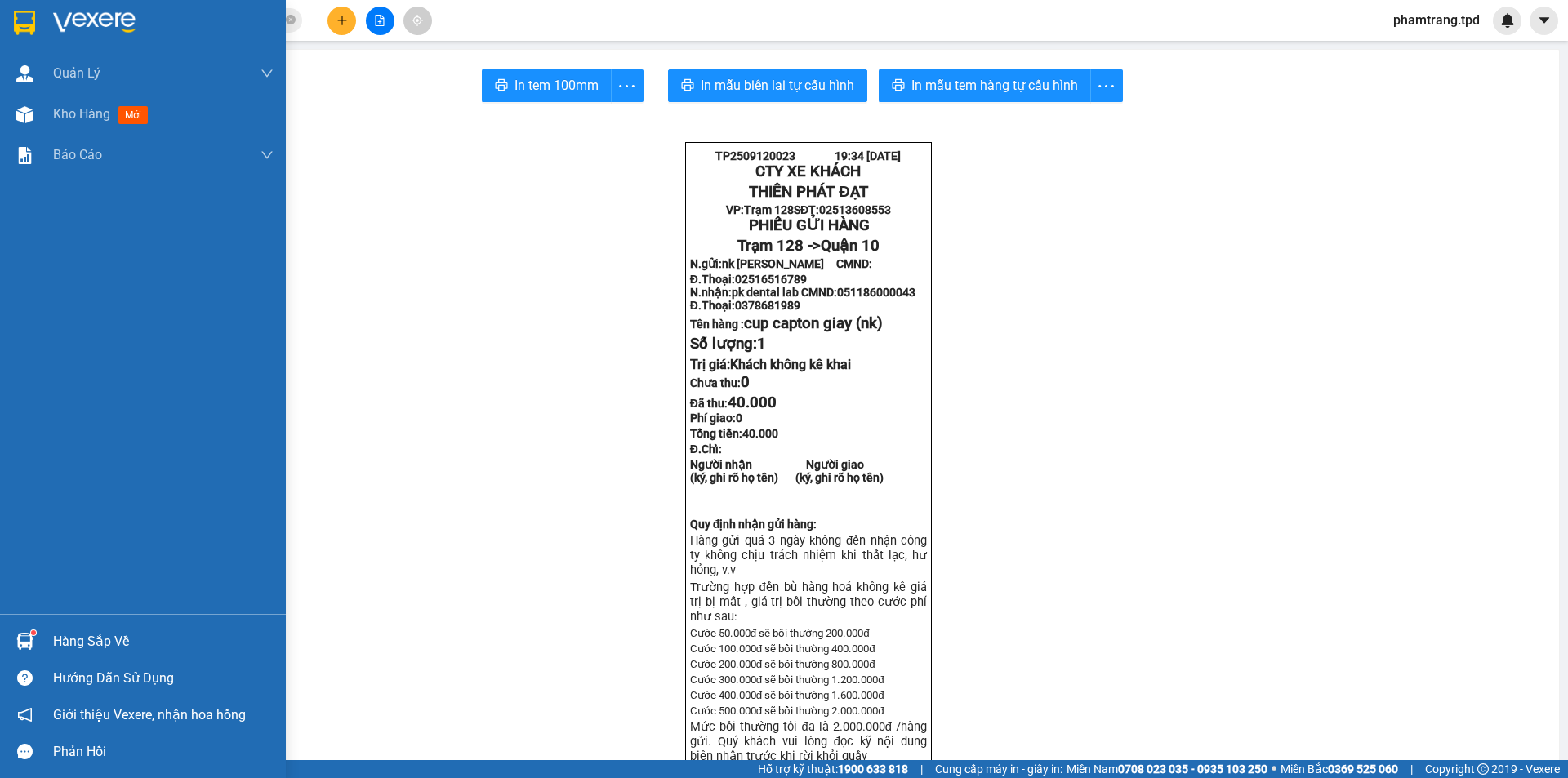
click at [67, 627] on div "Hàng sắp về" at bounding box center [143, 641] width 285 height 36
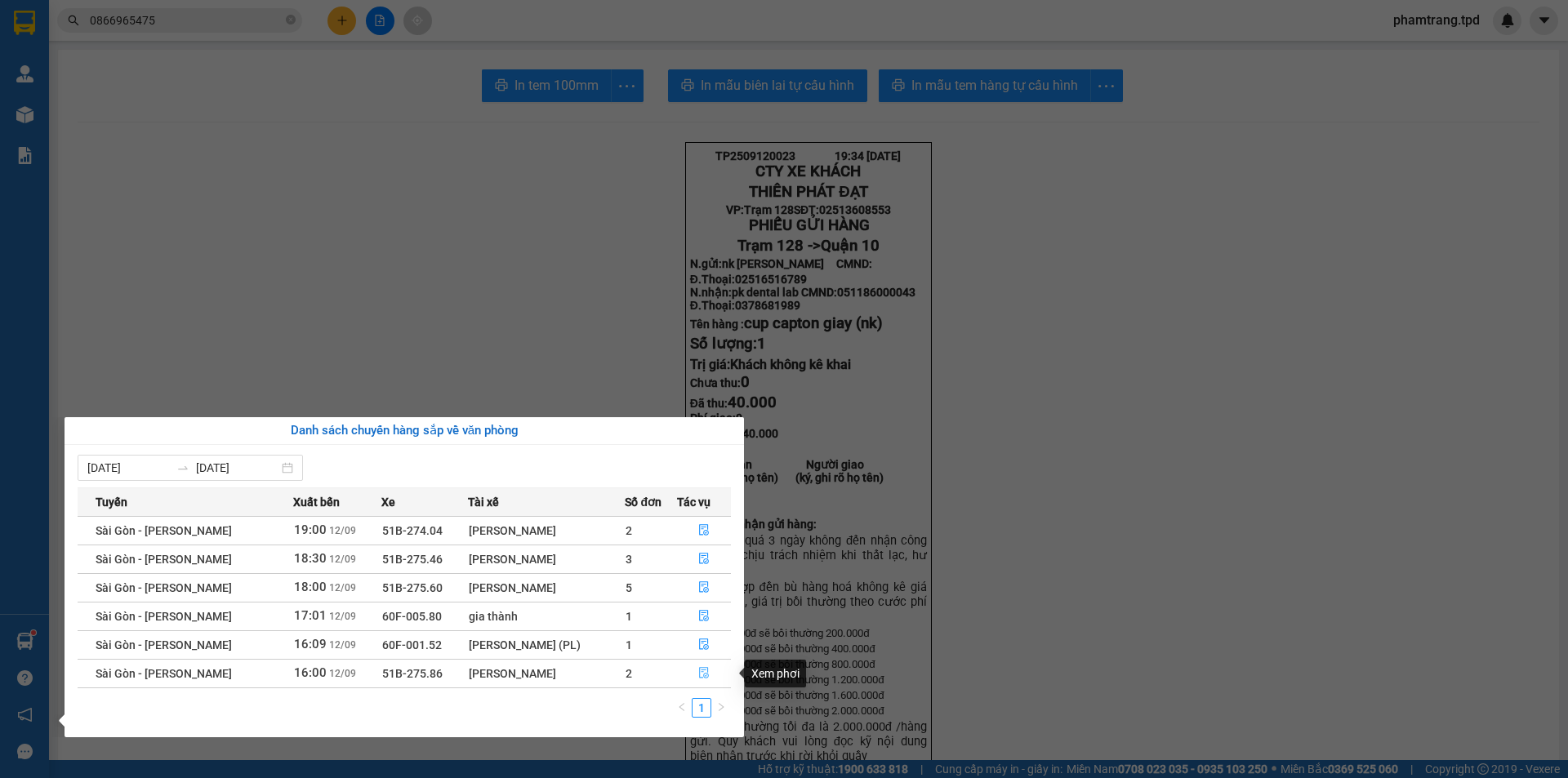
click at [701, 669] on icon "file-done" at bounding box center [704, 673] width 12 height 12
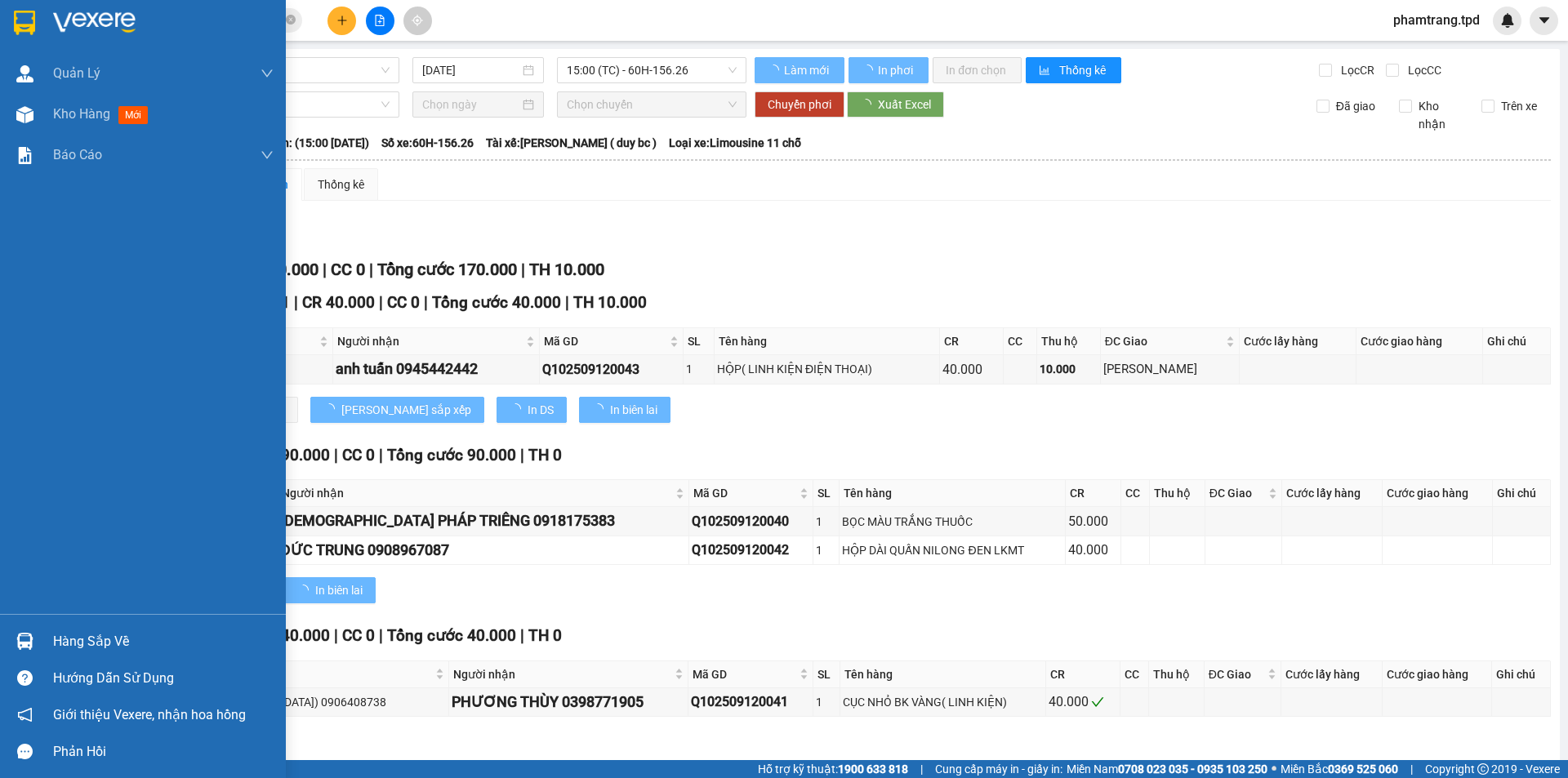
click at [46, 650] on div "Hàng sắp về" at bounding box center [143, 641] width 285 height 36
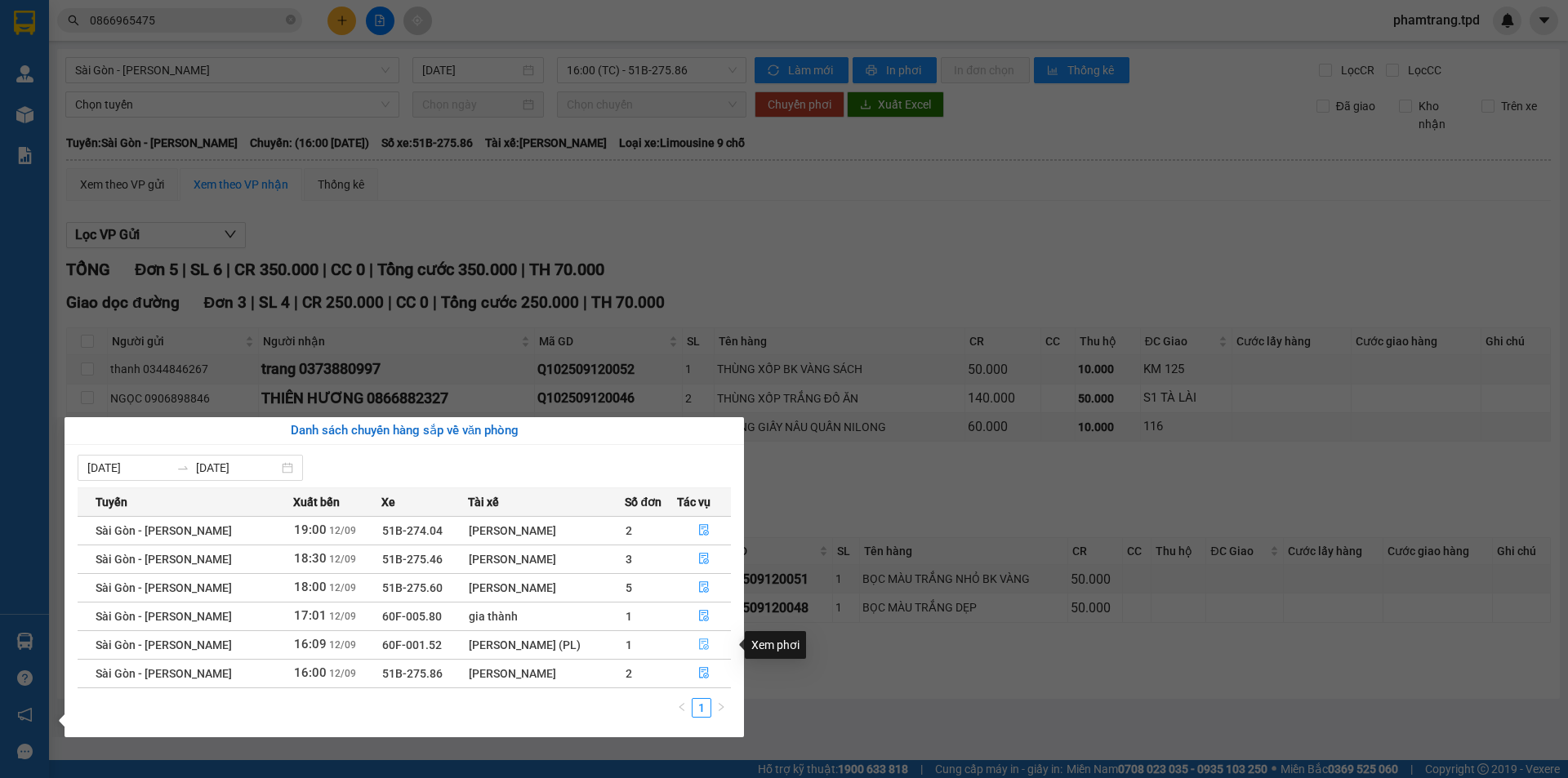
click at [704, 642] on icon "file-done" at bounding box center [704, 643] width 12 height 12
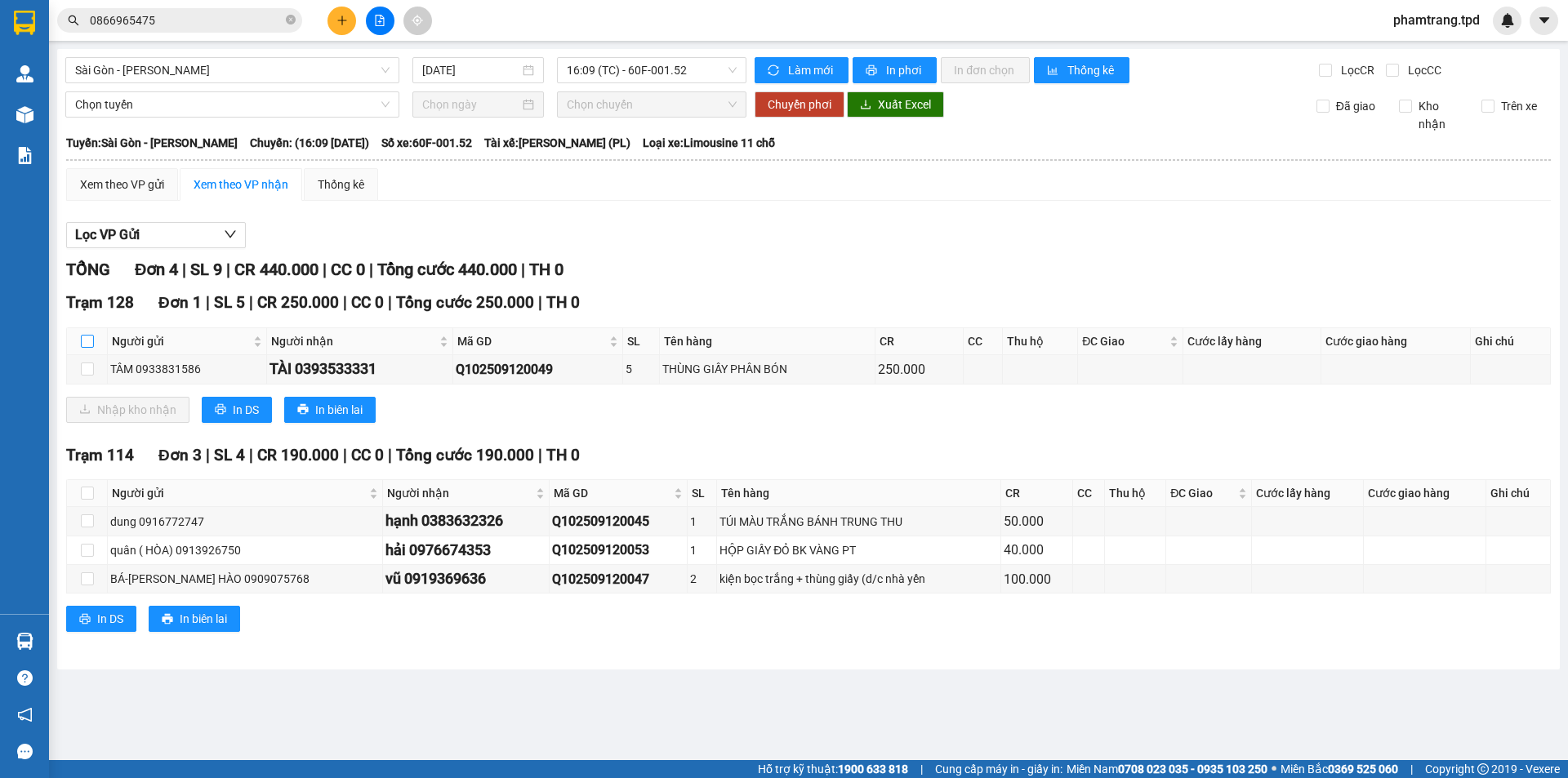
drag, startPoint x: 78, startPoint y: 346, endPoint x: 89, endPoint y: 345, distance: 11.0
click at [78, 346] on th at bounding box center [88, 341] width 41 height 27
click at [89, 345] on input "checkbox" at bounding box center [87, 341] width 13 height 13
checkbox input "true"
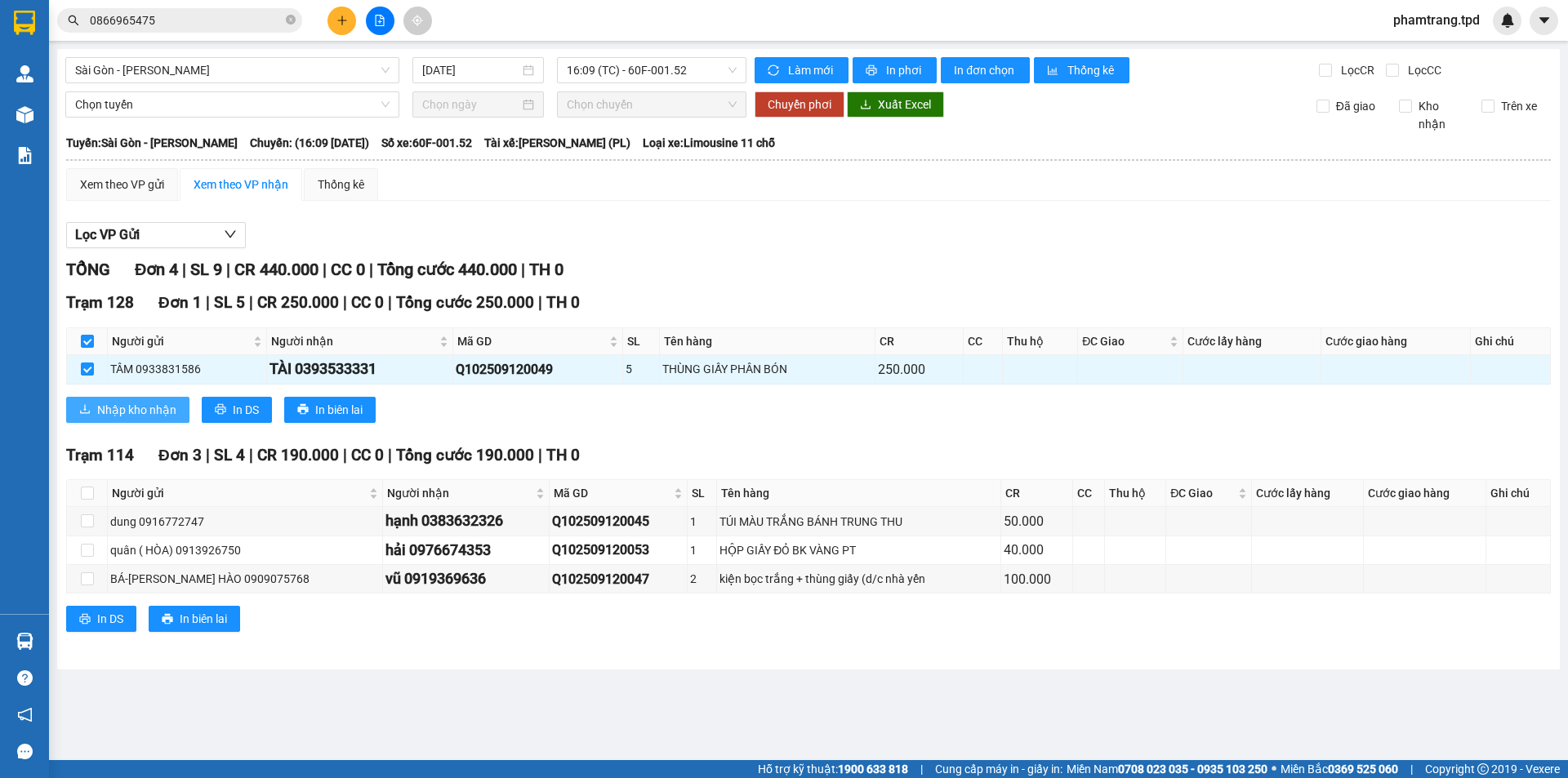
click at [132, 407] on span "Nhập kho nhận" at bounding box center [137, 409] width 79 height 18
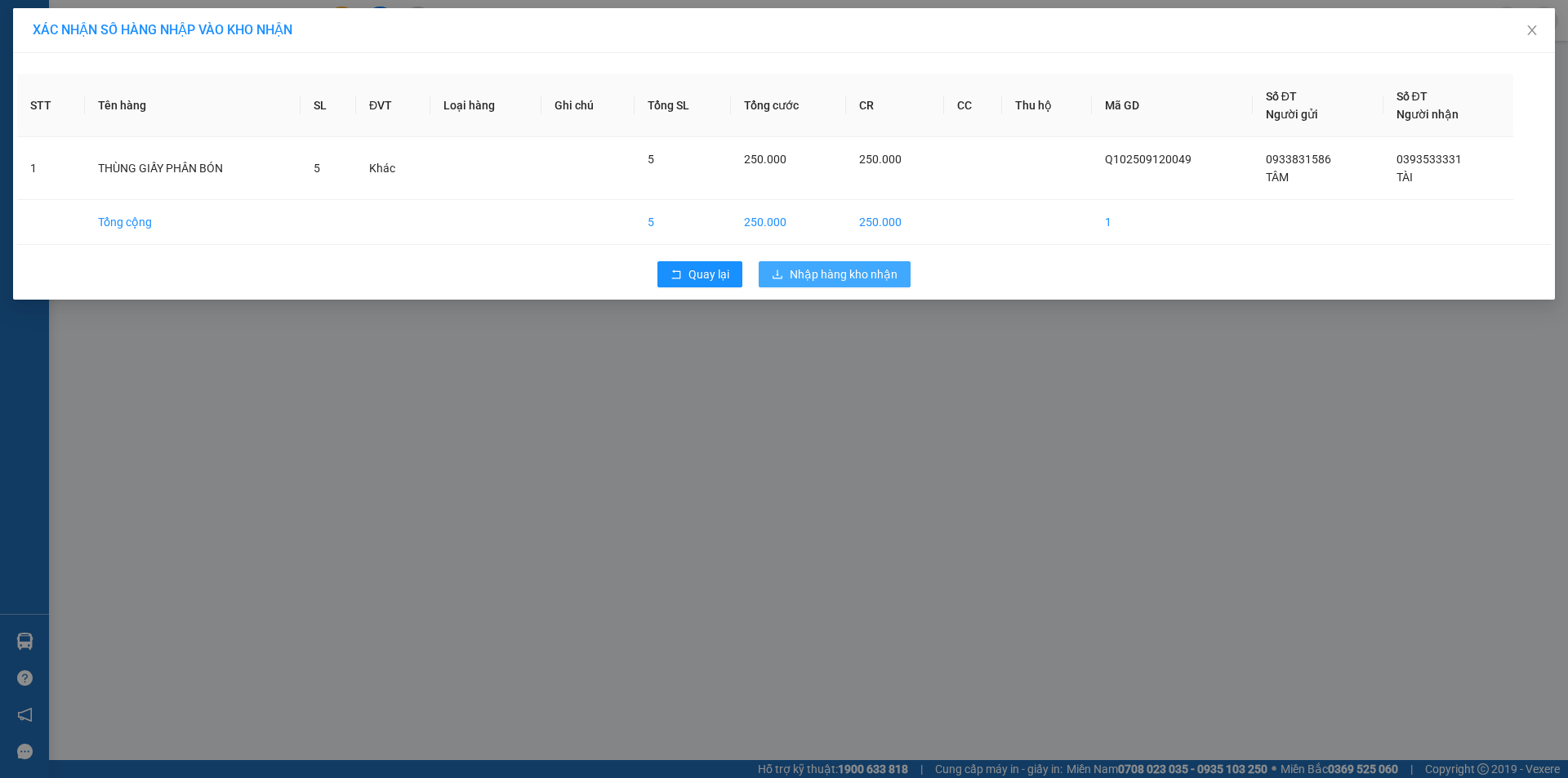
click at [816, 280] on span "Nhập hàng kho nhận" at bounding box center [844, 274] width 108 height 18
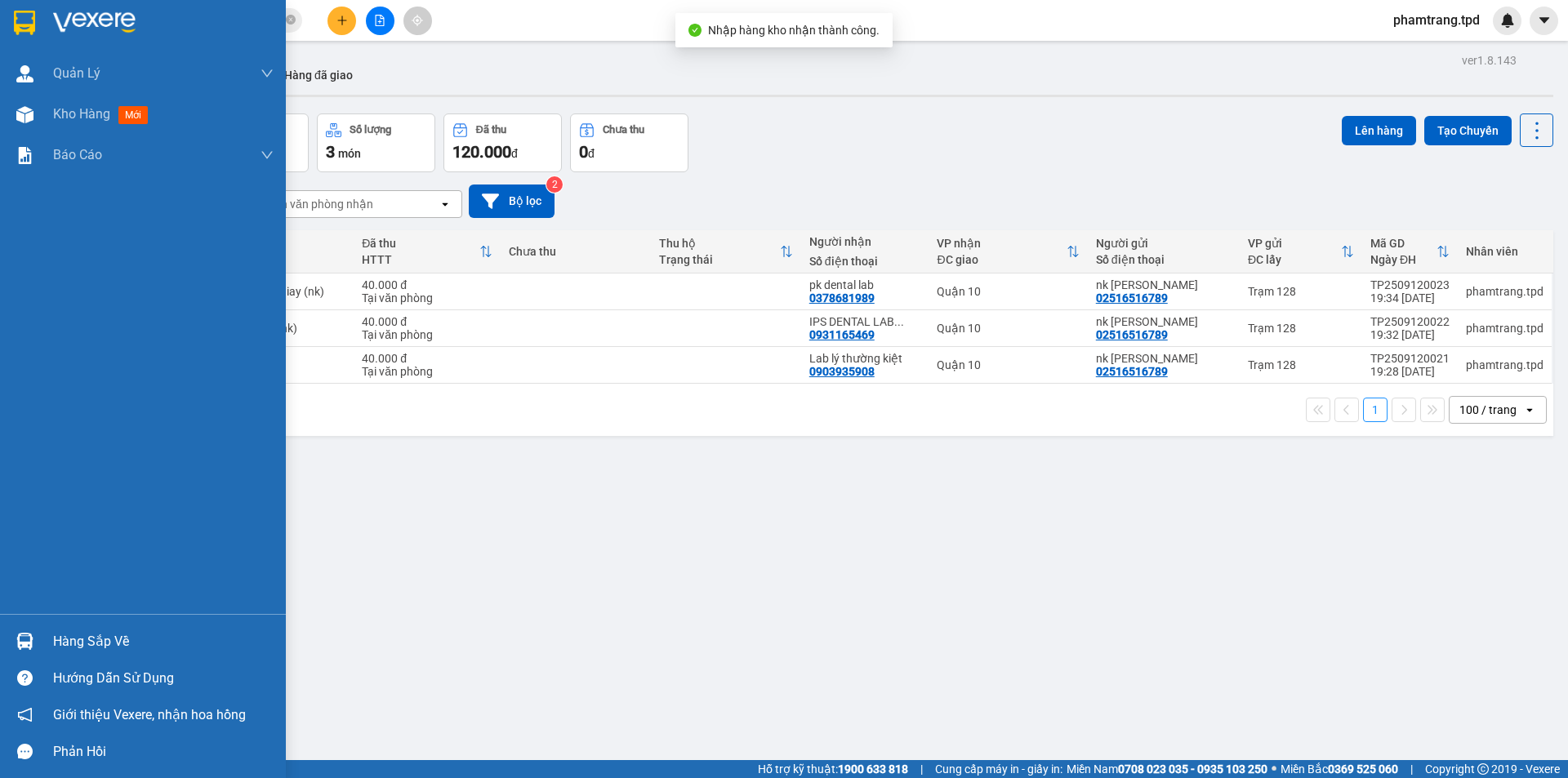
click at [106, 632] on div "Hàng sắp về" at bounding box center [163, 642] width 221 height 25
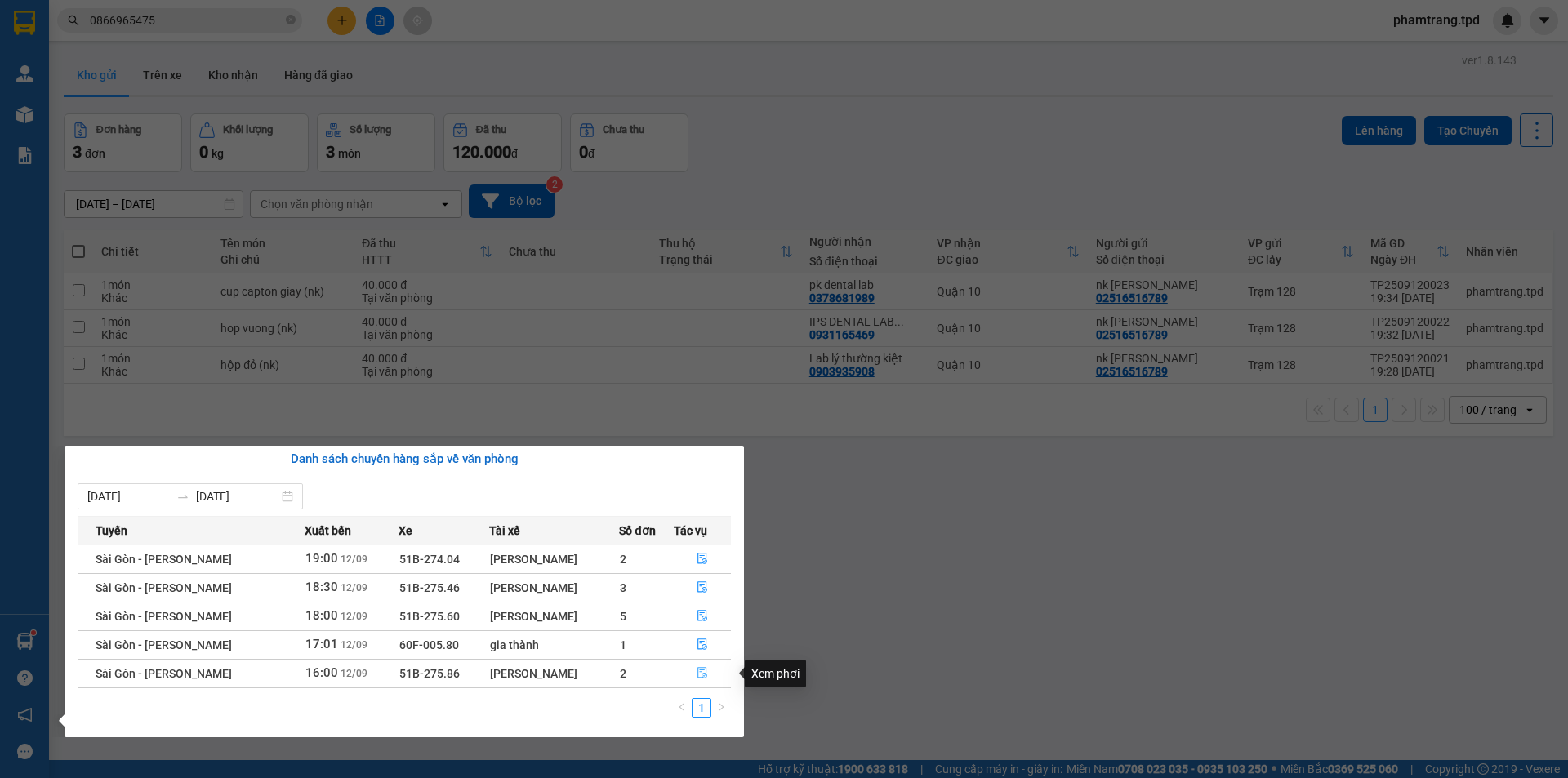
click at [703, 673] on icon "file-done" at bounding box center [702, 673] width 12 height 12
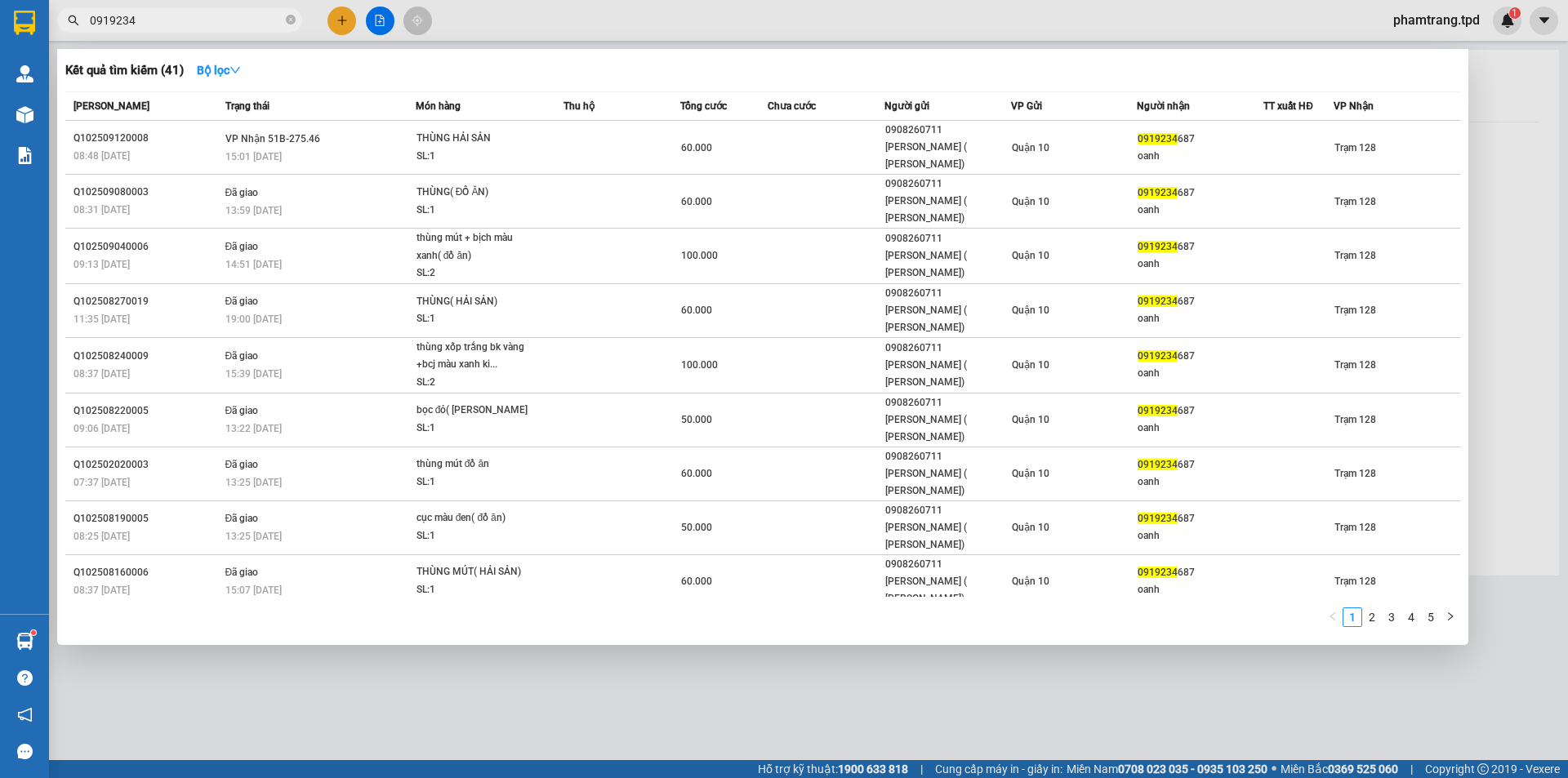
click at [287, 18] on icon "close-circle" at bounding box center [290, 19] width 10 height 10
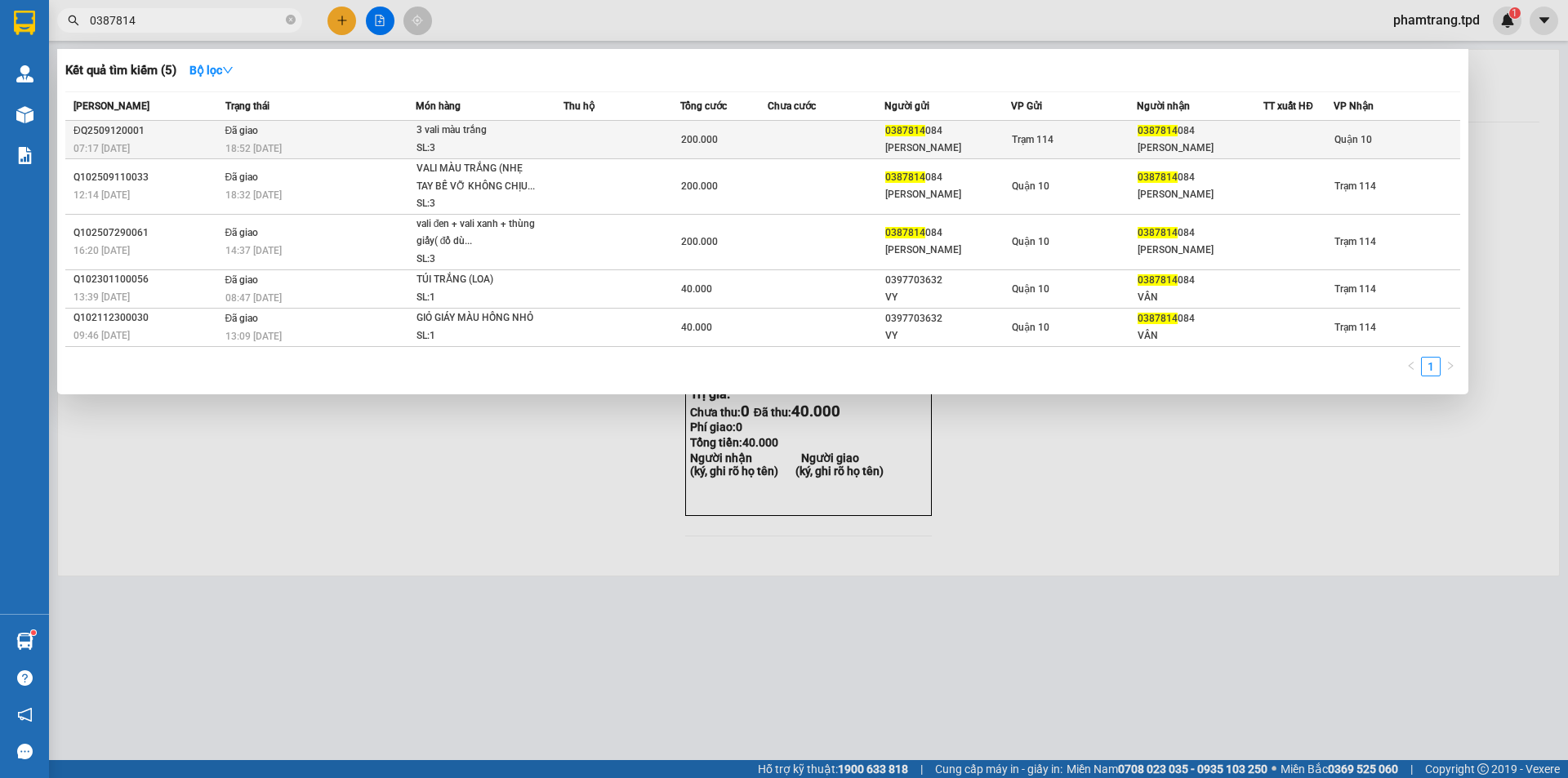
type input "0387814"
click at [1063, 141] on div "Trạm 114" at bounding box center [1073, 139] width 125 height 18
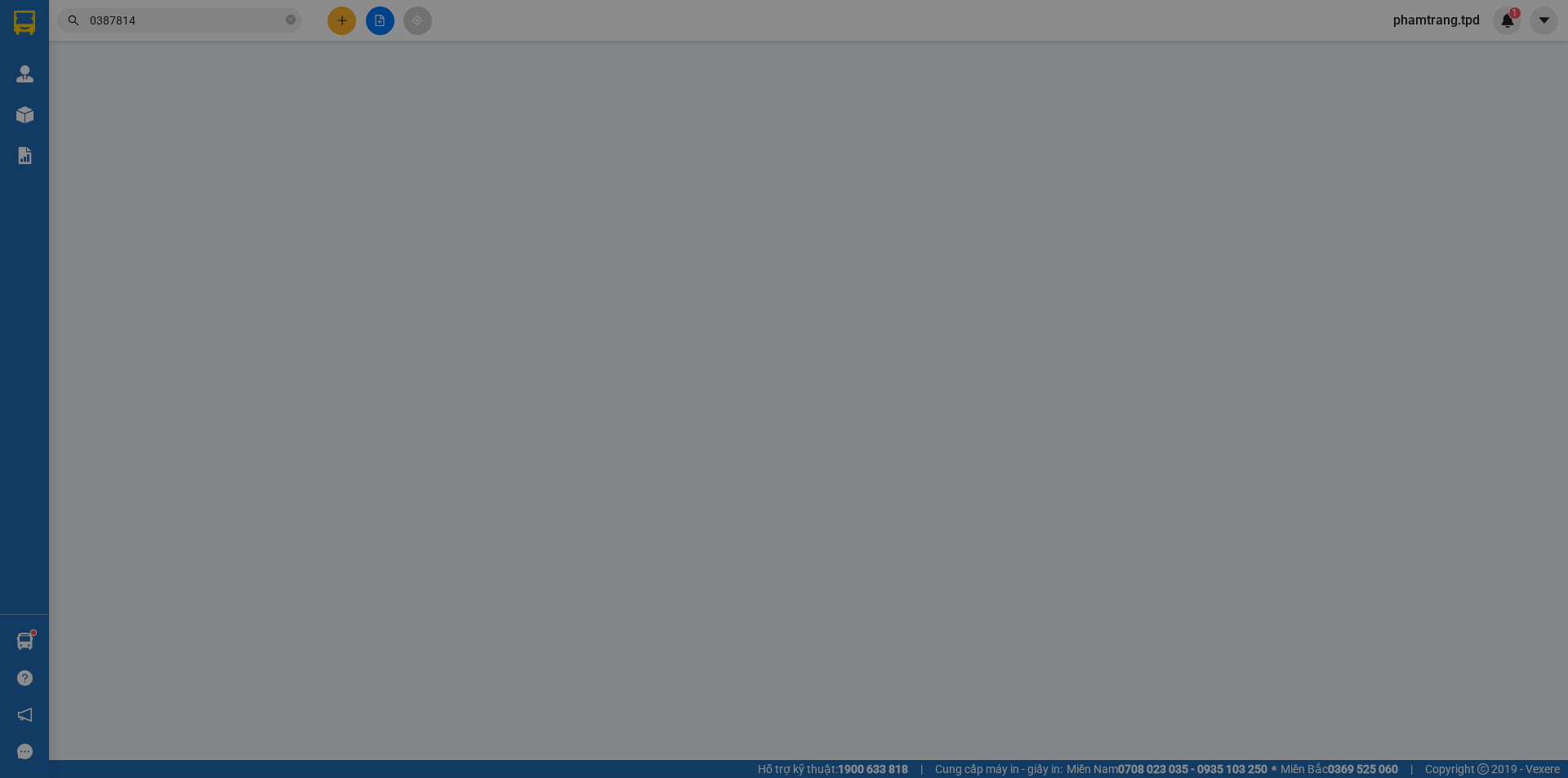
type input "0387814084"
type input "tường vân"
type input "0387814084"
type input "tường vân"
type input "200.000"
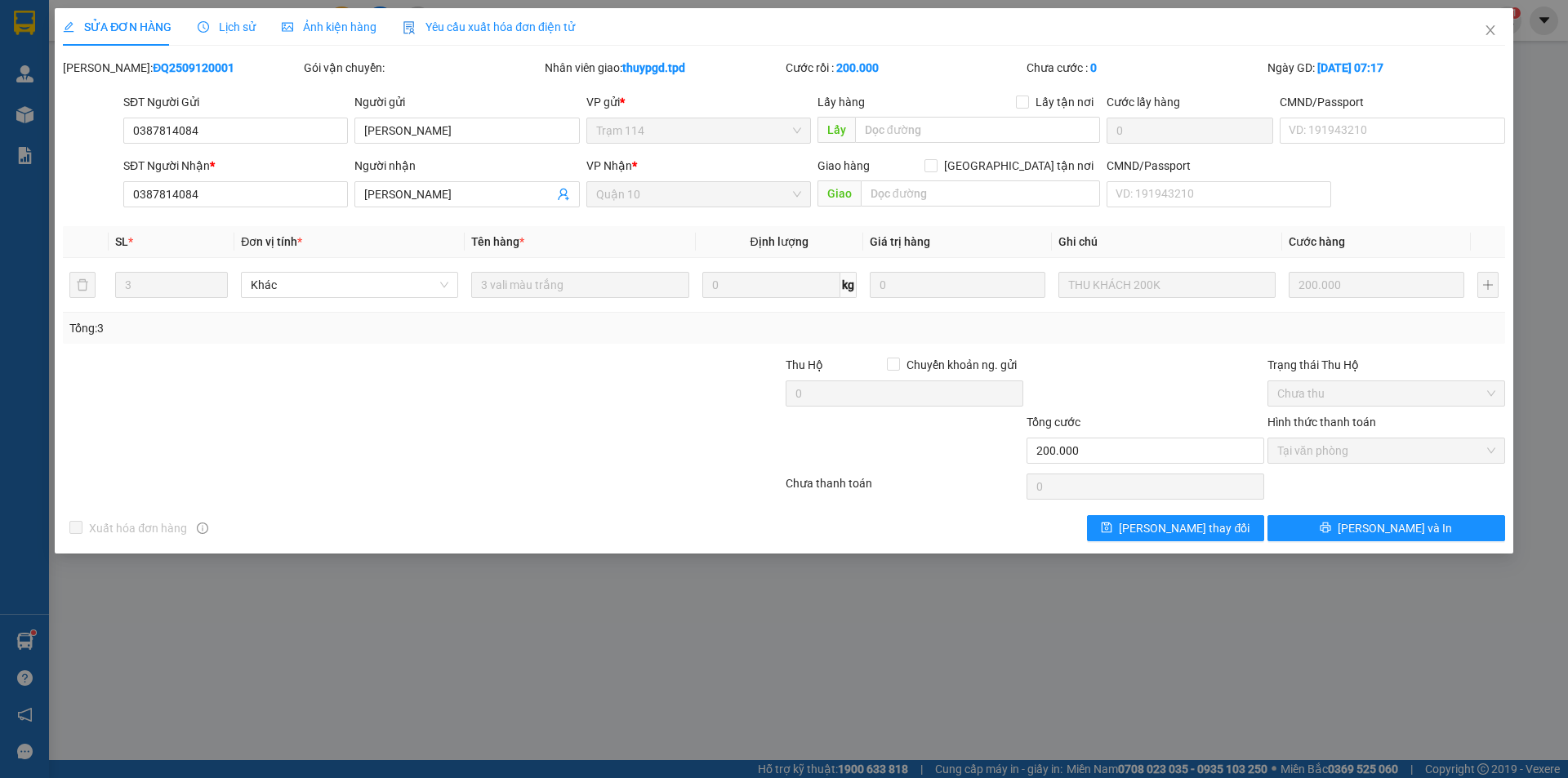
click at [258, 27] on div "SỬA ĐƠN HÀNG Lịch sử Ảnh kiện hàng Yêu cầu xuất hóa đơn điện tử" at bounding box center [319, 27] width 512 height 37
click at [238, 26] on span "Lịch sử" at bounding box center [226, 27] width 58 height 13
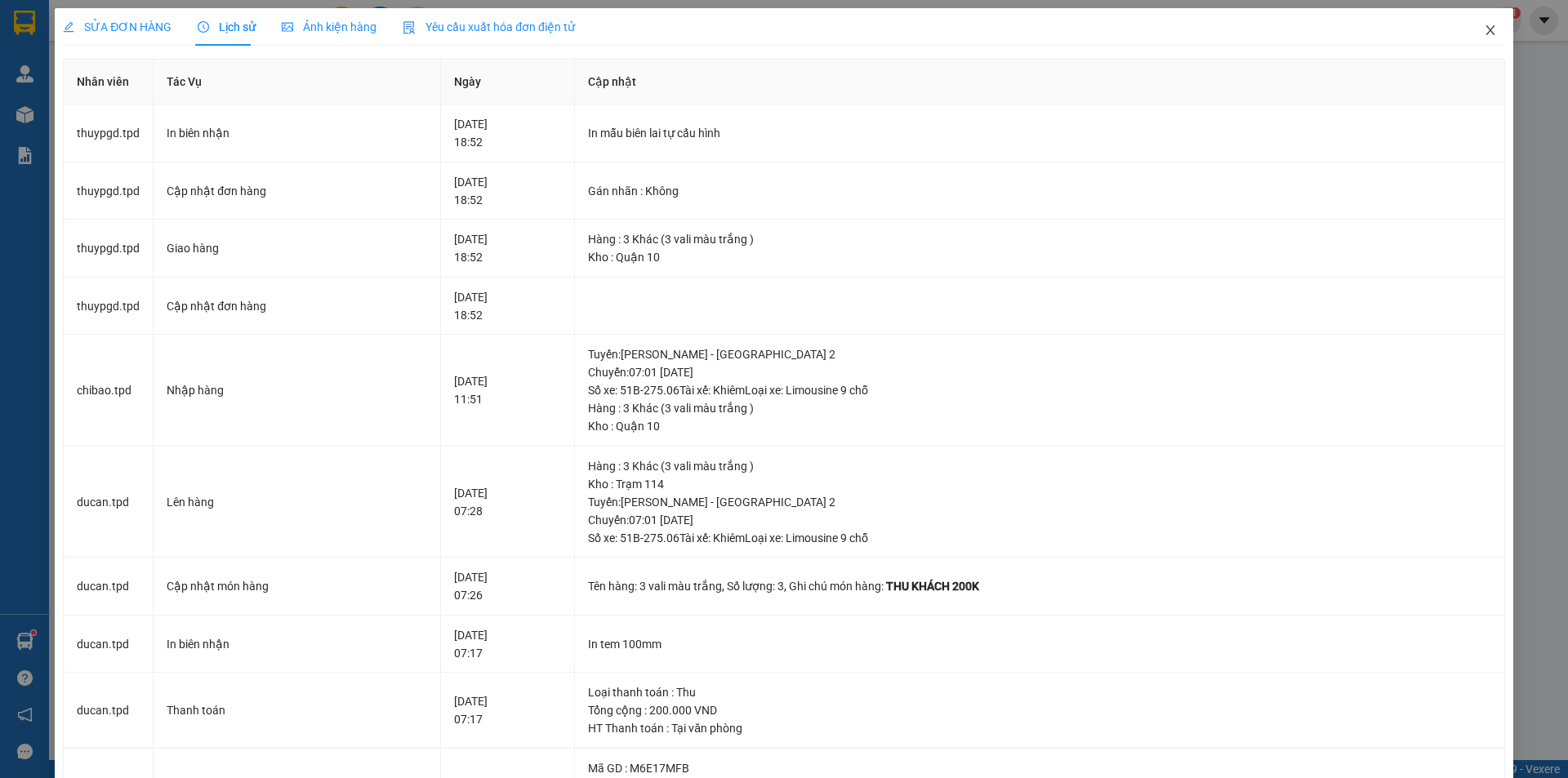
click at [1484, 25] on icon "close" at bounding box center [1490, 30] width 13 height 13
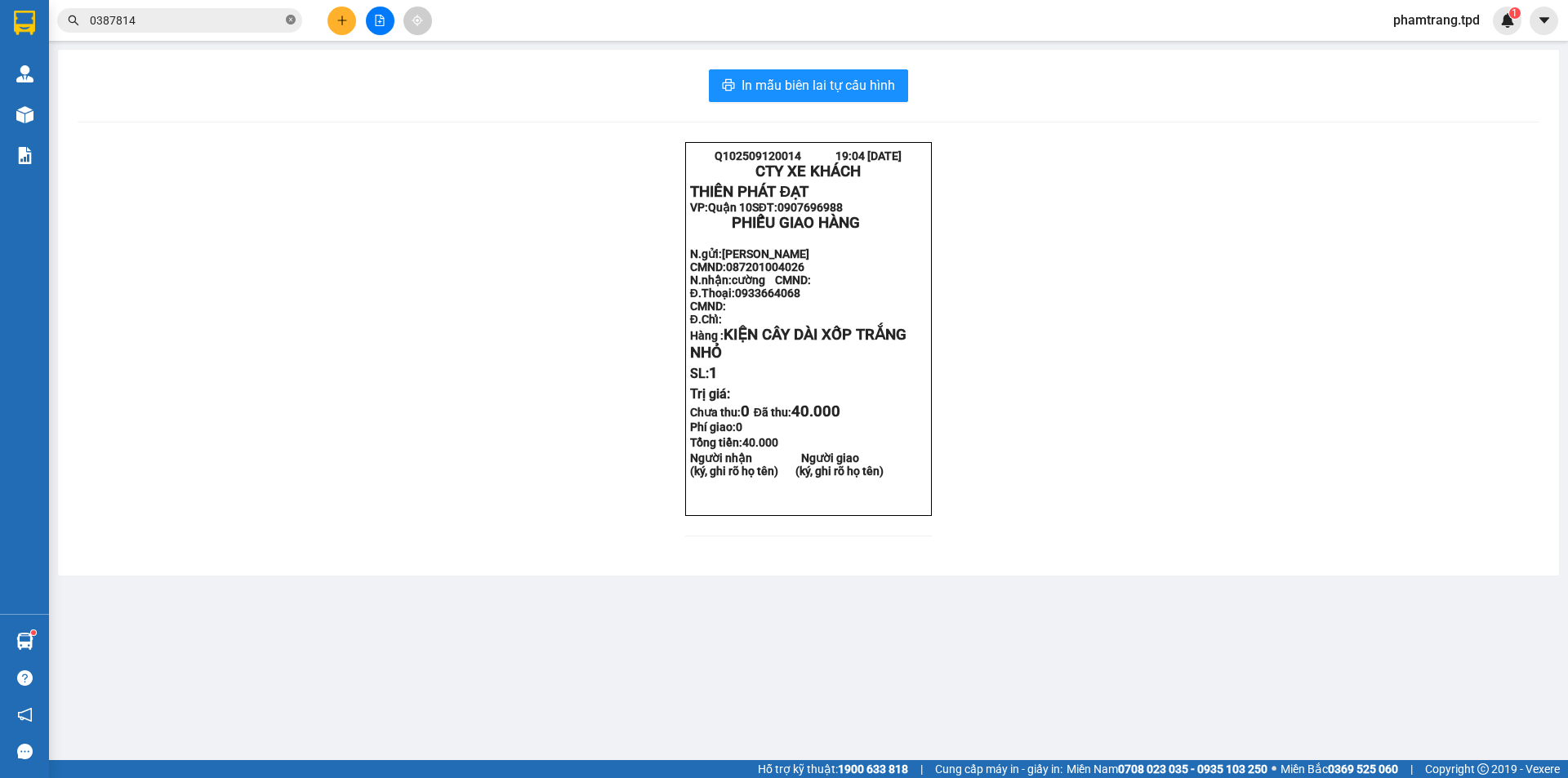
click at [293, 21] on icon "close-circle" at bounding box center [290, 19] width 10 height 10
click at [226, 26] on input "text" at bounding box center [185, 20] width 192 height 18
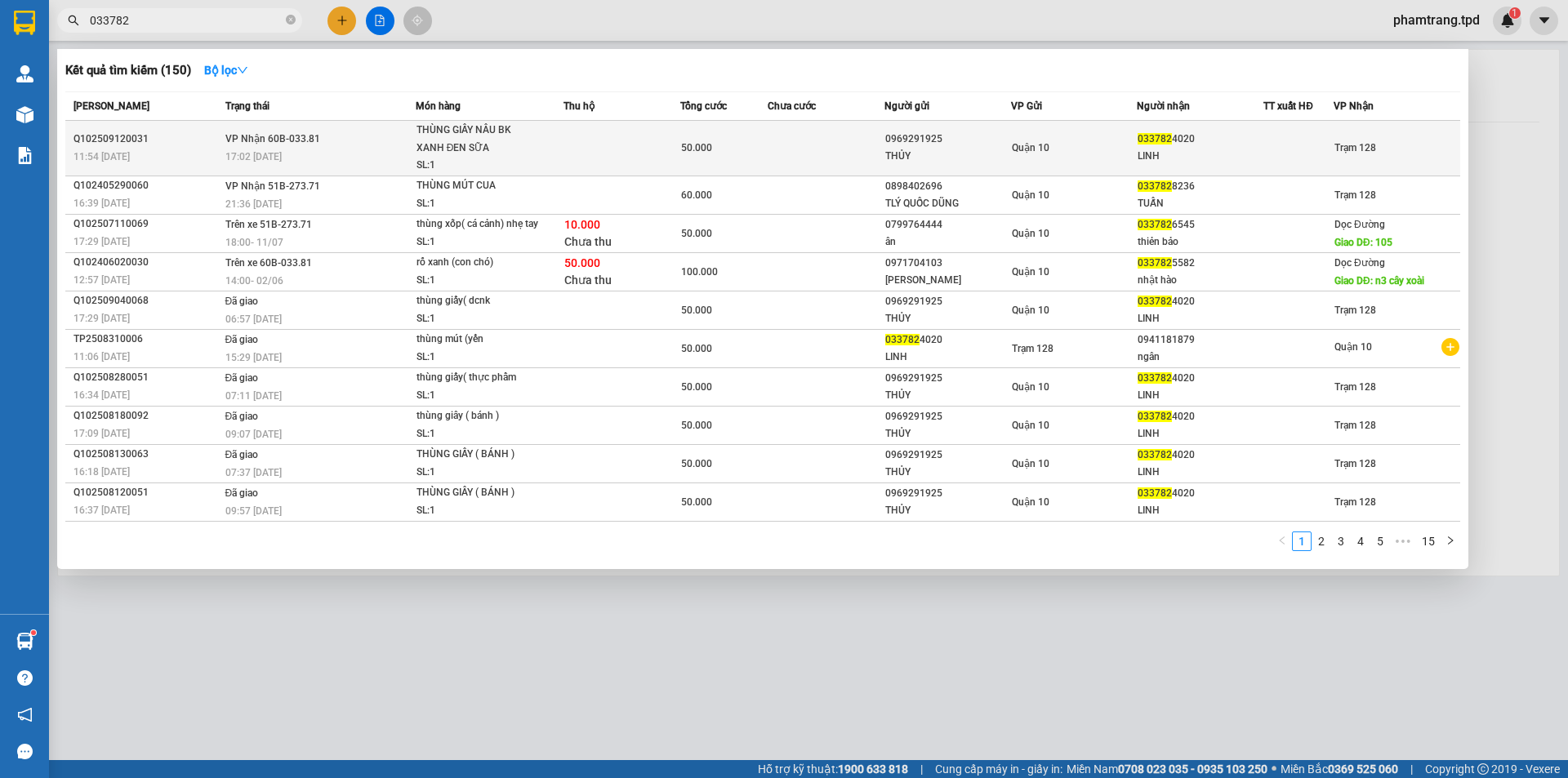
type input "033782"
click at [583, 147] on td at bounding box center [622, 148] width 117 height 56
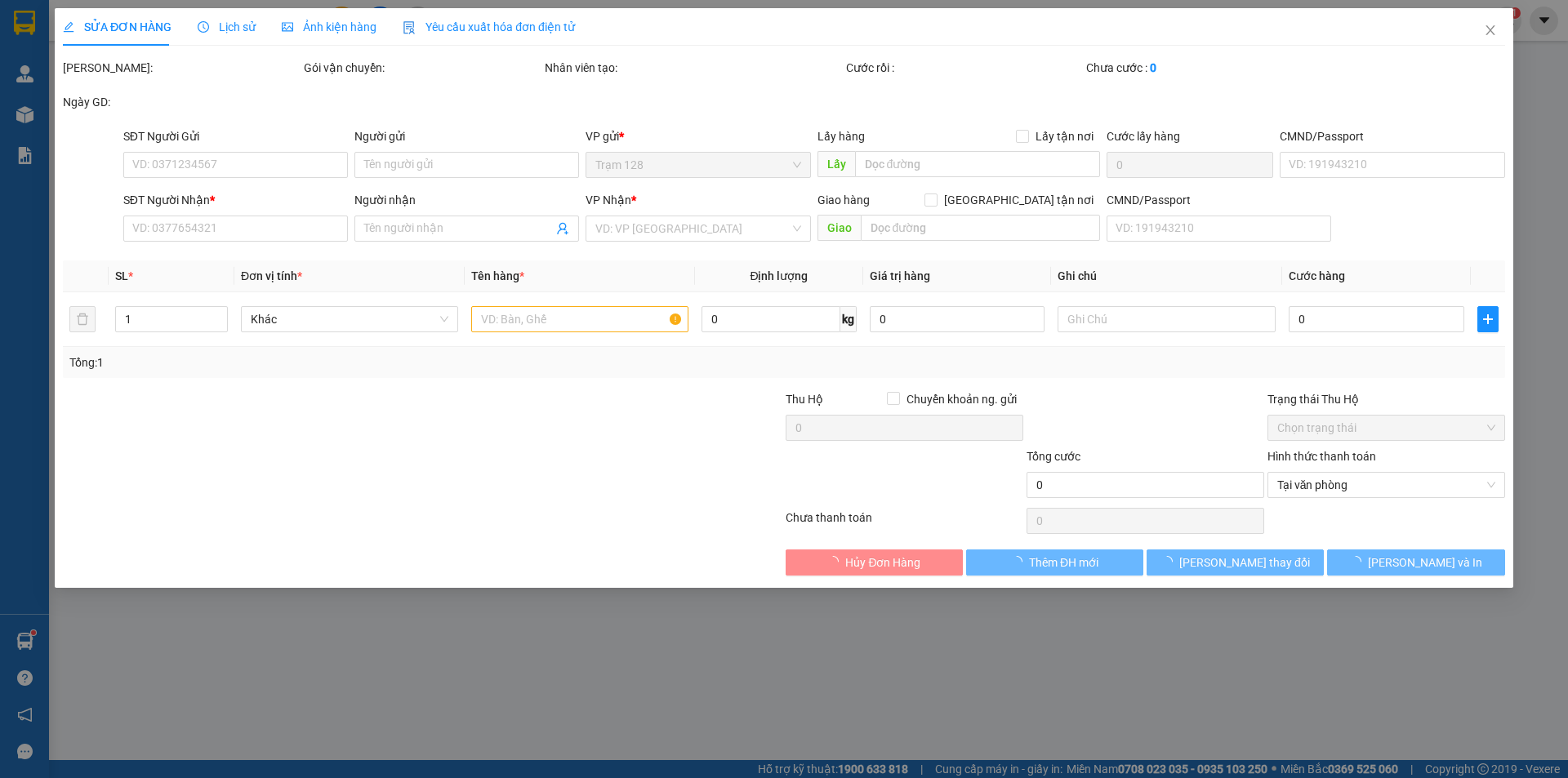
type input "0969291925"
type input "THỦY"
type input "080055007513"
type input "0337824020"
type input "LINH"
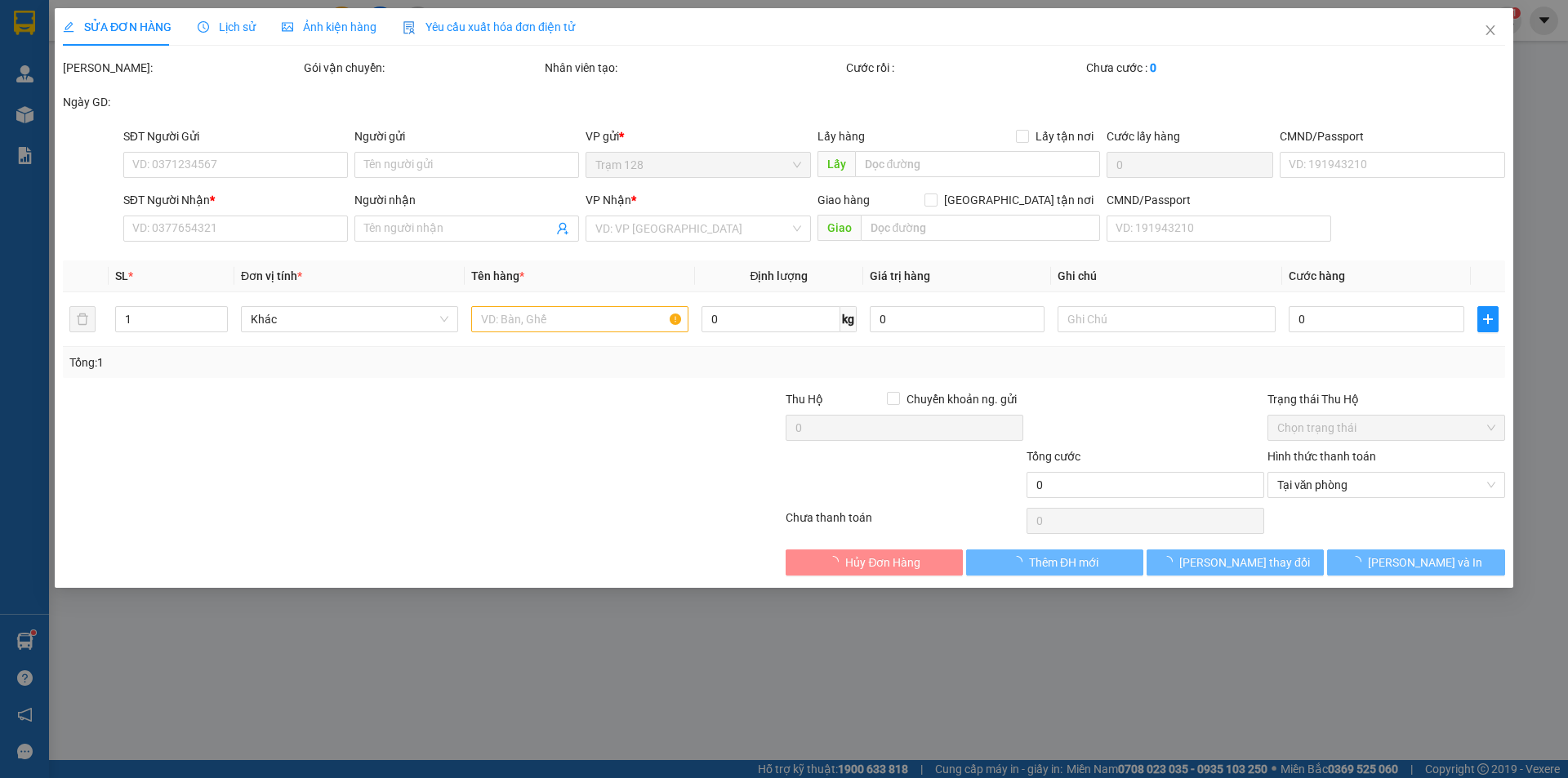
type input "50.000"
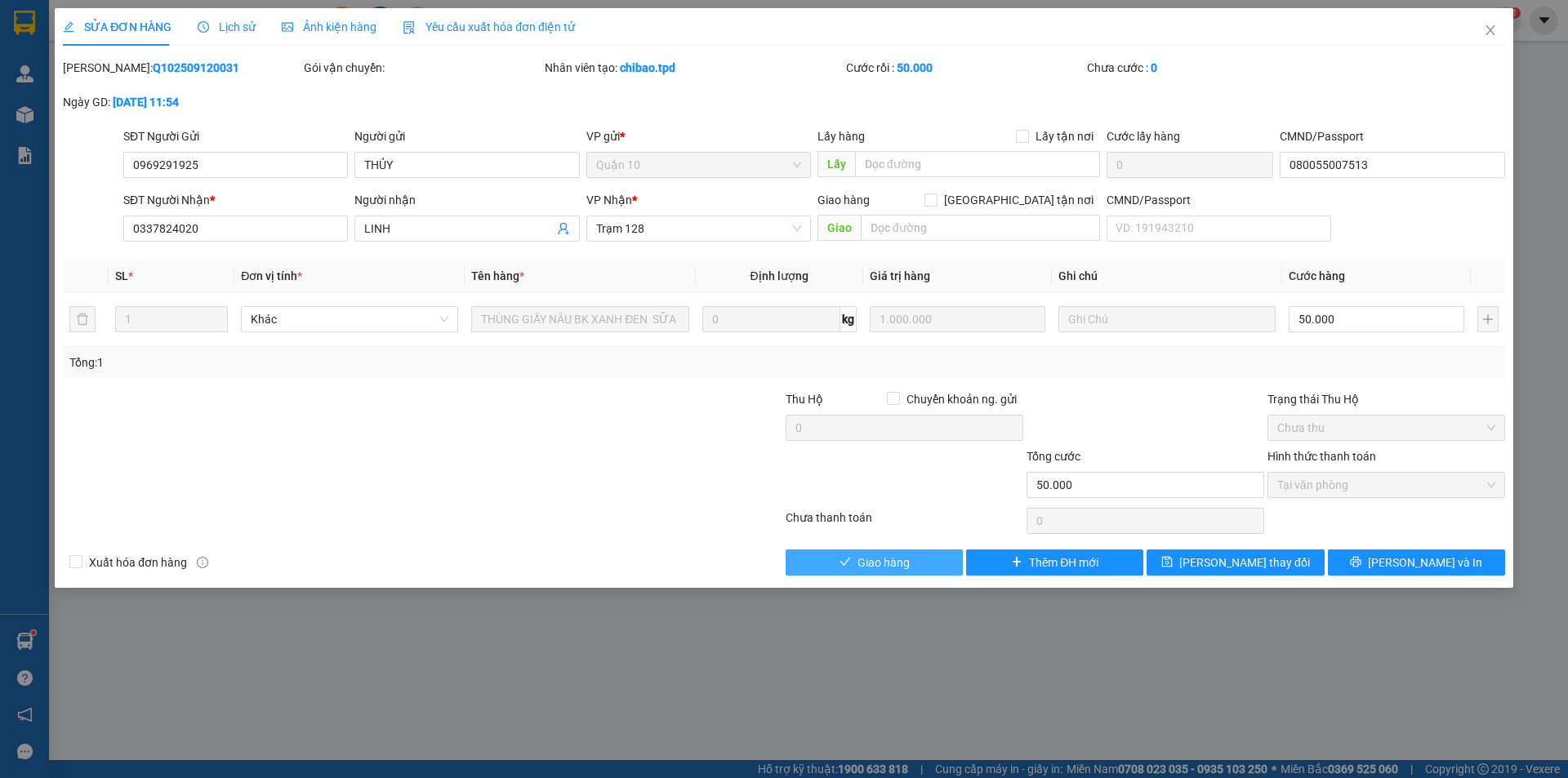
click at [849, 559] on icon "check" at bounding box center [845, 561] width 11 height 8
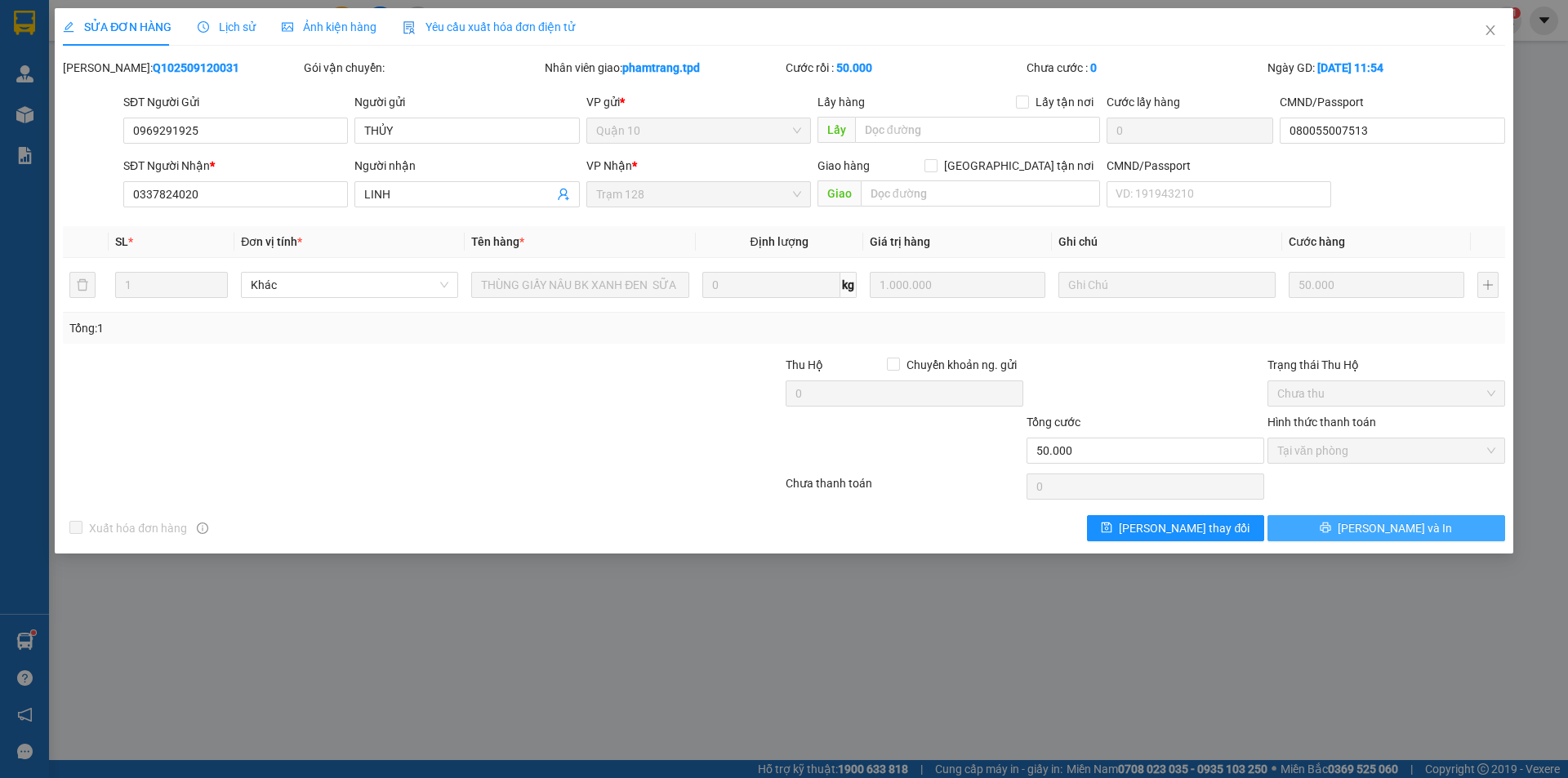
click at [1448, 529] on button "[PERSON_NAME] và In" at bounding box center [1386, 527] width 238 height 26
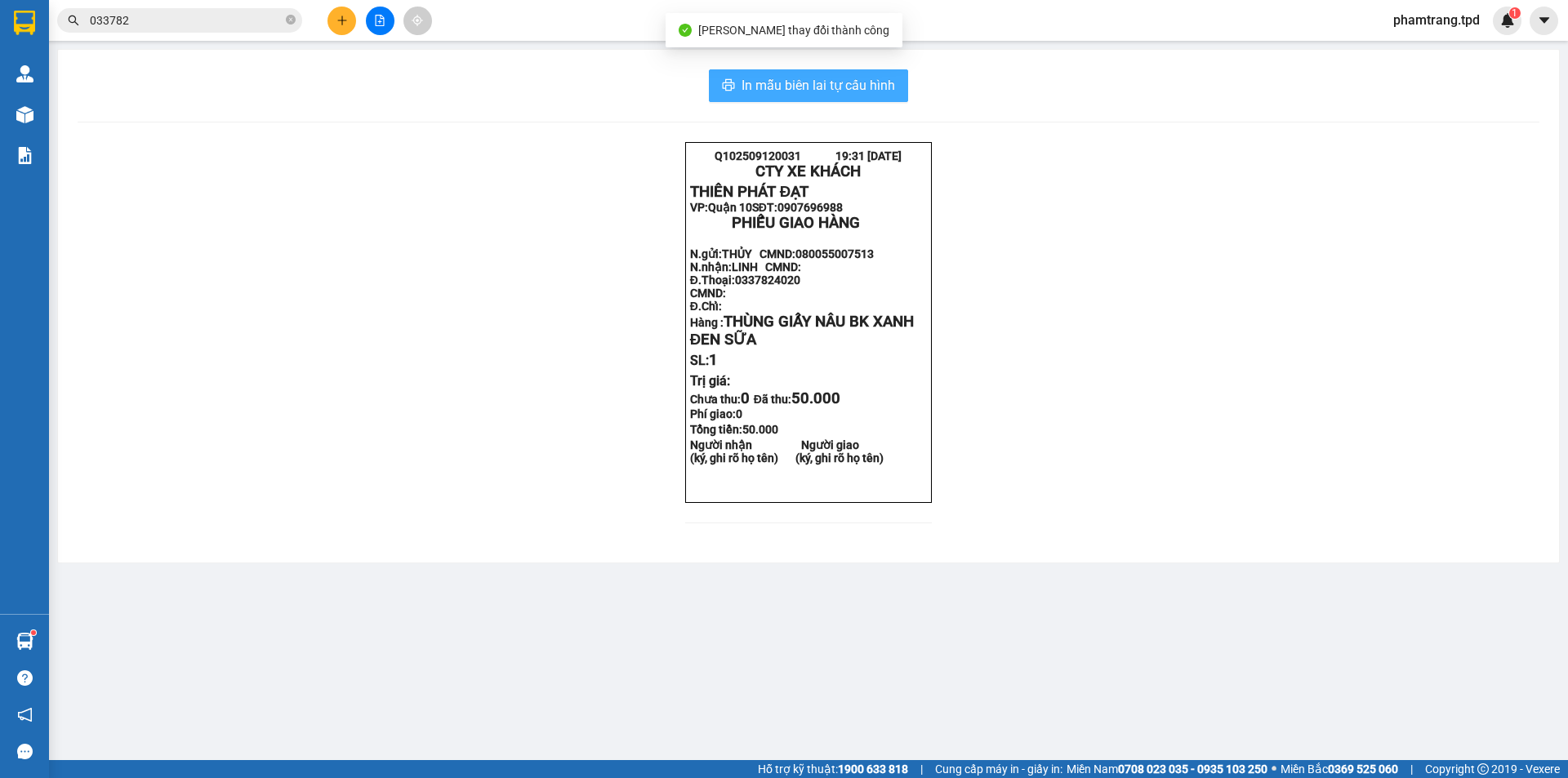
click at [859, 82] on span "In mẫu biên lai tự cấu hình" at bounding box center [817, 85] width 153 height 20
